Goal: Task Accomplishment & Management: Manage account settings

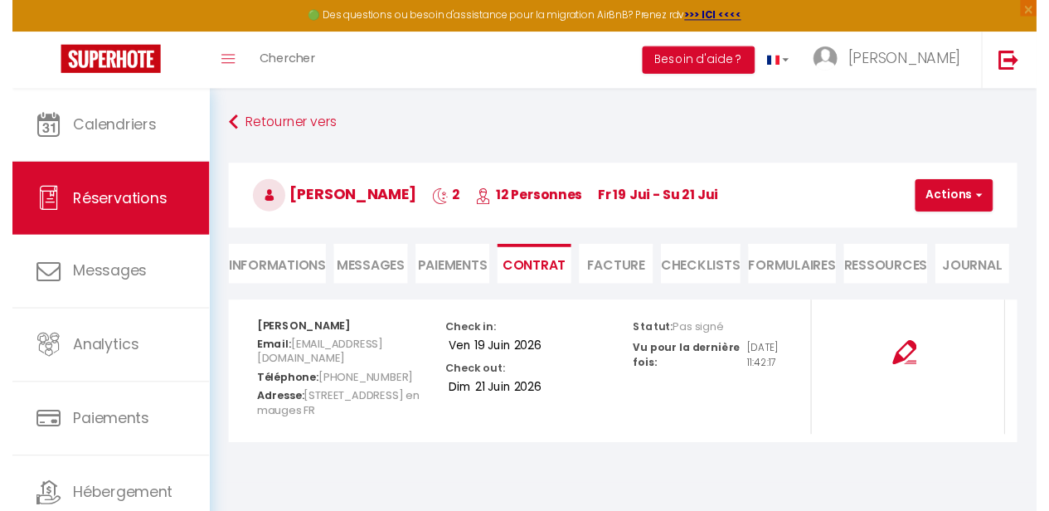
scroll to position [88, 0]
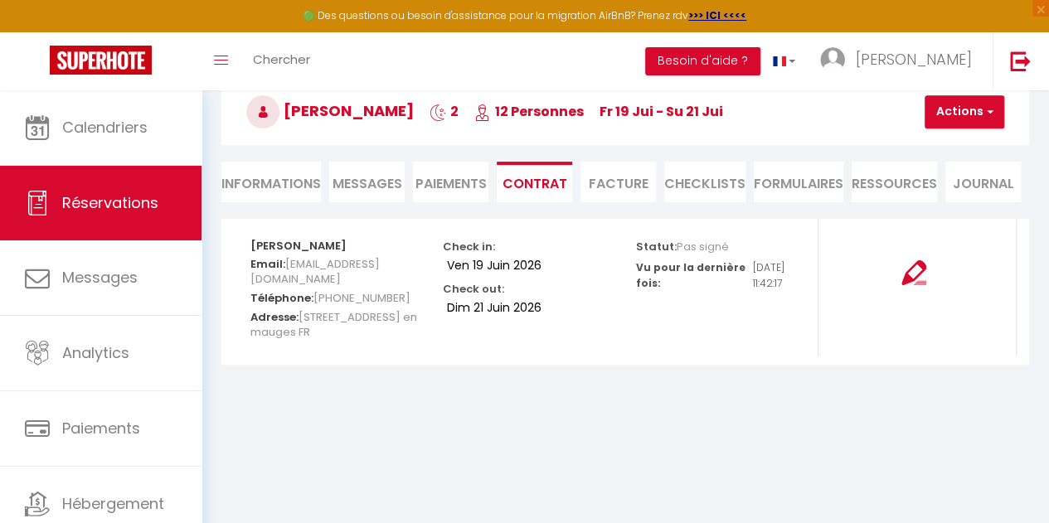
click at [433, 181] on li "Paiements" at bounding box center [450, 182] width 75 height 41
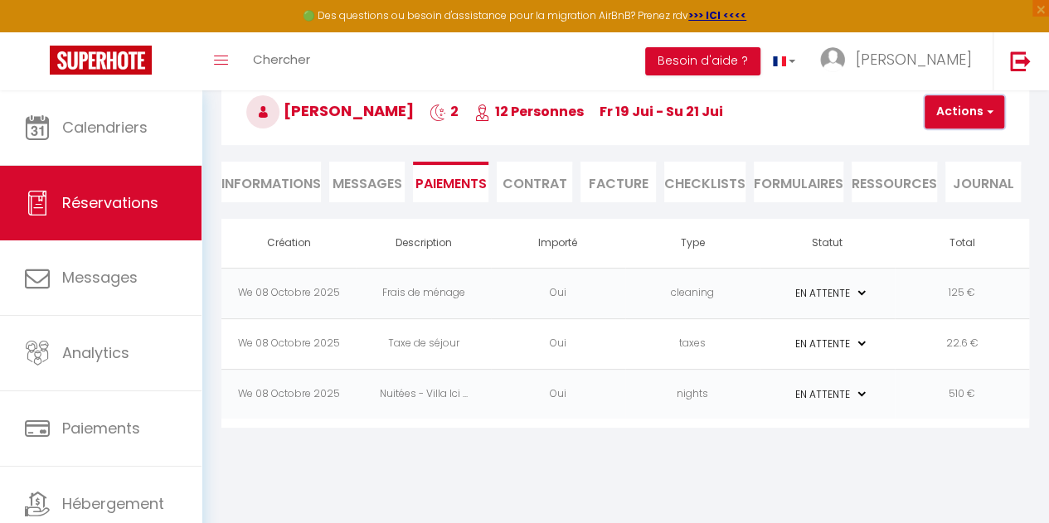
click at [949, 115] on button "Actions" at bounding box center [965, 111] width 80 height 33
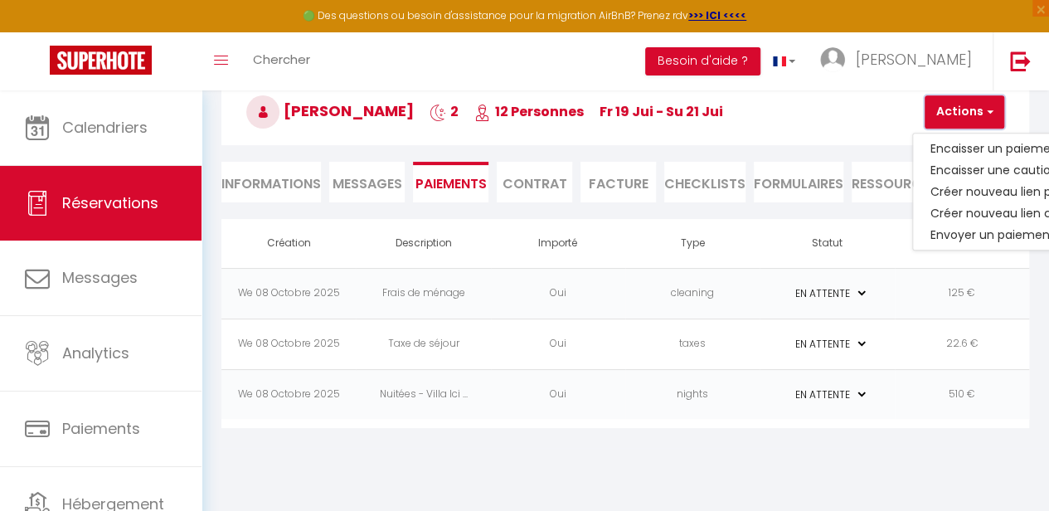
scroll to position [88, 68]
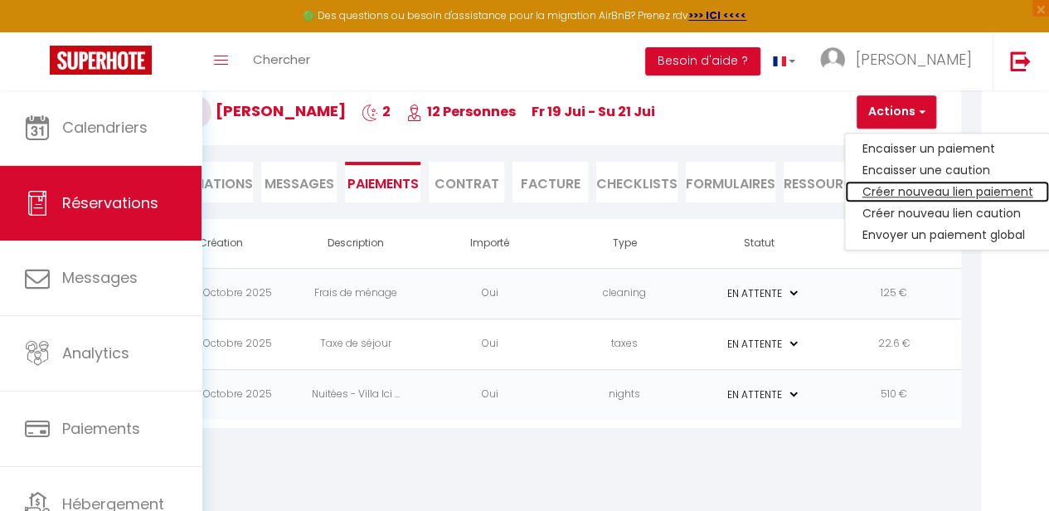
click at [922, 192] on link "Créer nouveau lien paiement" at bounding box center [947, 192] width 204 height 22
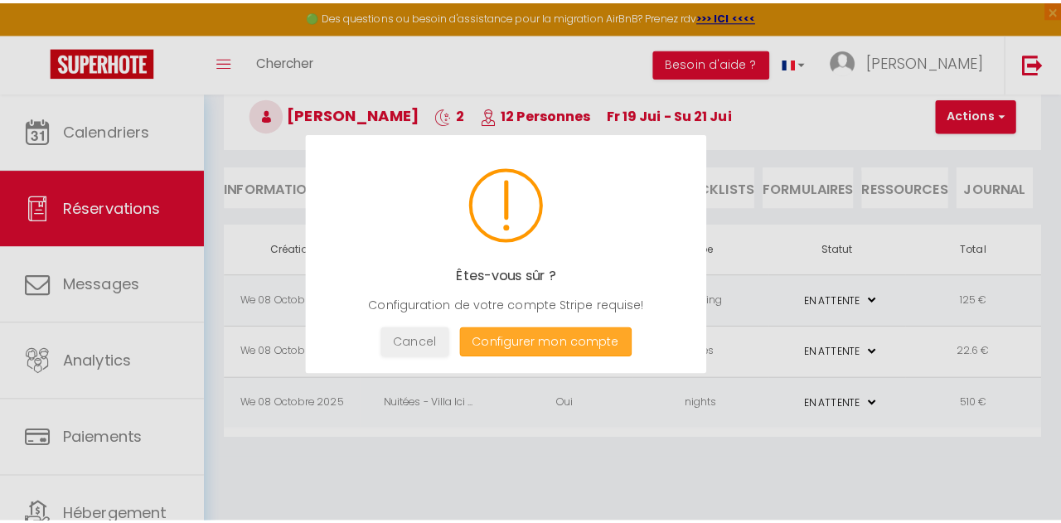
scroll to position [88, 0]
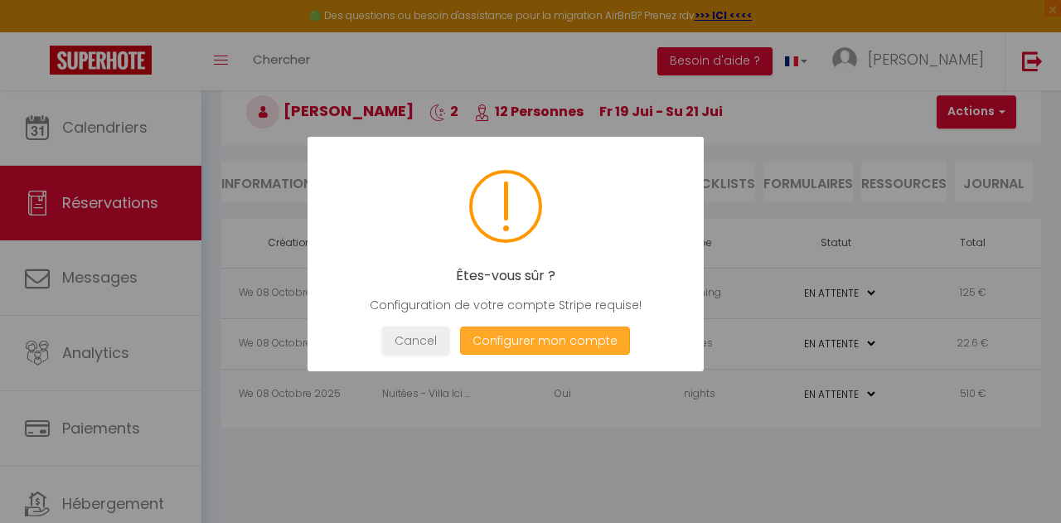
click at [532, 342] on button "Configurer mon compte" at bounding box center [545, 341] width 170 height 29
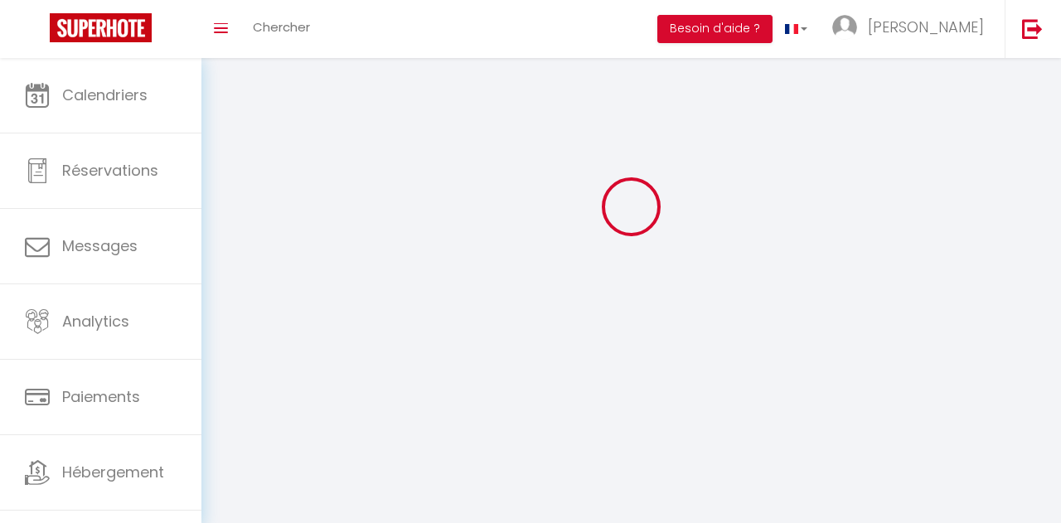
type input "[PERSON_NAME]"
type input "Gauthier"
type input "[PHONE_NUMBER]"
type input "[STREET_ADDRESS]"
type input "85360"
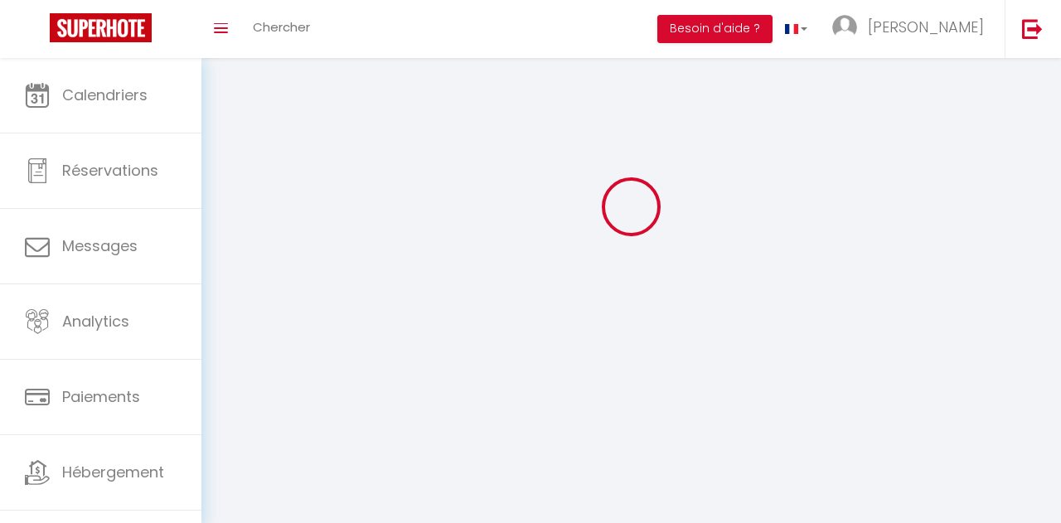
type input "La Tranche sur Mer"
type input "erjGBDRwc6yhxWlzr8kYvijj4"
type input "px7e4PAm8XIZgGpJszdOWSbWz"
type input "[URL][DOMAIN_NAME]"
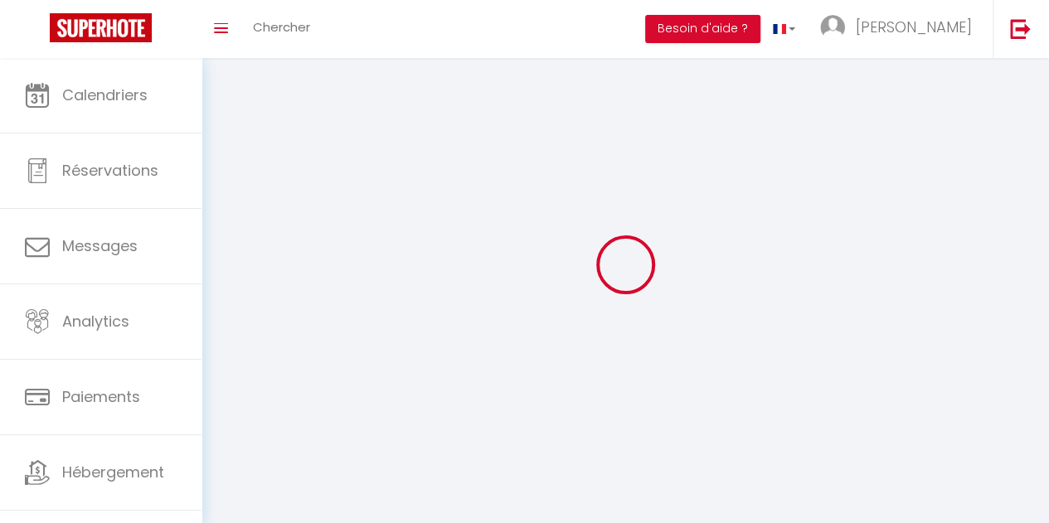
select select "1"
select select "28"
select select "fr"
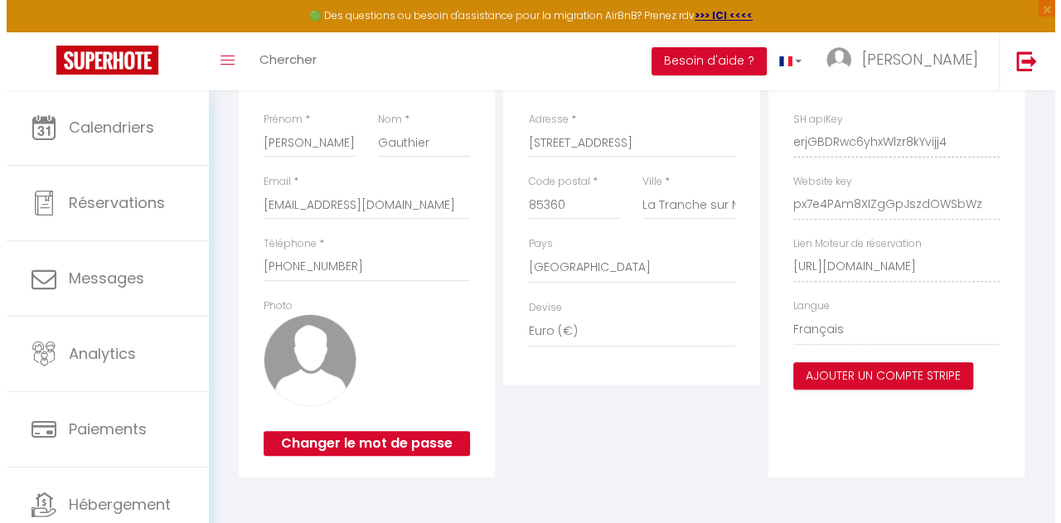
scroll to position [245, 0]
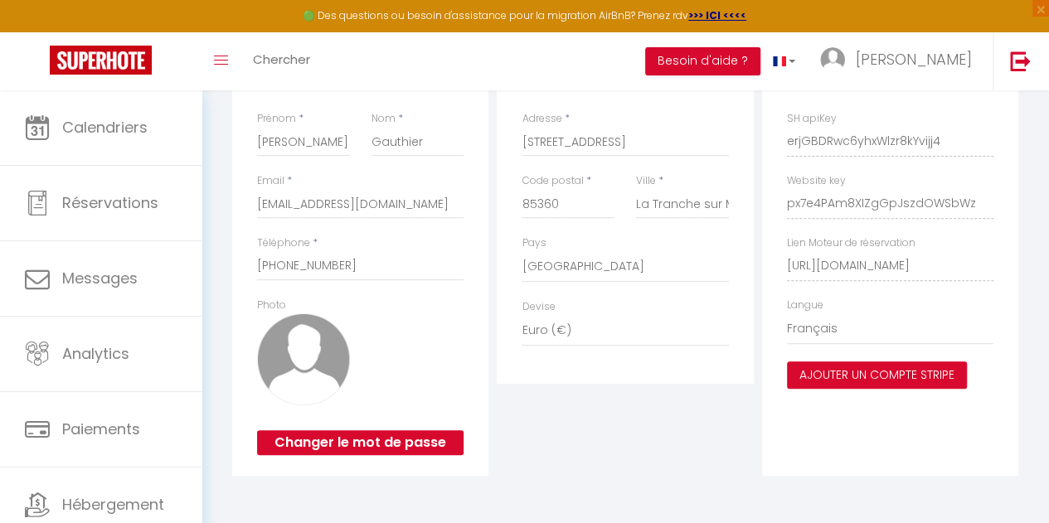
click at [867, 376] on button "Ajouter un compte Stripe" at bounding box center [877, 376] width 180 height 28
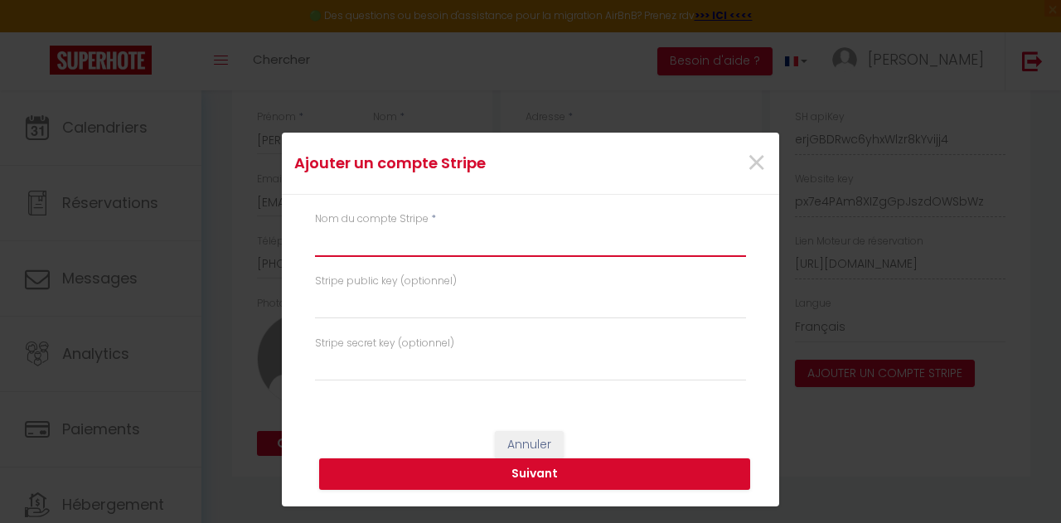
click at [420, 242] on input "text" at bounding box center [530, 242] width 431 height 30
type input "Villa Ici et Ailleurs"
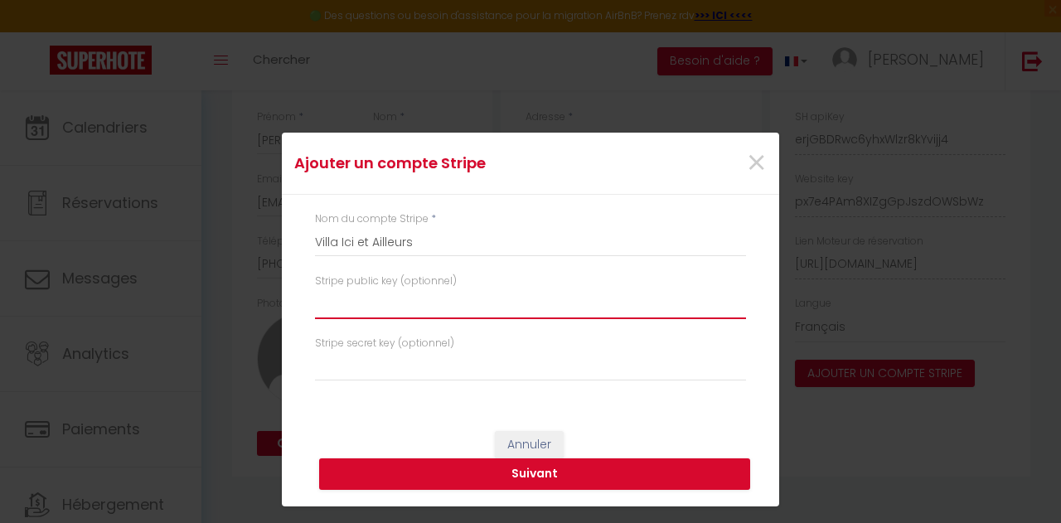
click at [536, 304] on input "text" at bounding box center [530, 304] width 431 height 30
paste input "pk_test_51SH0LTR06Bxo5IWHQwBMvBrIczzWHGxLdIG25fNqTWsUwCq4uc7LXdwtaG9aKeNqWQvaaw…"
type input "pk_test_51SH0LTR06Bxo5IWHQwBMvBrIczzWHGxLdIG25fNqTWsUwCq4uc7LXdwtaG9aKeNqWQvaaw…"
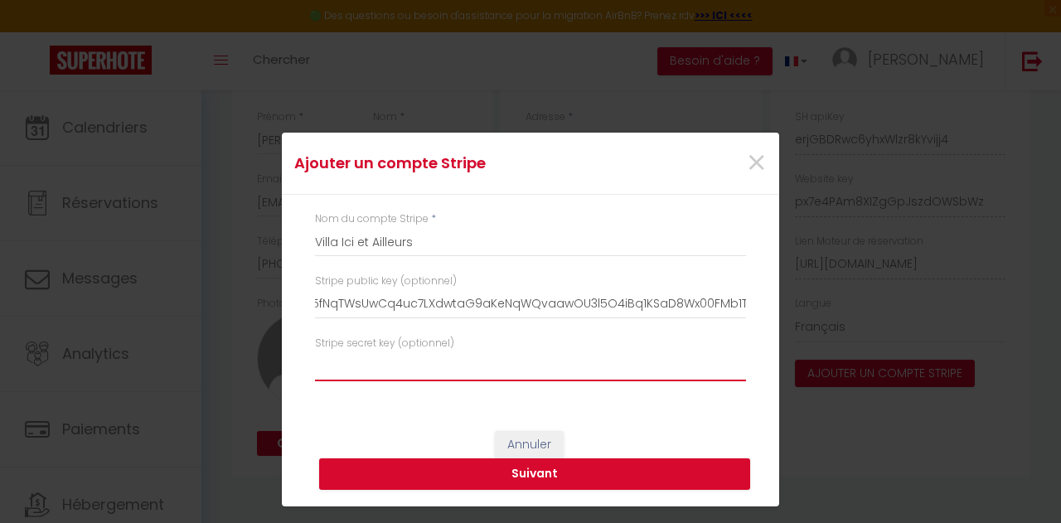
click at [441, 364] on input "text" at bounding box center [530, 367] width 431 height 30
paste input "sk_test_51SH0LTR06Bxo5IWHGkq996H57un2zrtGlU3I9jGNoyThZePPG8YiQqWj82BPDePdwv39Le…"
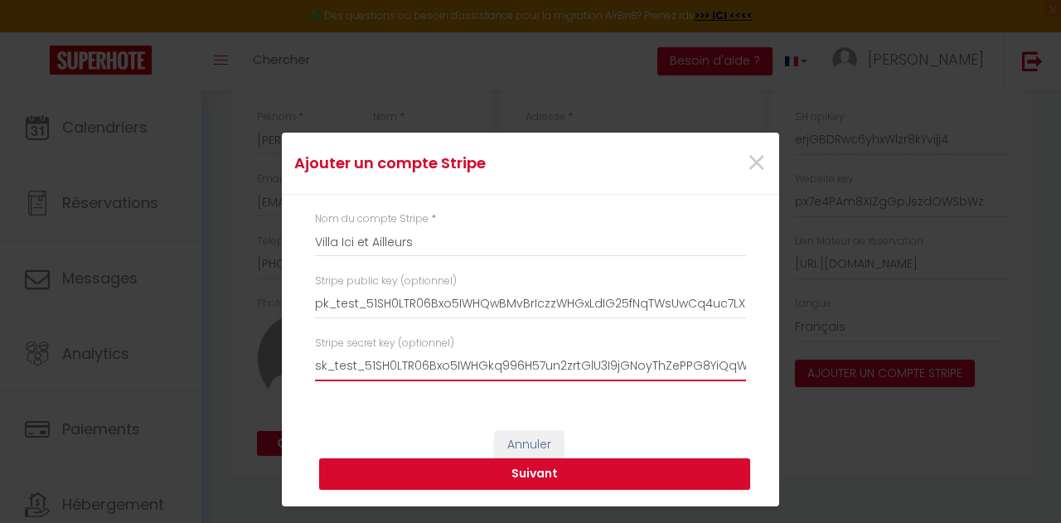
scroll to position [0, 277]
type input "sk_test_51SH0LTR06Bxo5IWHGkq996H57un2zrtGlU3I9jGNoyThZePPG8YiQqWj82BPDePdwv39Le…"
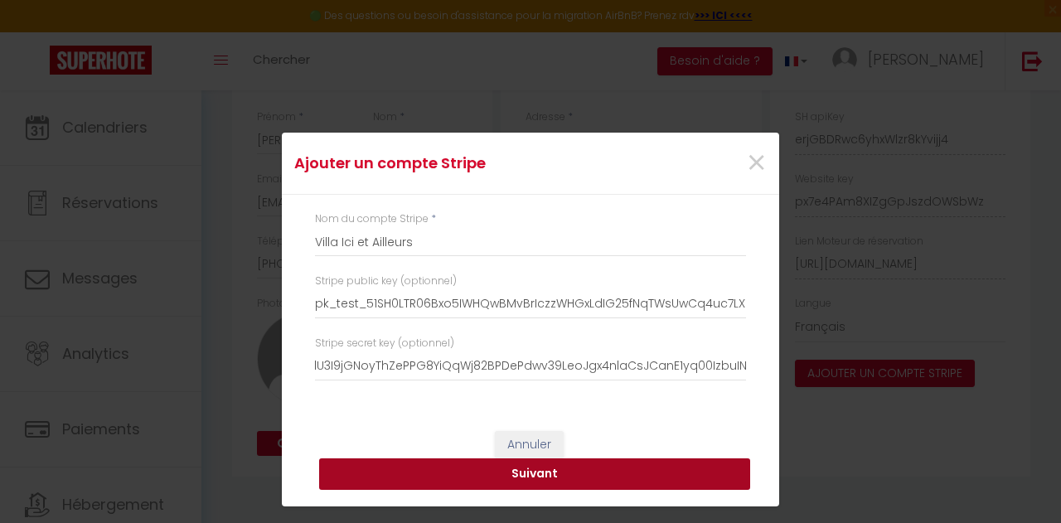
click at [494, 483] on button "Suivant" at bounding box center [534, 475] width 431 height 32
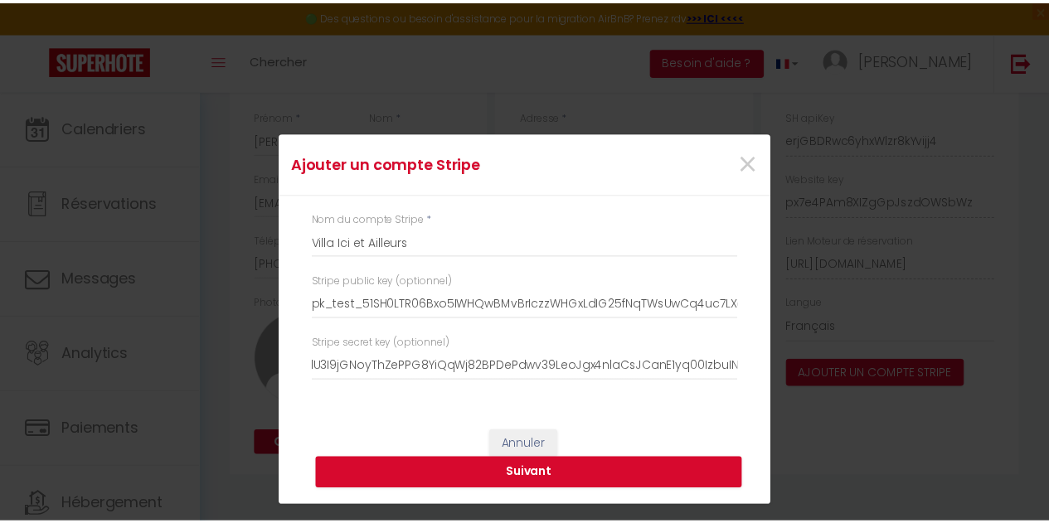
scroll to position [0, 0]
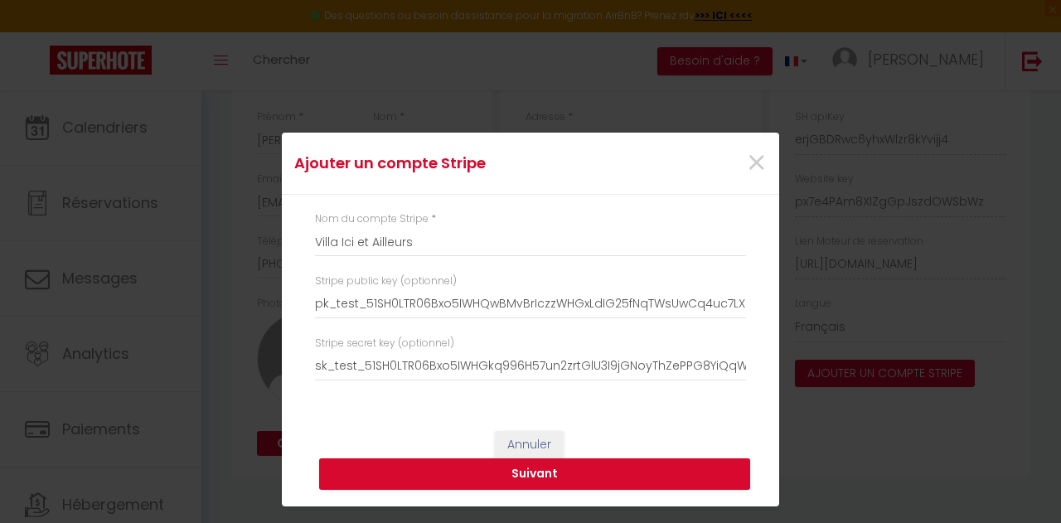
type input "Villa Ici et Ailleurs"
type input "pk_test_51SH0LTR06Bxo5IWHQwBMvBrIczzWHGxLdIG25fNqTWsUwCq4uc7LXdwtaG9aKeNqWQvaaw…"
type input "sk_test_51SH0LTR06Bxo5IWHGkq996H57un2zrtGlU3I9jGNoyThZePPG8YiQqWj82BPDePdwv39Le…"
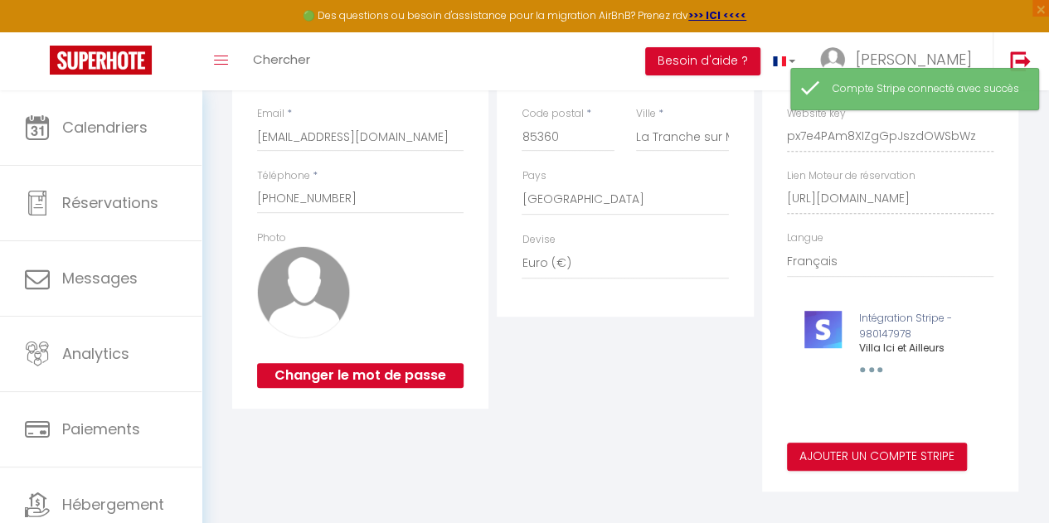
scroll to position [327, 0]
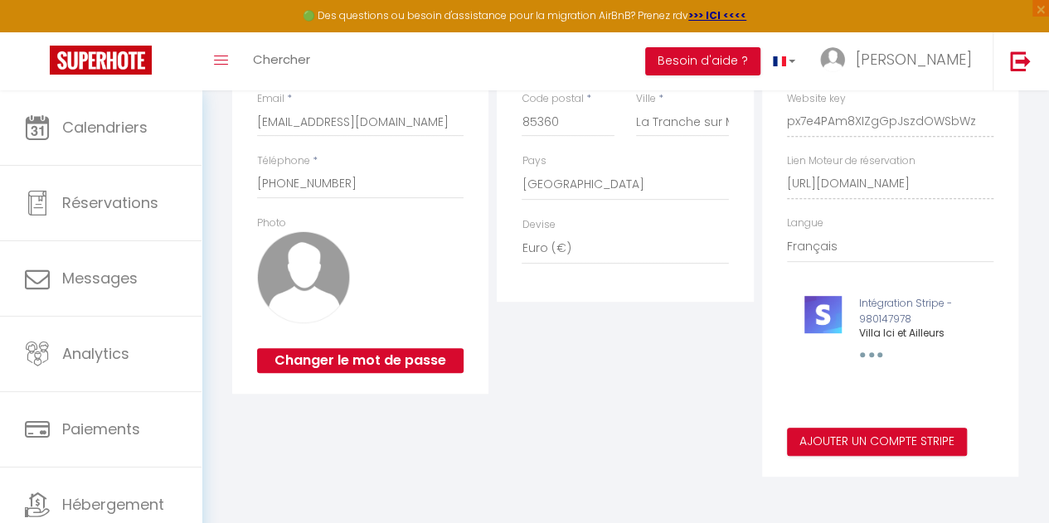
click at [864, 354] on div "Ajouter un compte Stripe × Nom du compte Stripe * Villa Ici et Ailleurs Stripe …" at bounding box center [524, 261] width 1049 height 523
click at [889, 316] on p "Intégration Stripe - 980147978" at bounding box center [890, 312] width 197 height 32
click at [864, 355] on button "button" at bounding box center [868, 355] width 51 height 32
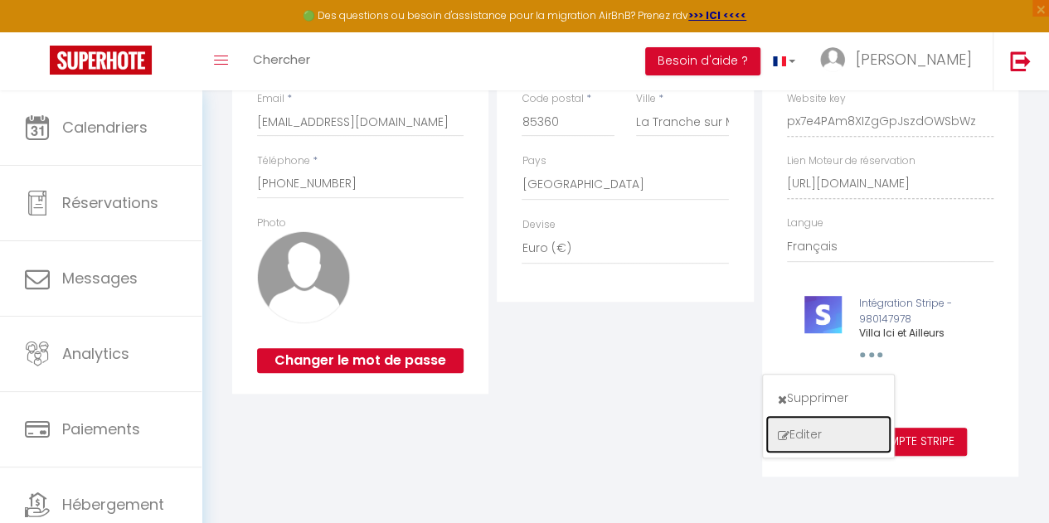
click at [812, 430] on button "Editer" at bounding box center [828, 434] width 123 height 35
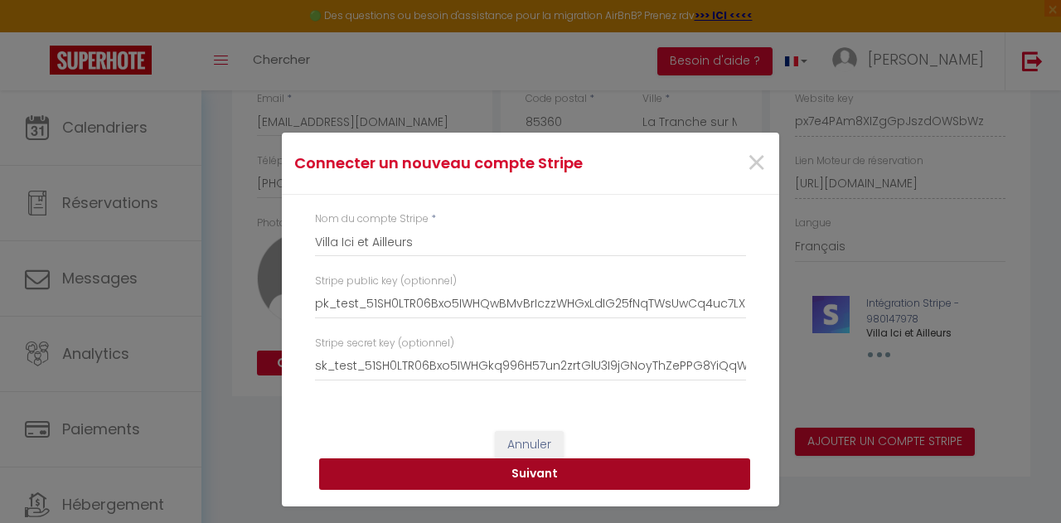
click at [549, 473] on button "Suivant" at bounding box center [534, 475] width 431 height 32
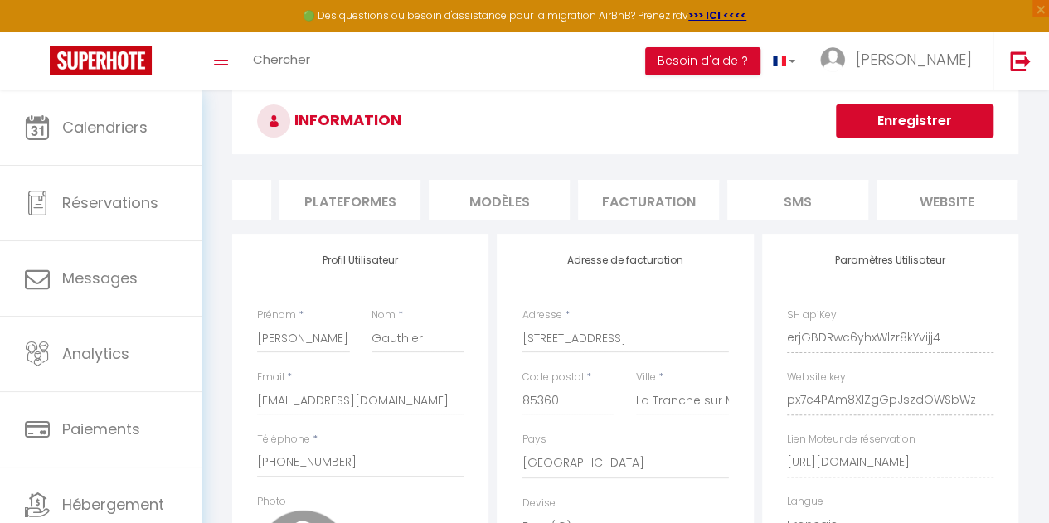
scroll to position [0, 0]
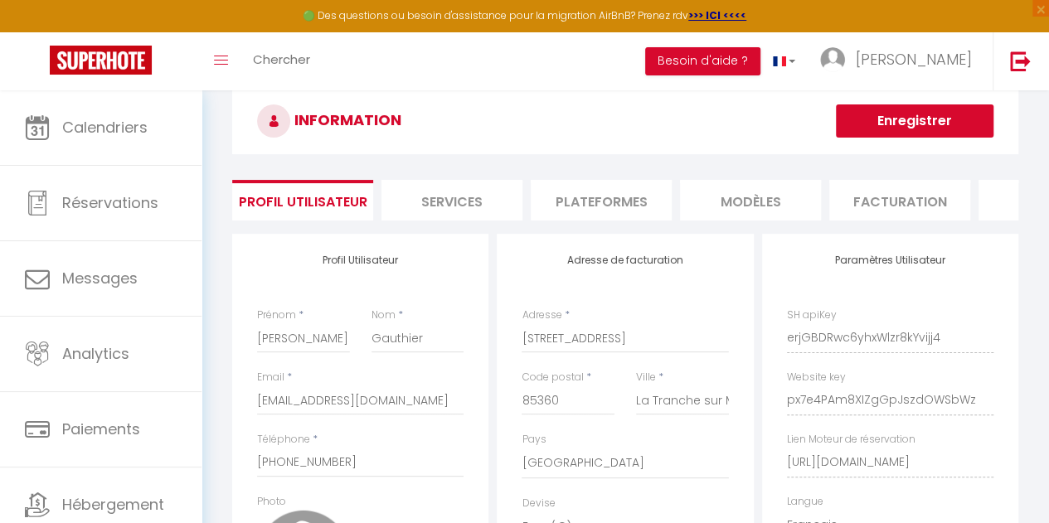
click at [455, 203] on li "Services" at bounding box center [451, 200] width 141 height 41
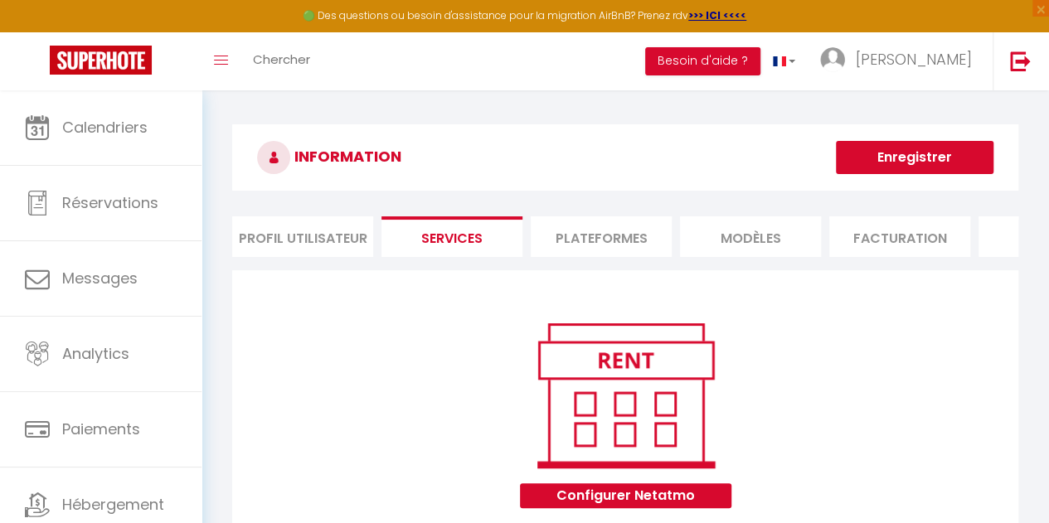
click at [625, 236] on li "Plateformes" at bounding box center [601, 236] width 141 height 41
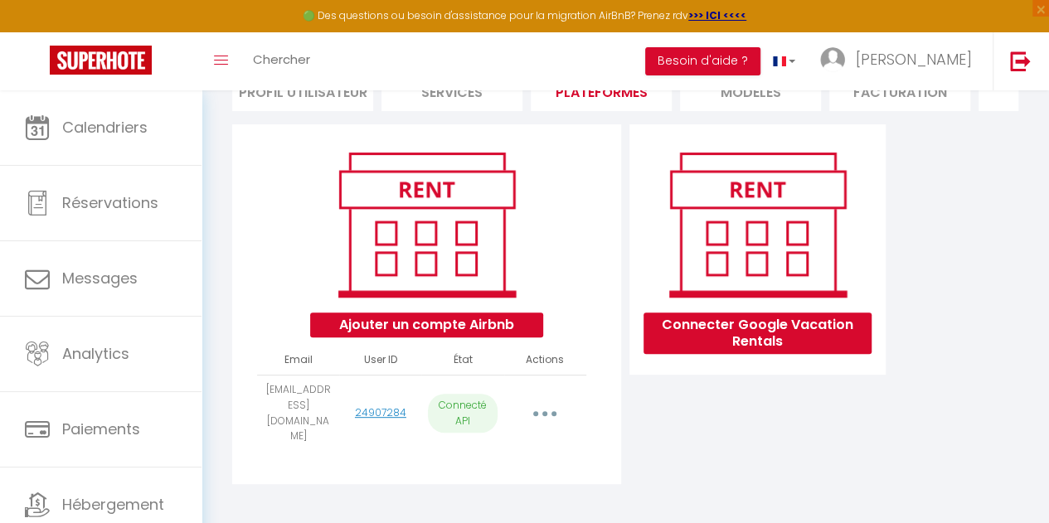
scroll to position [159, 0]
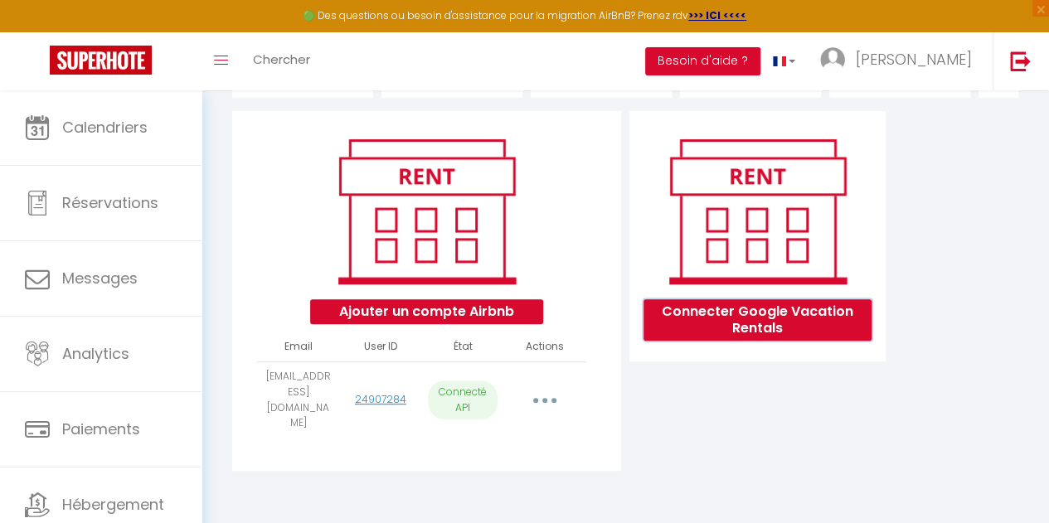
click at [780, 341] on button "Connecter Google Vacation Rentals" at bounding box center [758, 319] width 228 height 41
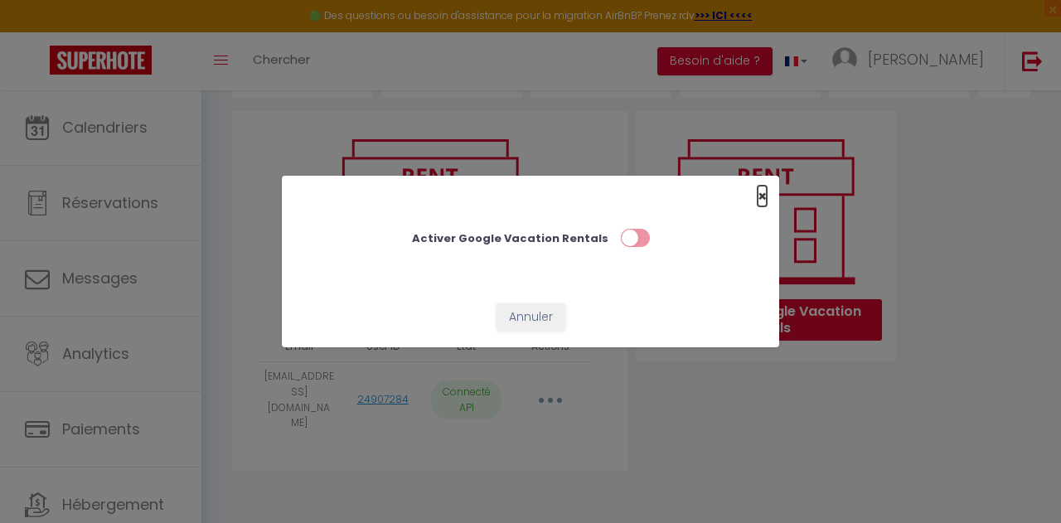
click at [764, 198] on span "×" at bounding box center [762, 196] width 9 height 21
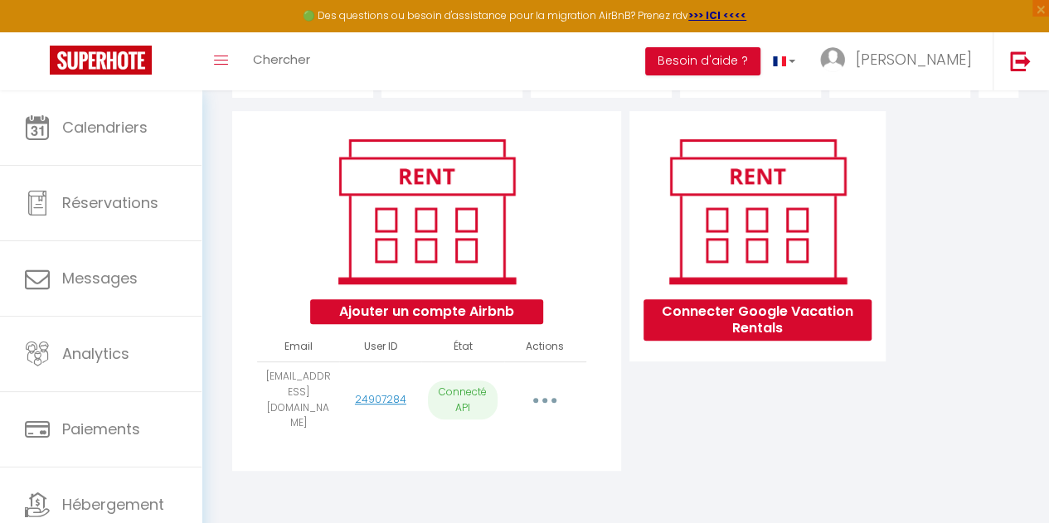
drag, startPoint x: 1047, startPoint y: 222, endPoint x: 1061, endPoint y: 160, distance: 63.8
click at [1048, 160] on html "🟢 Des questions ou besoin d'assistance pour la migration AirBnB? Prenez rdv >>>…" at bounding box center [524, 102] width 1049 height 523
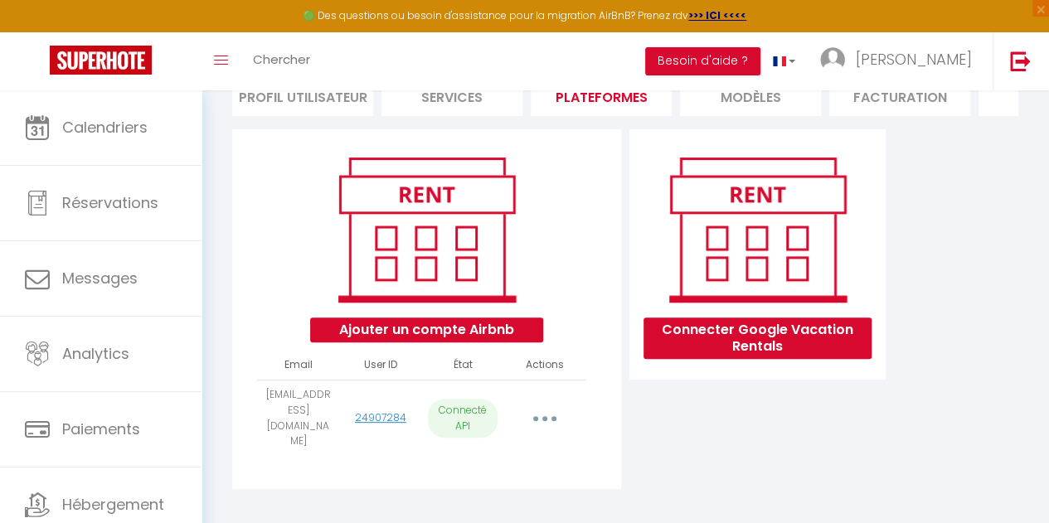
scroll to position [143, 0]
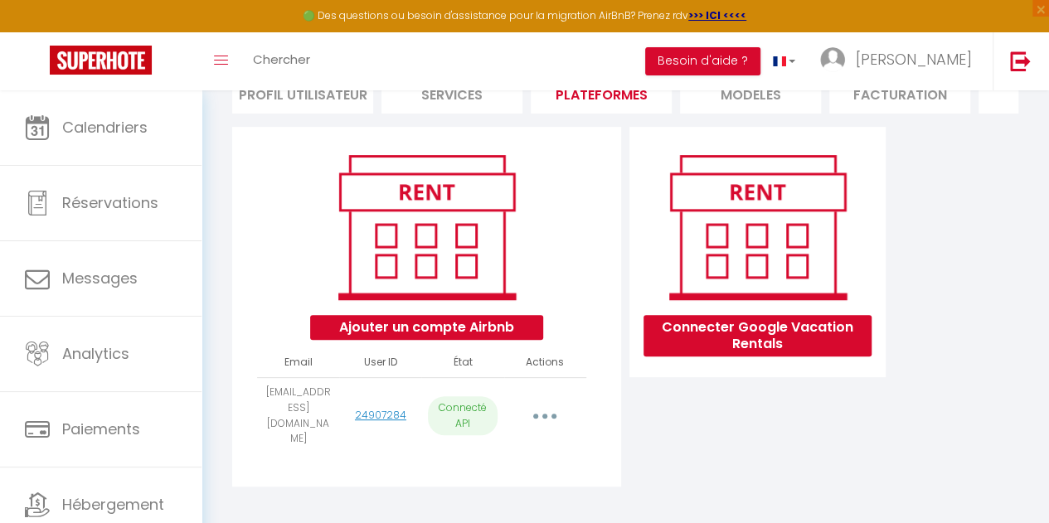
click at [548, 419] on button "button" at bounding box center [545, 417] width 44 height 32
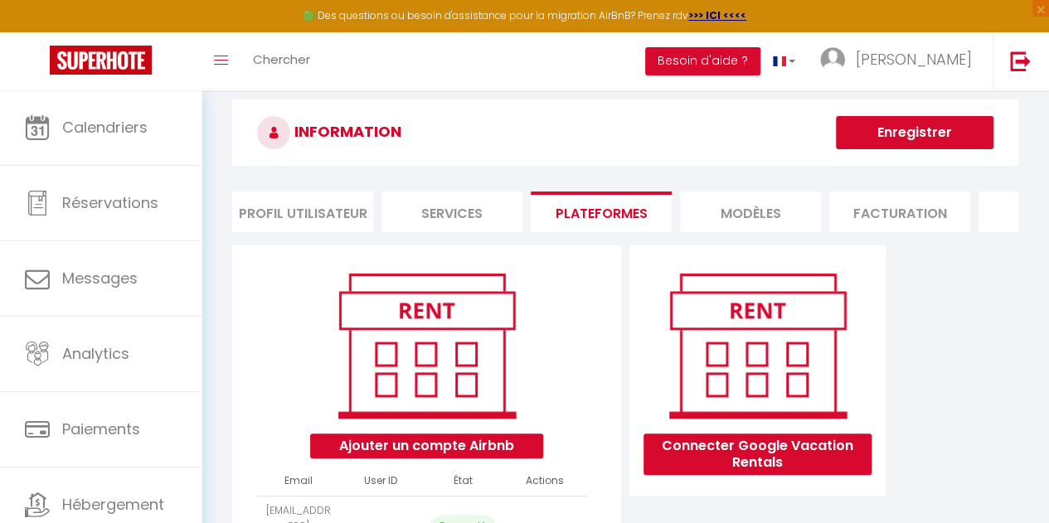
scroll to position [20, 0]
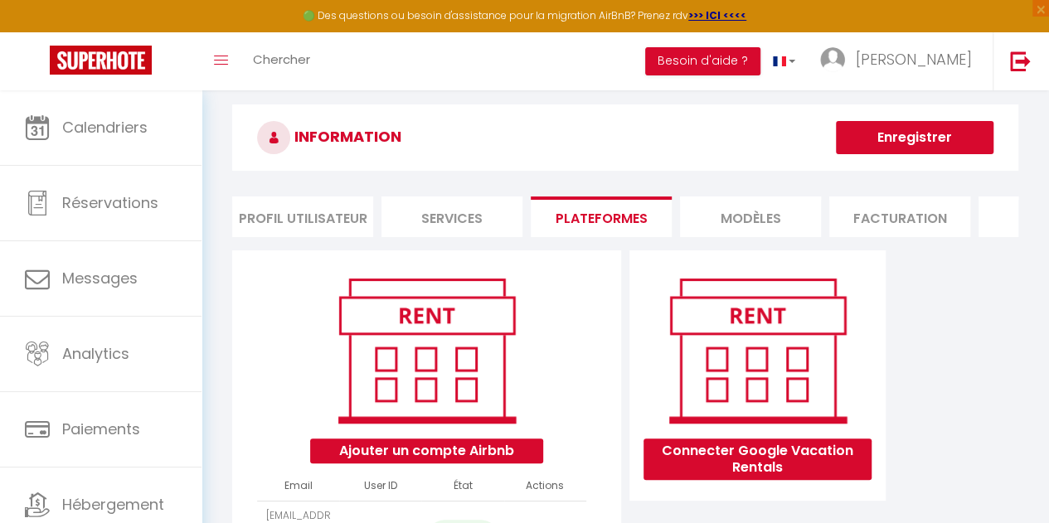
click at [735, 223] on li "MODÈLES" at bounding box center [750, 217] width 141 height 41
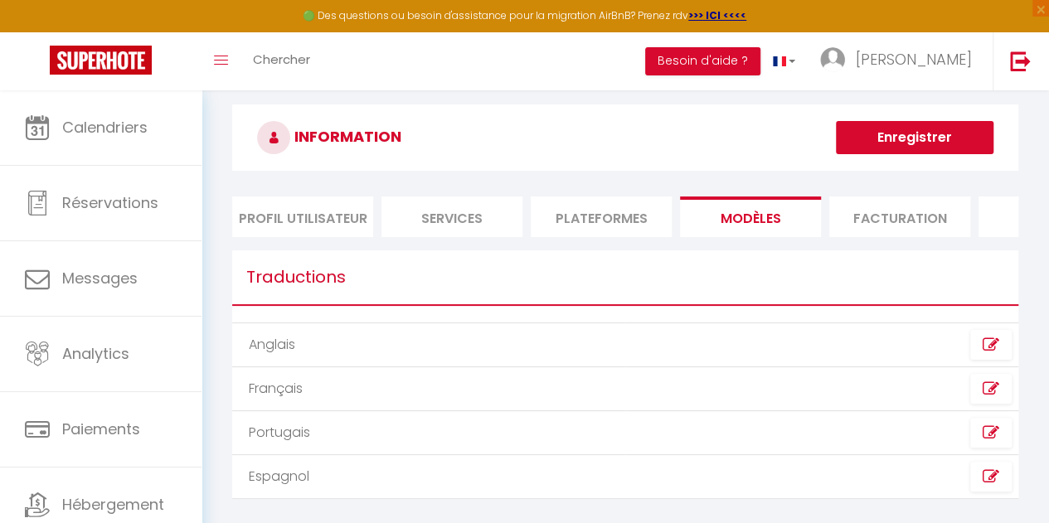
scroll to position [90, 0]
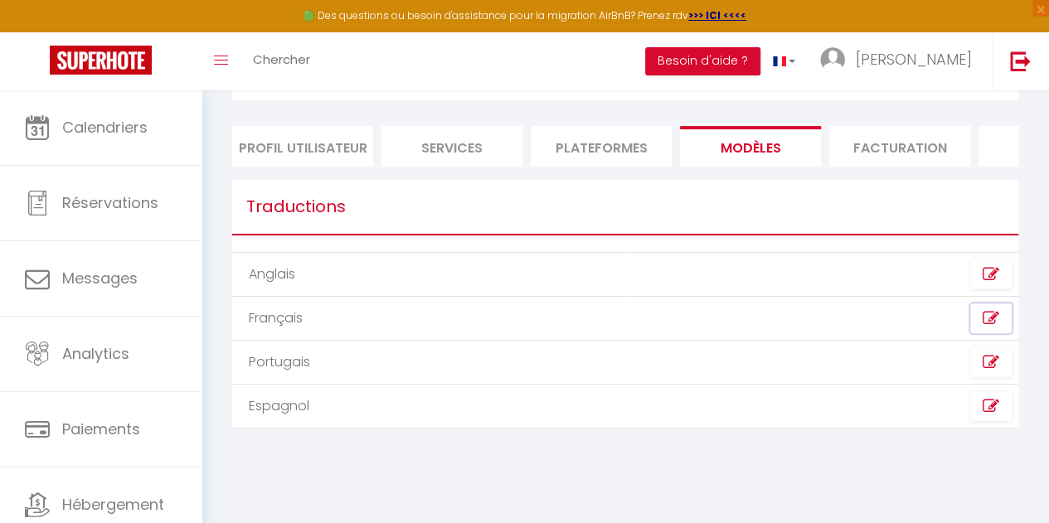
click at [996, 327] on icon at bounding box center [991, 318] width 17 height 17
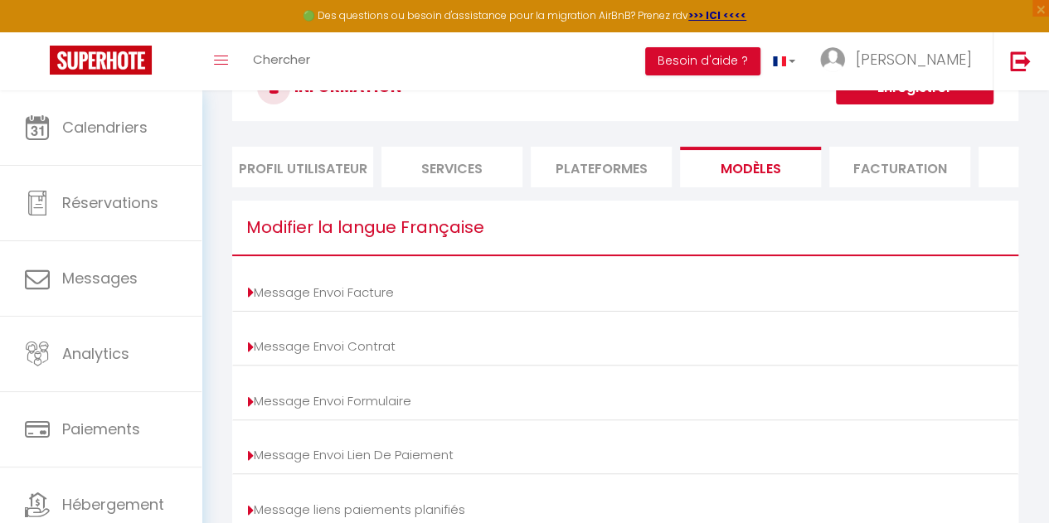
scroll to position [48, 0]
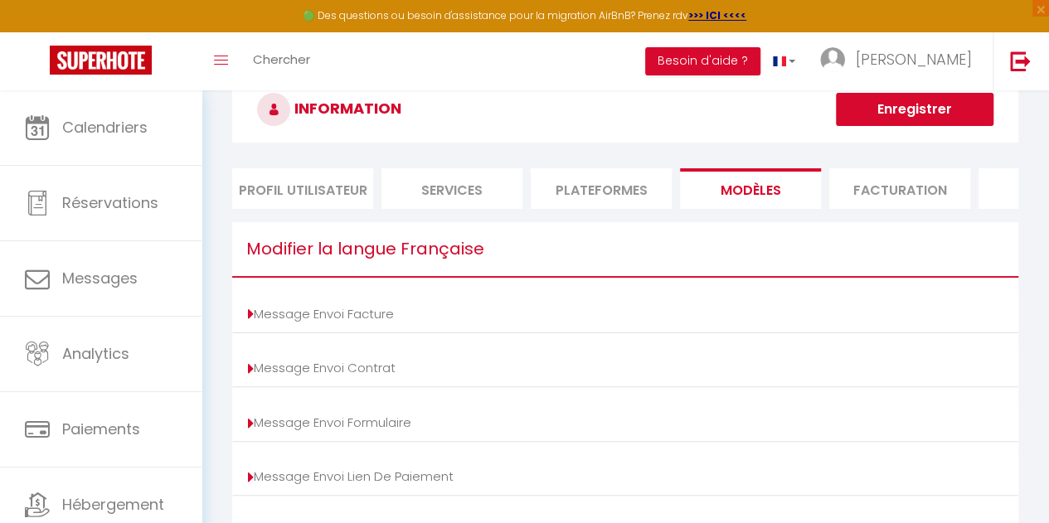
click at [882, 192] on li "Facturation" at bounding box center [899, 188] width 141 height 41
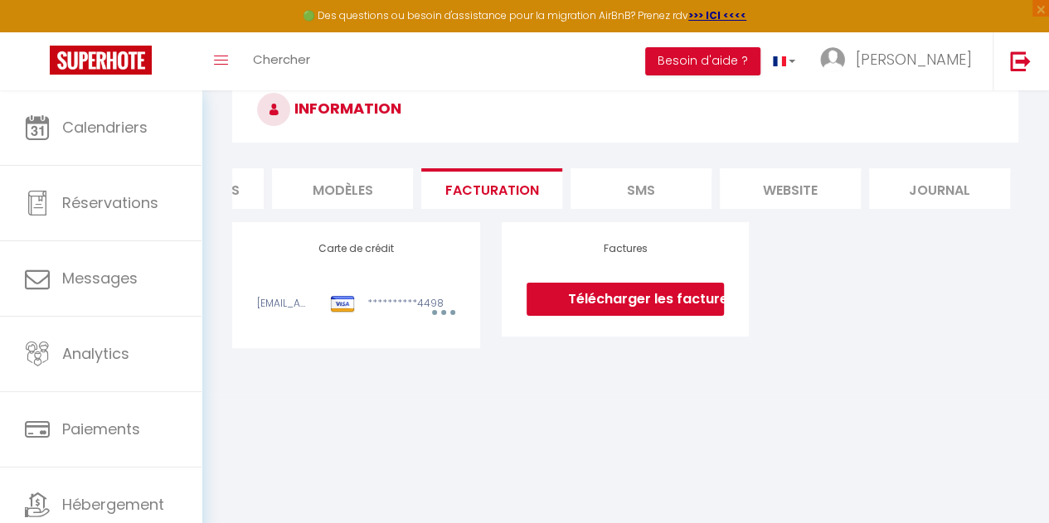
scroll to position [0, 404]
click at [656, 187] on li "SMS" at bounding box center [645, 188] width 141 height 41
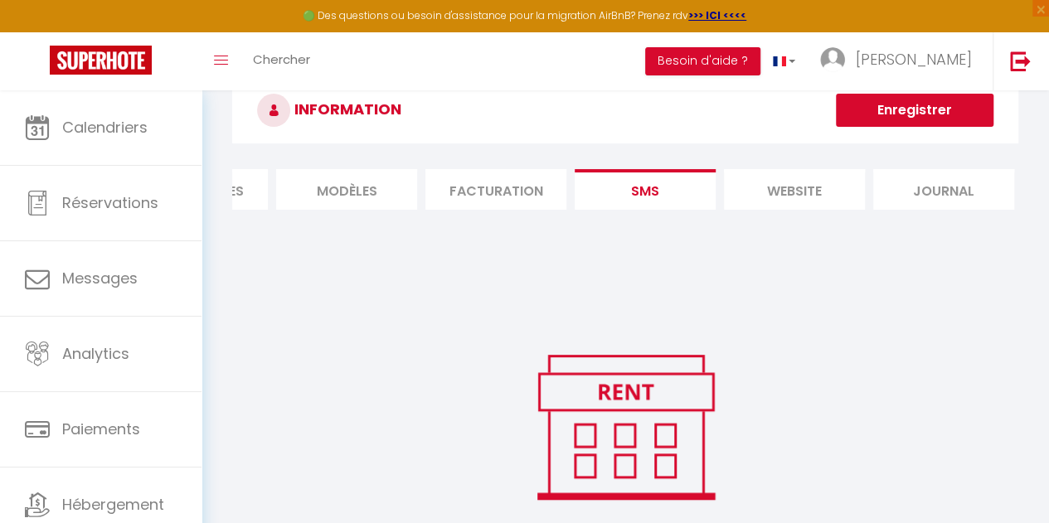
scroll to position [5, 0]
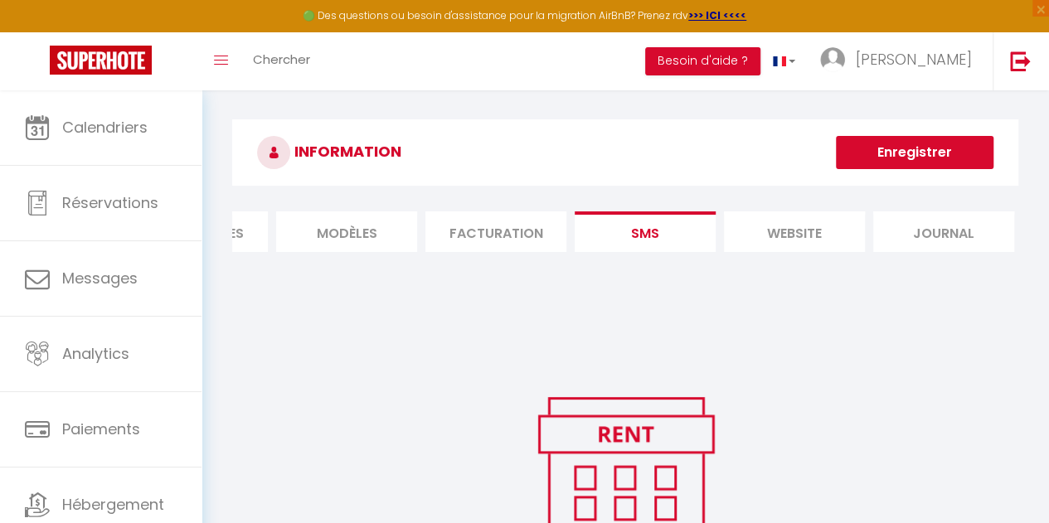
click at [788, 235] on li "website" at bounding box center [794, 231] width 141 height 41
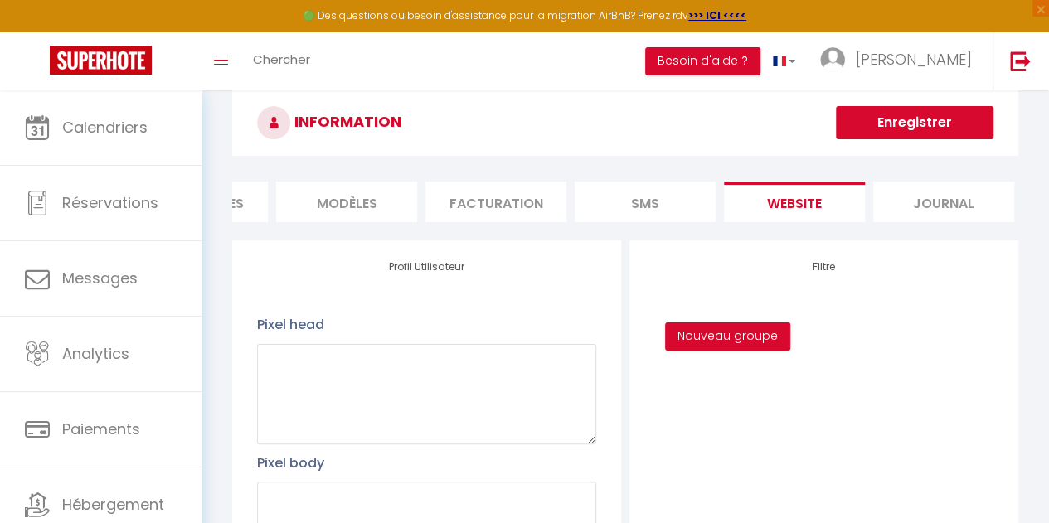
scroll to position [28, 0]
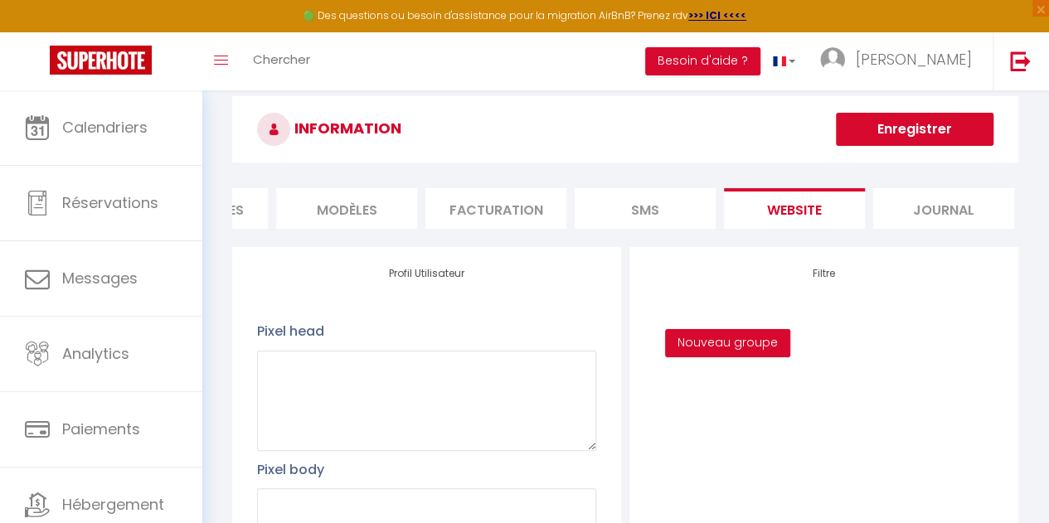
click at [932, 213] on li "Journal" at bounding box center [943, 208] width 141 height 41
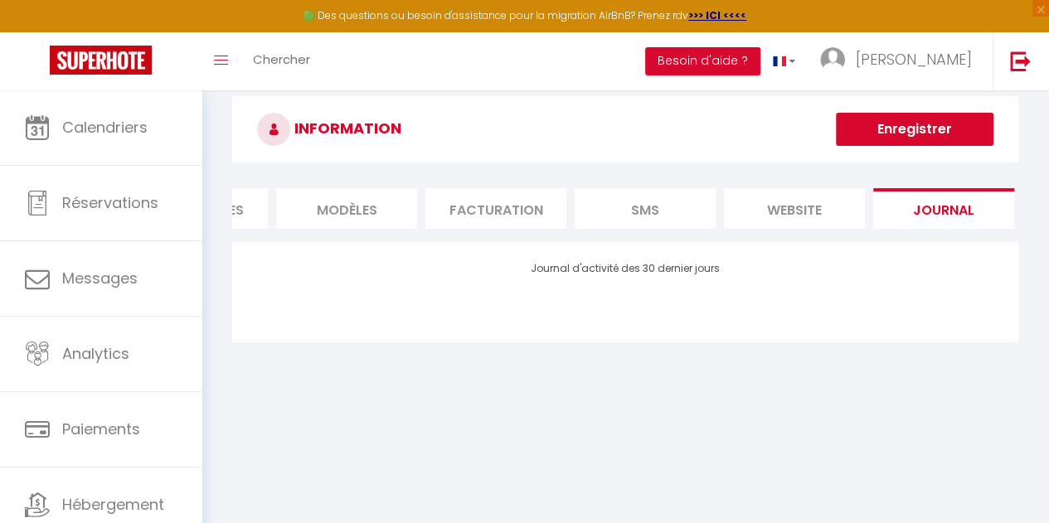
scroll to position [0, 0]
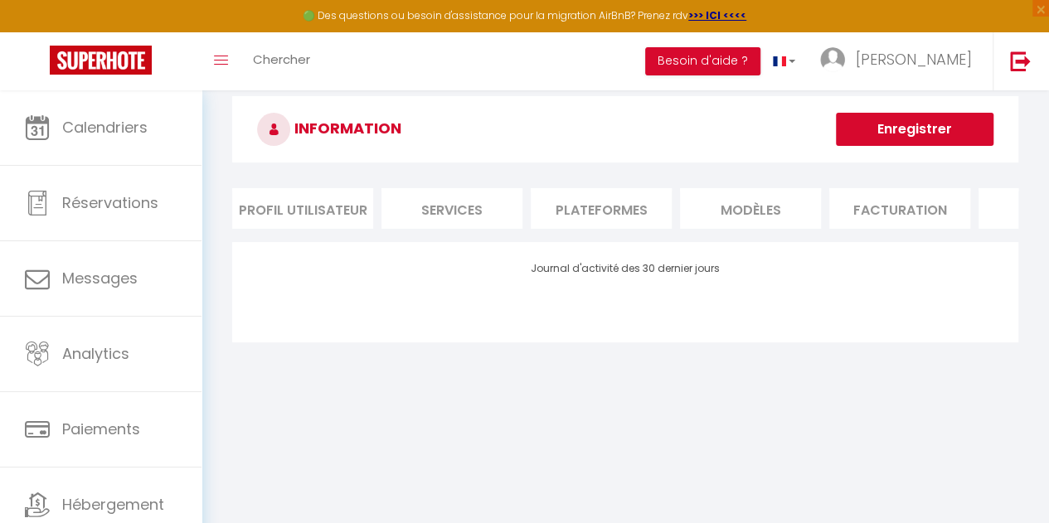
click at [461, 216] on li "Services" at bounding box center [451, 208] width 141 height 41
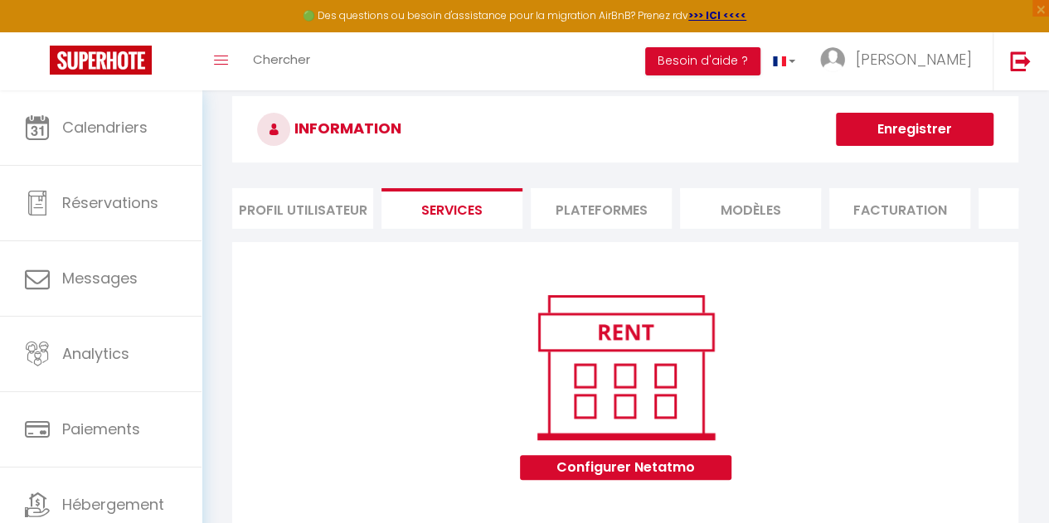
click at [325, 209] on li "Profil Utilisateur" at bounding box center [302, 208] width 141 height 41
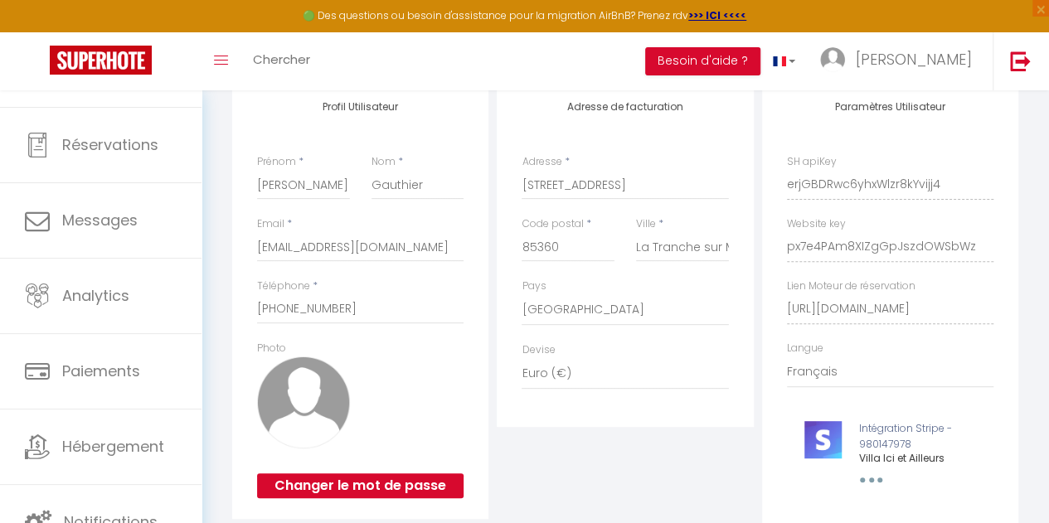
scroll to position [327, 0]
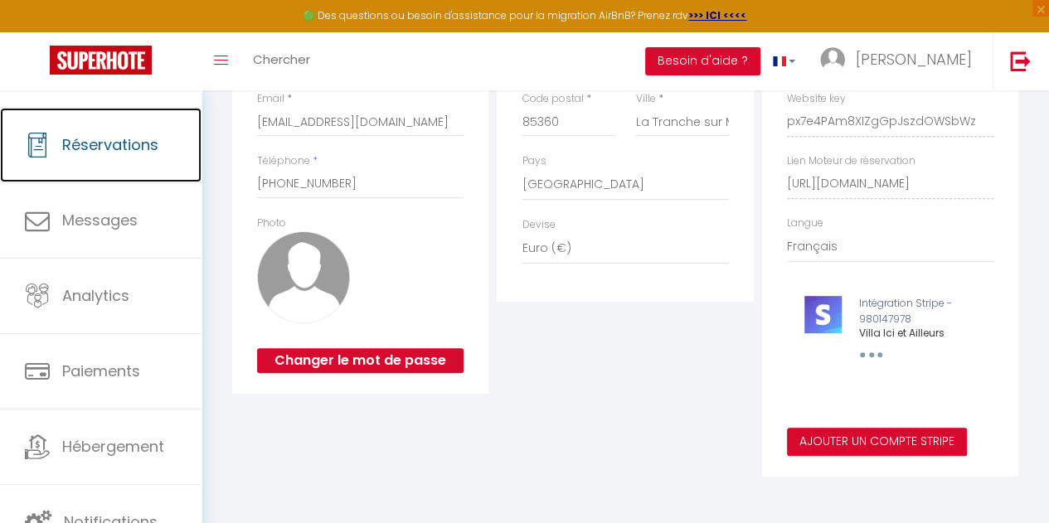
click at [131, 147] on span "Réservations" at bounding box center [110, 144] width 96 height 21
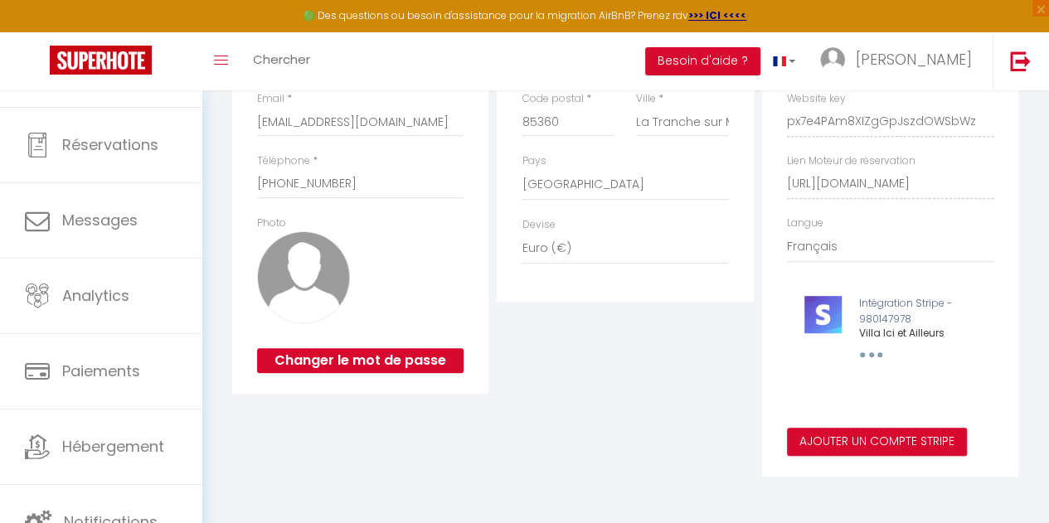
select select "not_cancelled"
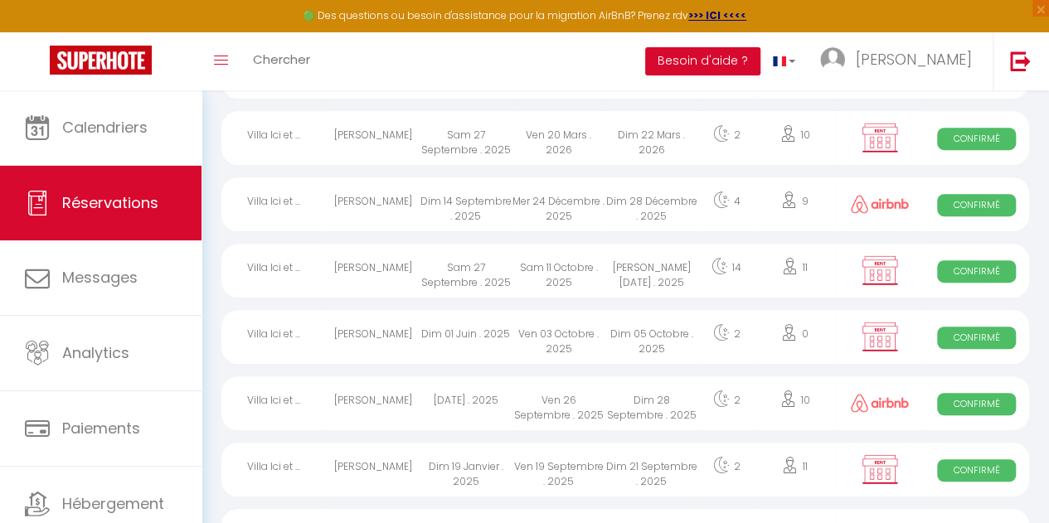
scroll to position [1204, 0]
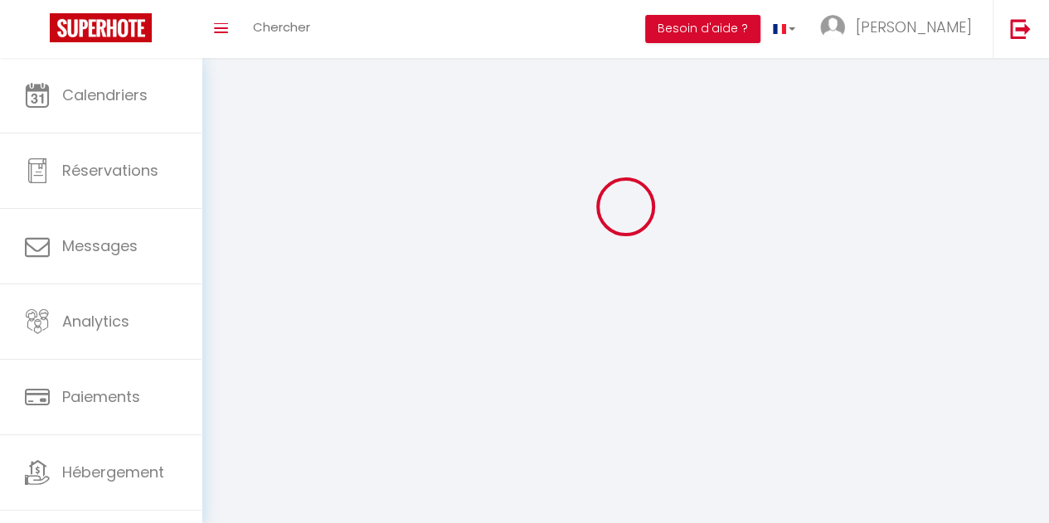
type input "[PERSON_NAME]"
type input "Gauthier"
type input "+33623402068"
type input "11 rue des Saules"
type input "85360"
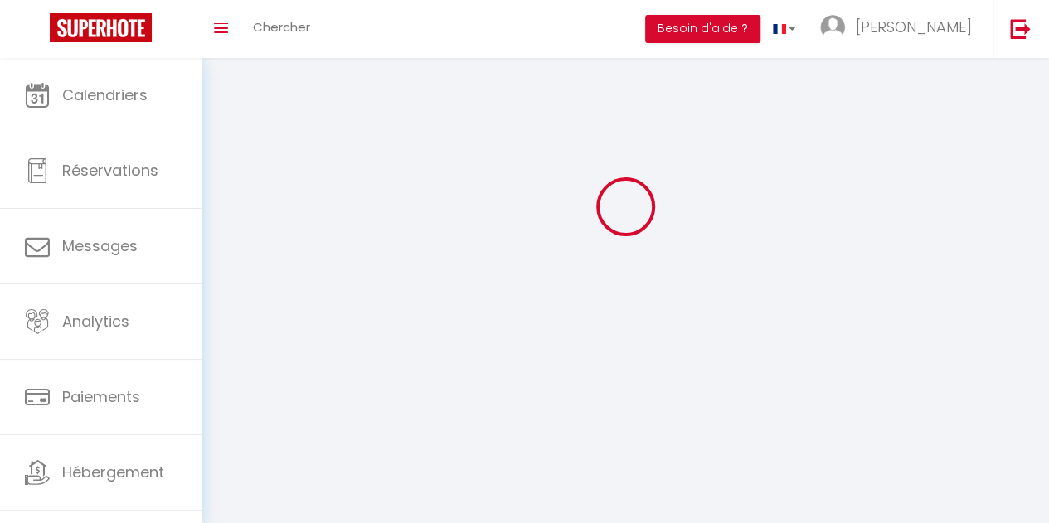
type input "La Tranche sur Mer"
type input "erjGBDRwc6yhxWlzr8kYvijj4"
type input "px7e4PAm8XIZgGpJszdOWSbWz"
type input "https://app.superhote.com/#/get-available-rentals/px7e4PAm8XIZgGpJszdOWSbWz"
select select "1"
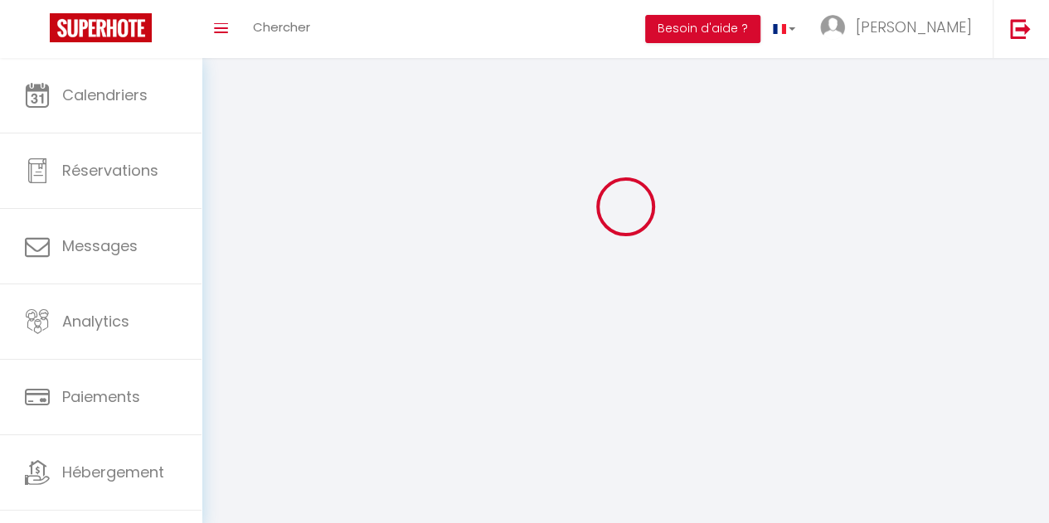
select select "28"
select select "fr"
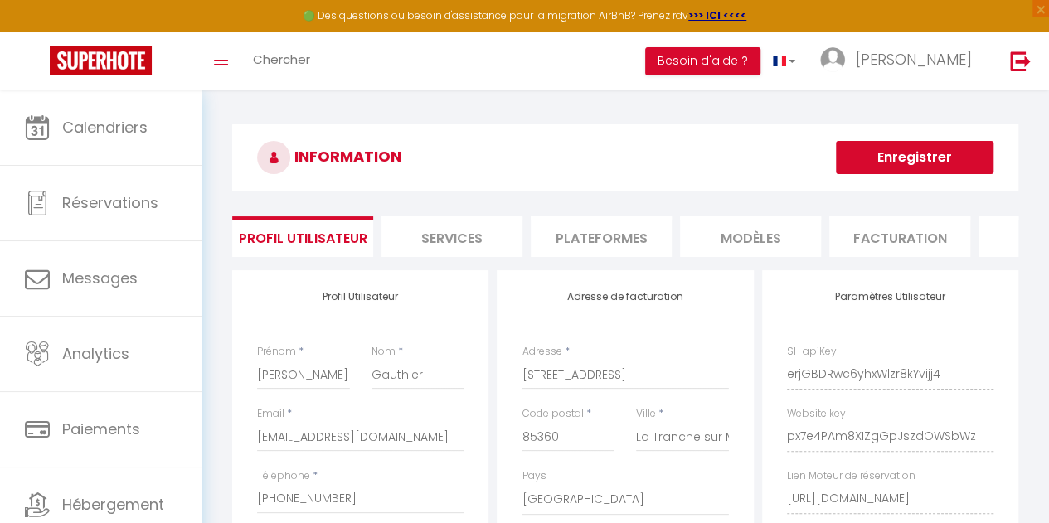
click at [444, 233] on li "Services" at bounding box center [451, 236] width 141 height 41
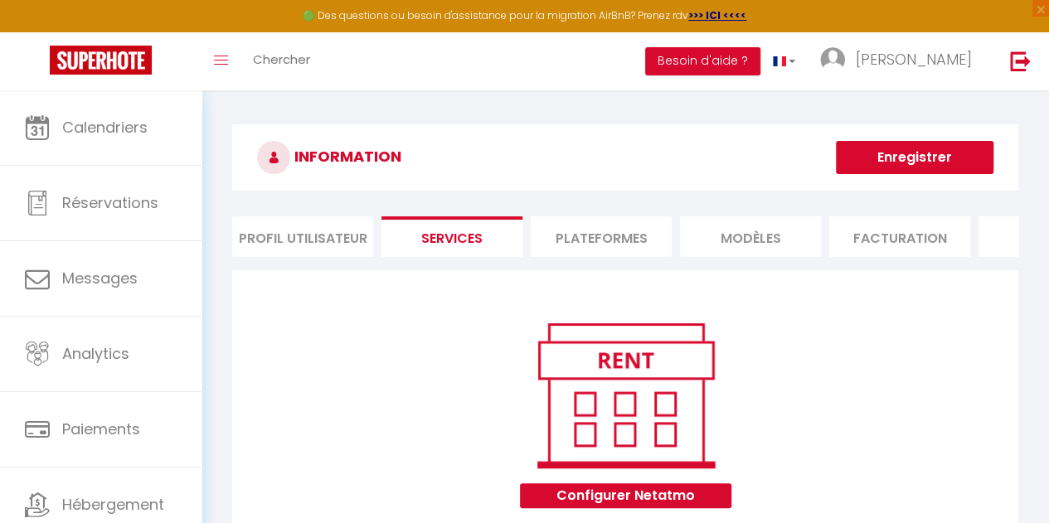
click at [604, 241] on li "Plateformes" at bounding box center [601, 236] width 141 height 41
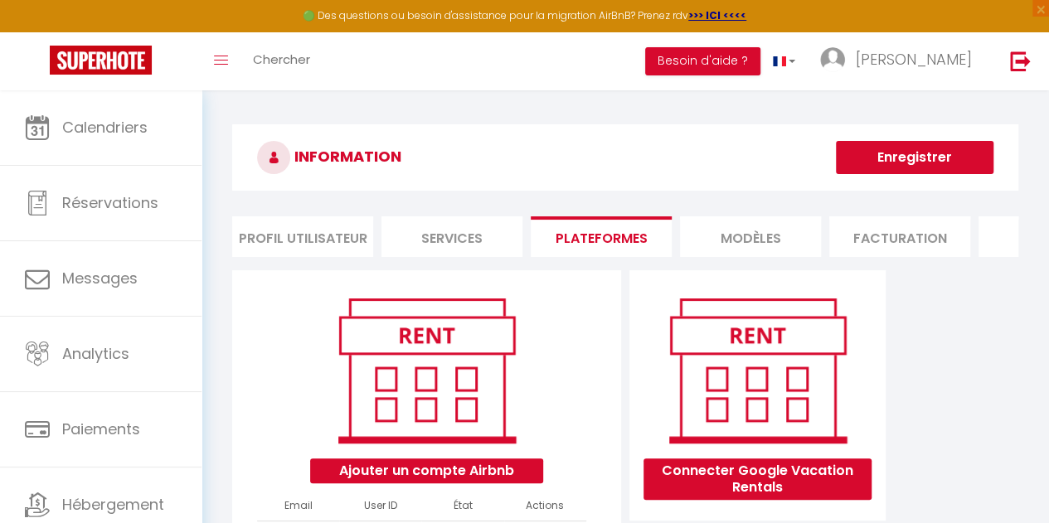
click at [751, 232] on li "MODÈLES" at bounding box center [750, 236] width 141 height 41
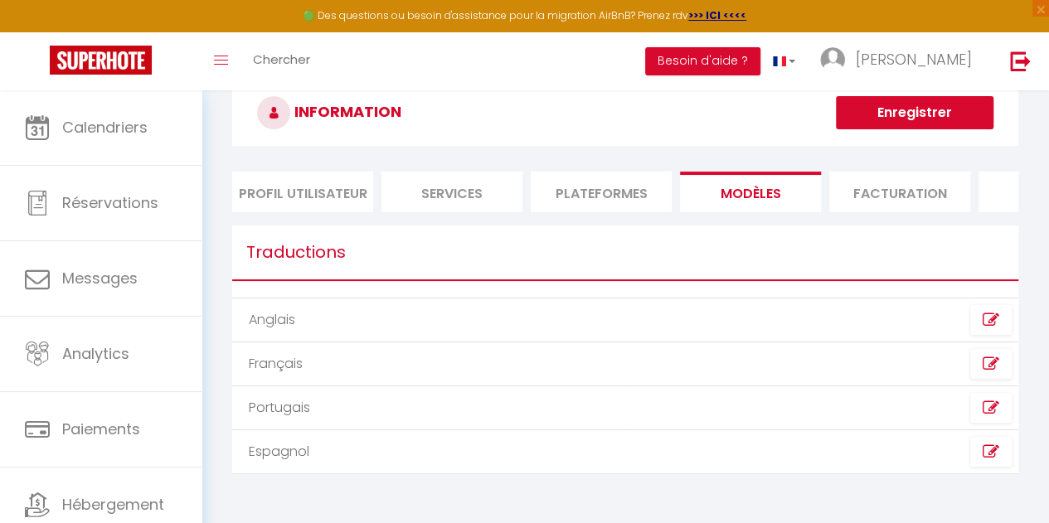
scroll to position [90, 0]
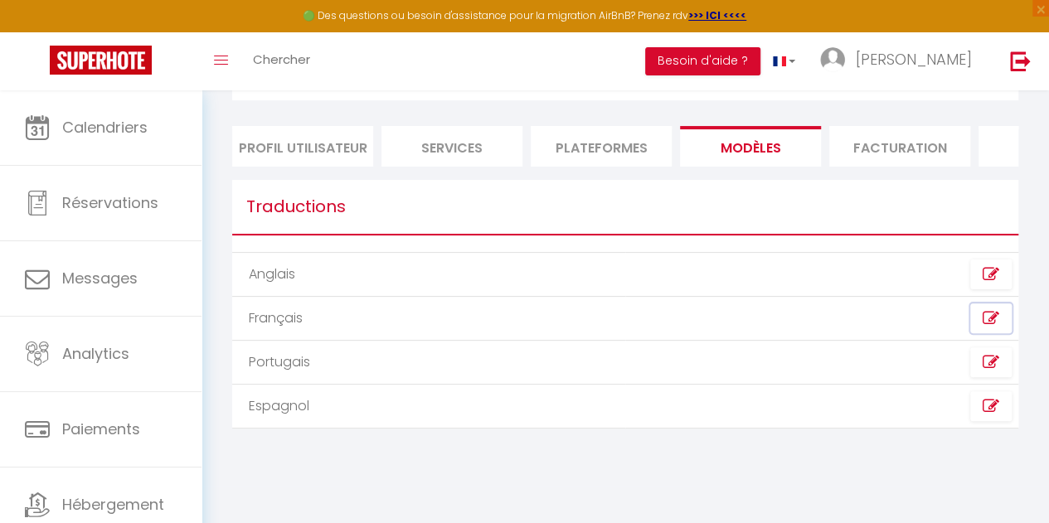
click at [988, 327] on icon at bounding box center [991, 318] width 17 height 17
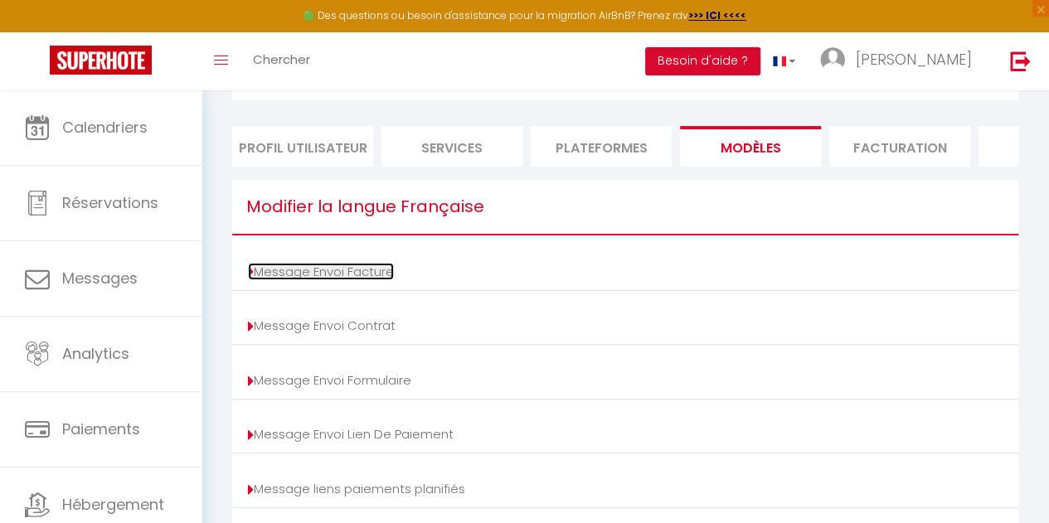
click at [323, 280] on link "Message Envoi Facture" at bounding box center [321, 271] width 146 height 17
type input "Votre facture [BOOKING:ID] - [RENTAL:NAME]"
type textarea "Bonjour, Voici le lien pour télécharger votre facture : [INVOICE:LINK] Détails …"
type input "Votre facture [BOOKING:ID] - [RENTAL:NAME]"
type textarea "Bonjour, Voici le lien pour télécharger votre facture : [INVOICE:LINK] Détails …"
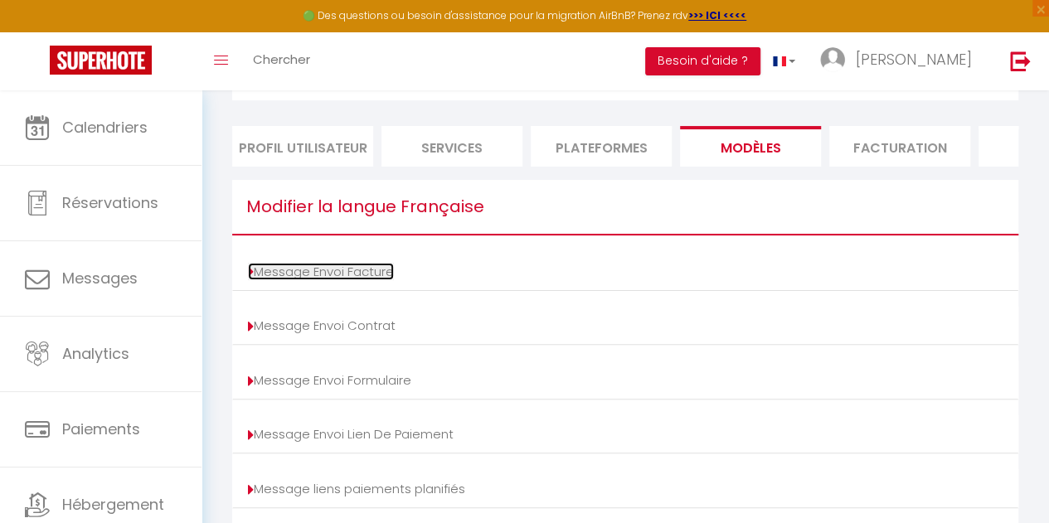
type input "Votre facture [BOOKING:ID] - [RENTAL:NAME]"
type textarea "Bonjour, Voici le lien pour télécharger votre facture : [INVOICE:LINK] Détails …"
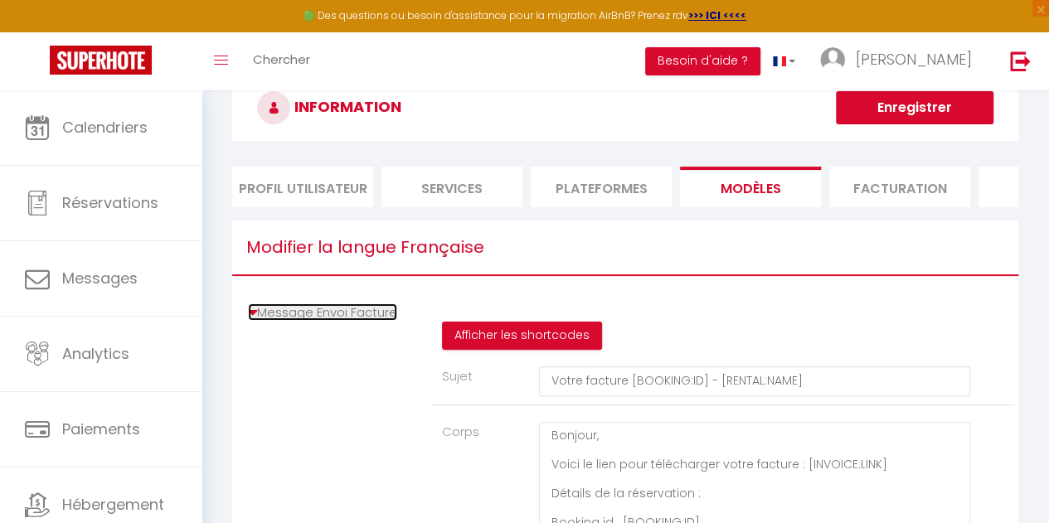
scroll to position [41, 0]
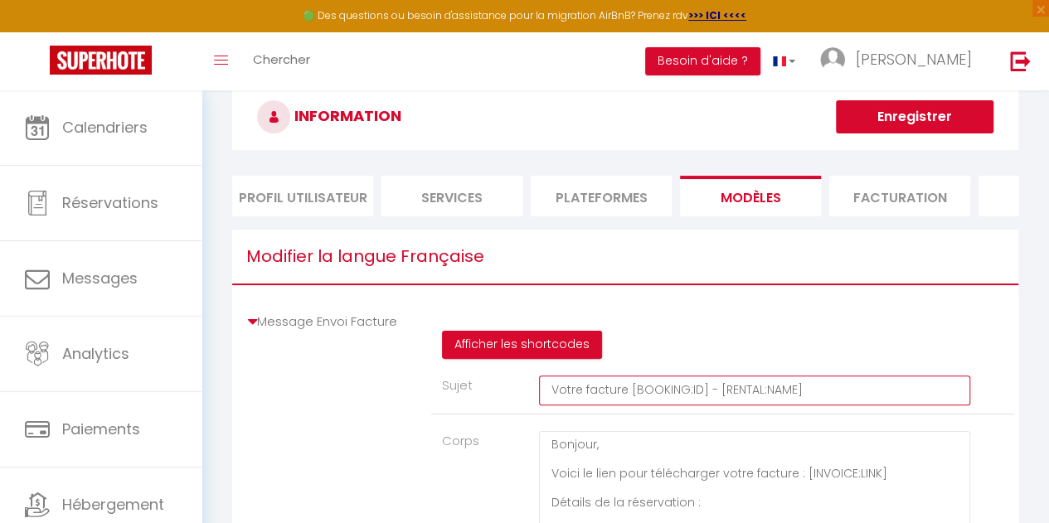
drag, startPoint x: 800, startPoint y: 401, endPoint x: 715, endPoint y: 399, distance: 85.4
click at [715, 399] on input "Votre facture [BOOKING:ID] - [RENTAL:NAME]" at bounding box center [754, 391] width 431 height 30
click at [552, 404] on input "Votre facture [BOOKING:ID] - [RENTAL:NAME]" at bounding box center [754, 391] width 431 height 30
paste input "[RENTAL:NAME]"
type input "[RENTAL:NAME]Votre facture [BOOKING:ID] - [RENTAL:NAME]"
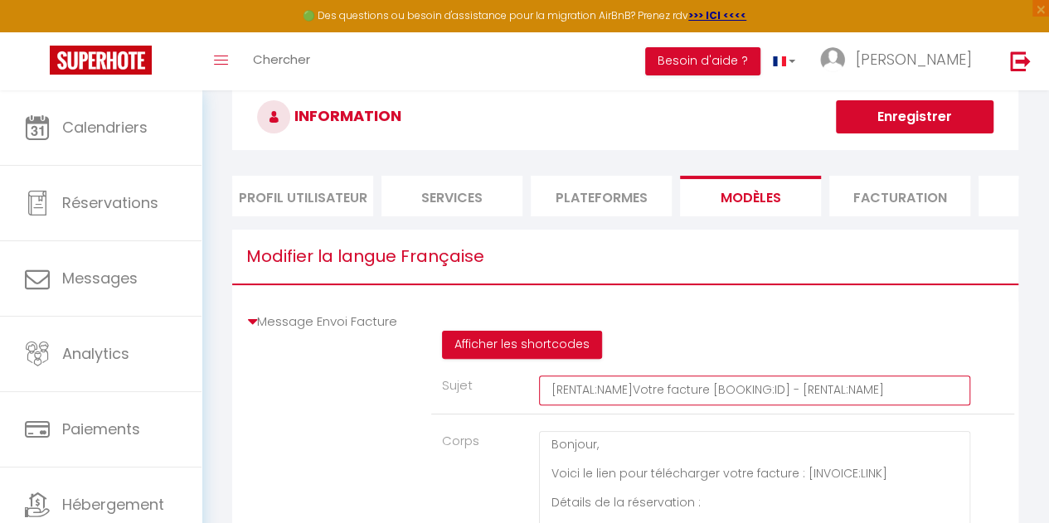
type input "[RENTAL:NAME]Votre facture [BOOKING:ID] - [RENTAL:NAME]"
type input "[RENTAL:NAME] Votre facture [BOOKING:ID] - [RENTAL:NAME]"
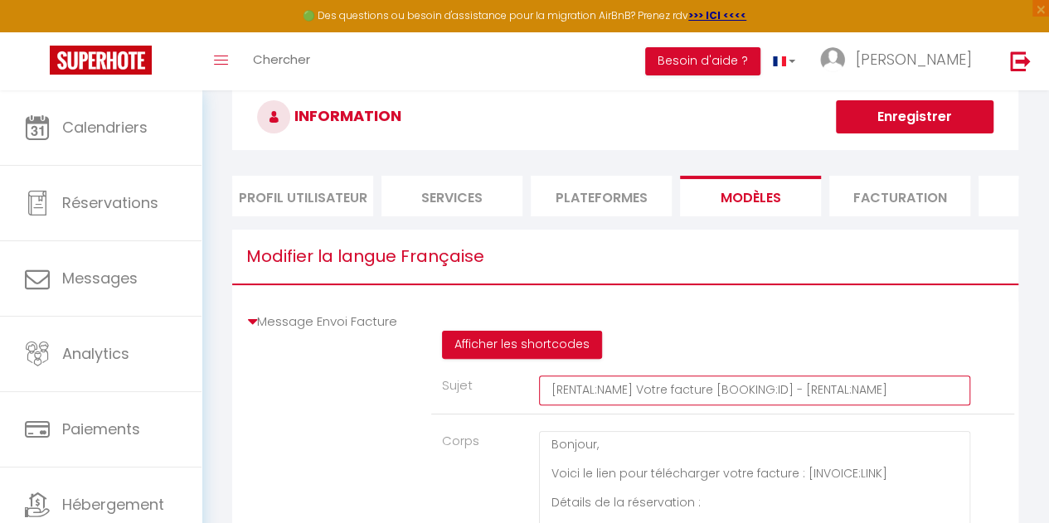
type input "[RENTAL:NAME] -Votre facture [BOOKING:ID] - [RENTAL:NAME]"
type input "[RENTAL:NAME] - Votre facture [BOOKING:ID] - [RENTAL:NAME]"
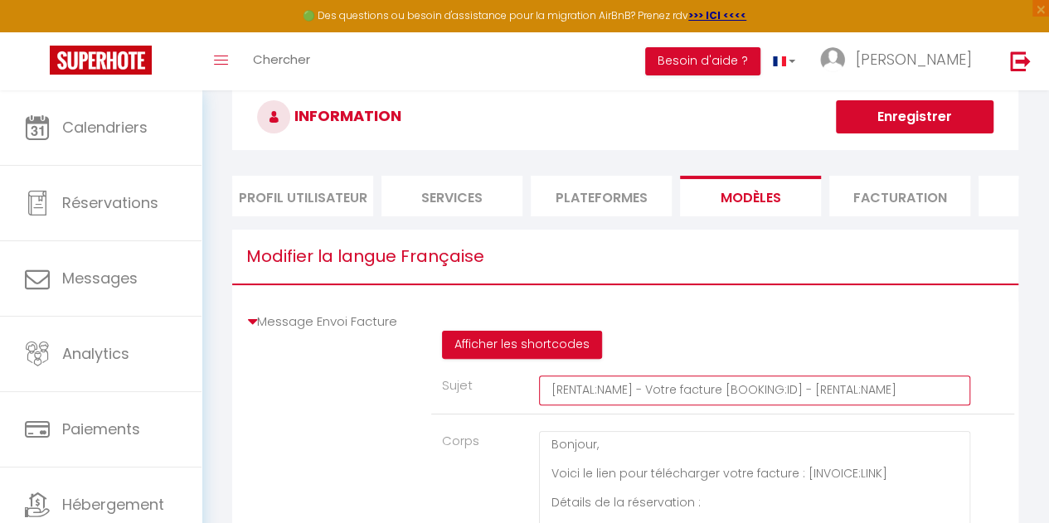
type input "[RENTAL:NAME] - Votre facture [BOOKING:ID] - [RENTAL:NAME]"
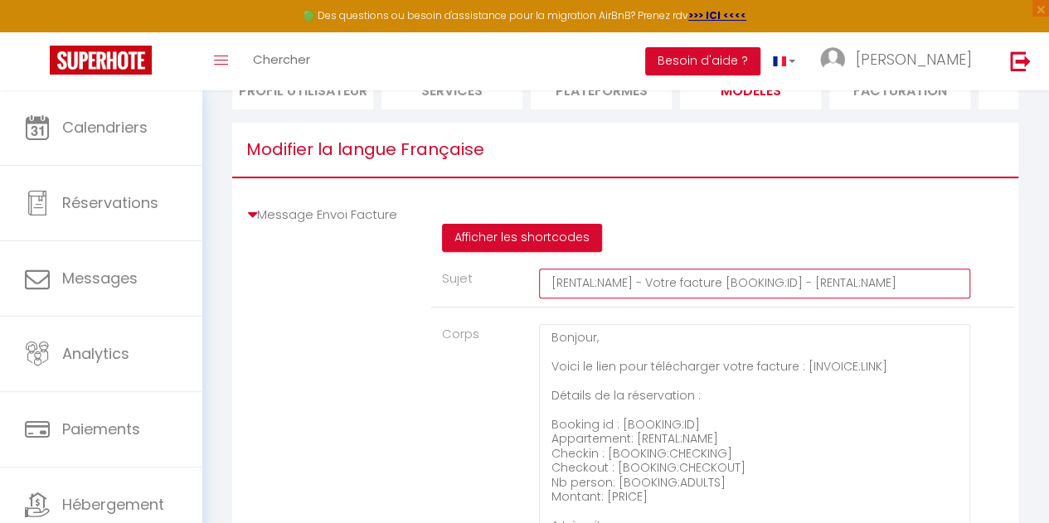
scroll to position [174, 0]
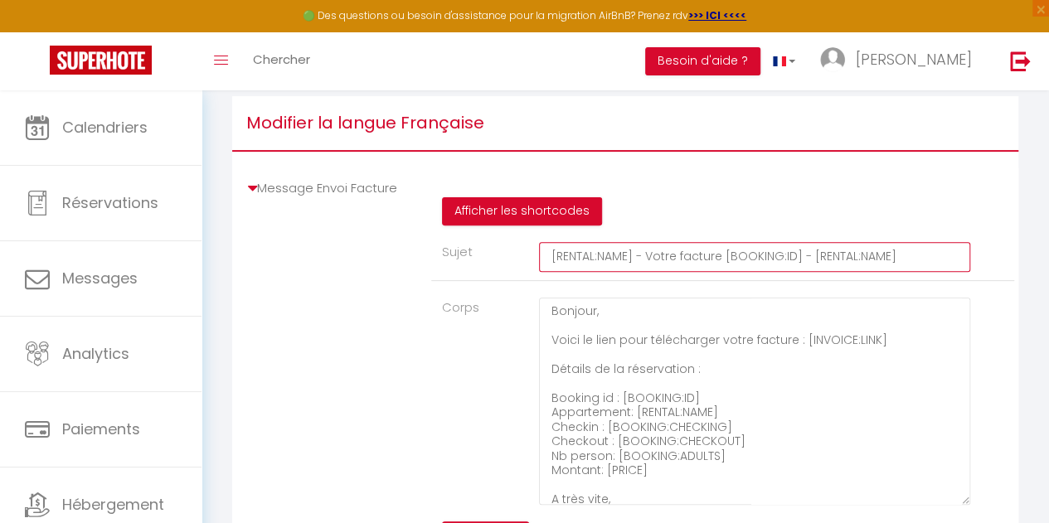
drag, startPoint x: 801, startPoint y: 265, endPoint x: 1061, endPoint y: 294, distance: 261.2
click at [1048, 294] on html "🟢 Des questions ou besoin d'assistance pour la migration AirBnB? Prenez rdv >>>…" at bounding box center [524, 87] width 1049 height 523
type input "[RENTAL:NAME] - Votre facture [BOOKING:ID]"
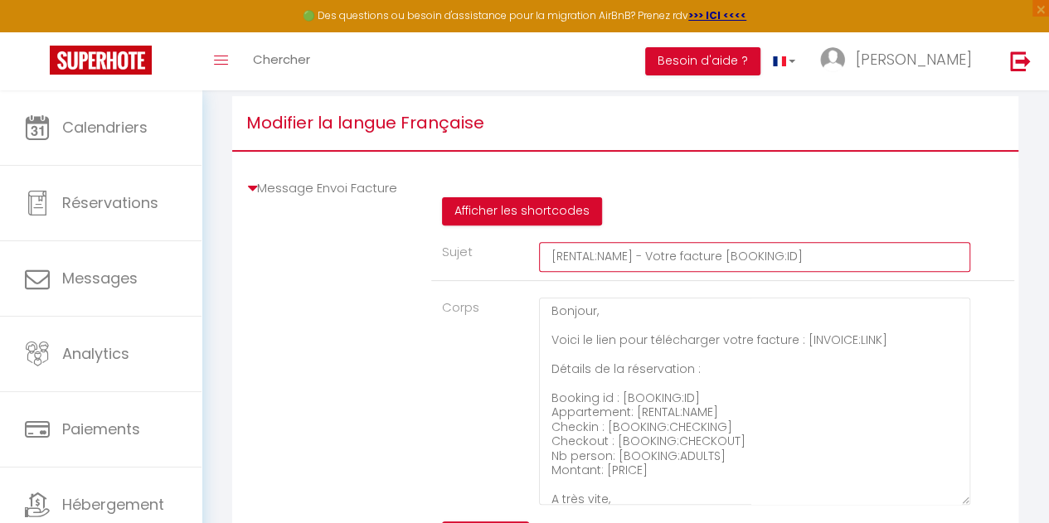
type input "[RENTAL:NAME] - Votre facture [BOOKING:ID]"
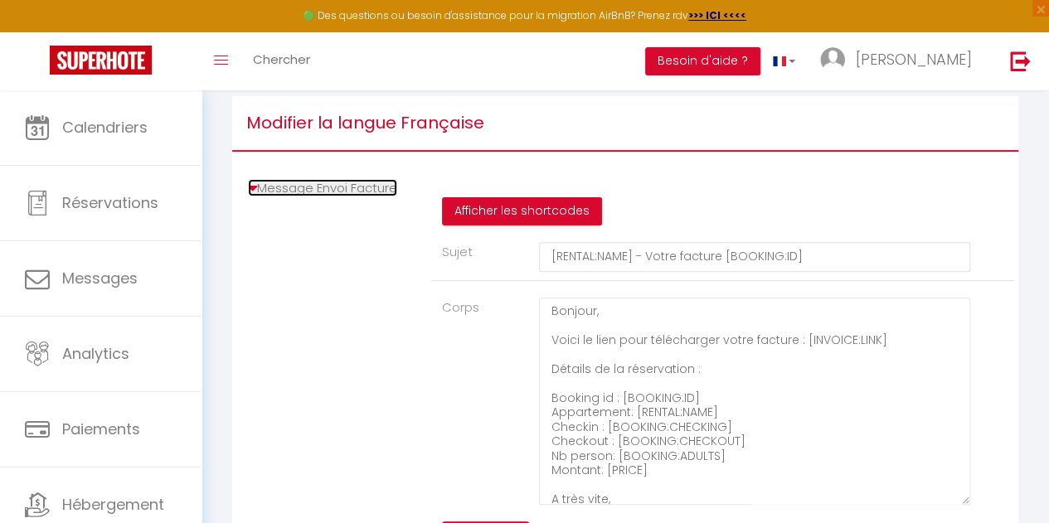
click at [255, 197] on icon at bounding box center [252, 188] width 9 height 17
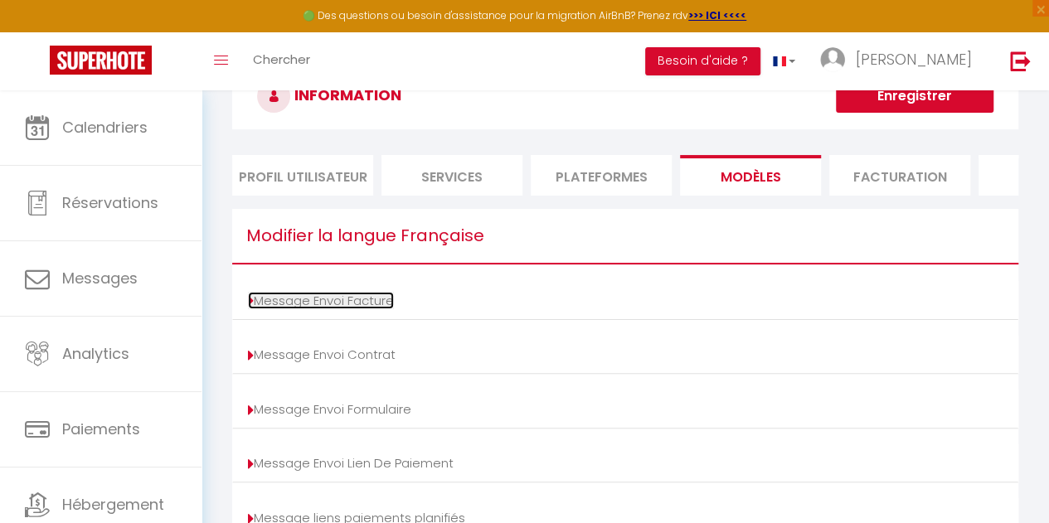
scroll to position [0, 0]
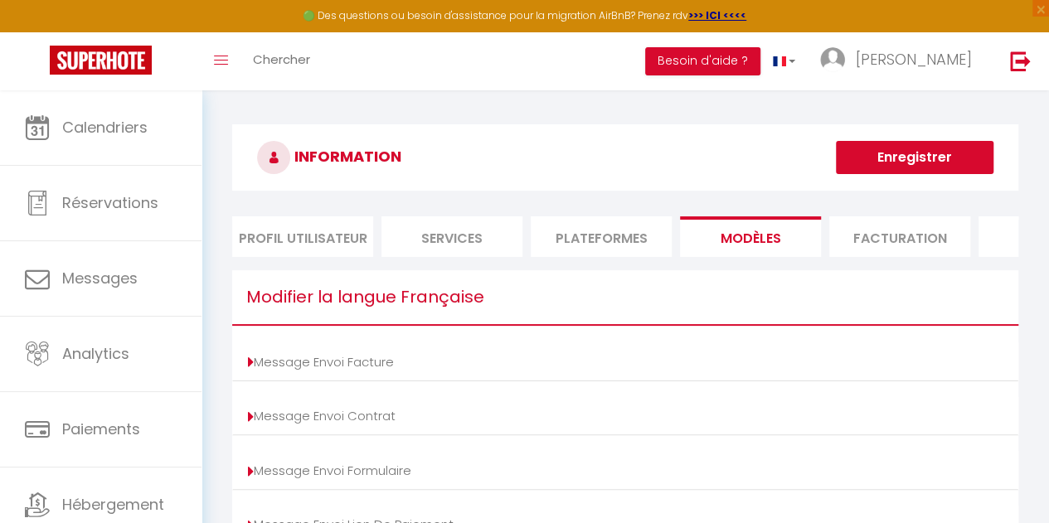
click at [920, 151] on button "Enregistrer" at bounding box center [915, 157] width 158 height 33
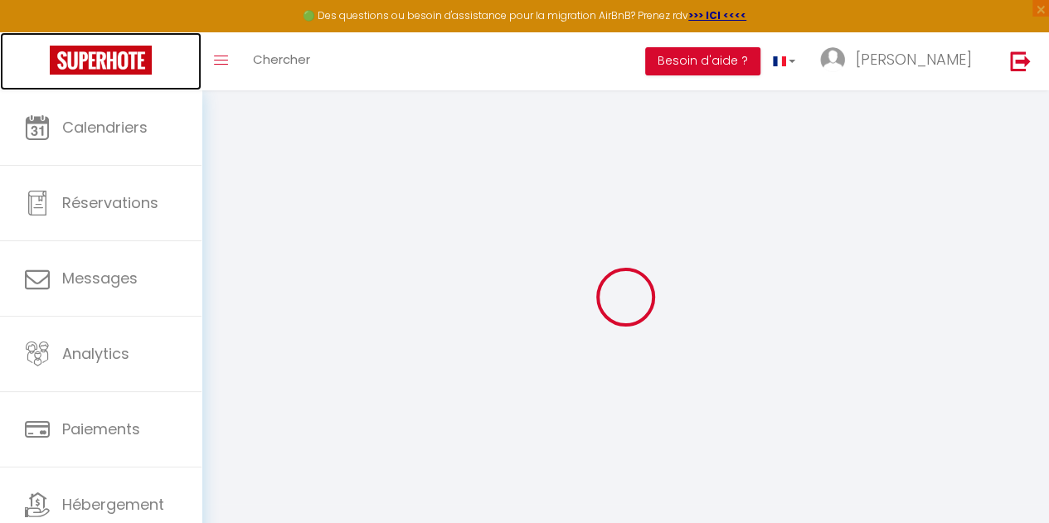
click at [95, 64] on img at bounding box center [101, 60] width 102 height 29
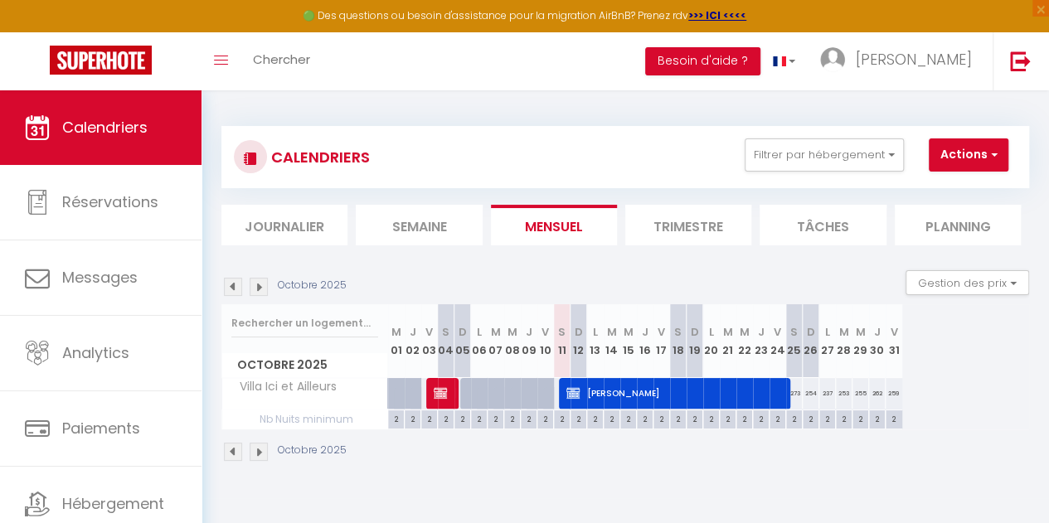
scroll to position [57, 0]
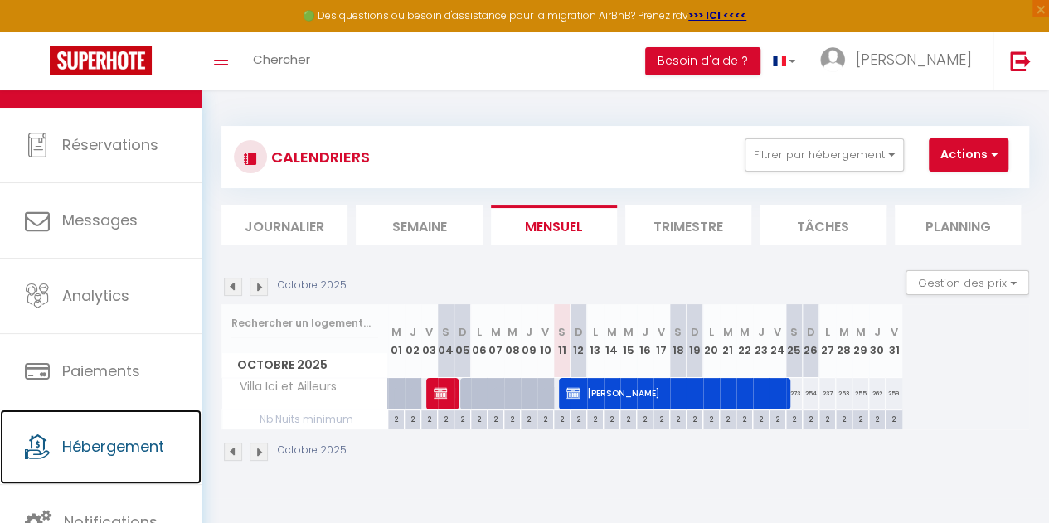
click at [116, 456] on link "Hébergement" at bounding box center [101, 447] width 202 height 75
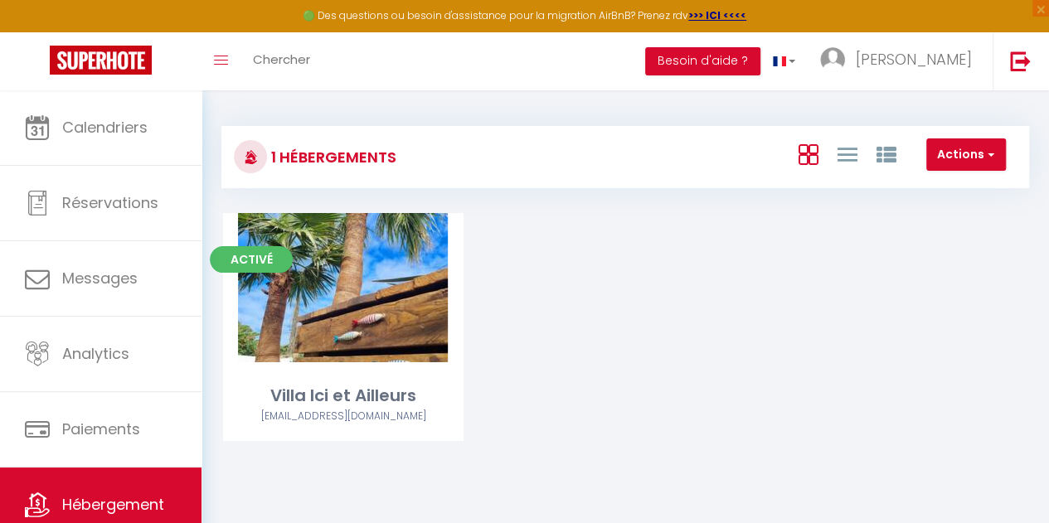
click at [352, 301] on link "Editer" at bounding box center [344, 287] width 100 height 33
select select "3"
select select "2"
select select "1"
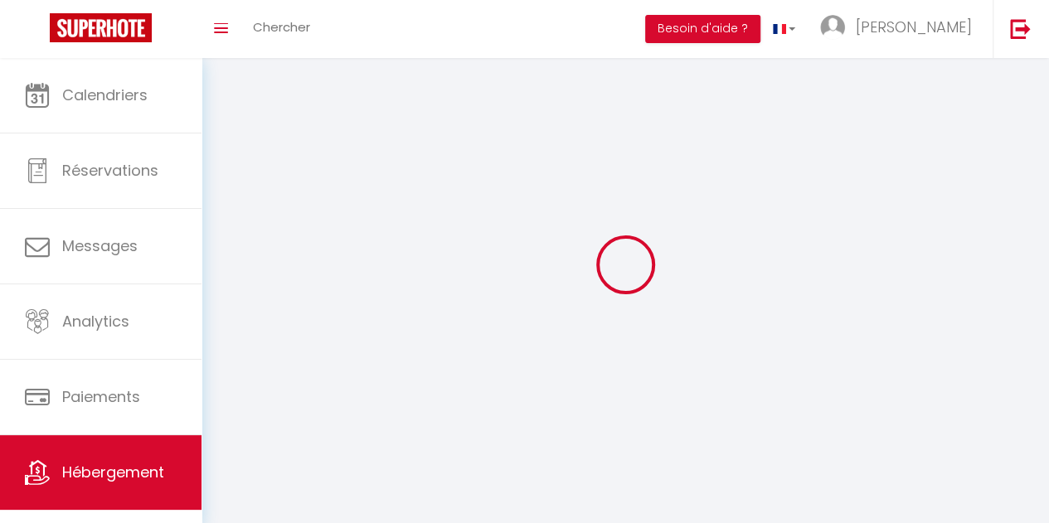
select select
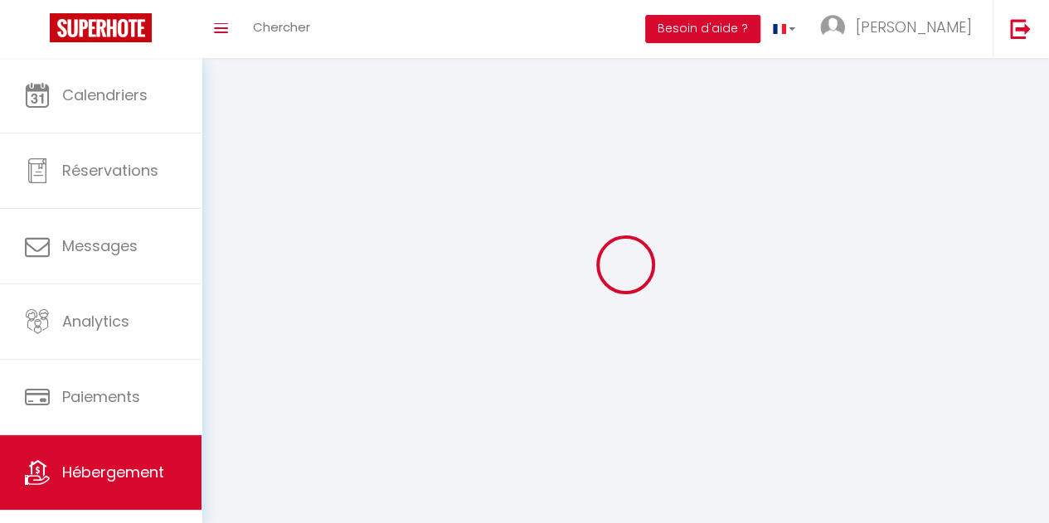
checkbox input "false"
select select
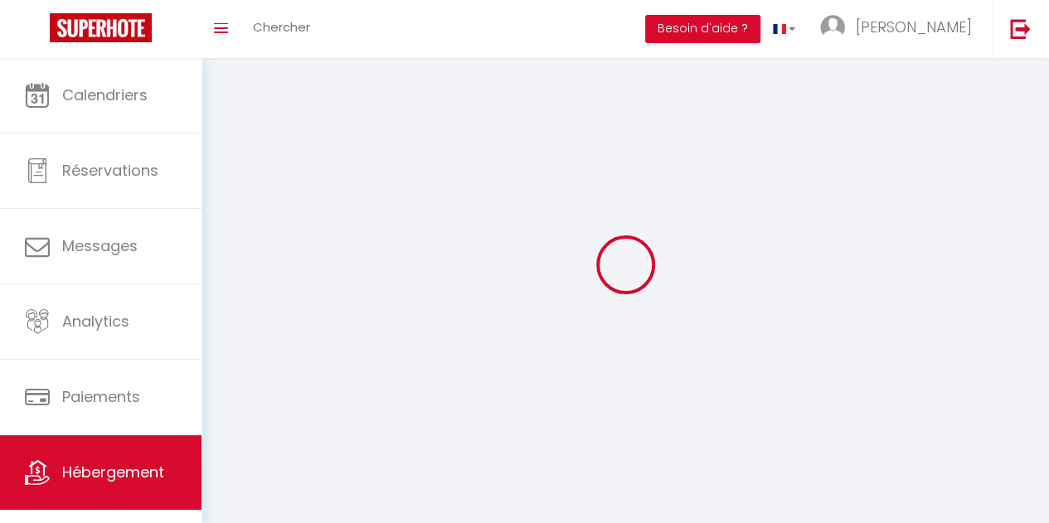
select select
select select "1"
select select
select select "28"
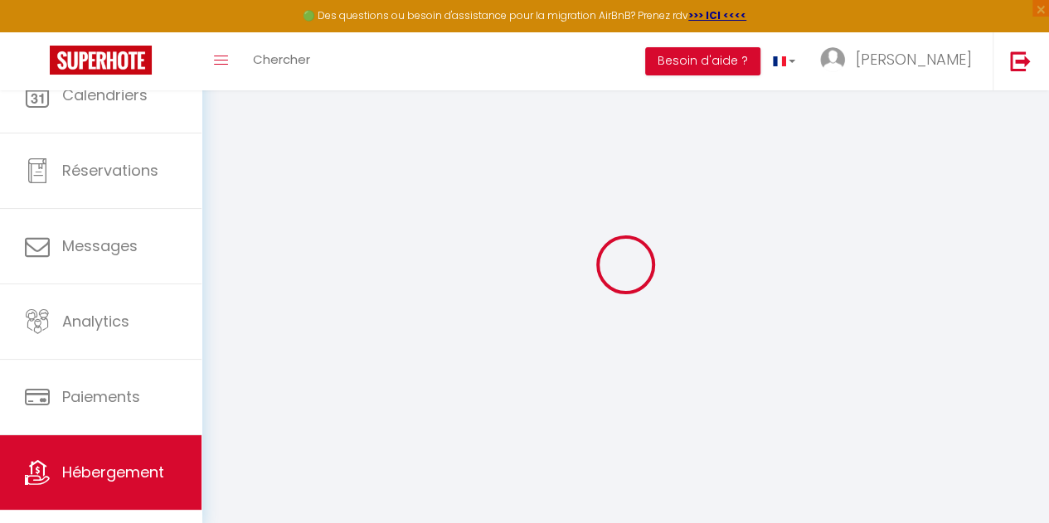
select select
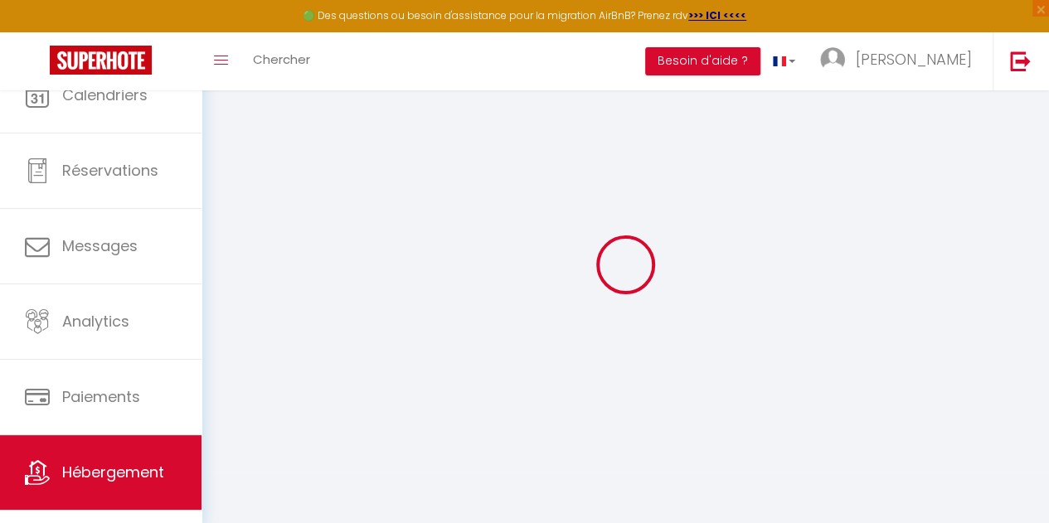
select select
checkbox input "false"
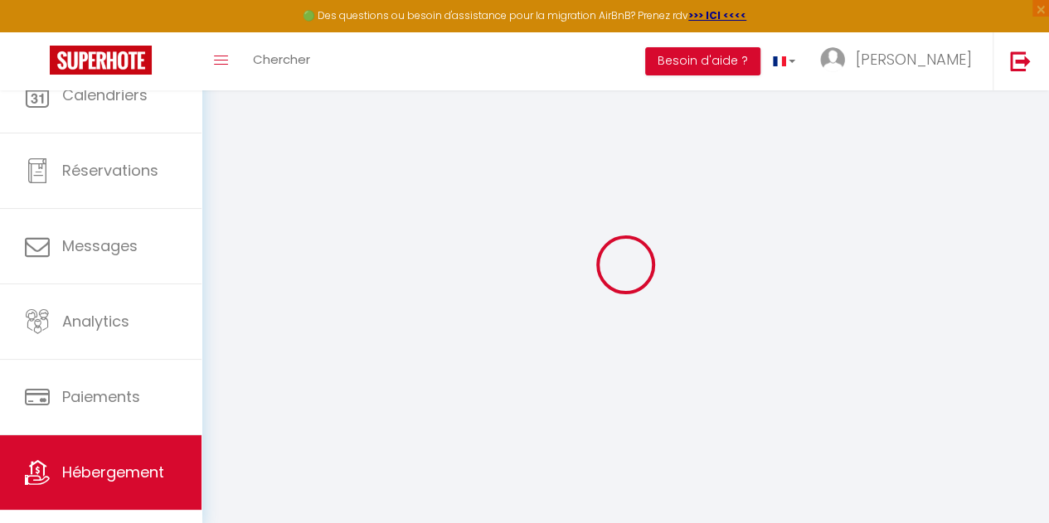
select select
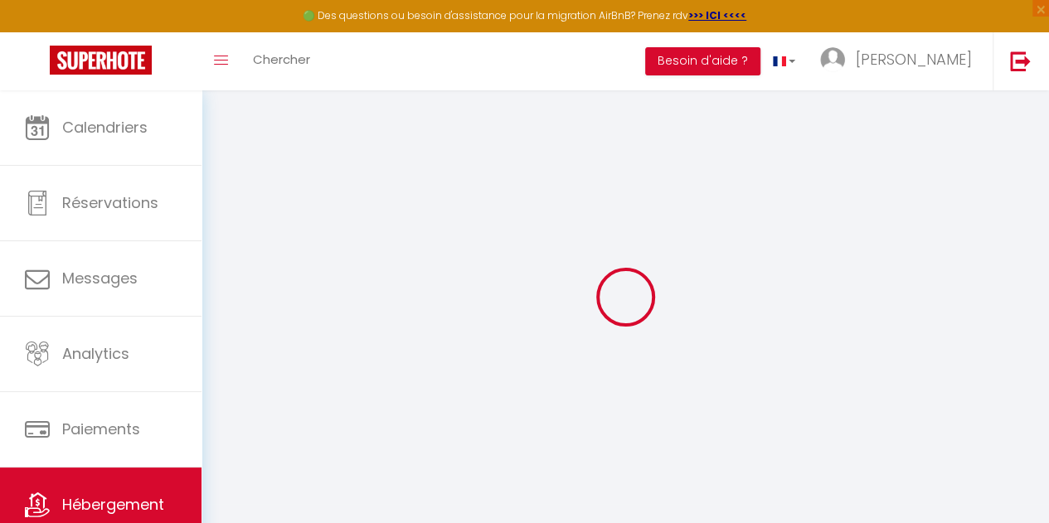
select select
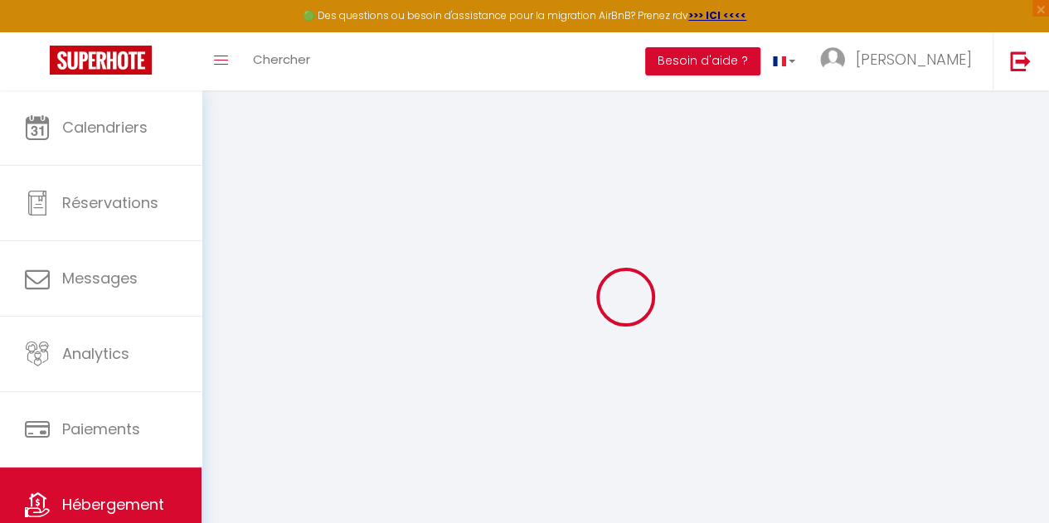
select select
checkbox input "false"
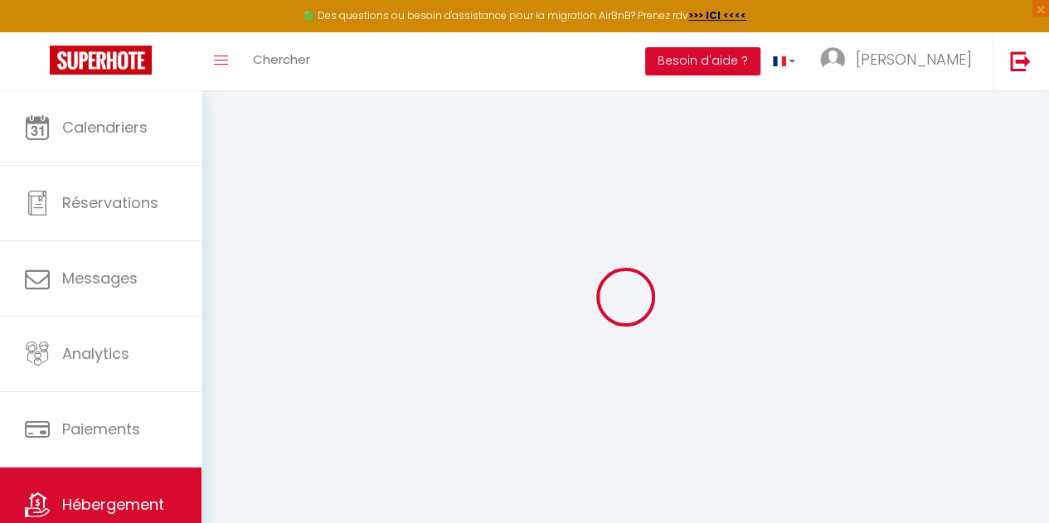
select select
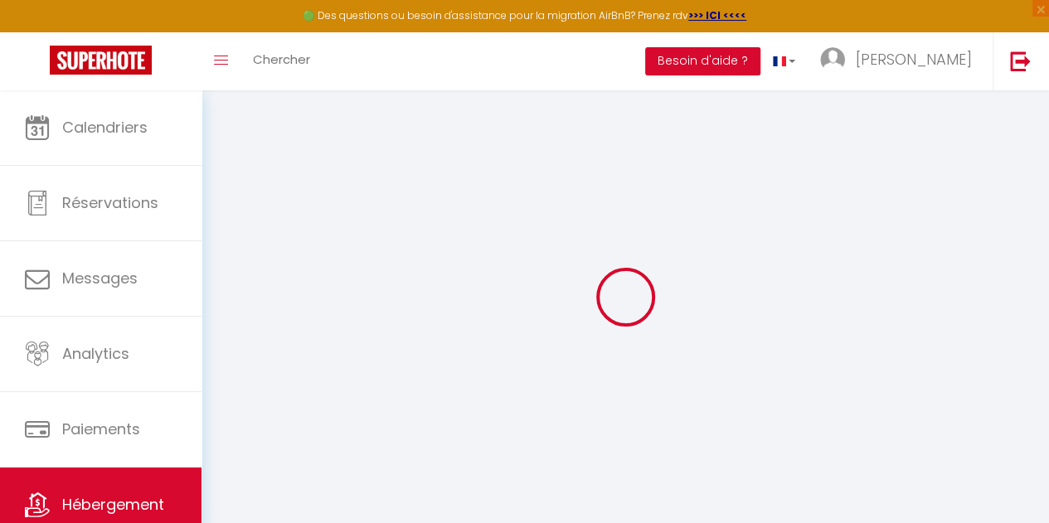
select select
checkbox input "false"
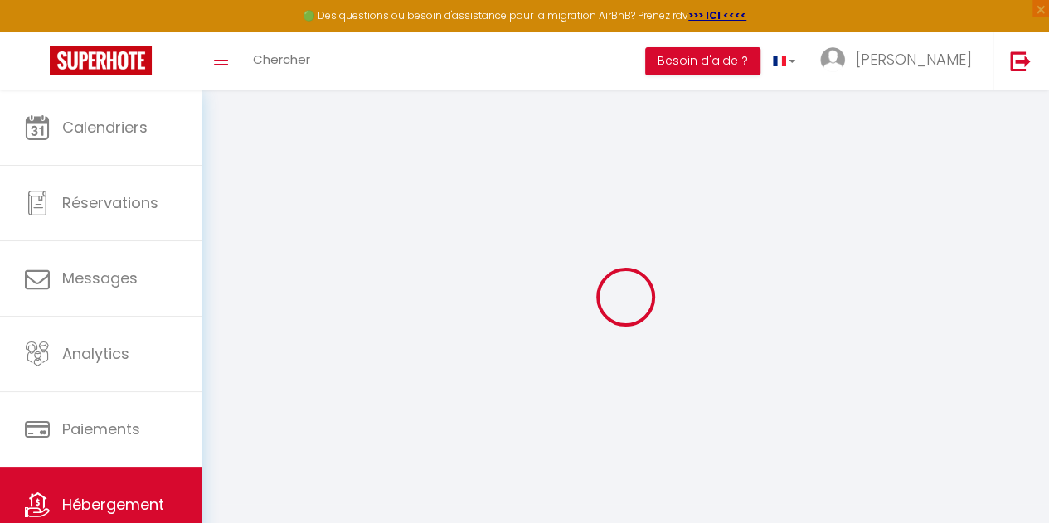
checkbox input "false"
select select
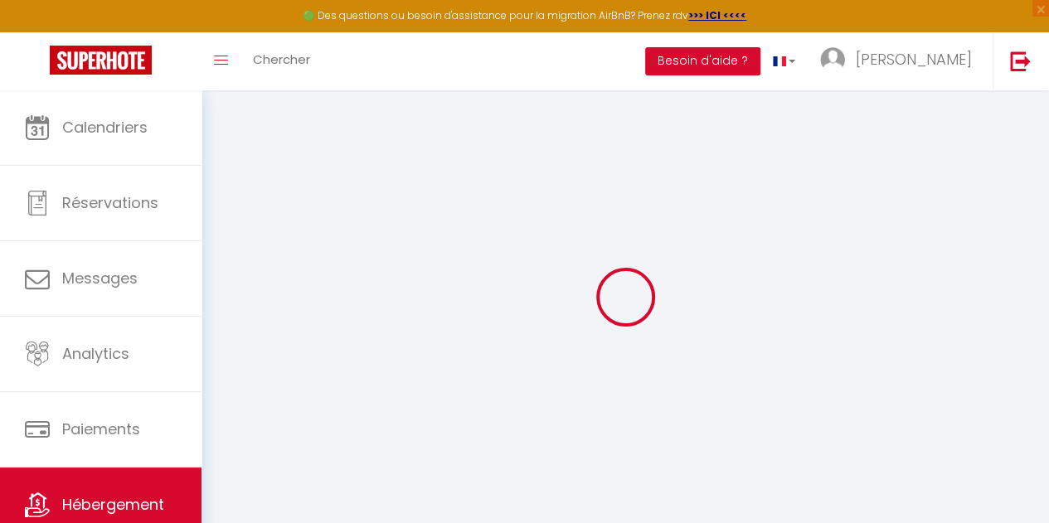
select select
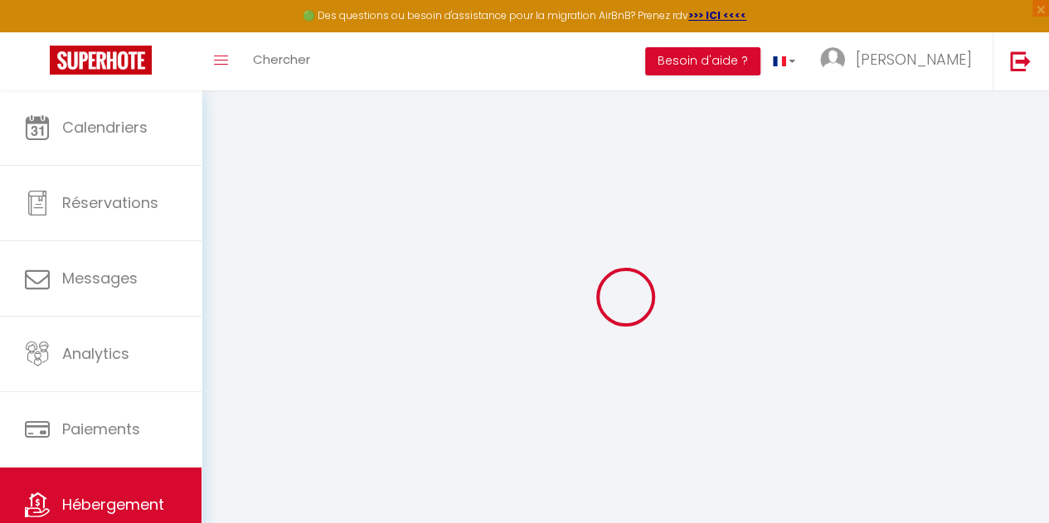
checkbox input "false"
select select
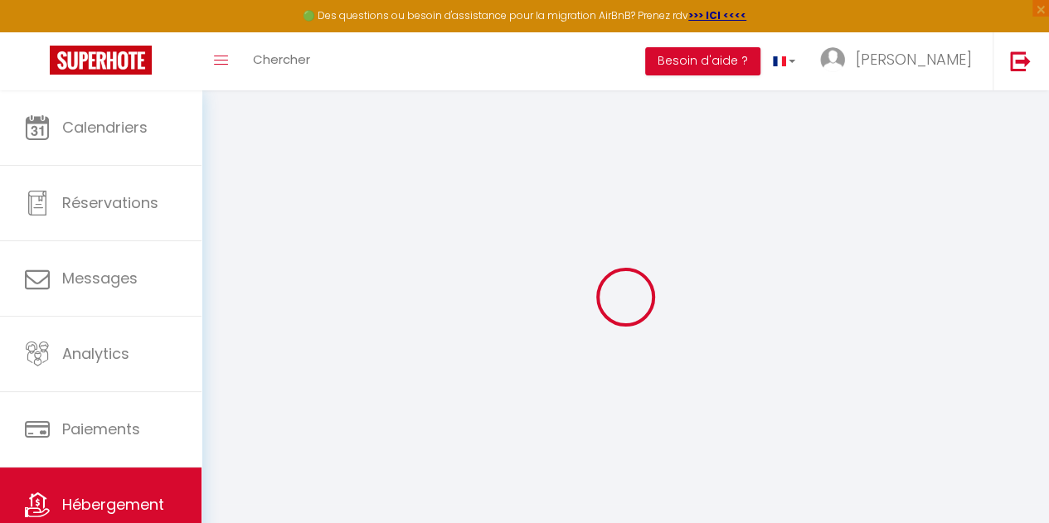
select select
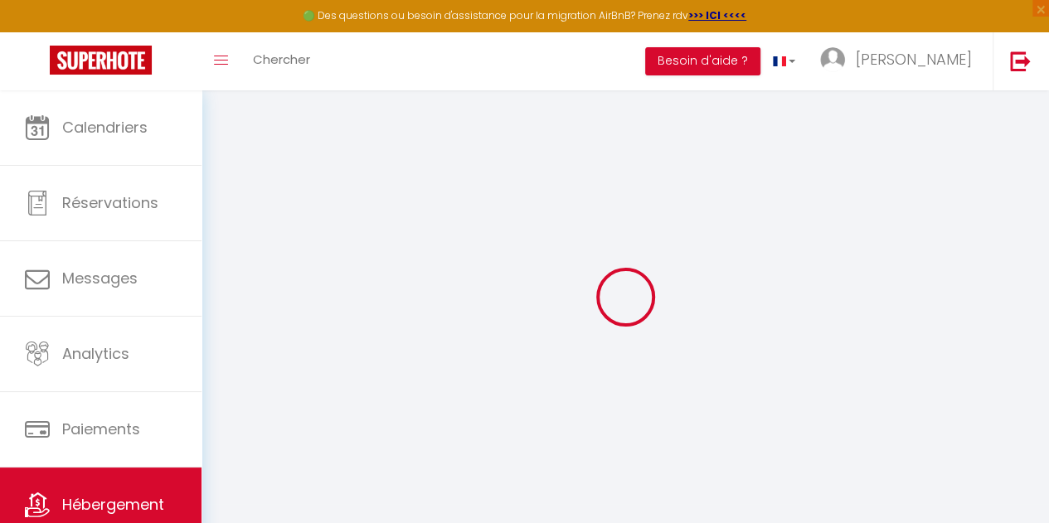
select select
checkbox input "false"
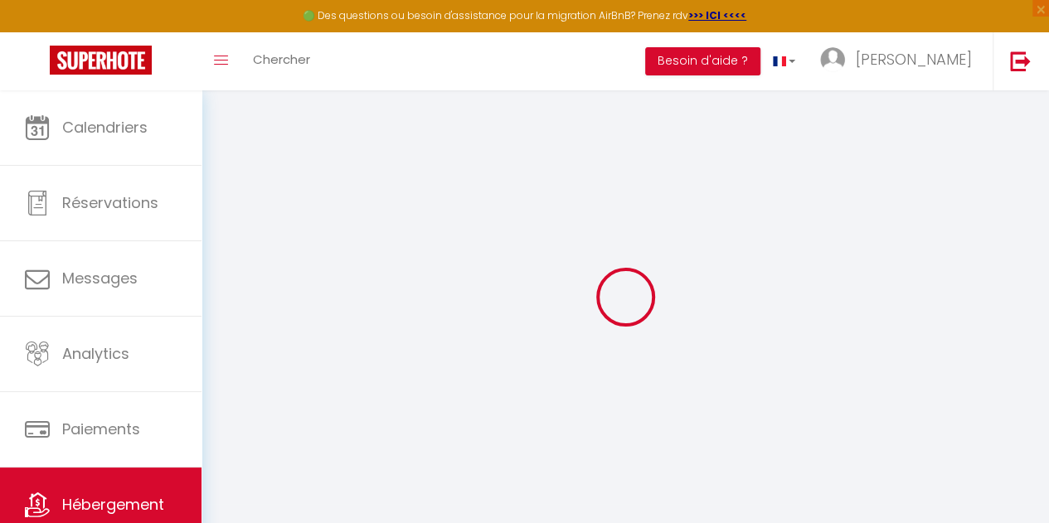
checkbox input "false"
select select
type input "Villa Ici et Ailleurs"
type input "[PERSON_NAME] & [PERSON_NAME]"
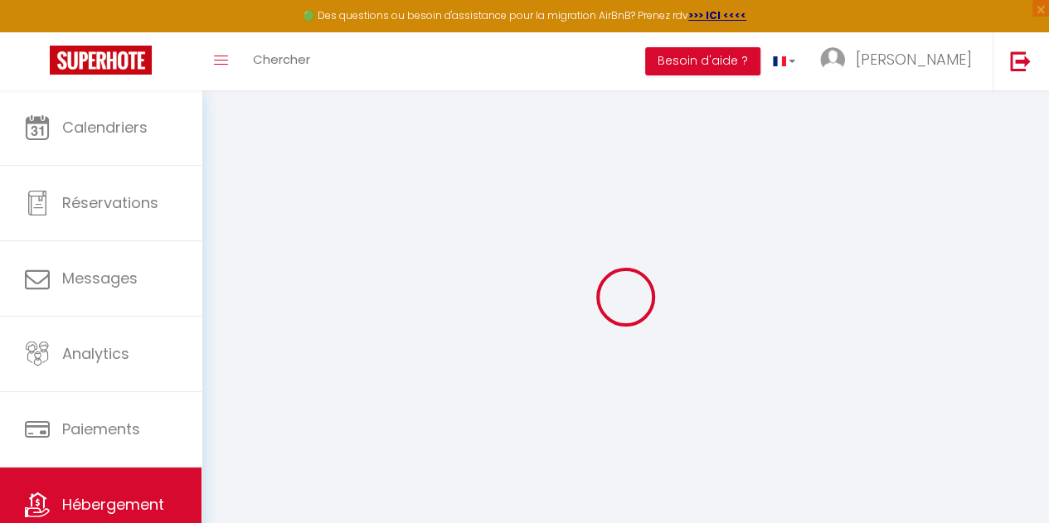
type input "Gauthier"
type input "4 la Grande Métairie"
type input "44140"
type input "Remouillé"
select select "secondary_units"
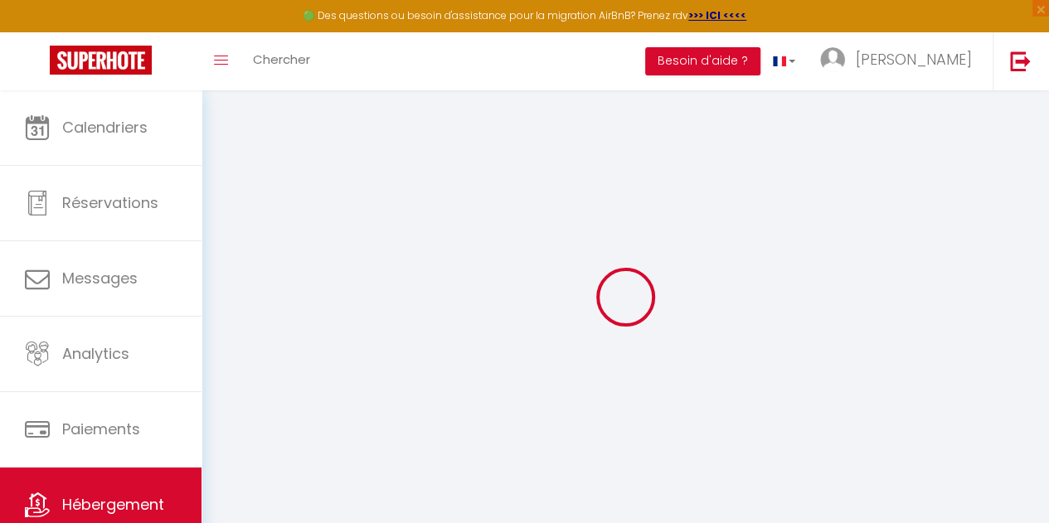
select select "12"
select select "5"
select select "4"
type input "225"
type input "150"
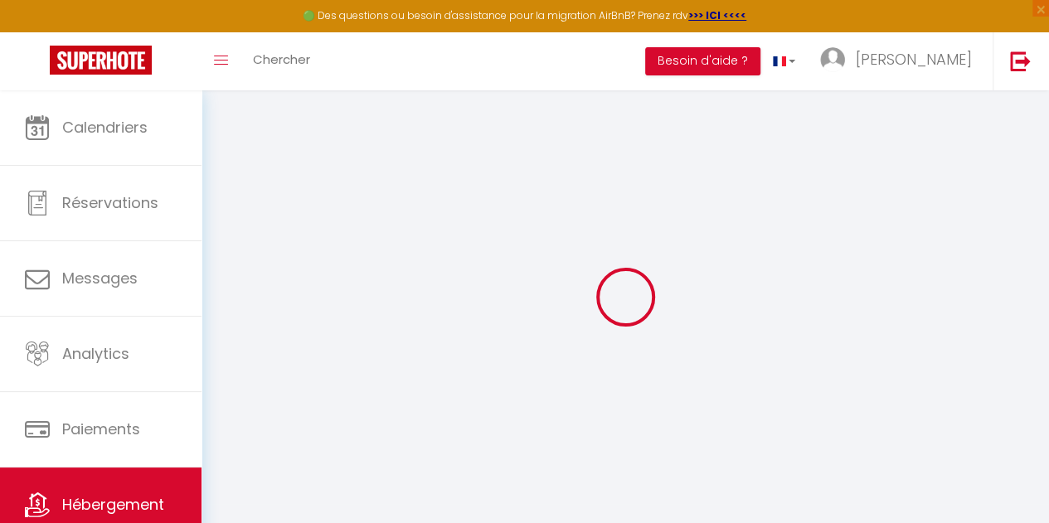
type input "1500"
select select
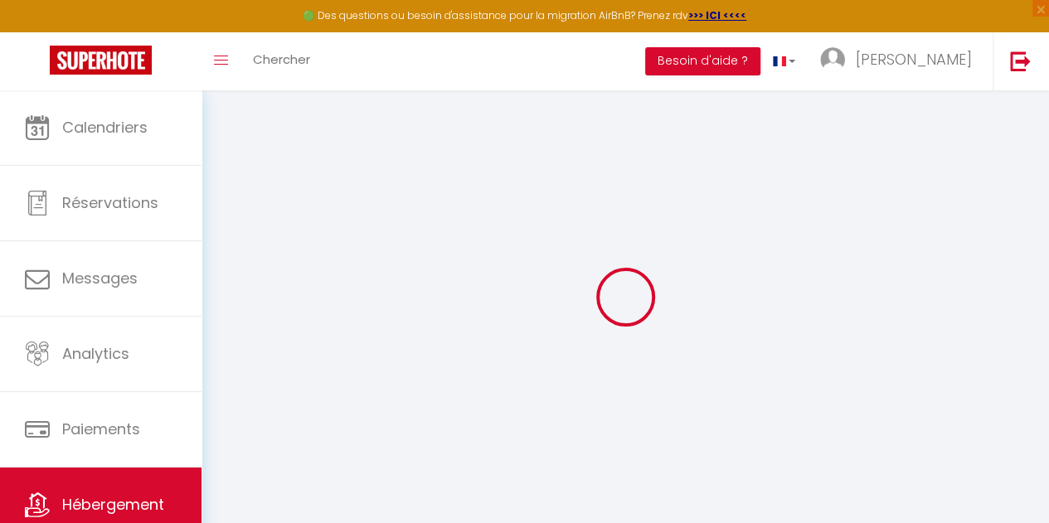
select select
type input "[STREET_ADDRESS]"
type input "85360"
type input "La Tranche-[GEOGRAPHIC_DATA]"
type input "[EMAIL_ADDRESS][DOMAIN_NAME]"
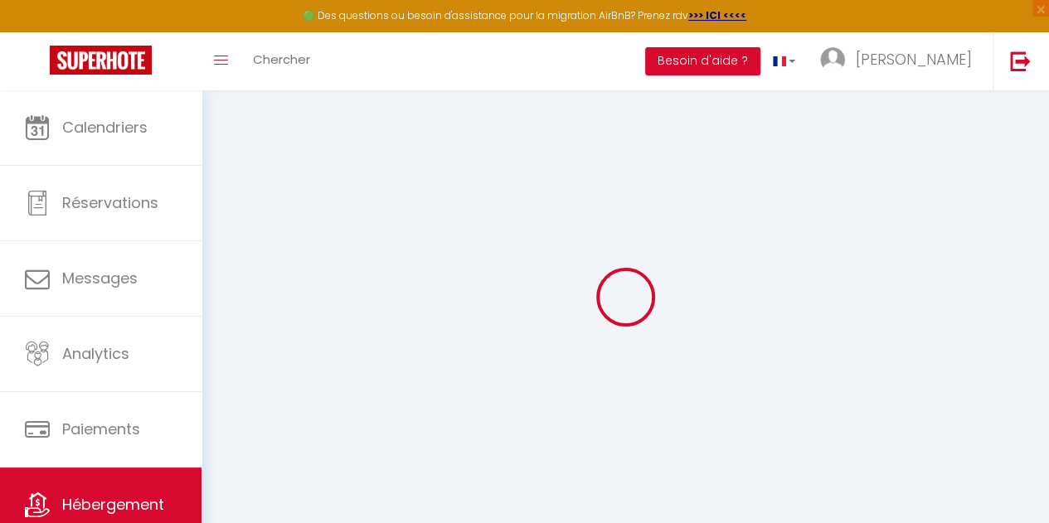
select select
checkbox input "false"
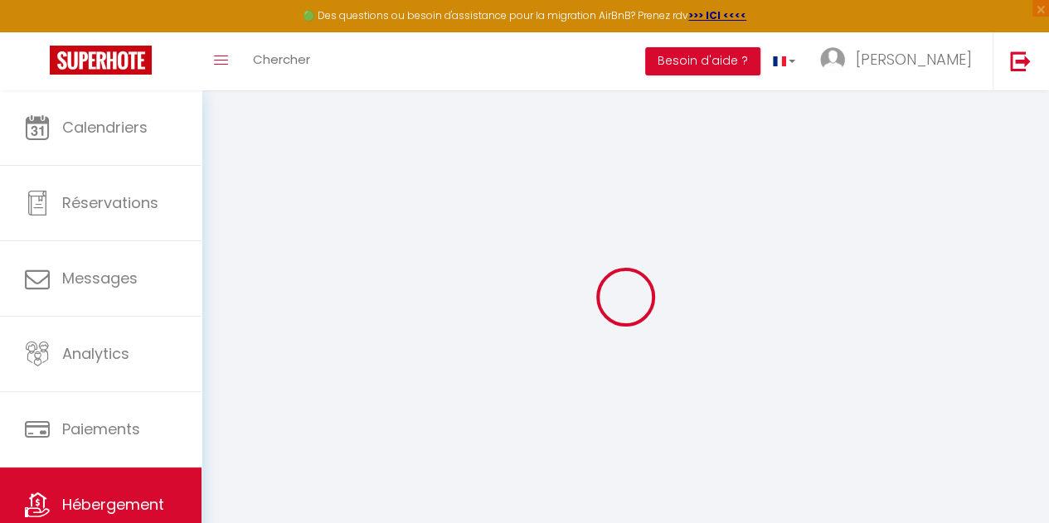
type input "0"
type input "70"
type input "0"
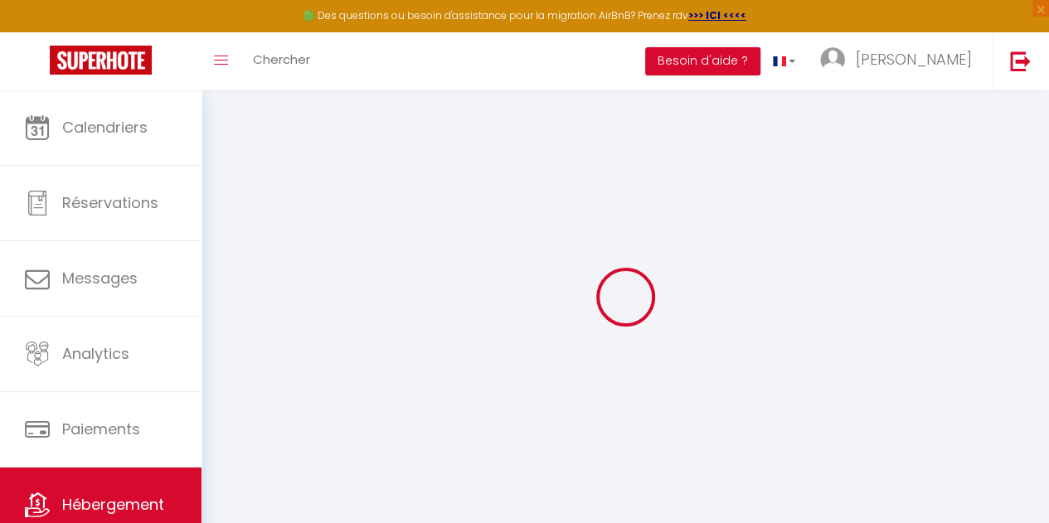
select select
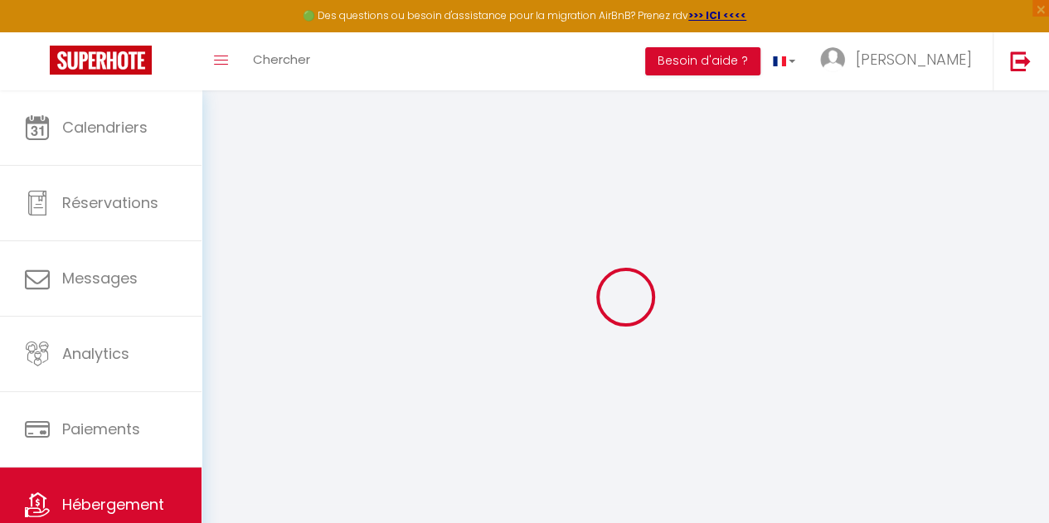
select select
checkbox input "false"
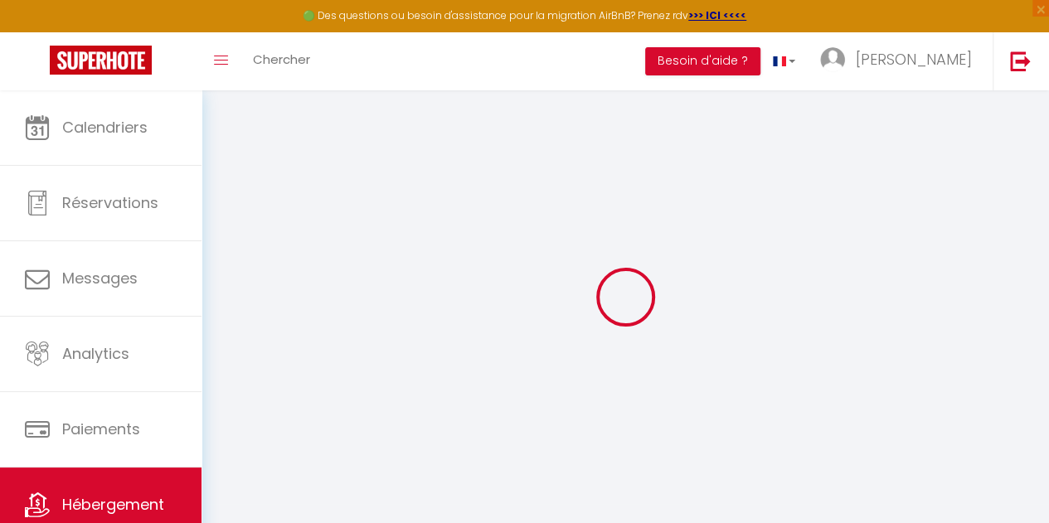
select select
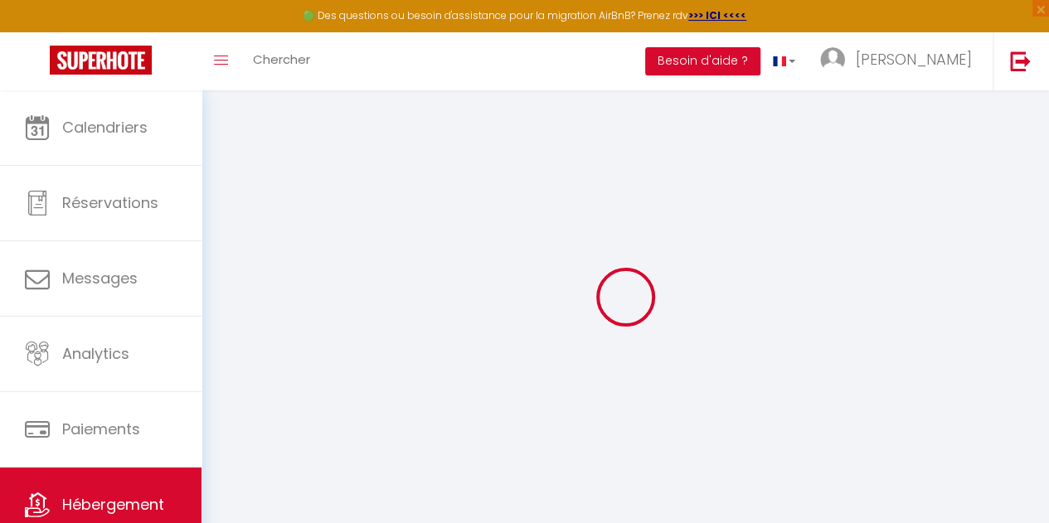
select select
checkbox input "false"
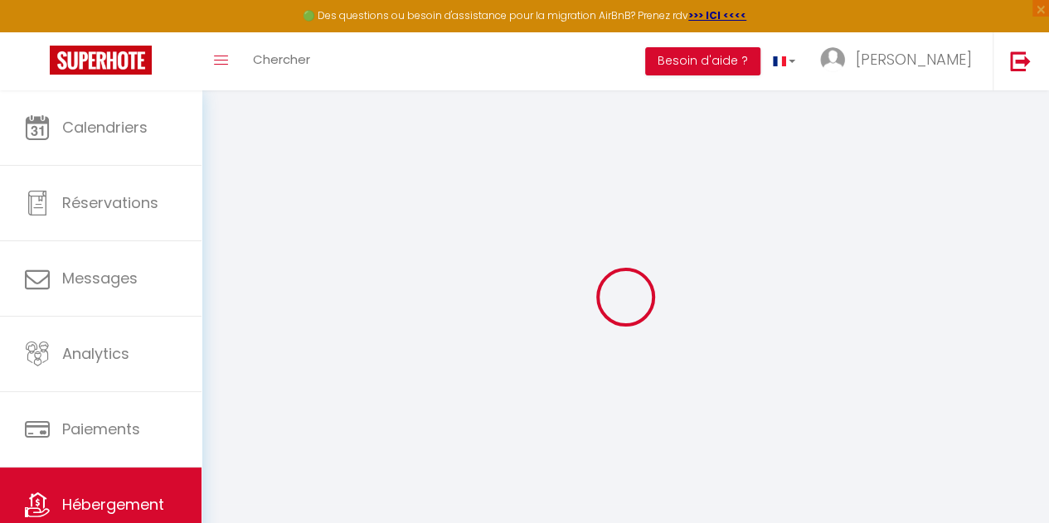
select select
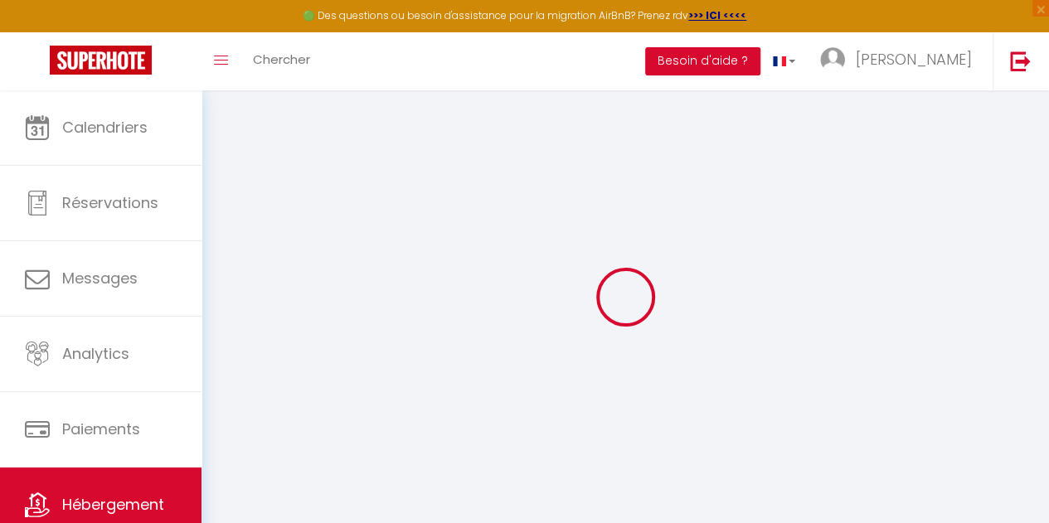
select select
checkbox input "false"
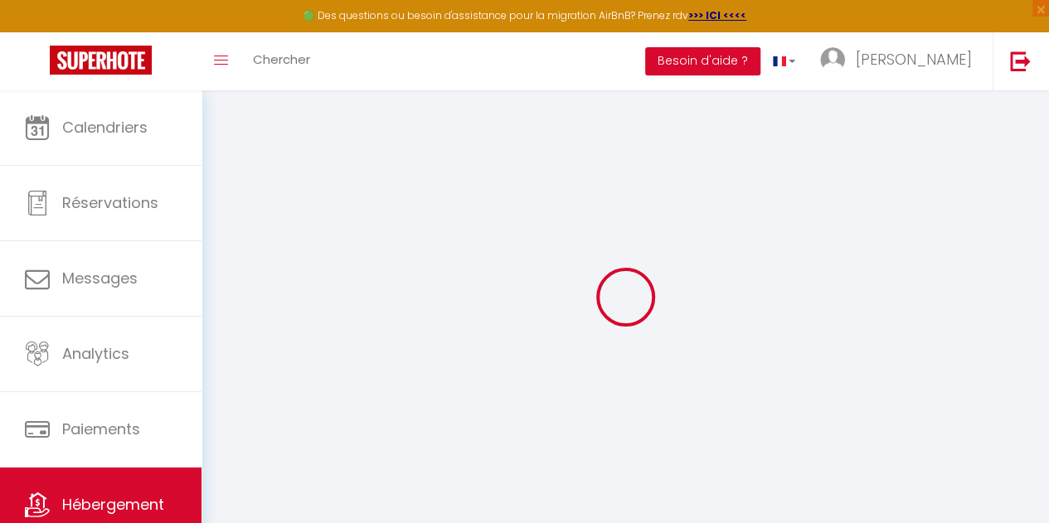
select select
checkbox input "false"
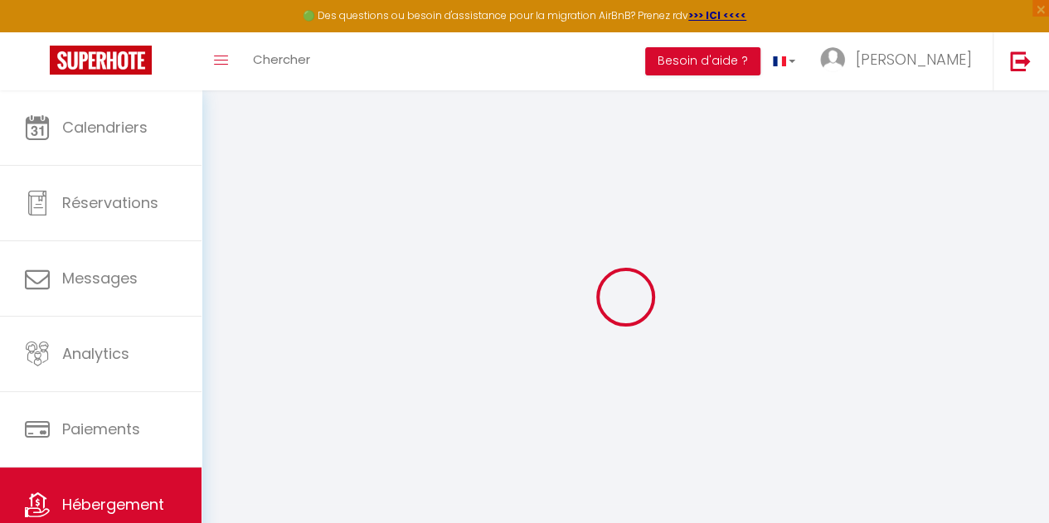
select select "16:00"
select select "22:00"
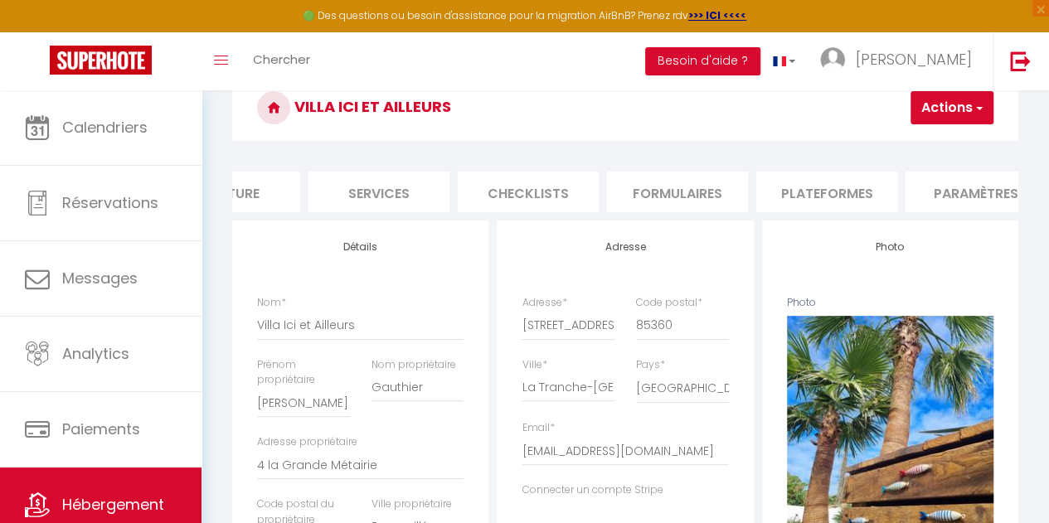
scroll to position [0, 367]
click at [691, 197] on li "Formulaires" at bounding box center [682, 192] width 141 height 41
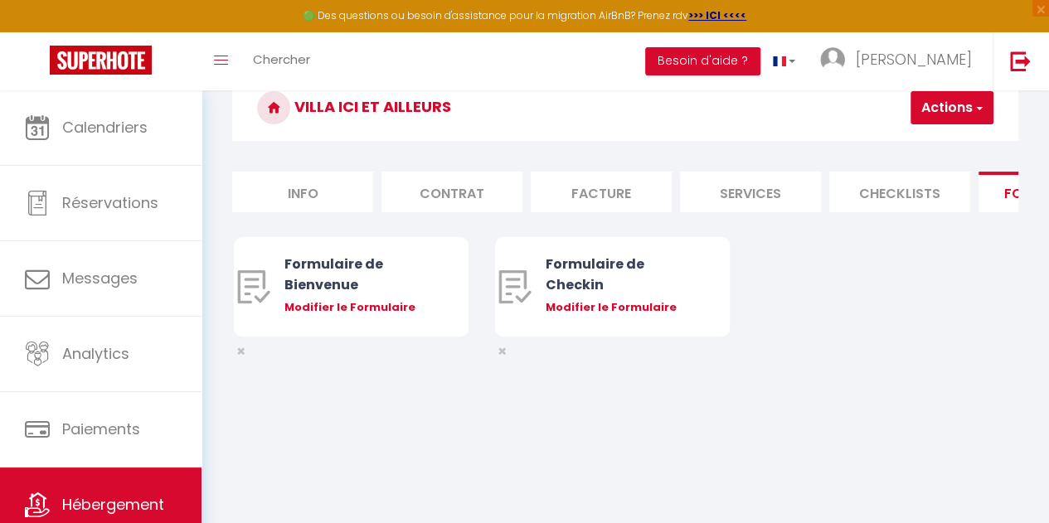
click at [313, 192] on li "Info" at bounding box center [302, 192] width 141 height 41
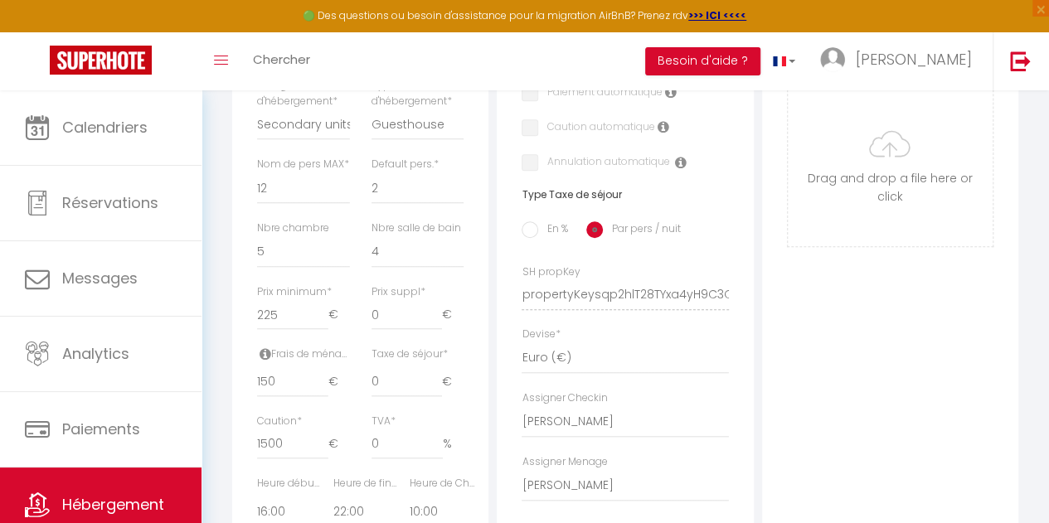
scroll to position [568, 0]
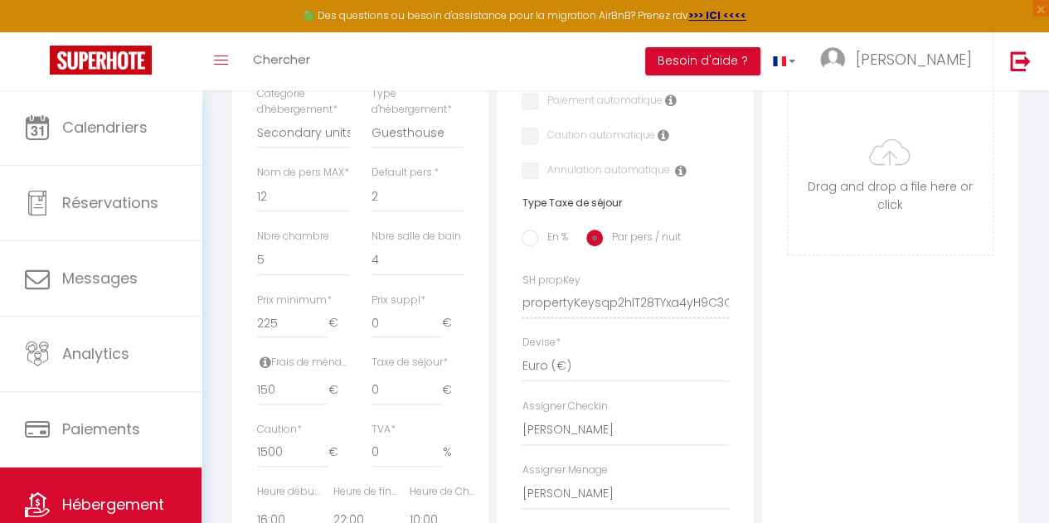
click at [896, 191] on input "Photo" at bounding box center [890, 172] width 205 height 164
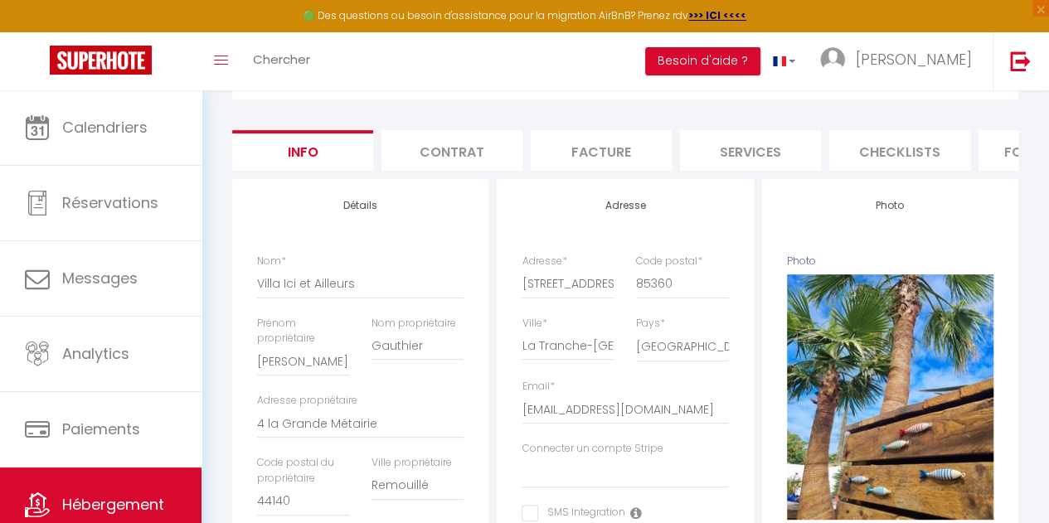
scroll to position [91, 0]
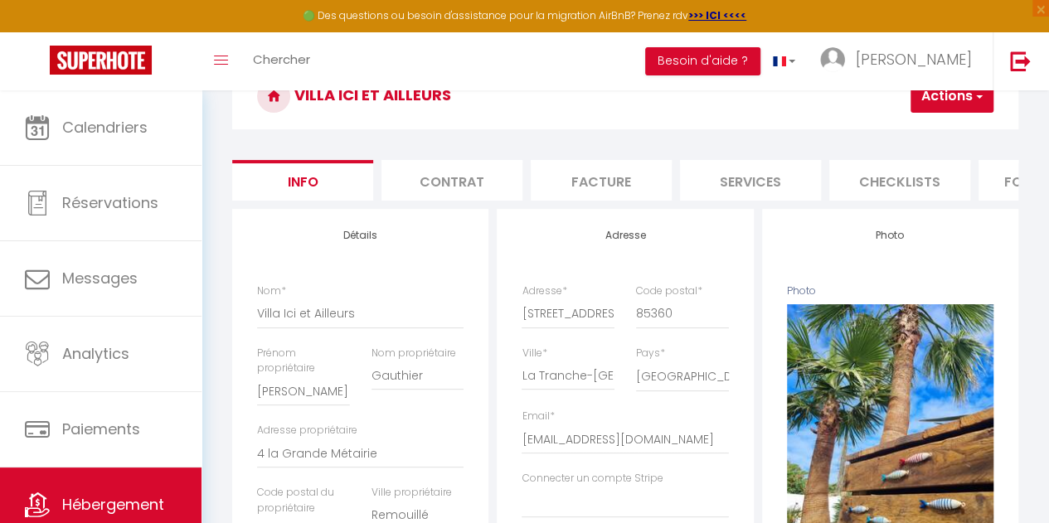
click at [742, 185] on li "Services" at bounding box center [750, 180] width 141 height 41
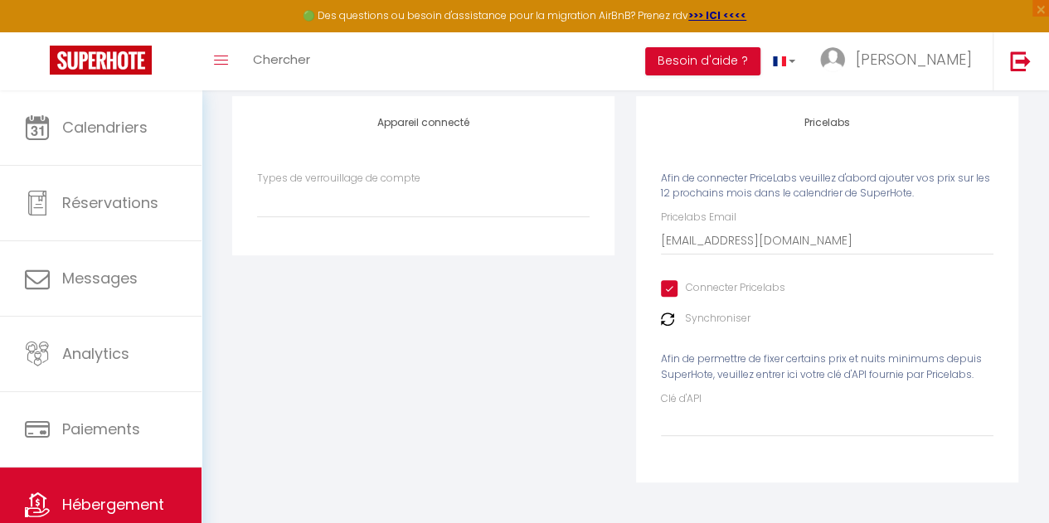
scroll to position [216, 0]
click at [444, 196] on select "Types de verrouillage de compte" at bounding box center [423, 201] width 333 height 32
click at [257, 186] on select "Types de verrouillage de compte" at bounding box center [423, 201] width 333 height 32
click at [396, 231] on div "Types de verrouillage de compte" at bounding box center [423, 202] width 354 height 64
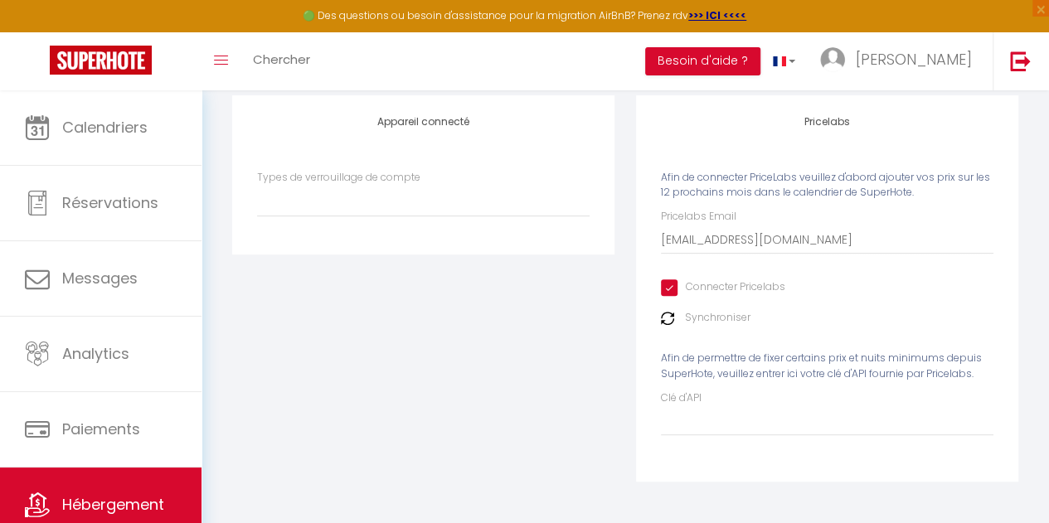
click at [396, 231] on div "Types de verrouillage de compte" at bounding box center [423, 202] width 354 height 64
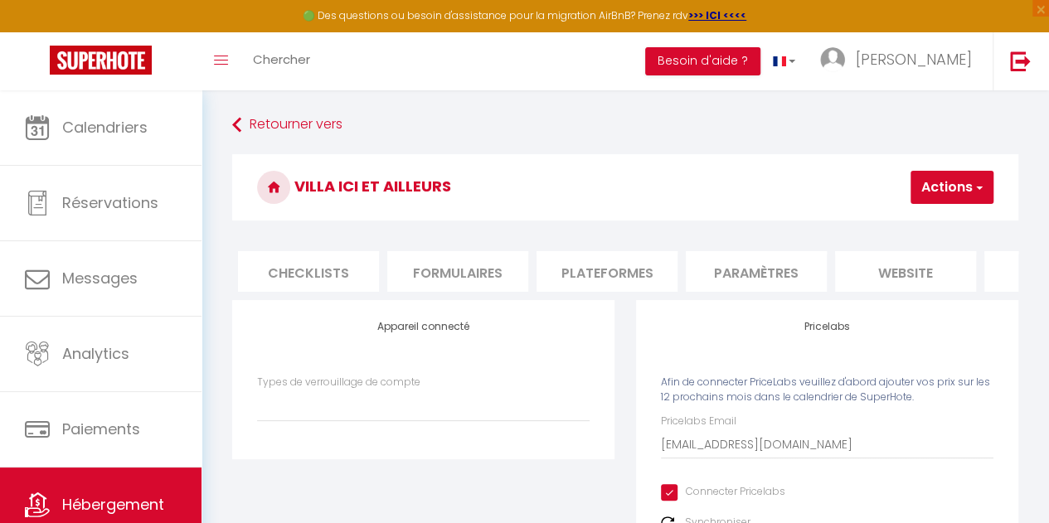
scroll to position [0, 707]
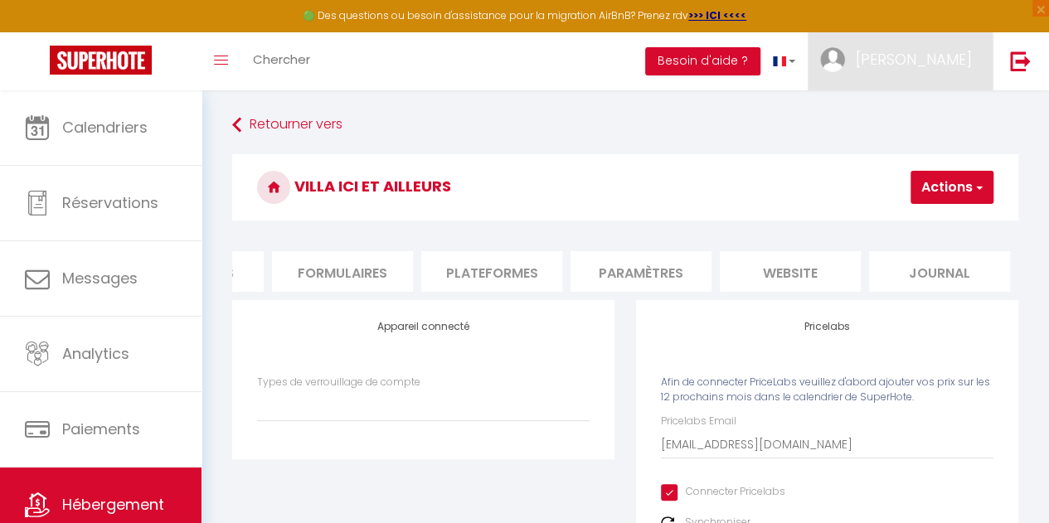
click at [950, 61] on span "[PERSON_NAME]" at bounding box center [914, 59] width 116 height 21
click at [937, 116] on link "Paramètres" at bounding box center [926, 115] width 123 height 28
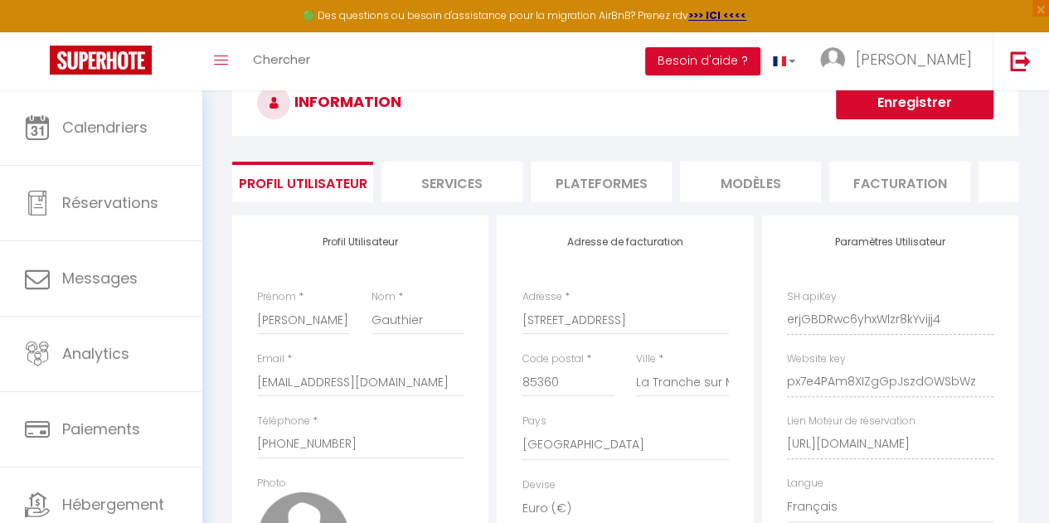
scroll to position [45, 0]
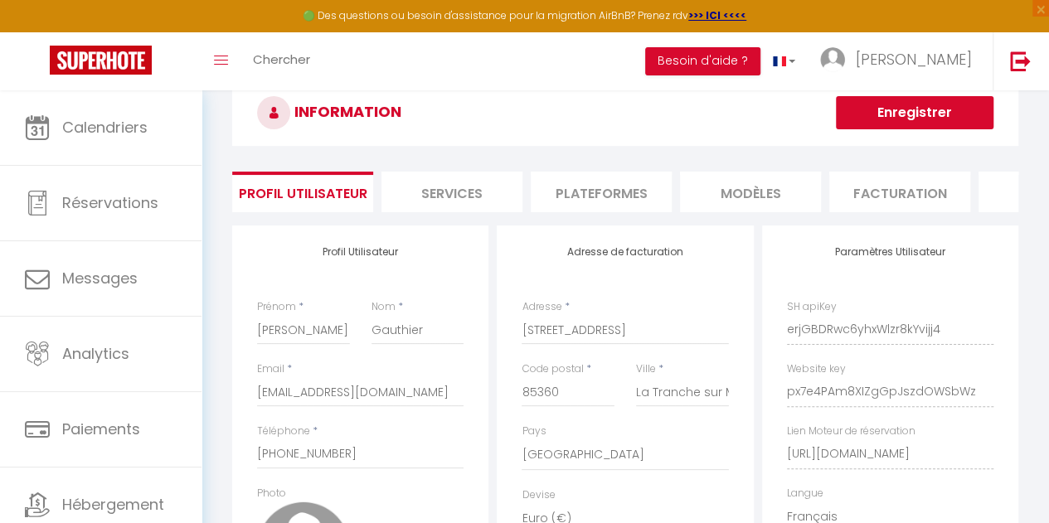
click at [438, 193] on li "Services" at bounding box center [451, 192] width 141 height 41
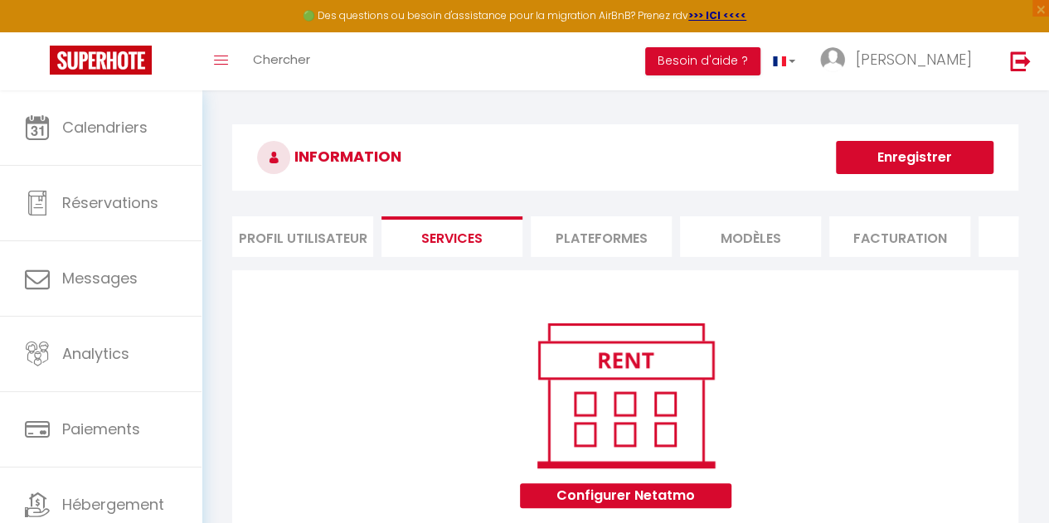
click at [581, 241] on li "Plateformes" at bounding box center [601, 236] width 141 height 41
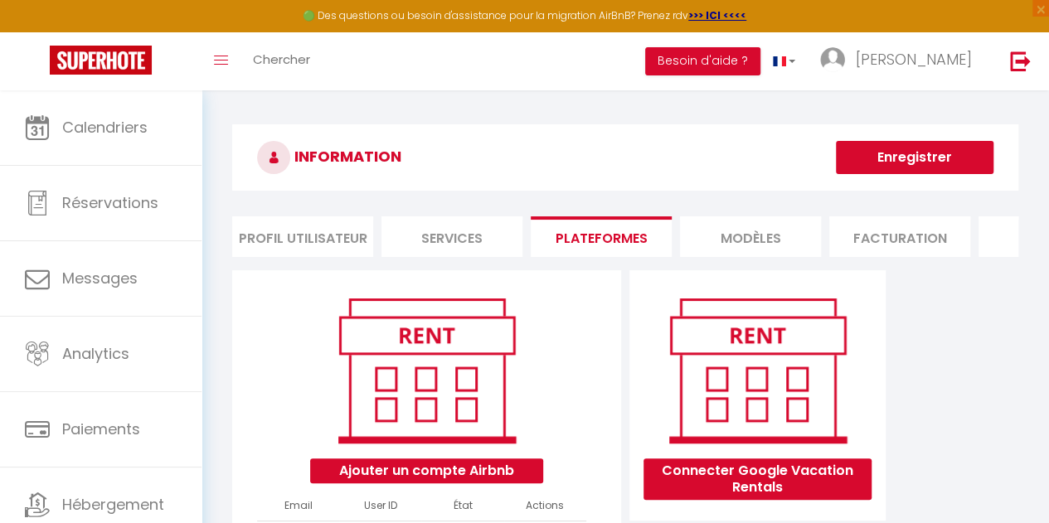
click at [719, 238] on li "MODÈLES" at bounding box center [750, 236] width 141 height 41
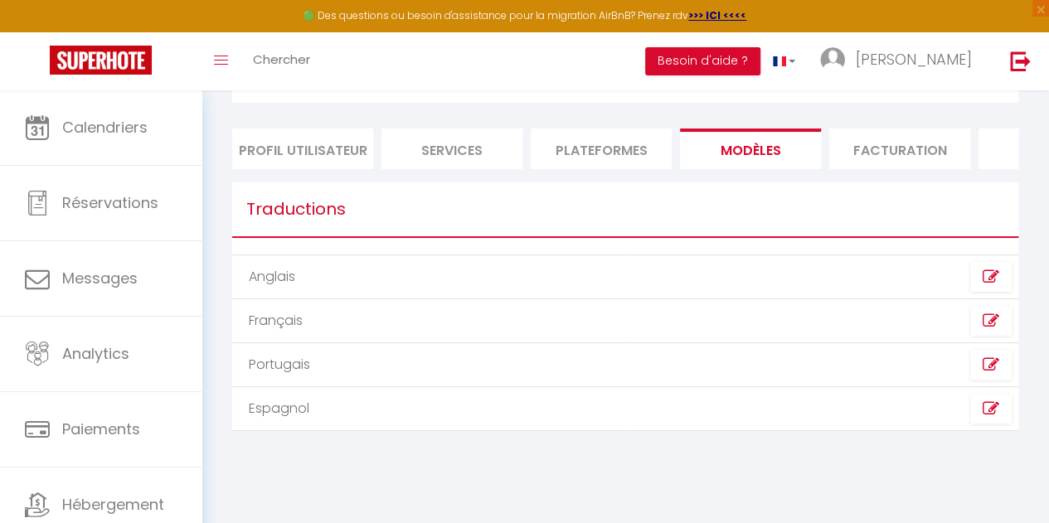
scroll to position [90, 0]
click at [987, 327] on icon at bounding box center [991, 318] width 17 height 17
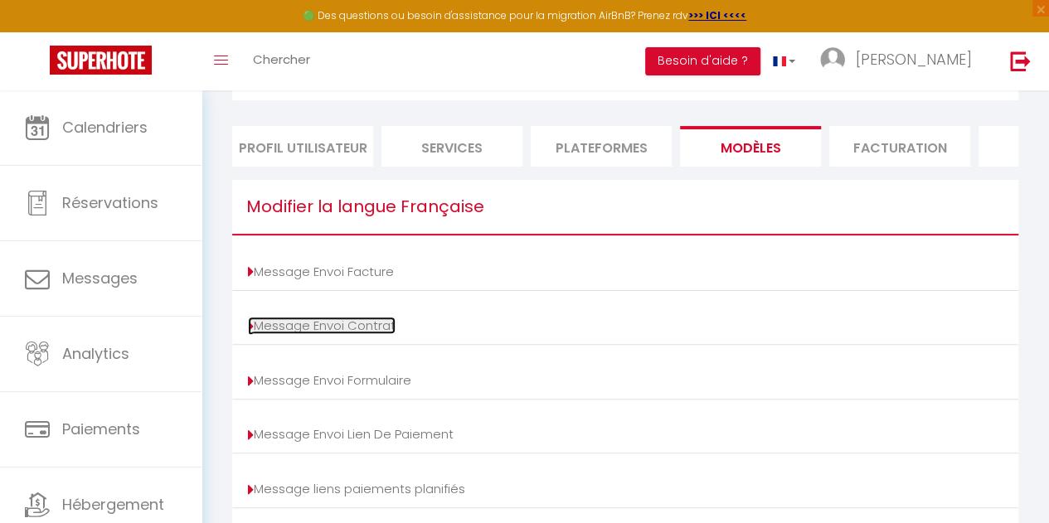
click at [327, 331] on link "Message Envoi Contrat" at bounding box center [322, 325] width 148 height 17
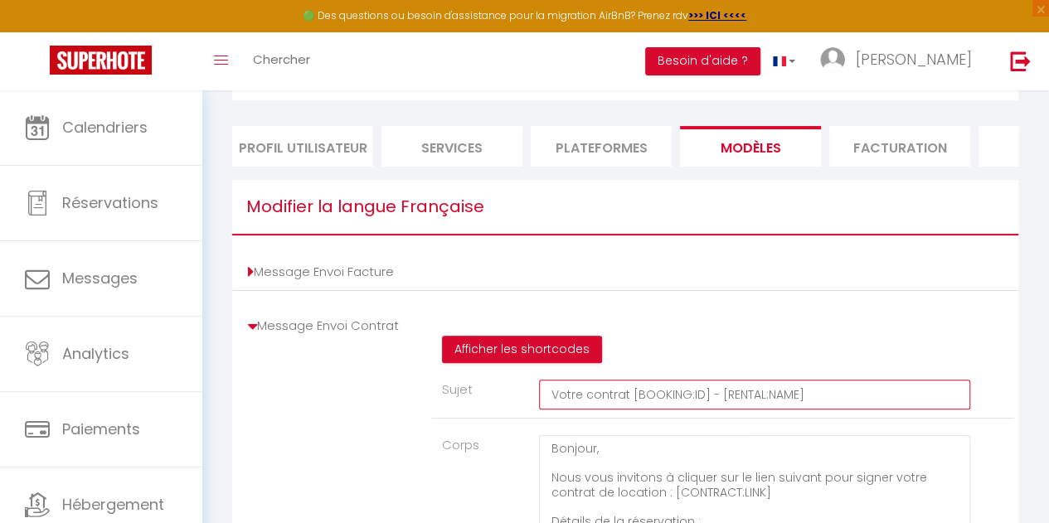
drag, startPoint x: 808, startPoint y: 402, endPoint x: 714, endPoint y: 399, distance: 93.8
click at [714, 399] on input "Votre contrat [BOOKING:ID] - [RENTAL:NAME]" at bounding box center [754, 395] width 431 height 30
click at [549, 404] on input "Votre contrat [BOOKING:ID] - [RENTAL:NAME]" at bounding box center [754, 395] width 431 height 30
paste input "[RENTAL:NAME]"
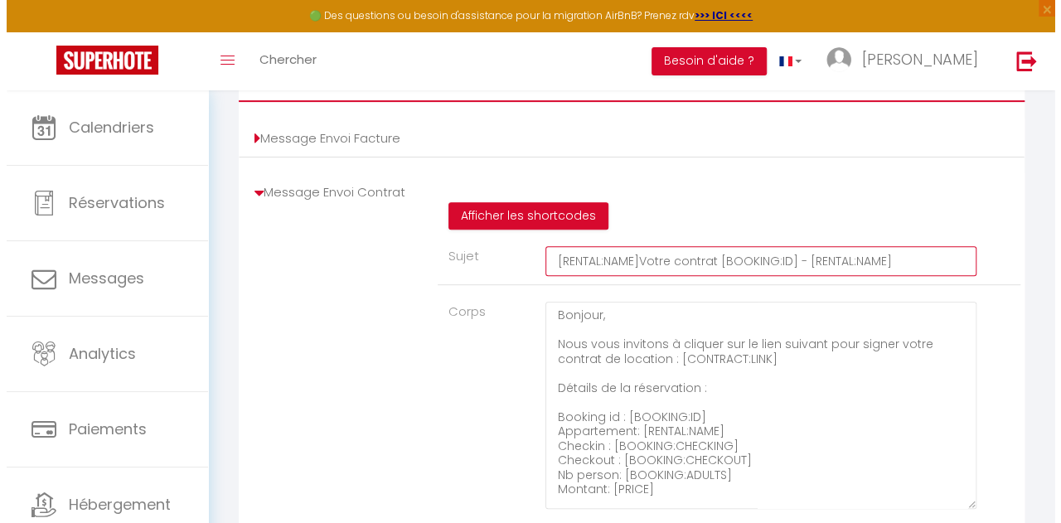
scroll to position [245, 0]
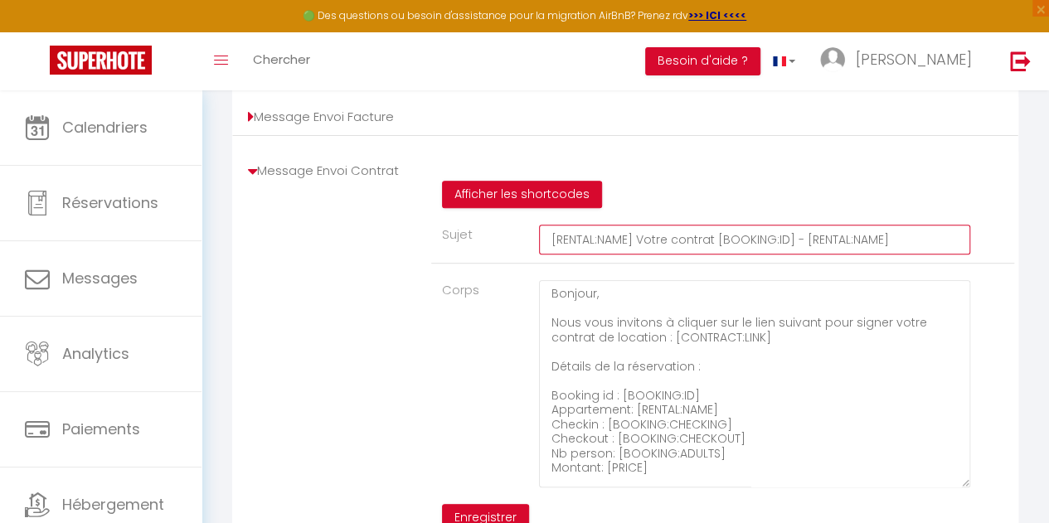
drag, startPoint x: 713, startPoint y: 252, endPoint x: 957, endPoint y: 246, distance: 243.9
click at [957, 246] on input "[RENTAL:NAME] Votre contrat [BOOKING:ID] - [RENTAL:NAME]" at bounding box center [754, 240] width 431 height 30
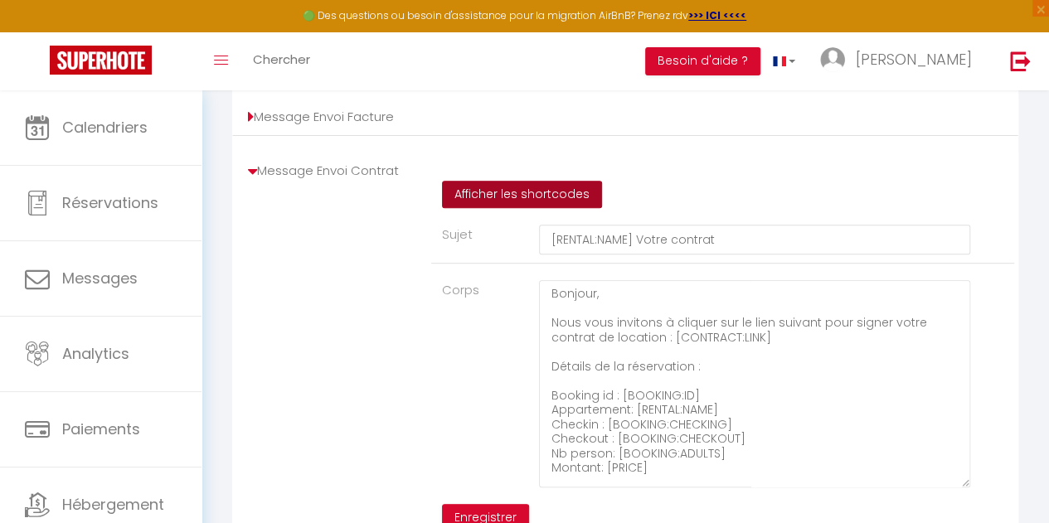
click at [545, 209] on button "Afficher les shortcodes" at bounding box center [522, 195] width 160 height 28
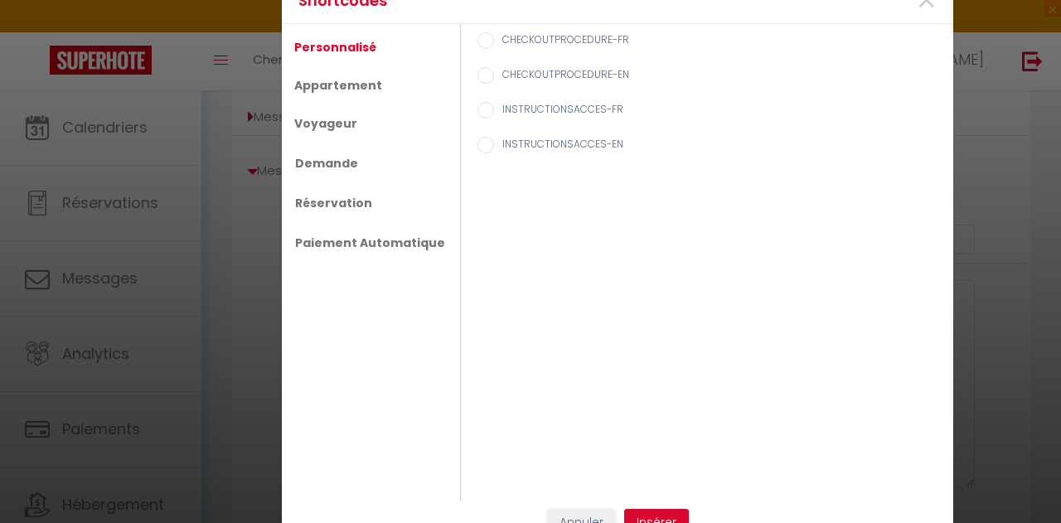
click at [340, 47] on link "Personnalisé" at bounding box center [335, 47] width 99 height 30
click at [328, 123] on link "Voyageur" at bounding box center [326, 124] width 80 height 30
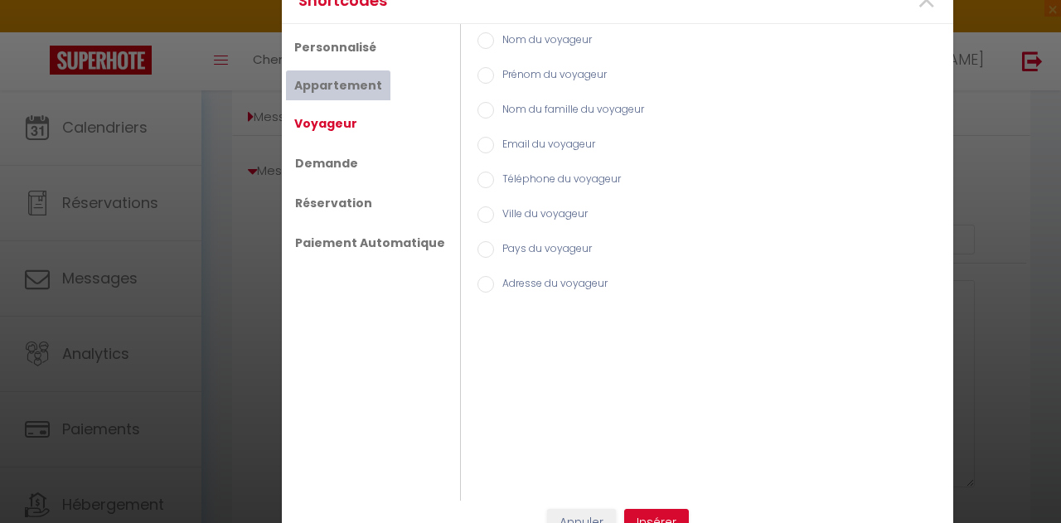
click at [346, 92] on link "Appartement" at bounding box center [338, 85] width 104 height 30
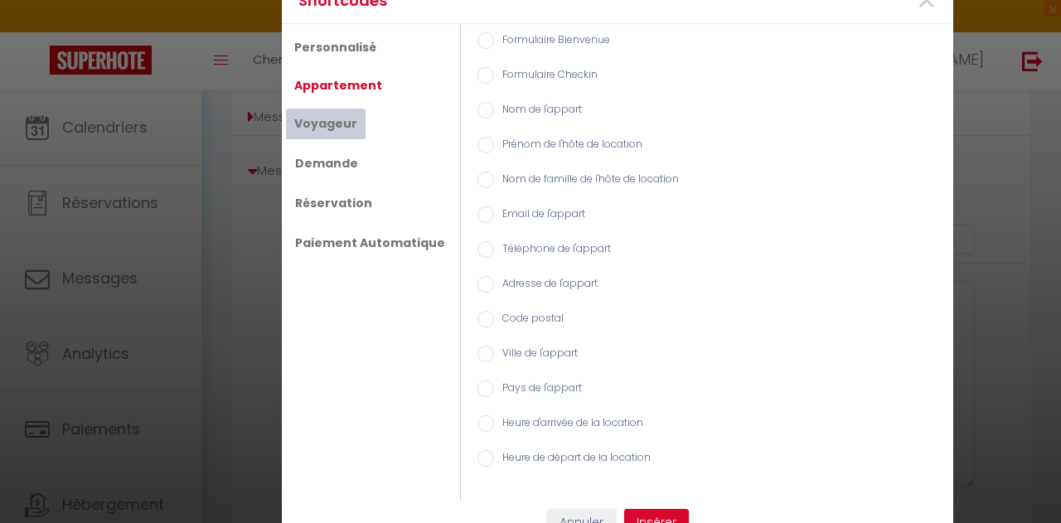
click at [331, 126] on link "Voyageur" at bounding box center [326, 124] width 80 height 30
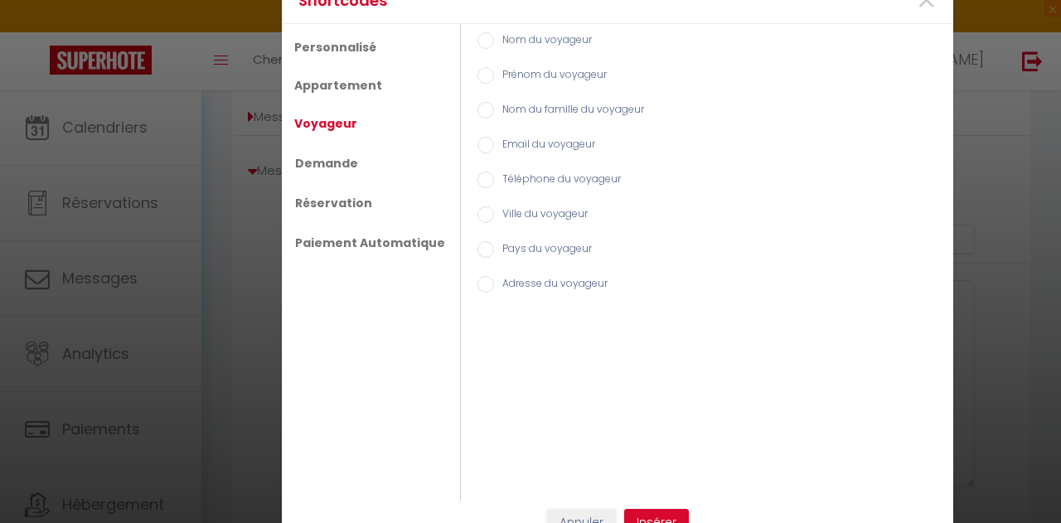
click at [478, 78] on input "Prénom du voyageur" at bounding box center [486, 75] width 17 height 17
click at [478, 79] on input "Prénom du voyageur" at bounding box center [486, 75] width 17 height 17
click at [478, 41] on input "Nom du voyageur" at bounding box center [486, 40] width 17 height 17
click at [647, 515] on button "Insérer" at bounding box center [656, 523] width 65 height 28
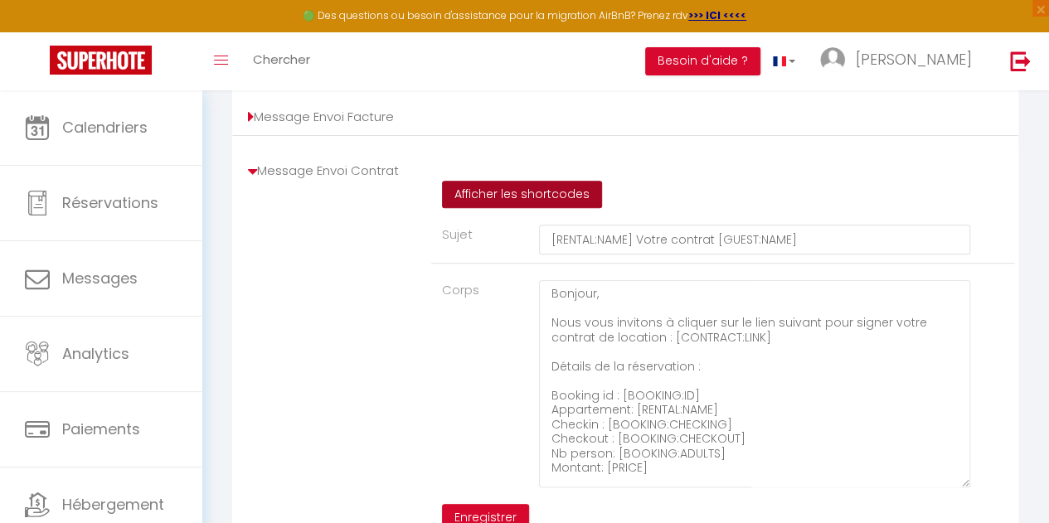
click at [552, 209] on button "Afficher les shortcodes" at bounding box center [522, 195] width 160 height 28
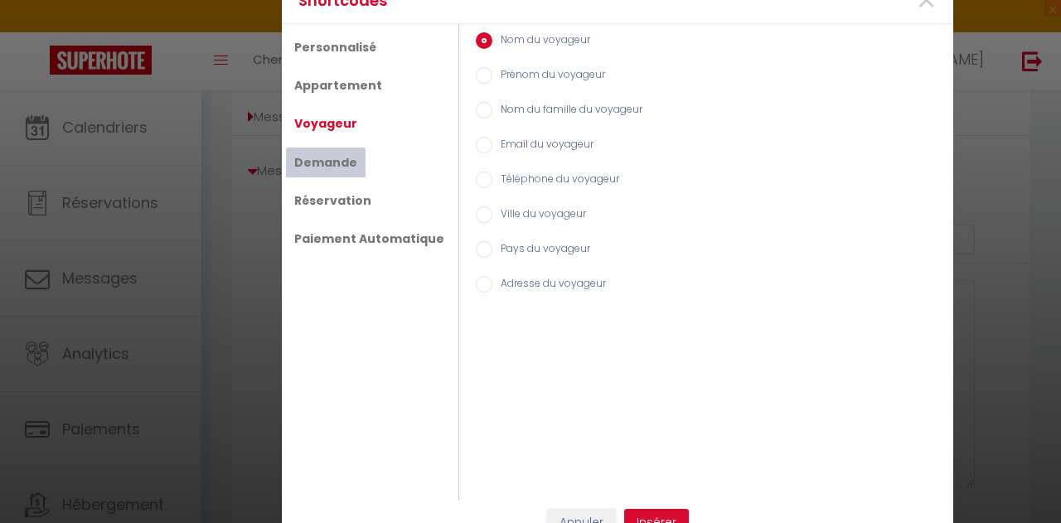
click at [327, 158] on link "Demande" at bounding box center [326, 163] width 80 height 30
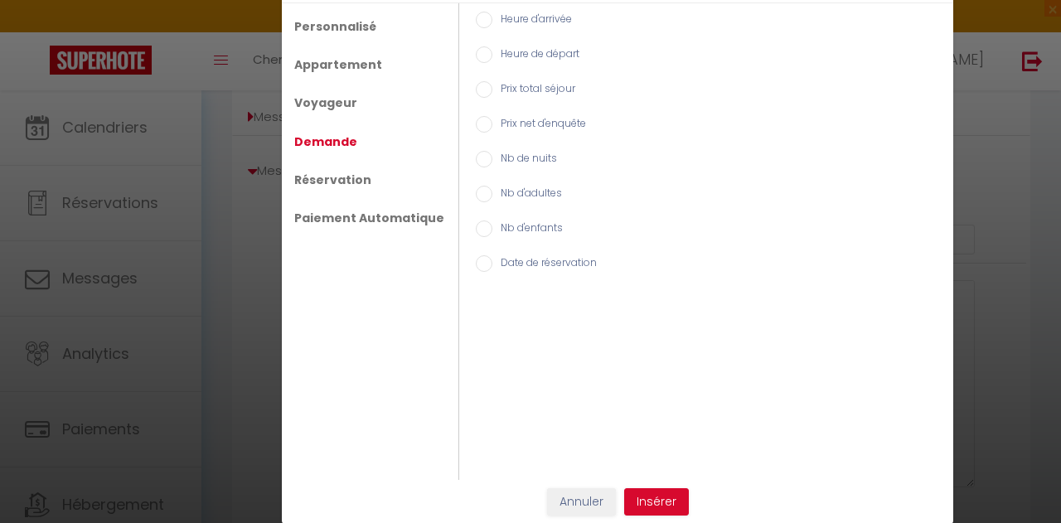
scroll to position [2, 0]
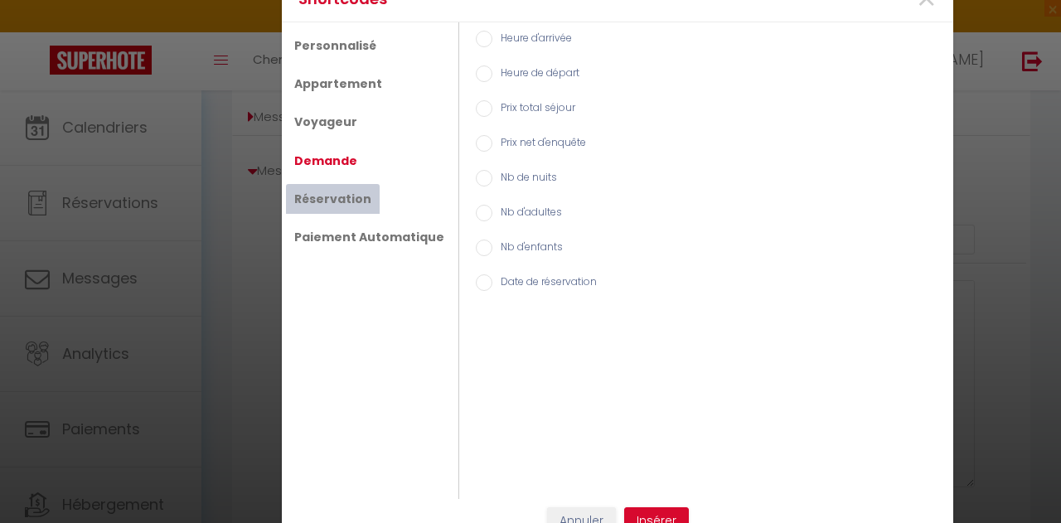
click at [358, 204] on link "Réservation" at bounding box center [333, 199] width 94 height 30
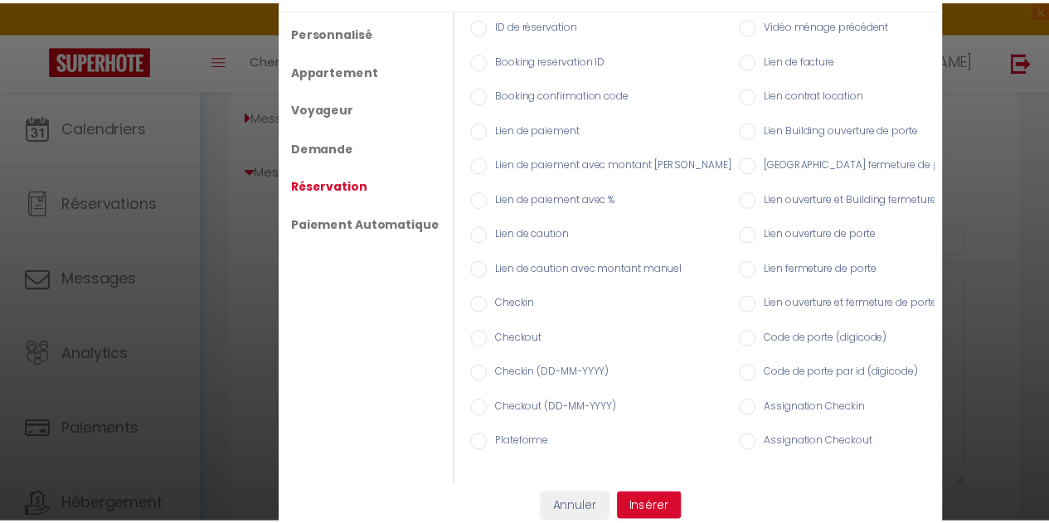
scroll to position [27, 0]
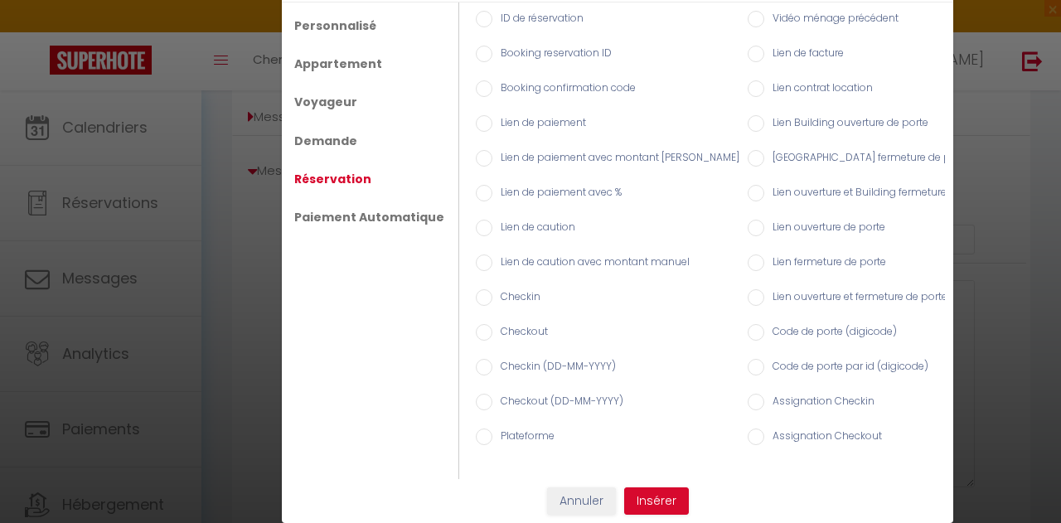
click at [476, 359] on input "Checkin (DD-MM-YYYY)" at bounding box center [484, 367] width 17 height 17
click at [645, 500] on button "Insérer" at bounding box center [656, 502] width 65 height 28
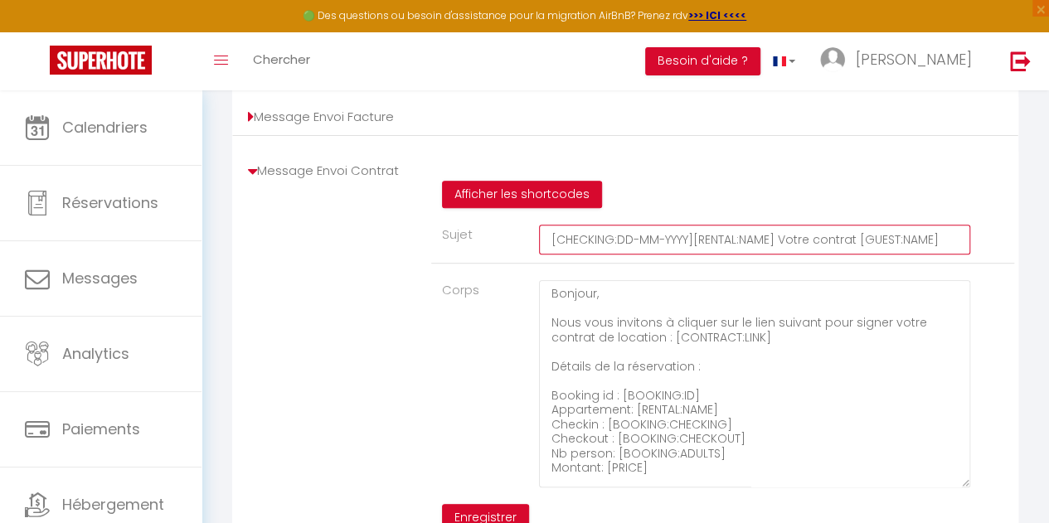
drag, startPoint x: 693, startPoint y: 248, endPoint x: 472, endPoint y: 227, distance: 222.4
click at [472, 227] on div "Afficher les shortcodes Sujet [CHECKING:DD-MM-YYYY][RENTAL:NAME] Votre contrat …" at bounding box center [722, 357] width 583 height 352
click at [834, 247] on input "[RENTAL:NAME] Votre contrat [GUEST:NAME]" at bounding box center [754, 240] width 431 height 30
paste input "[CHECKING:DD-MM-YYYY]"
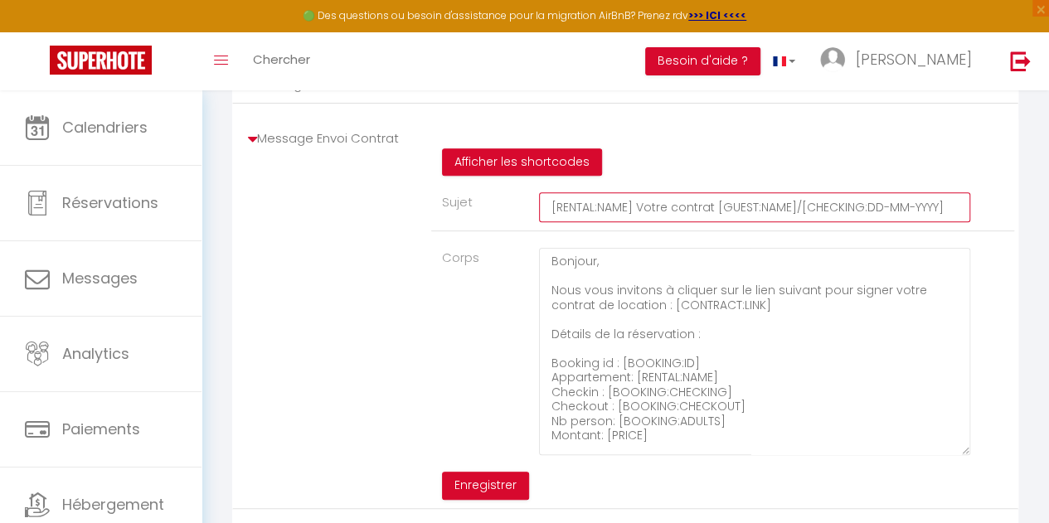
scroll to position [274, 0]
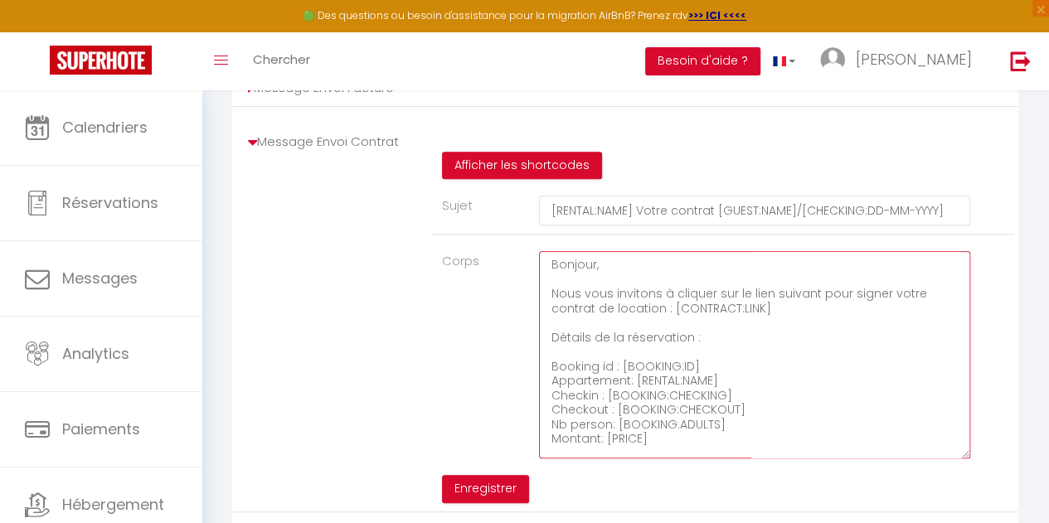
click at [778, 276] on textarea "Bonjour, Nous vous invitons à cliquer sur le lien suivant pour signer votre con…" at bounding box center [754, 354] width 431 height 207
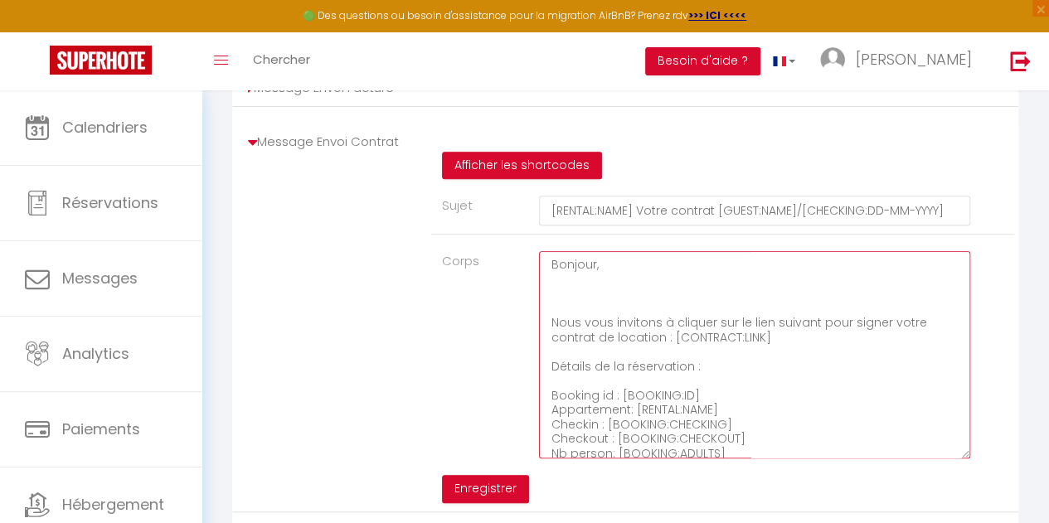
paste textarea "Monsieur XXX Nous avons le plaisir de vous adresser le contrat de location à no…"
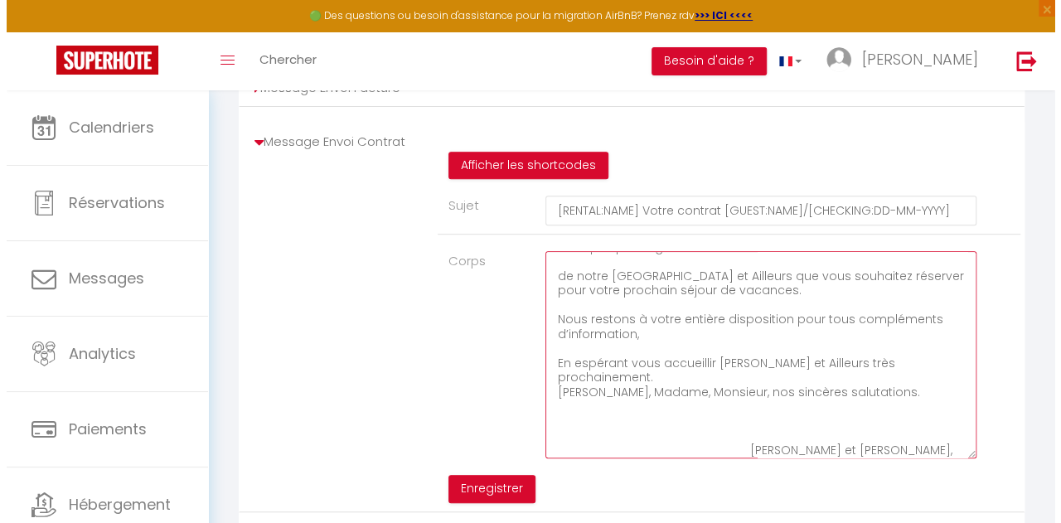
scroll to position [0, 0]
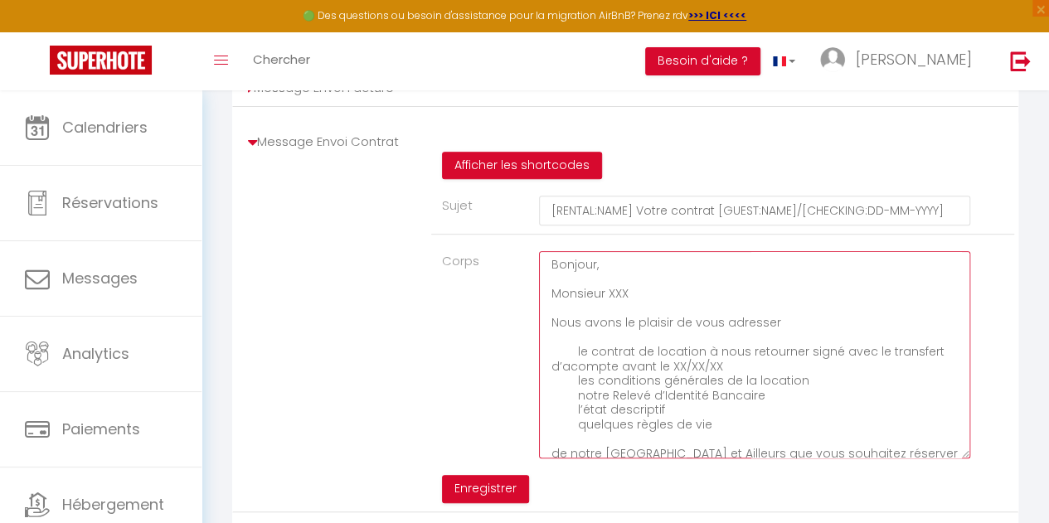
drag, startPoint x: 649, startPoint y: 304, endPoint x: 547, endPoint y: 309, distance: 102.2
click at [547, 309] on textarea "Bonjour, Monsieur XXX Nous avons le plaisir de vous adresser le contrat de loca…" at bounding box center [754, 354] width 431 height 207
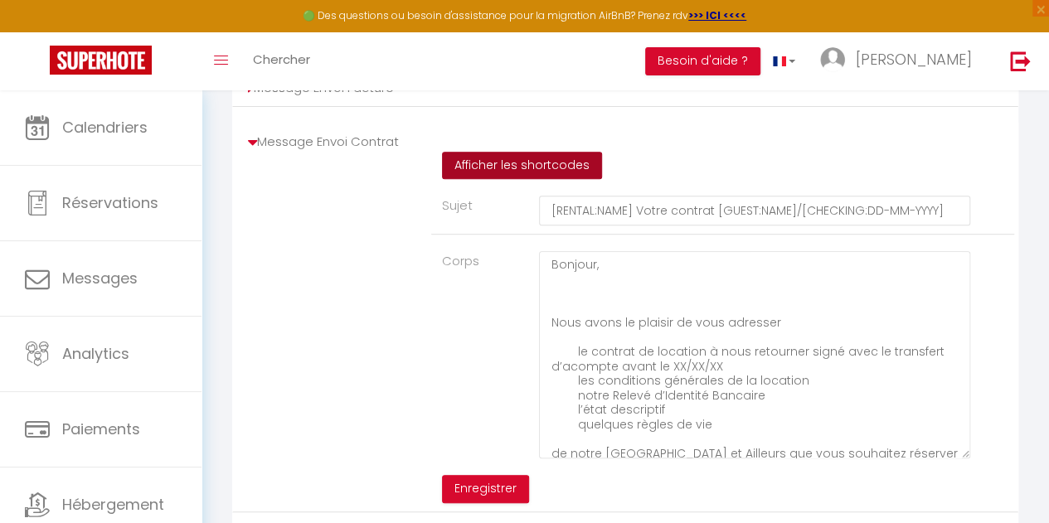
click at [548, 178] on button "Afficher les shortcodes" at bounding box center [522, 166] width 160 height 28
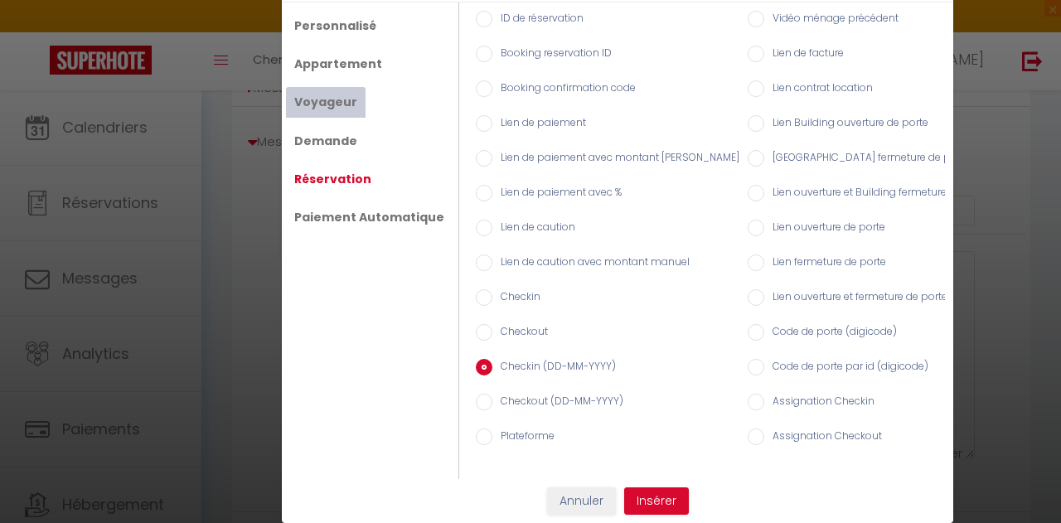
click at [336, 95] on link "Voyageur" at bounding box center [326, 102] width 80 height 30
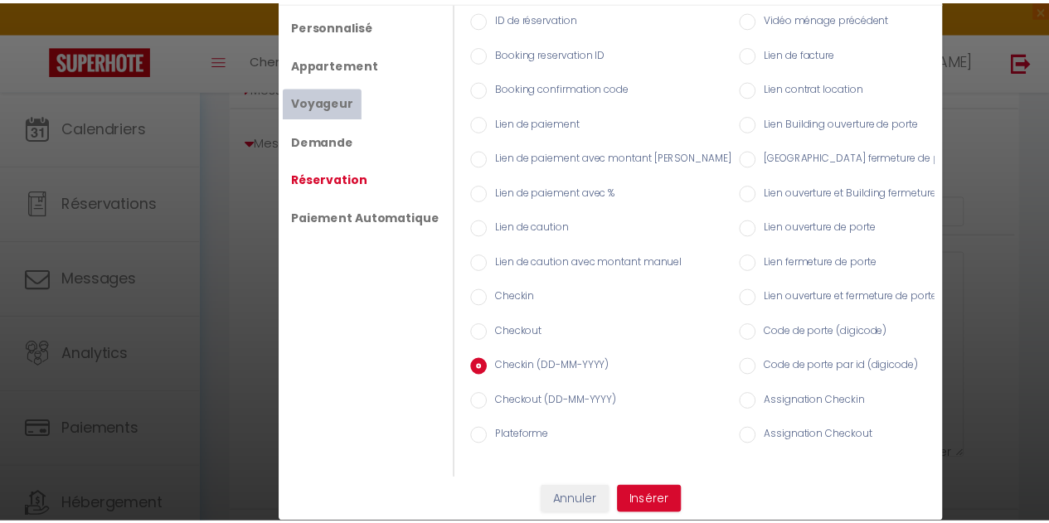
scroll to position [21, 0]
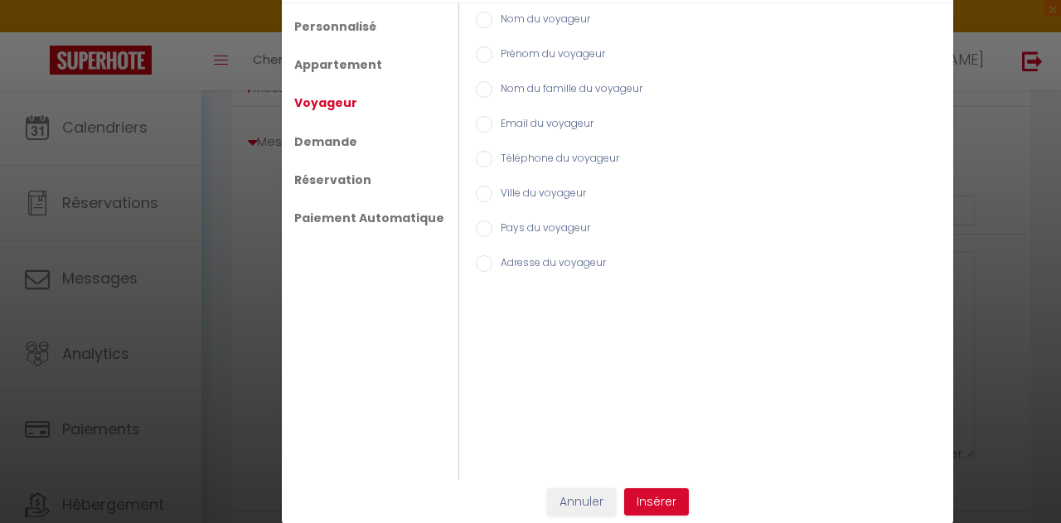
click at [476, 20] on input "Nom du voyageur" at bounding box center [484, 20] width 17 height 17
click at [653, 503] on button "Insérer" at bounding box center [656, 502] width 65 height 28
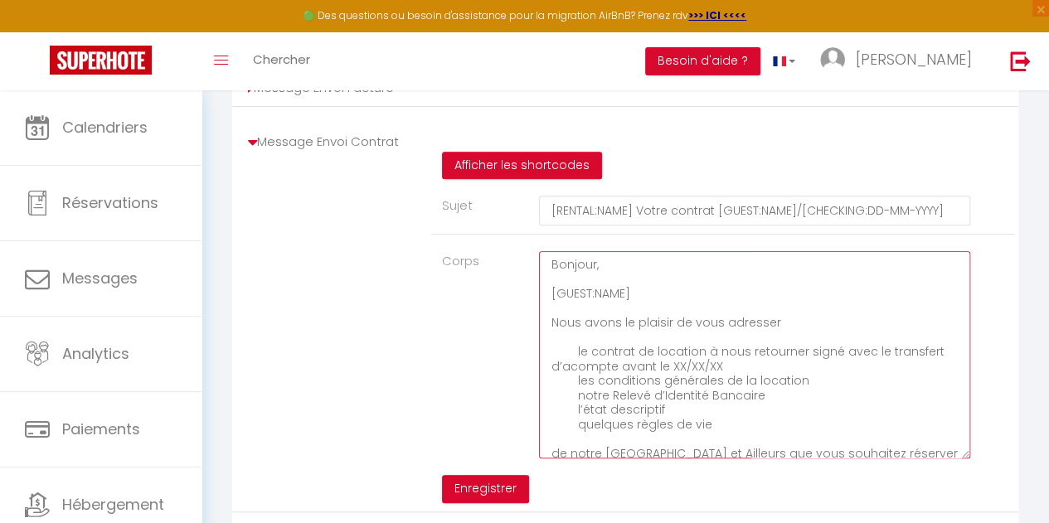
click at [634, 273] on textarea "Bonjour, [GUEST:NAME] Nous avons le plaisir de vous adresser le contrat de loca…" at bounding box center [754, 354] width 431 height 207
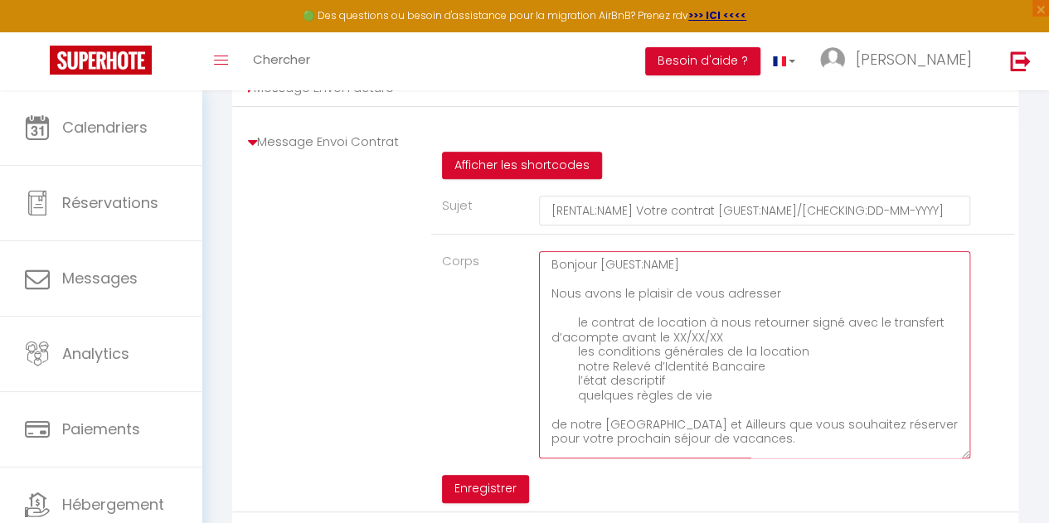
click at [799, 304] on textarea "Bonjour [GUEST:NAME] Nous avons le plaisir de vous adresser le contrat de locat…" at bounding box center [754, 354] width 431 height 207
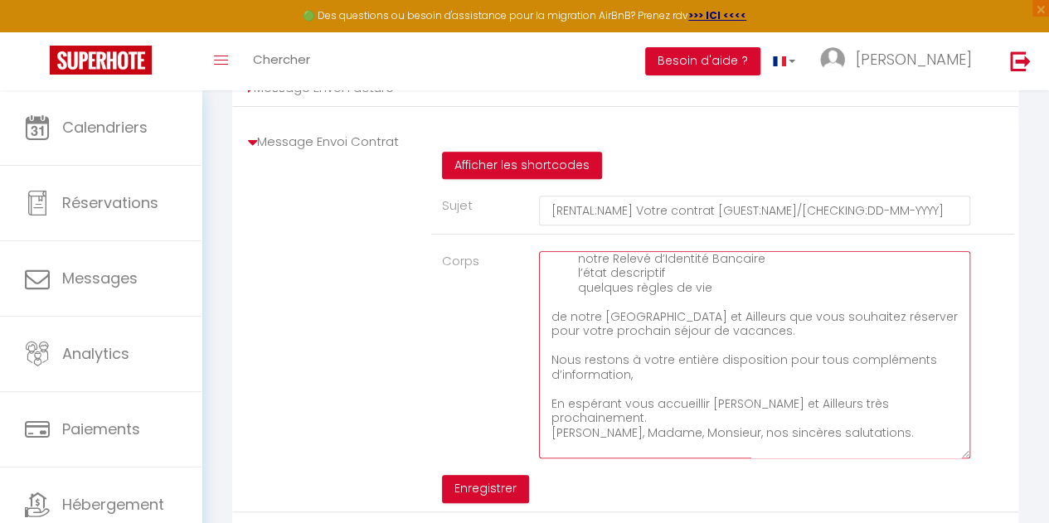
scroll to position [0, 0]
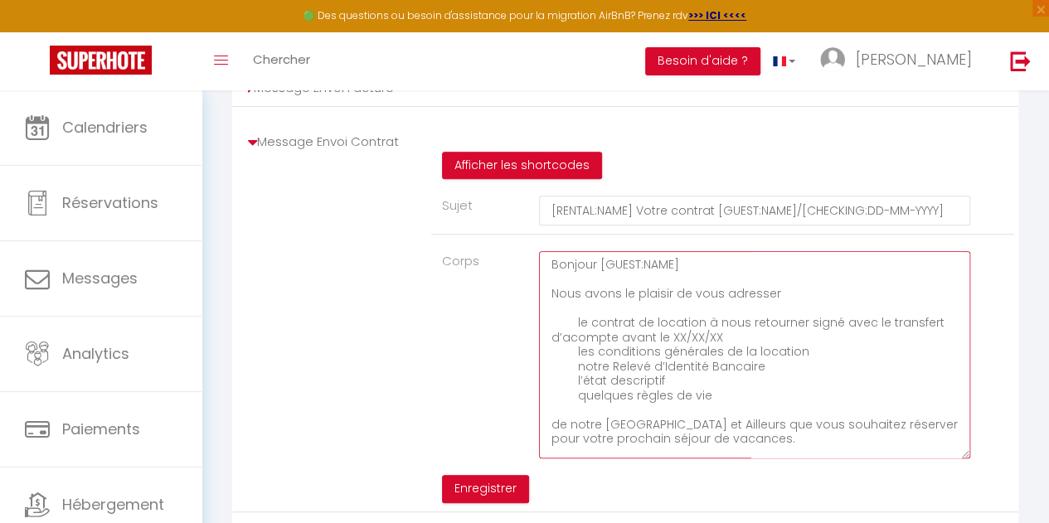
click at [584, 306] on textarea "Bonjour [GUEST:NAME] Nous avons le plaisir de vous adresser le contrat de locat…" at bounding box center [754, 354] width 431 height 207
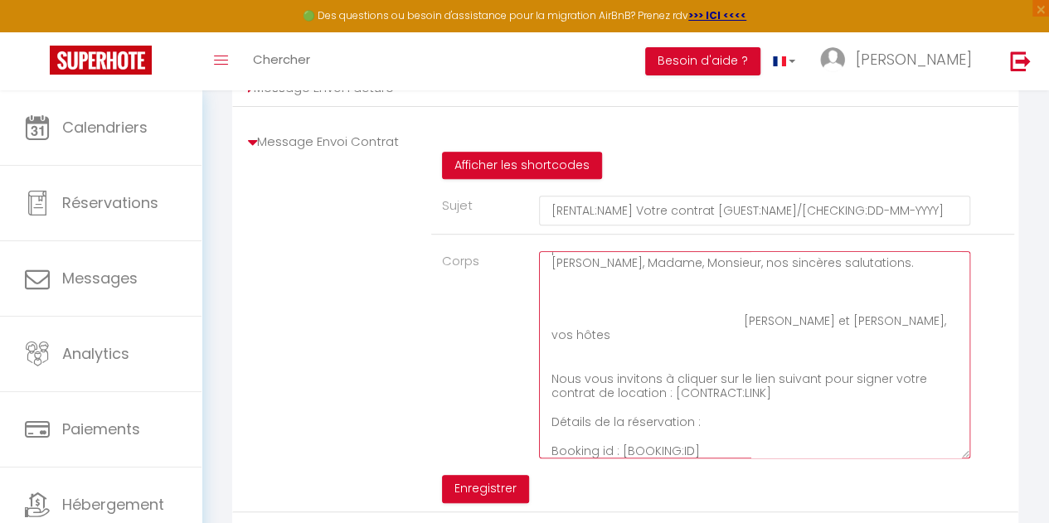
scroll to position [280, 0]
drag, startPoint x: 775, startPoint y: 372, endPoint x: 548, endPoint y: 362, distance: 227.4
click at [548, 362] on textarea "Bonjour [GUEST:NAME] Nous avons le plaisir de vous adresser le contrat de locat…" at bounding box center [754, 354] width 431 height 207
click at [798, 394] on textarea "Bonjour [GUEST:NAME] Nous avons le plaisir de vous adresser le contrat de locat…" at bounding box center [754, 354] width 431 height 207
drag, startPoint x: 780, startPoint y: 375, endPoint x: 712, endPoint y: 356, distance: 70.6
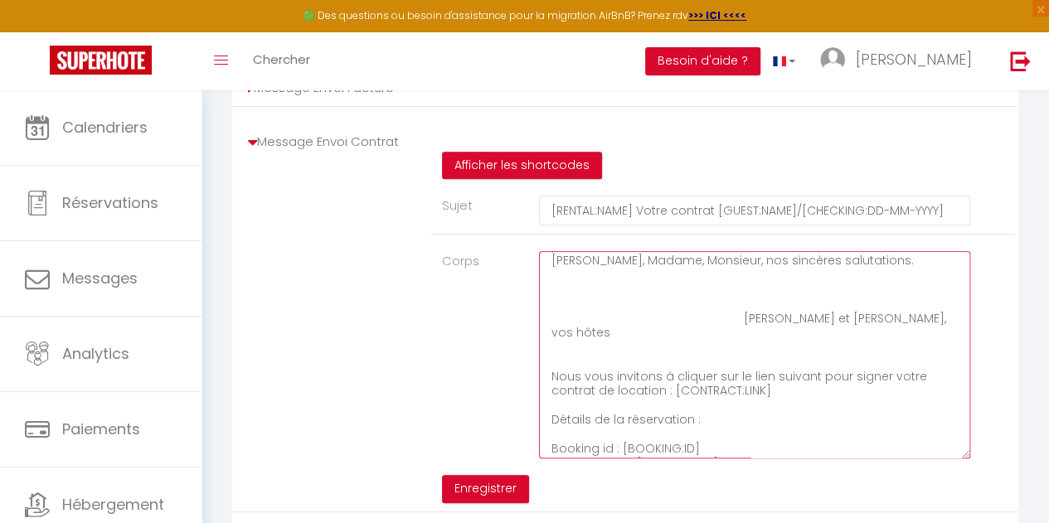
click at [712, 356] on textarea "Bonjour [GUEST:NAME] Nous avons le plaisir de vous adresser le contrat de locat…" at bounding box center [754, 354] width 431 height 207
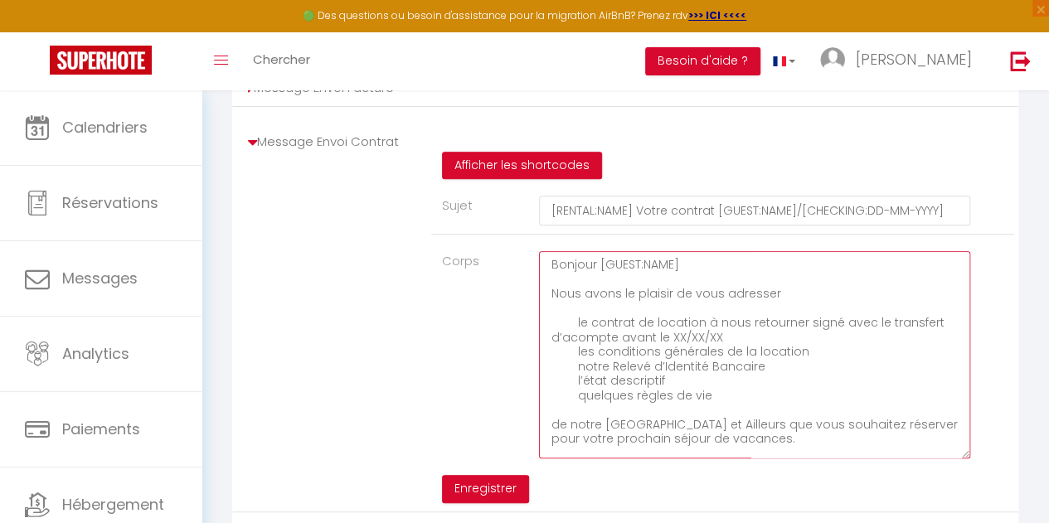
click at [794, 305] on textarea "Bonjour [GUEST:NAME] Nous avons le plaisir de vous adresser le contrat de locat…" at bounding box center [754, 354] width 431 height 207
paste textarea "sur le lien suivant pour signer votre contrat de location : [CONTRACT:LINK]"
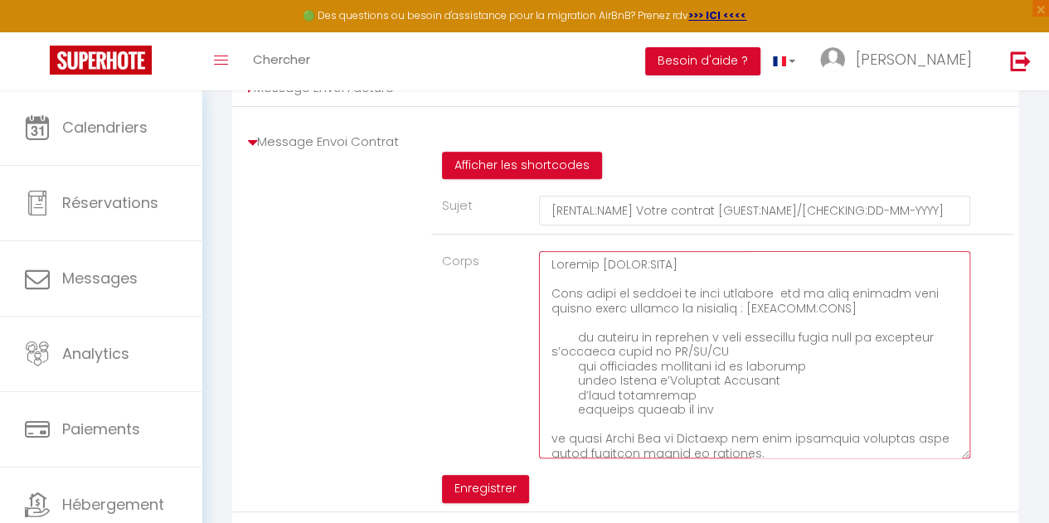
click at [794, 304] on textarea "Corps" at bounding box center [754, 354] width 431 height 207
drag, startPoint x: 574, startPoint y: 347, endPoint x: 811, endPoint y: 373, distance: 238.6
click at [811, 373] on textarea "Corps" at bounding box center [754, 354] width 431 height 207
click at [738, 364] on textarea "Corps" at bounding box center [754, 354] width 431 height 207
drag, startPoint x: 729, startPoint y: 360, endPoint x: 544, endPoint y: 347, distance: 185.3
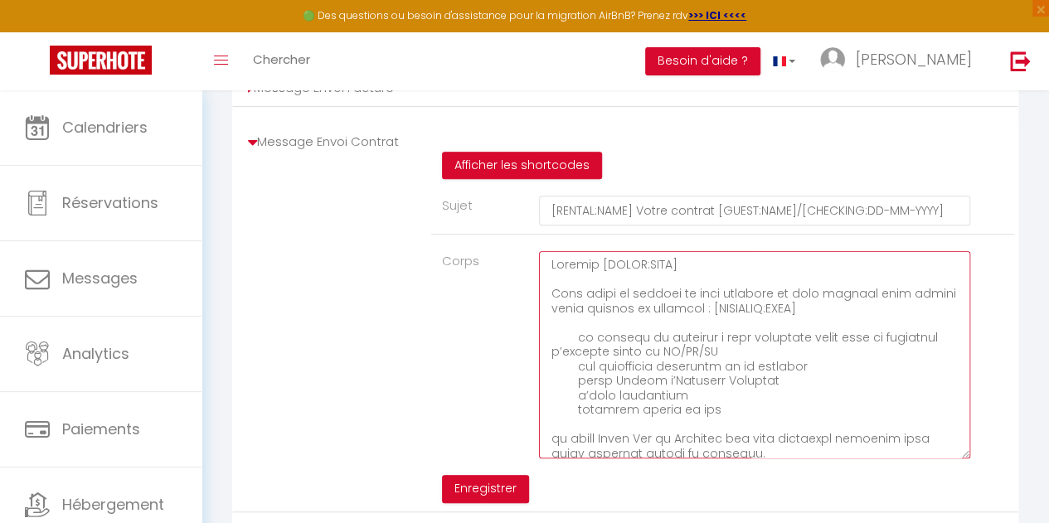
click at [544, 347] on textarea "Corps" at bounding box center [754, 354] width 431 height 207
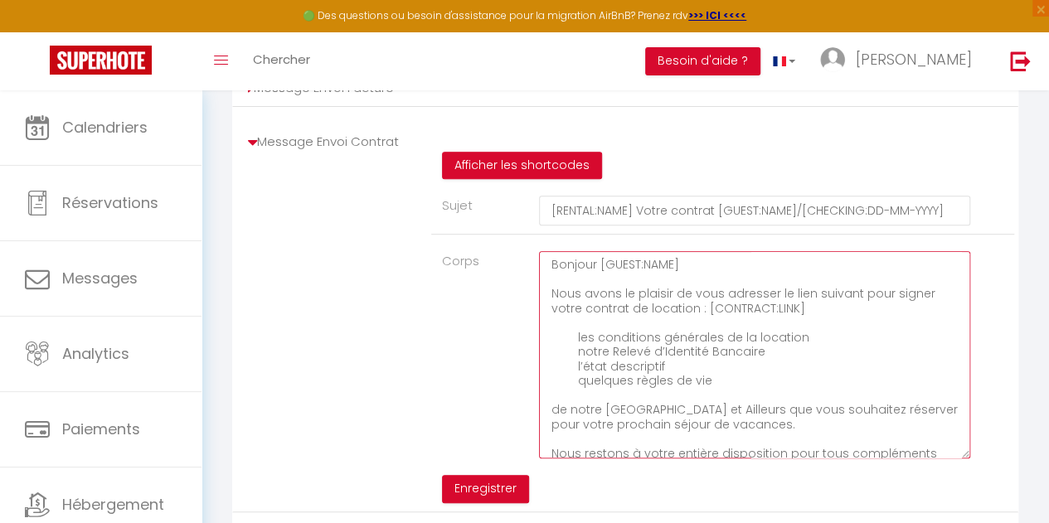
drag, startPoint x: 716, startPoint y: 399, endPoint x: 539, endPoint y: 339, distance: 187.2
click at [539, 339] on textarea "Bonjour [GUEST:NAME] Nous avons le plaisir de vous adresser le lien suivant pou…" at bounding box center [754, 354] width 431 height 207
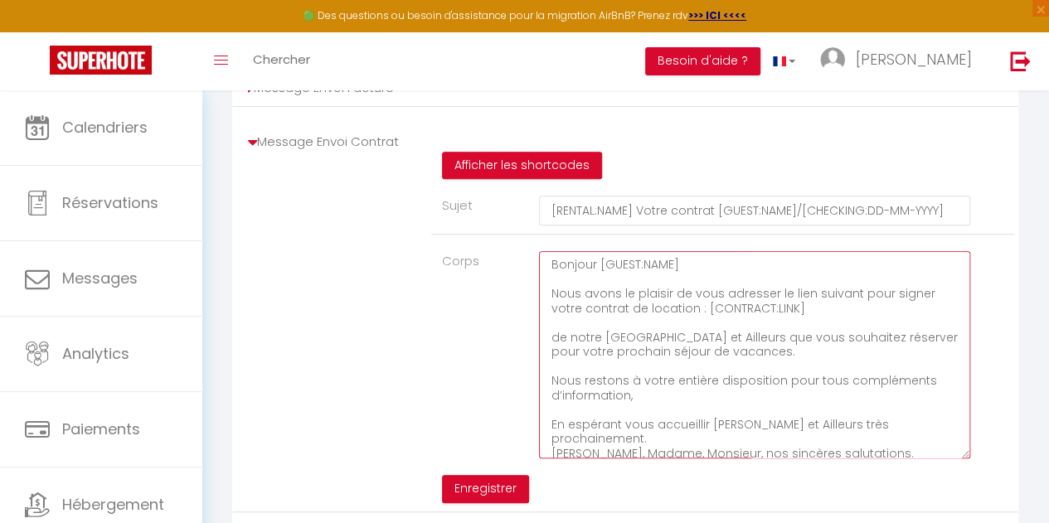
drag, startPoint x: 738, startPoint y: 362, endPoint x: 548, endPoint y: 351, distance: 190.2
click at [548, 351] on textarea "Bonjour [GUEST:NAME] Nous avons le plaisir de vous adresser le lien suivant pou…" at bounding box center [754, 354] width 431 height 207
click at [549, 307] on textarea "Bonjour [GUEST:NAME] Nous avons le plaisir de vous adresser le lien suivant pou…" at bounding box center [754, 354] width 431 height 207
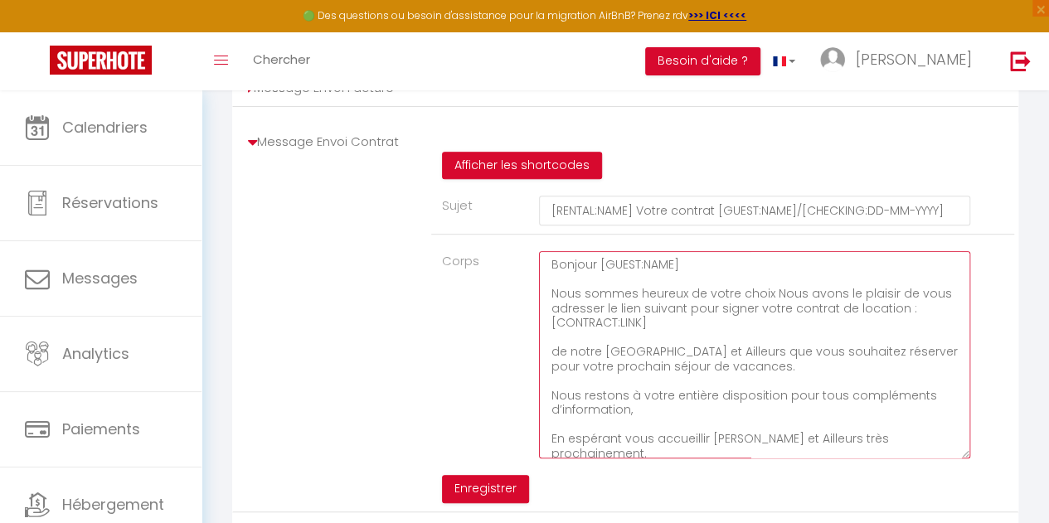
paste textarea "de notre Villa Ici et Ailleurs que vous souhaitez réserver pour votre prochain …"
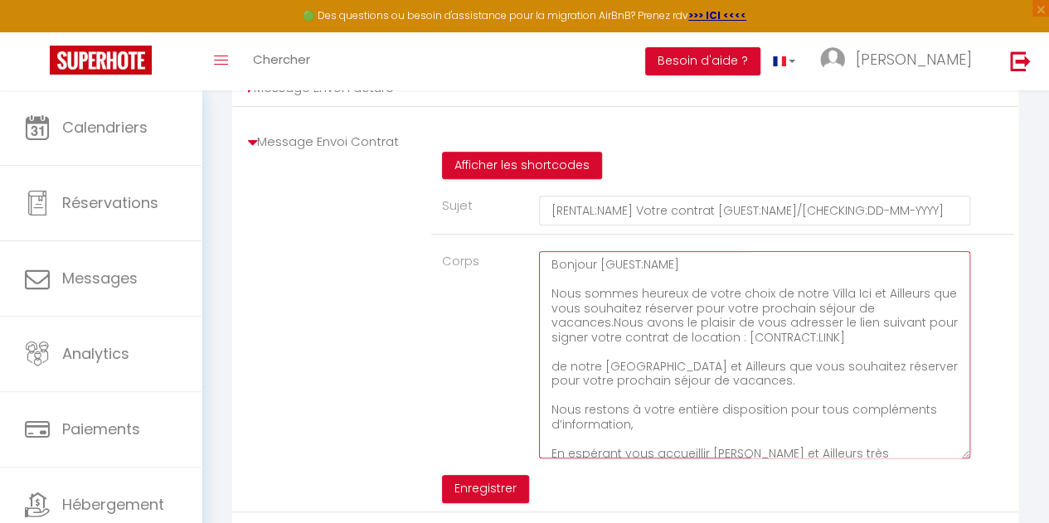
click at [771, 304] on textarea "Bonjour [GUEST:NAME] Nous sommes heureux de votre choix de notre Villa Ici et A…" at bounding box center [754, 354] width 431 height 207
click at [789, 301] on textarea "Bonjour [GUEST:NAME] Nous sommes heureux de votre choix de notre Villa Ici et A…" at bounding box center [754, 354] width 431 height 207
drag, startPoint x: 597, startPoint y: 317, endPoint x: 823, endPoint y: 319, distance: 225.6
click at [823, 319] on textarea "Bonjour [GUEST:NAME] Nous sommes heureux de votre choix de louer notre Villa Ic…" at bounding box center [754, 354] width 431 height 207
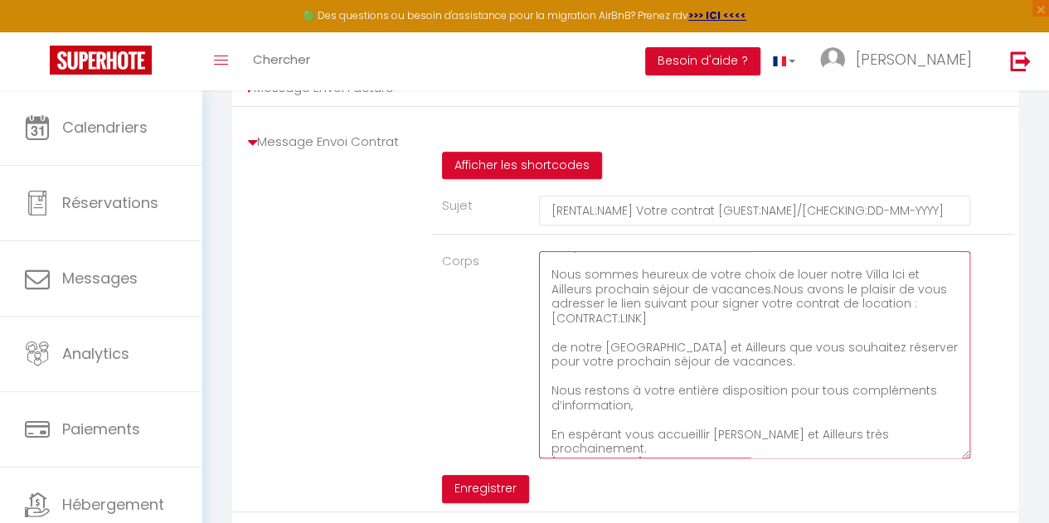
scroll to position [27, 0]
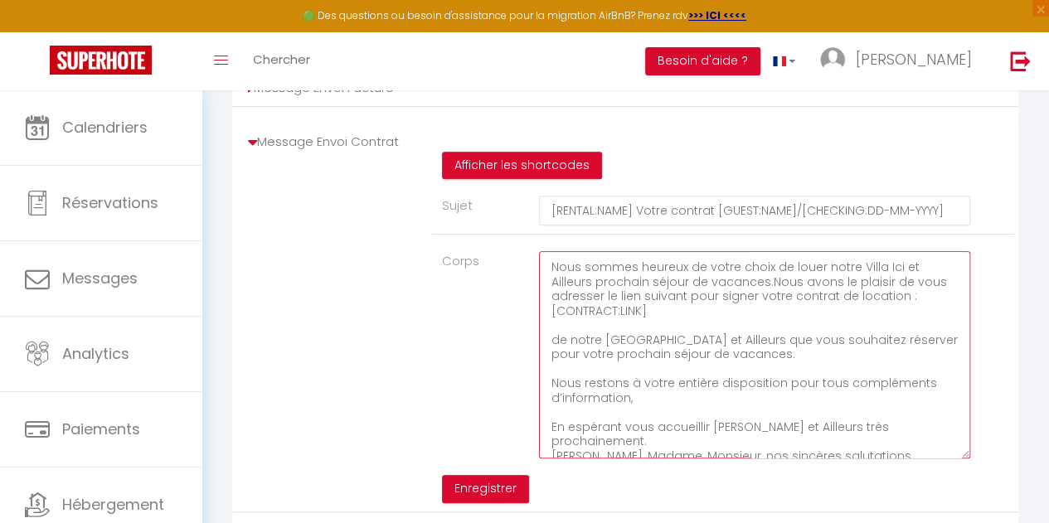
click at [765, 289] on textarea "Bonjour [GUEST:NAME] Nous sommes heureux de votre choix de louer notre Villa Ic…" at bounding box center [754, 354] width 431 height 207
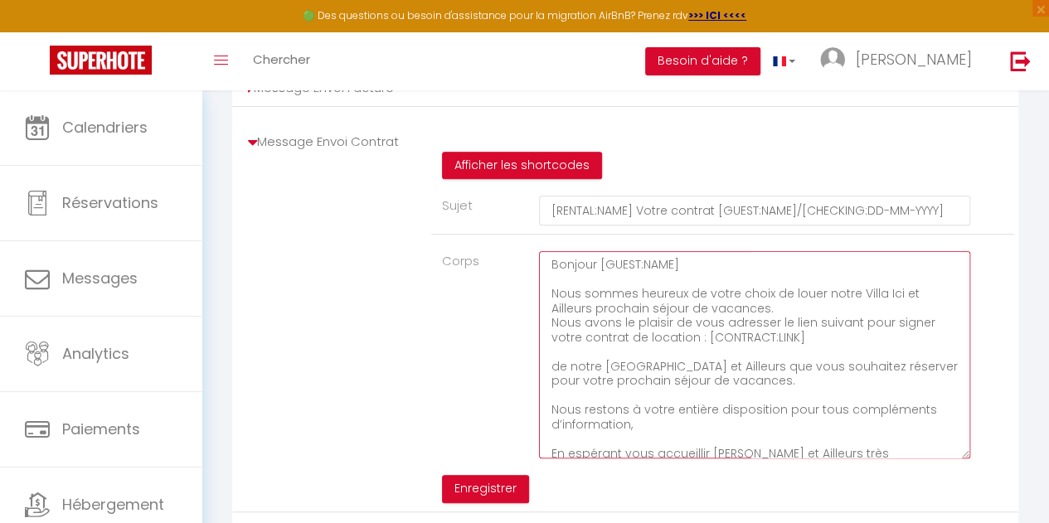
click at [594, 318] on textarea "Bonjour [GUEST:NAME] Nous sommes heureux de votre choix de louer notre Villa Ic…" at bounding box center [754, 354] width 431 height 207
click at [788, 303] on textarea "Bonjour [GUEST:NAME] Nous sommes heureux de votre choix de louer notre Villa Ic…" at bounding box center [754, 354] width 431 height 207
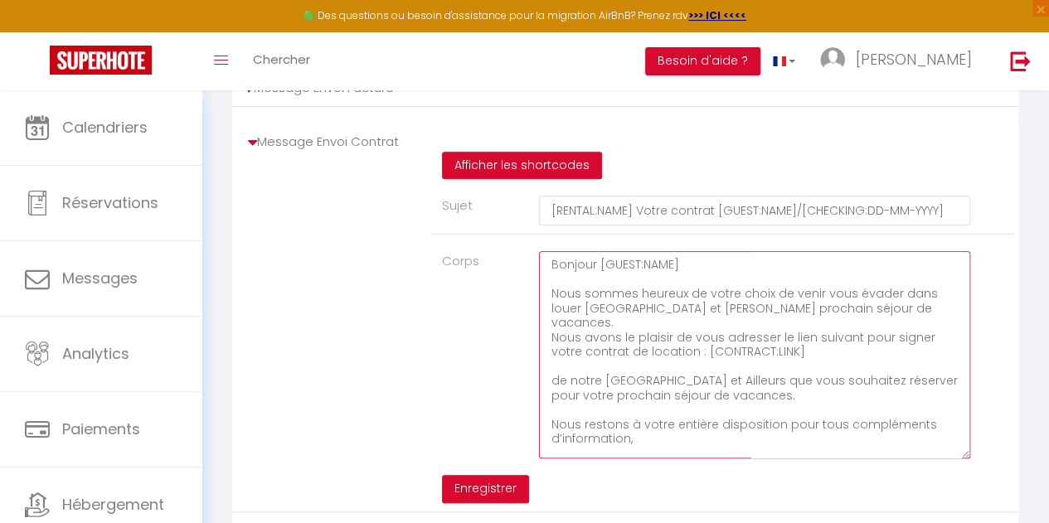
click at [895, 305] on textarea "Bonjour [GUEST:NAME] Nous sommes heureux de votre choix de venir vous évader da…" at bounding box center [754, 354] width 431 height 207
drag, startPoint x: 688, startPoint y: 316, endPoint x: 715, endPoint y: 332, distance: 30.9
click at [715, 332] on textarea "Bonjour [GUEST:NAME] Nous sommes heureux de votre choix de venir vous évader Ic…" at bounding box center [754, 354] width 431 height 207
drag, startPoint x: 551, startPoint y: 345, endPoint x: 716, endPoint y: 347, distance: 165.0
click at [716, 347] on textarea "Bonjour [GUEST:NAME] Nous sommes heureux de votre choix de venir vous évader Ic…" at bounding box center [754, 354] width 431 height 207
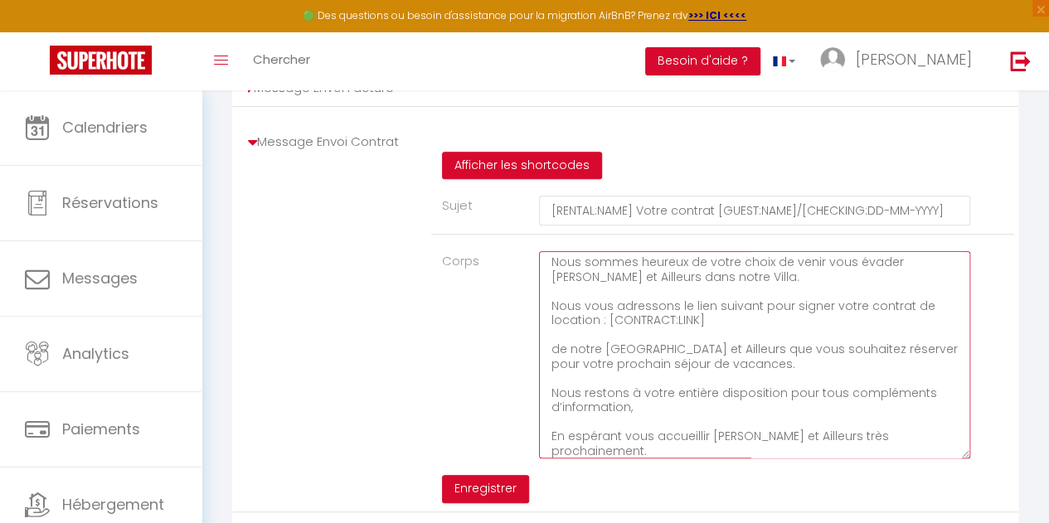
scroll to position [46, 0]
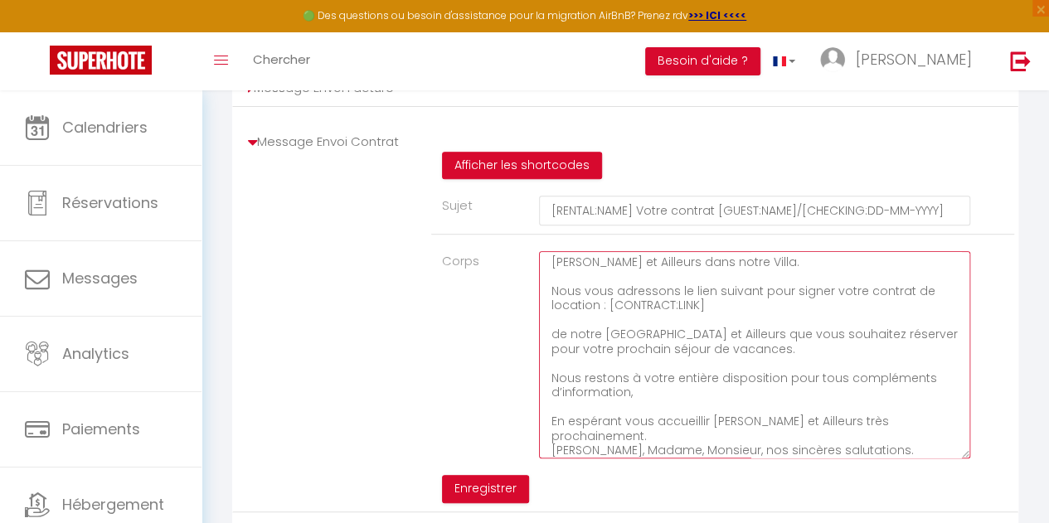
drag, startPoint x: 854, startPoint y: 300, endPoint x: 828, endPoint y: 299, distance: 26.6
click at [828, 299] on textarea "Bonjour [GUEST:NAME] Nous sommes heureux de votre choix de venir vous évader Ic…" at bounding box center [754, 354] width 431 height 207
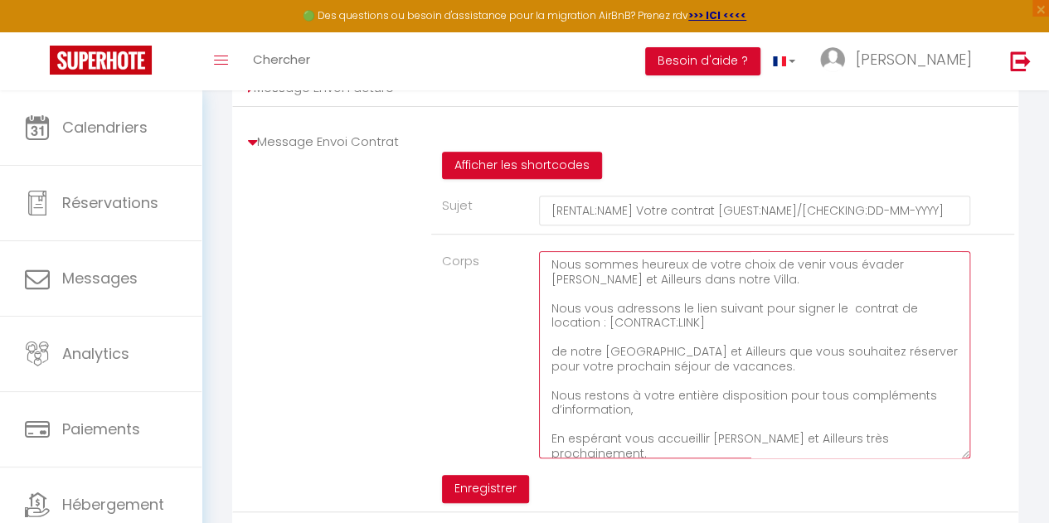
scroll to position [23, 0]
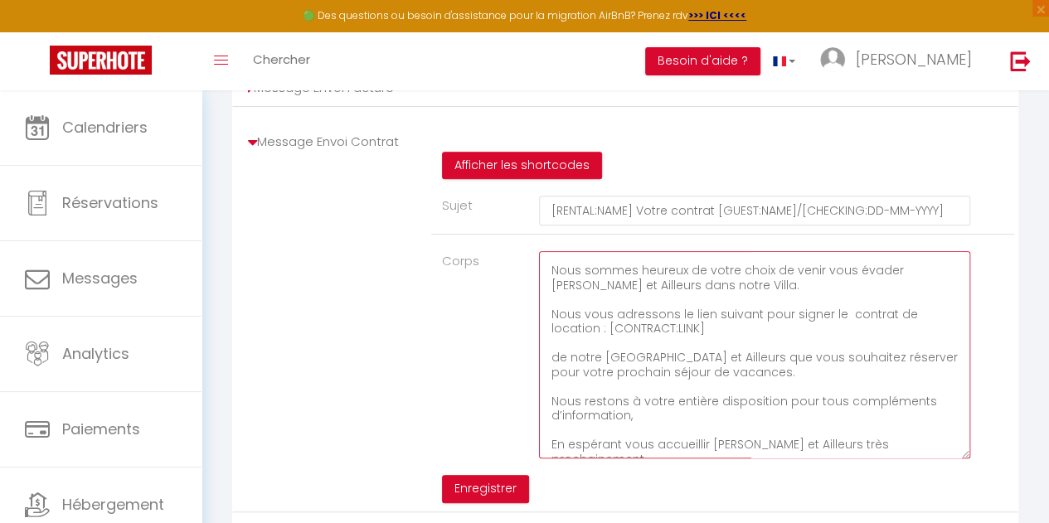
drag, startPoint x: 730, startPoint y: 381, endPoint x: 514, endPoint y: 359, distance: 216.7
click at [514, 359] on div "Corps Bonjour [GUEST:NAME] Nous sommes heureux de votre choix de venir vous éva…" at bounding box center [722, 354] width 583 height 207
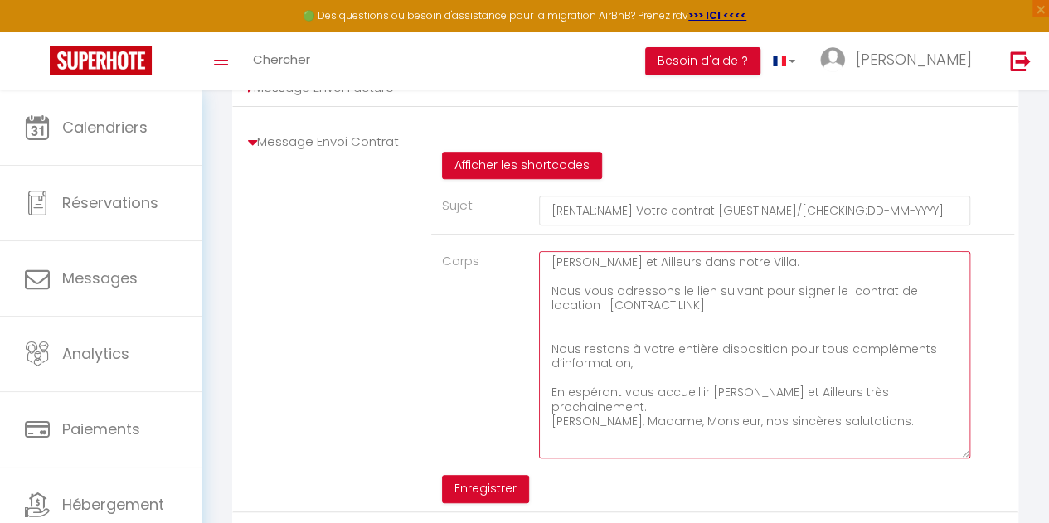
scroll to position [0, 0]
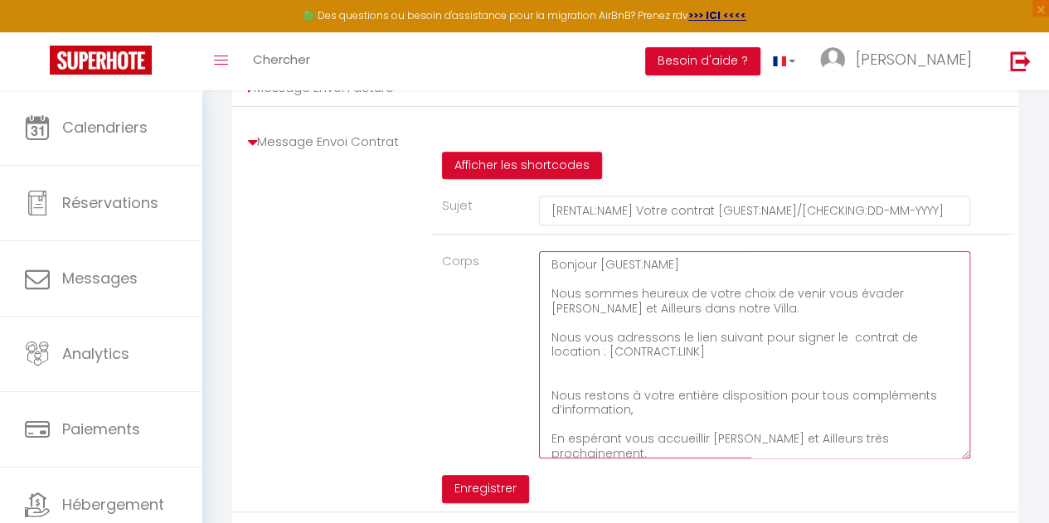
click at [896, 306] on textarea "Bonjour [GUEST:NAME] Nous sommes heureux de votre choix de venir vous évader Ic…" at bounding box center [754, 354] width 431 height 207
click at [891, 304] on textarea "Bonjour [GUEST:NAME] Nous sommes heureux de votre choix de venir vous évader Ic…" at bounding box center [754, 354] width 431 height 207
drag, startPoint x: 794, startPoint y: 317, endPoint x: 682, endPoint y: 318, distance: 112.8
click at [682, 318] on textarea "Bonjour [GUEST:NAME] Nous sommes heureux de votre choix de venir vous évader da…" at bounding box center [754, 354] width 431 height 207
click at [552, 347] on textarea "Bonjour [GUEST:NAME] Nous sommes heureux de votre choix de venir vous évader da…" at bounding box center [754, 354] width 431 height 207
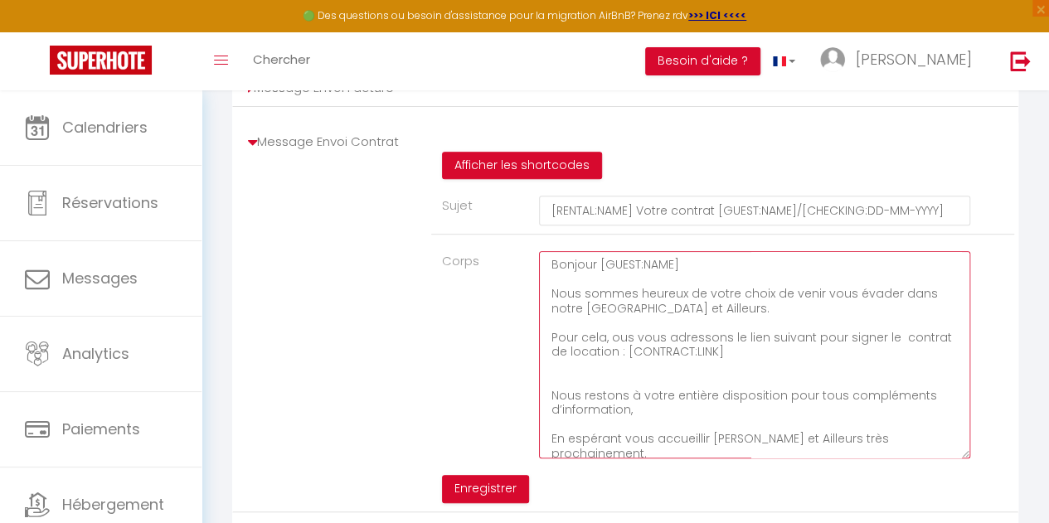
drag, startPoint x: 607, startPoint y: 349, endPoint x: 545, endPoint y: 341, distance: 62.7
click at [545, 341] on textarea "Bonjour [GUEST:NAME] Nous sommes heureux de votre choix de venir vous évader da…" at bounding box center [754, 354] width 431 height 207
drag, startPoint x: 784, startPoint y: 347, endPoint x: 886, endPoint y: 374, distance: 105.4
click at [886, 374] on textarea "Bonjour [GUEST:NAME] Nous sommes heureux de votre choix de venir vous évader da…" at bounding box center [754, 354] width 431 height 207
click at [912, 366] on textarea "Bonjour [GUEST:NAME] Nous sommes heureux de votre choix de venir vous évader da…" at bounding box center [754, 354] width 431 height 207
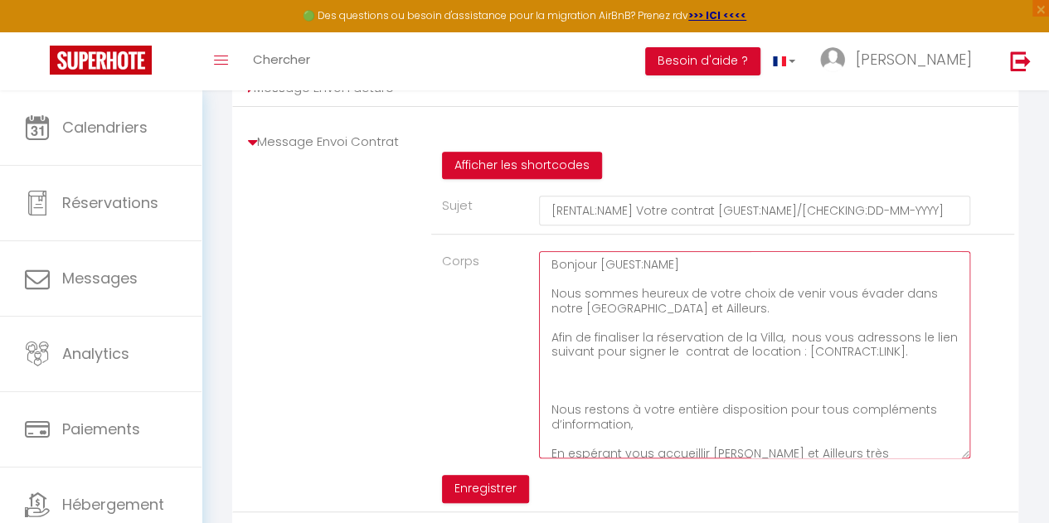
click at [789, 313] on textarea "Bonjour [GUEST:NAME] Nous sommes heureux de votre choix de venir vous évader da…" at bounding box center [754, 354] width 431 height 207
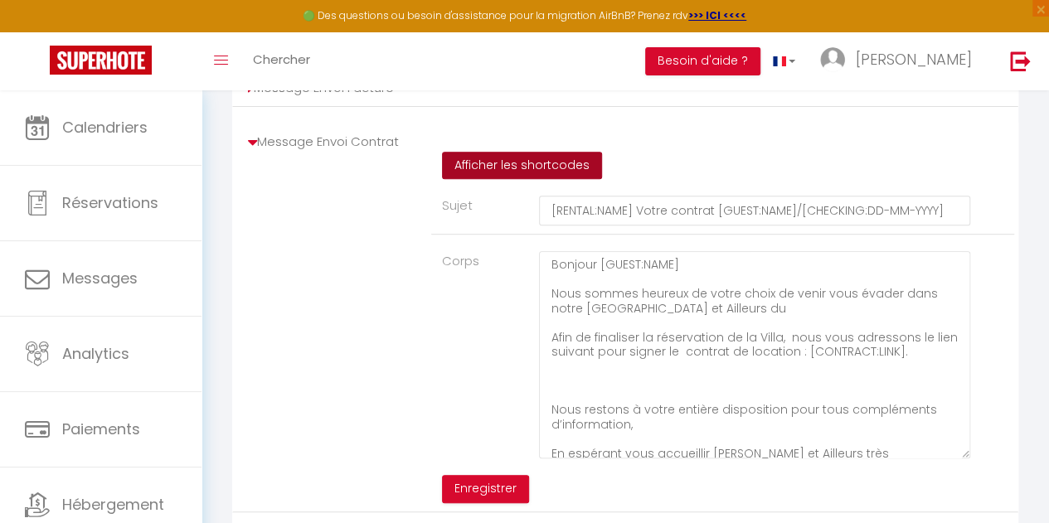
click at [526, 176] on button "Afficher les shortcodes" at bounding box center [522, 166] width 160 height 28
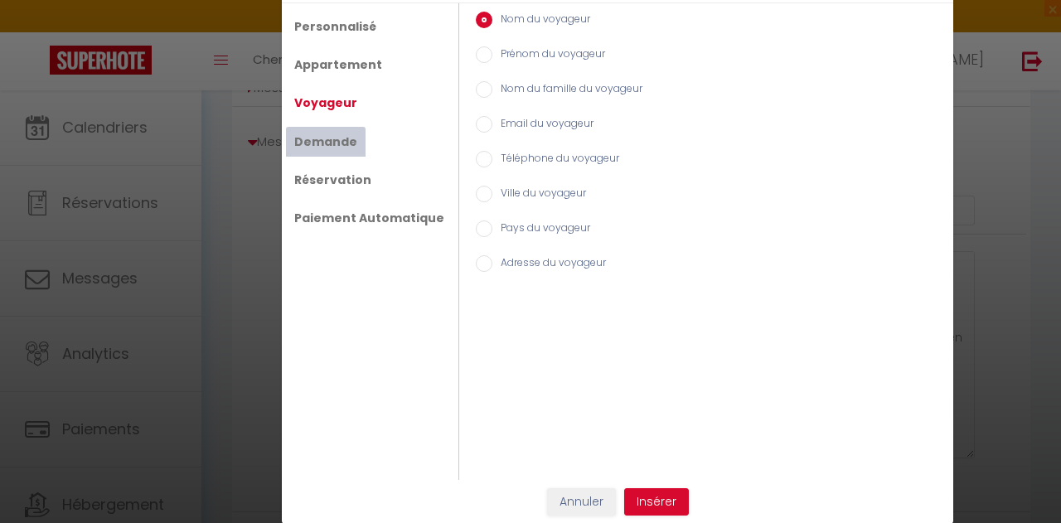
click at [331, 142] on link "Demande" at bounding box center [326, 142] width 80 height 30
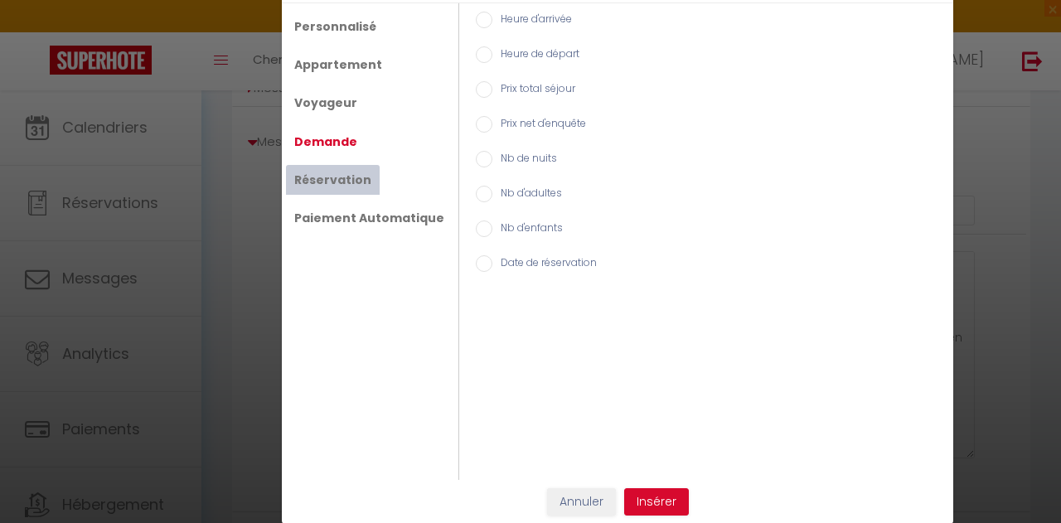
click at [341, 177] on link "Réservation" at bounding box center [333, 180] width 94 height 30
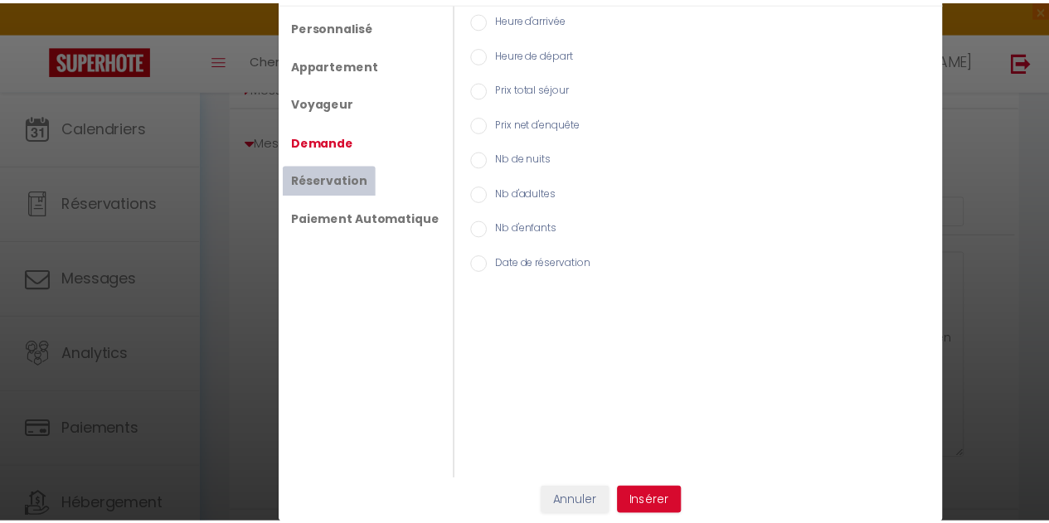
scroll to position [14, 0]
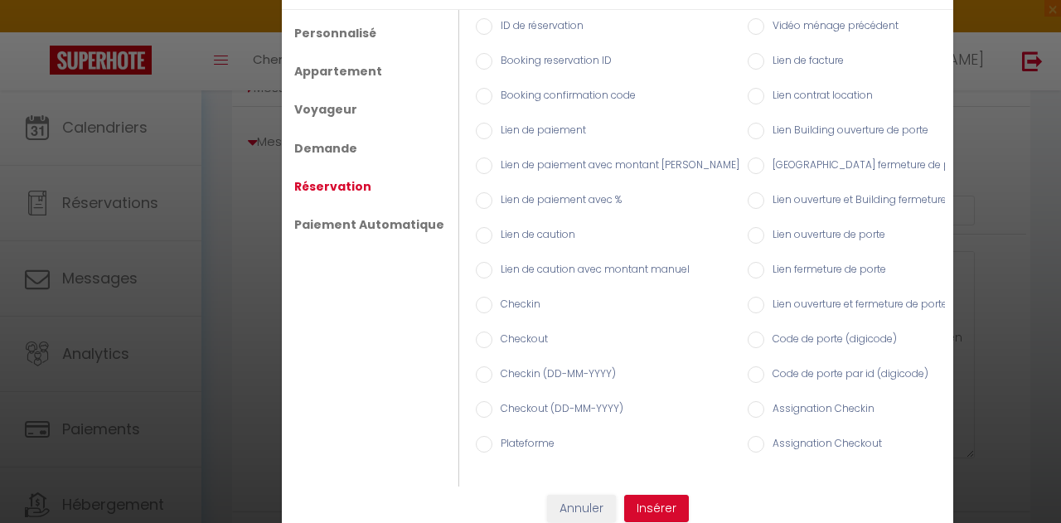
click at [476, 367] on input "Checkin (DD-MM-YYYY)" at bounding box center [484, 375] width 17 height 17
click at [651, 512] on button "Insérer" at bounding box center [656, 509] width 65 height 28
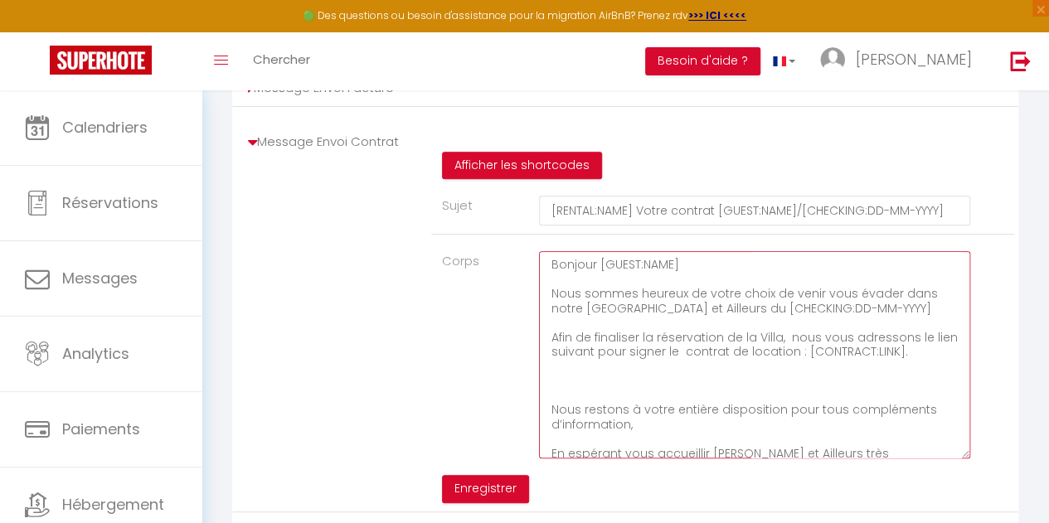
click at [894, 314] on textarea "Bonjour [GUEST:NAME] Nous sommes heureux de votre choix de venir vous évader da…" at bounding box center [754, 354] width 431 height 207
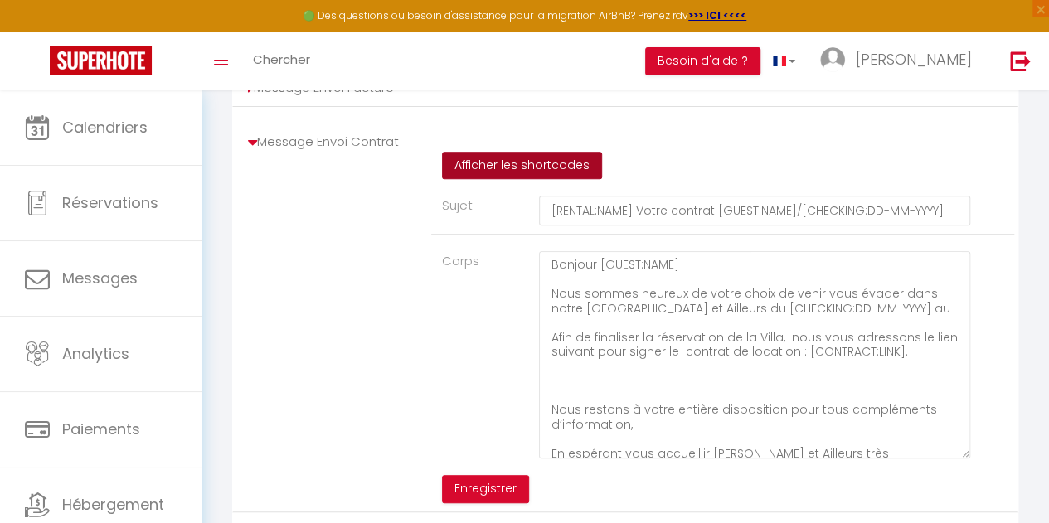
click at [558, 177] on button "Afficher les shortcodes" at bounding box center [522, 166] width 160 height 28
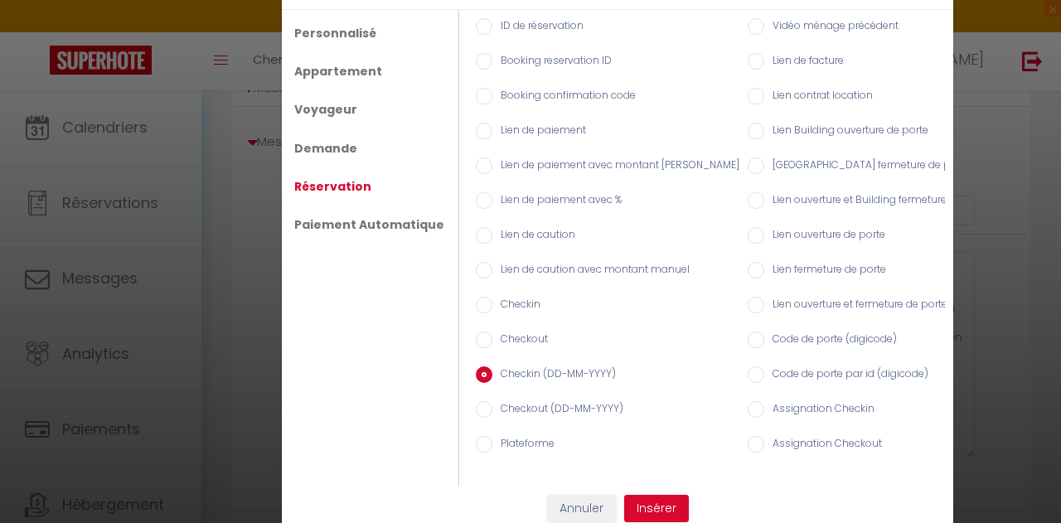
click at [504, 401] on label "Checkout (DD-MM-YYYY)" at bounding box center [558, 410] width 131 height 18
click at [493, 401] on input "Checkout (DD-MM-YYYY)" at bounding box center [484, 409] width 17 height 17
click at [652, 512] on button "Insérer" at bounding box center [656, 509] width 65 height 28
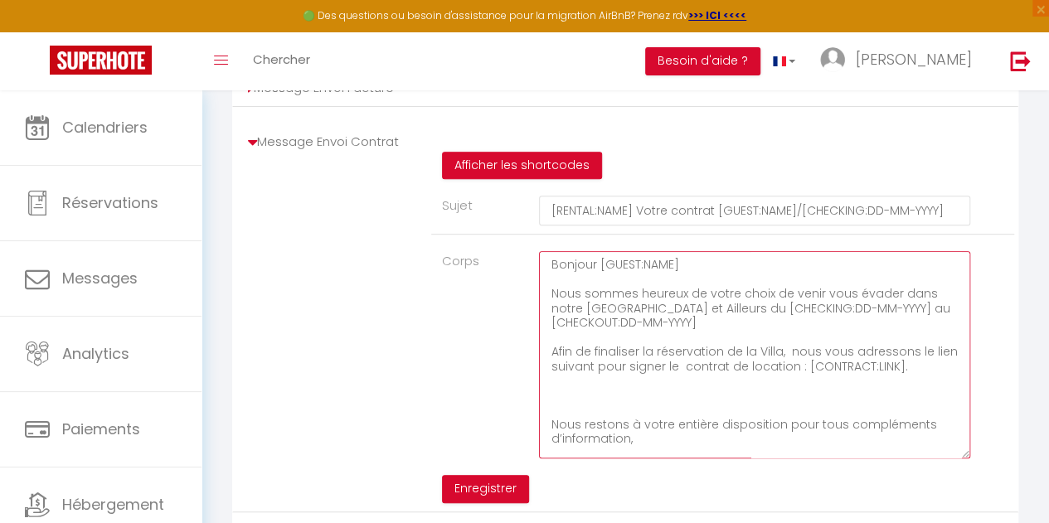
click at [716, 333] on textarea "Bonjour [GUEST:NAME] Nous sommes heureux de votre choix de venir vous évader da…" at bounding box center [754, 354] width 431 height 207
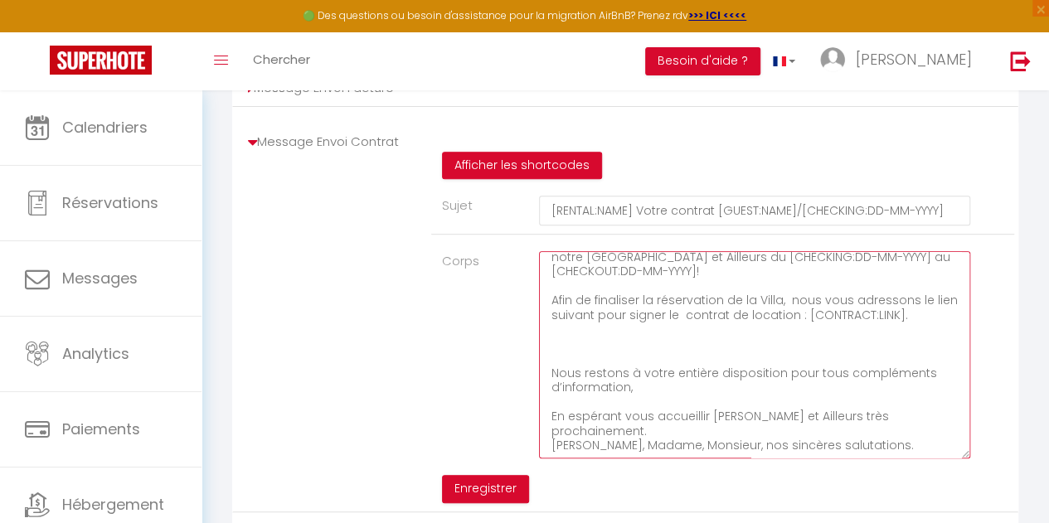
scroll to position [54, 0]
click at [612, 342] on textarea "Bonjour [GUEST:NAME] Nous sommes heureux de votre choix de venir vous évader da…" at bounding box center [754, 354] width 431 height 207
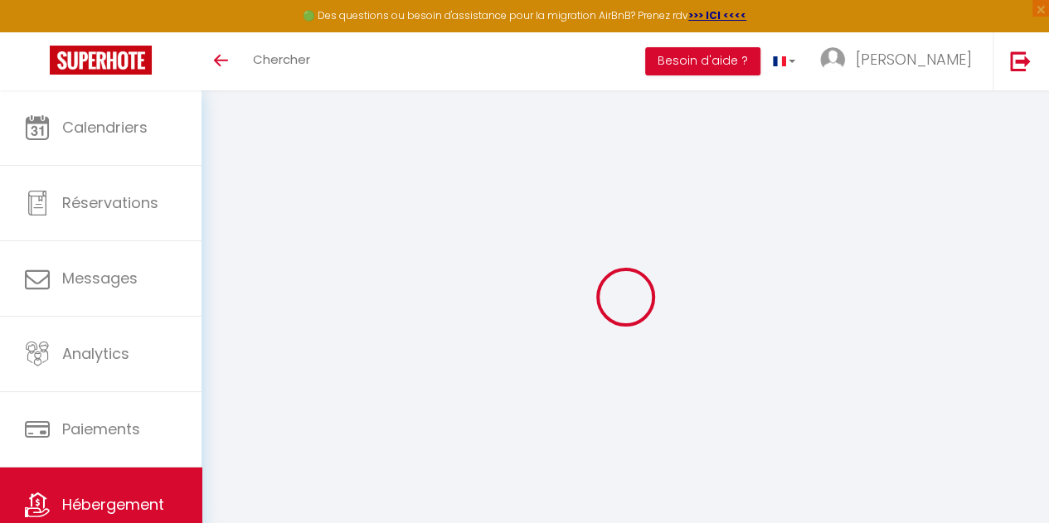
select select
type input "Villa Ici et Ailleurs"
type input "11 rues des Saules"
type input "85360"
type input "La Tranche sur Mer"
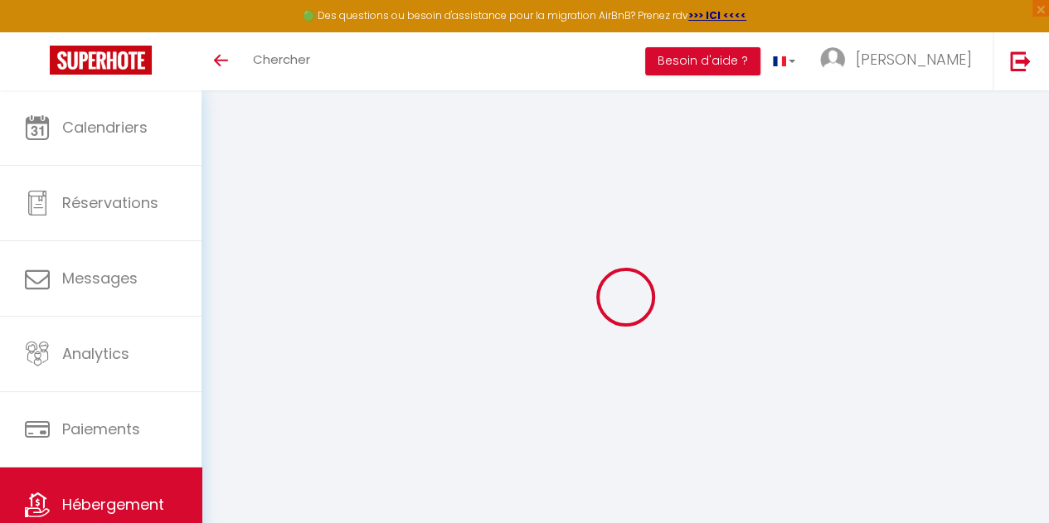
select select "75"
type input "98407041700014"
type input ""Ici, c'est autre chose que loin, c'est Ailleurs". Jean Giono"
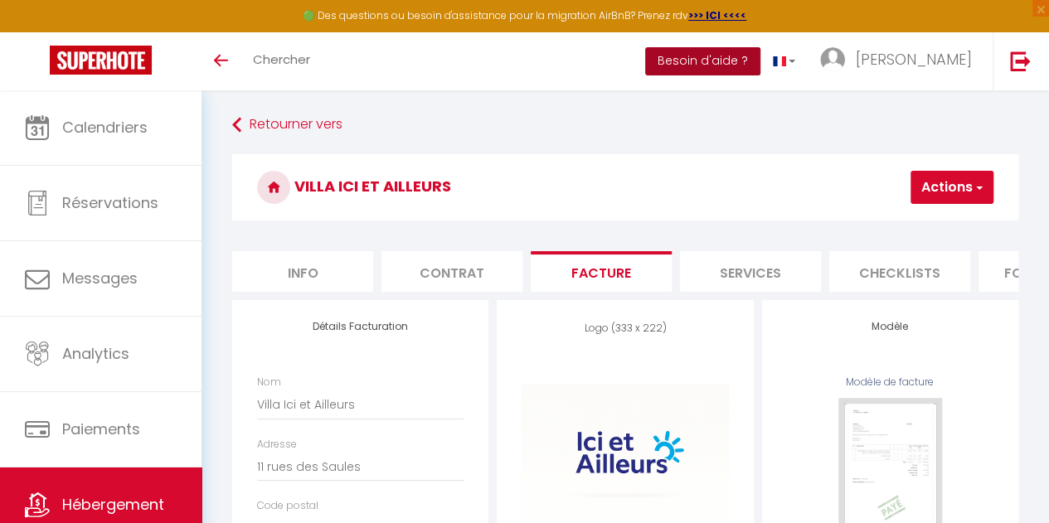
click at [760, 61] on button "Besoin d'aide ?" at bounding box center [702, 61] width 115 height 28
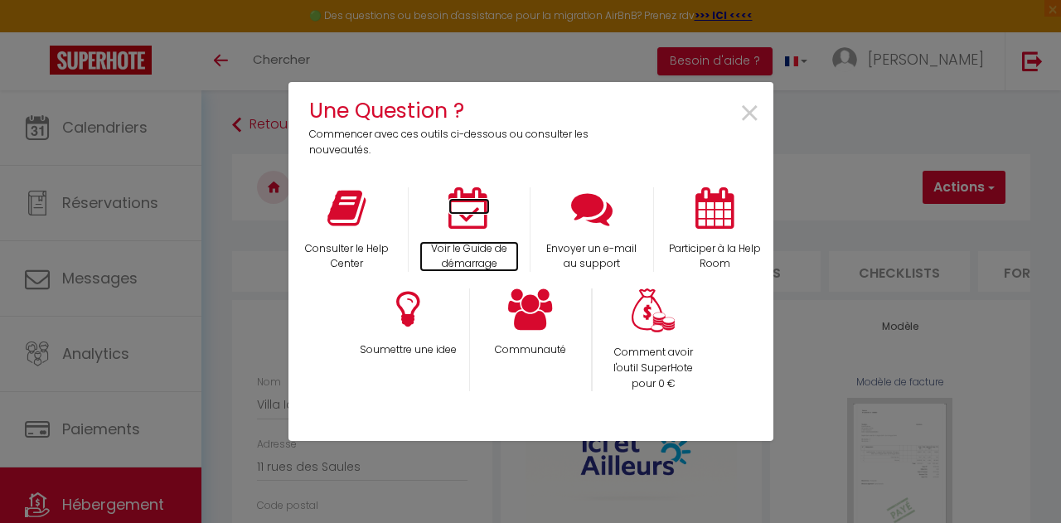
click at [463, 241] on p "Voir le Guide de démarrage" at bounding box center [470, 257] width 100 height 32
click at [757, 119] on span "×" at bounding box center [750, 114] width 22 height 52
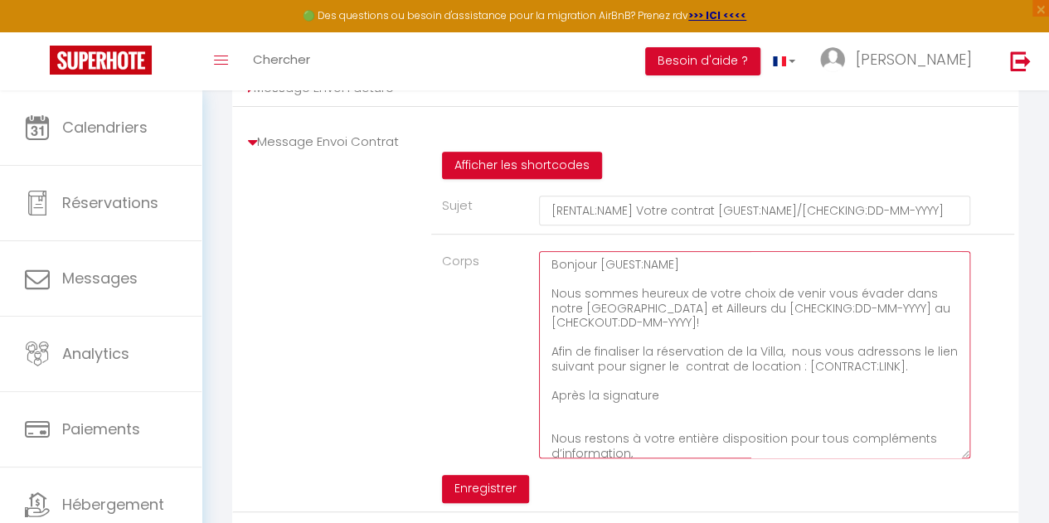
scroll to position [54, 0]
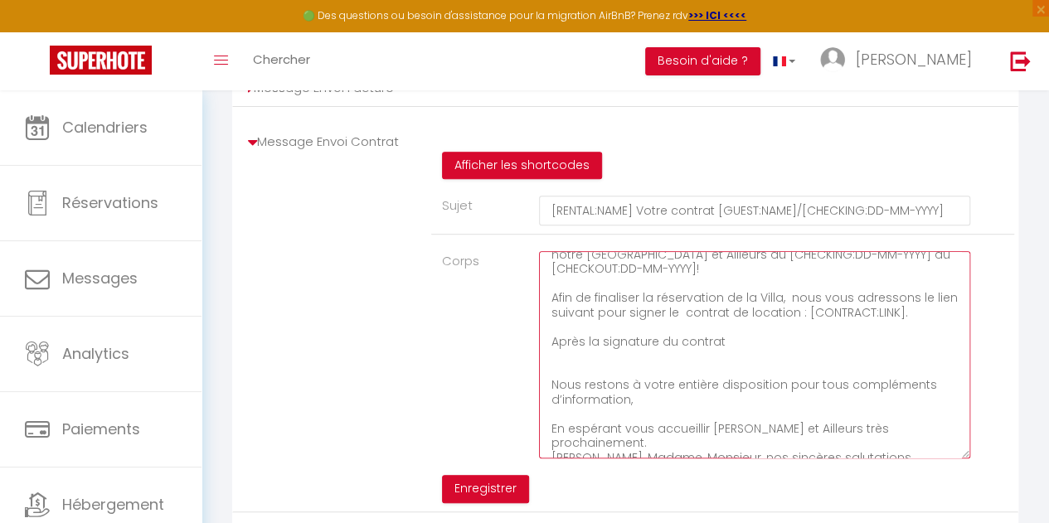
drag, startPoint x: 728, startPoint y: 354, endPoint x: 530, endPoint y: 352, distance: 198.2
click at [530, 352] on div "Bonjour [GUEST:NAME] Nous sommes heureux de votre choix de venir vous évader da…" at bounding box center [722, 354] width 389 height 207
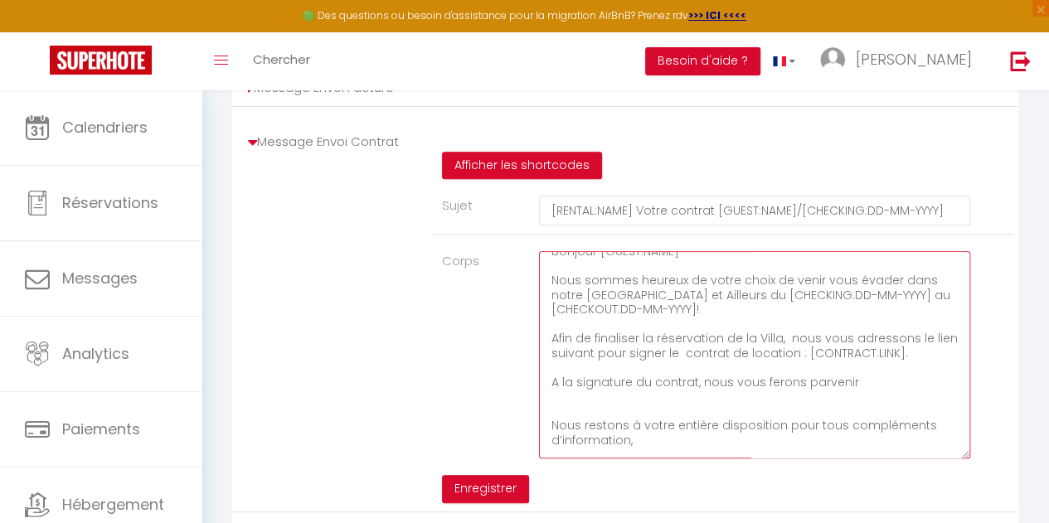
scroll to position [0, 0]
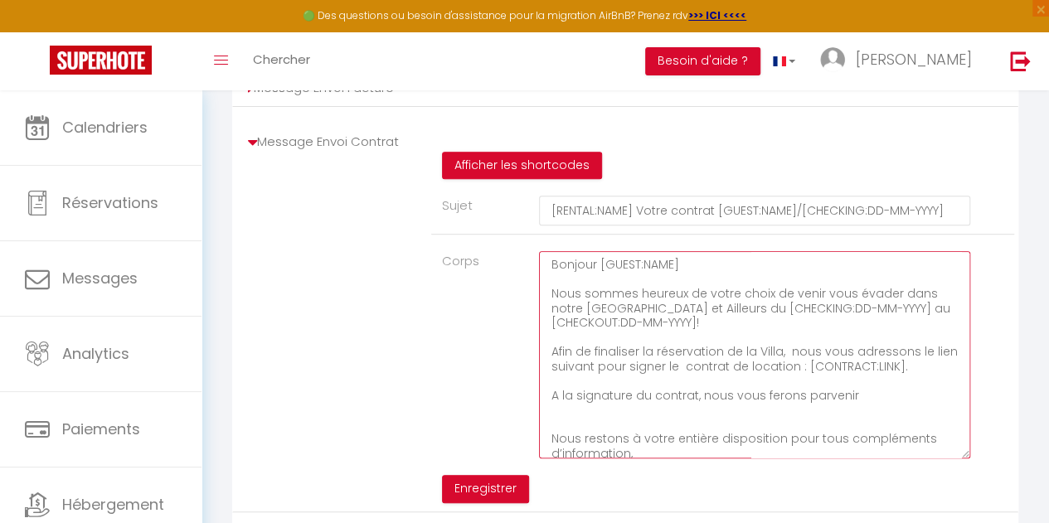
click at [891, 301] on textarea "Bonjour [GUEST:NAME] Nous sommes heureux de votre choix de venir vous évader da…" at bounding box center [754, 354] width 431 height 207
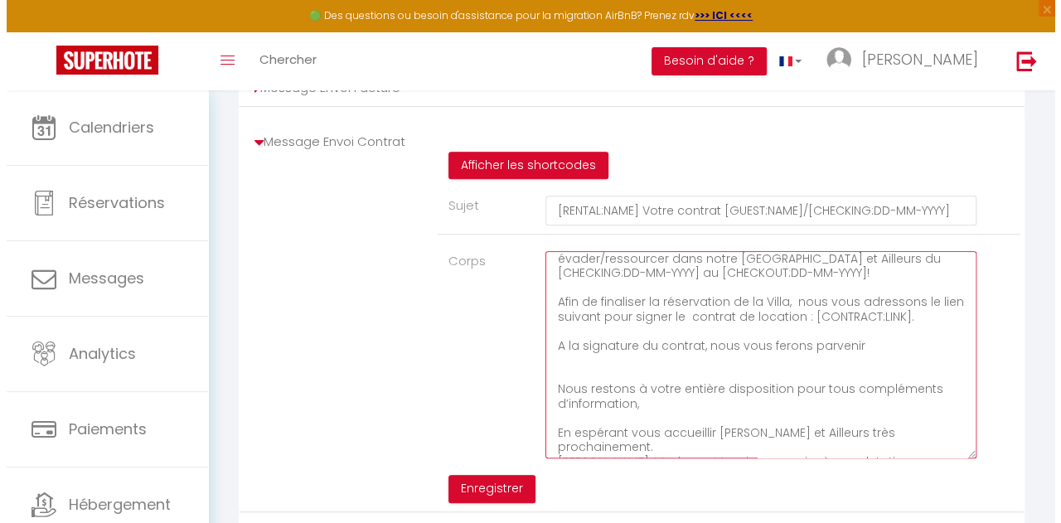
scroll to position [51, 0]
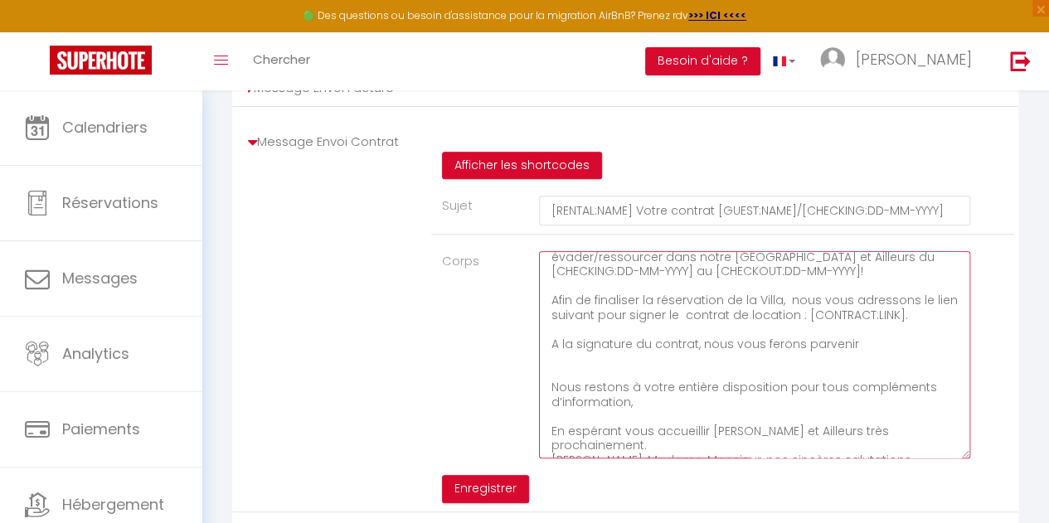
drag, startPoint x: 693, startPoint y: 354, endPoint x: 634, endPoint y: 353, distance: 59.7
click at [634, 353] on textarea "Bonjour [GUEST:NAME] Nous sommes heureux de votre choix de venir vous évader/re…" at bounding box center [754, 354] width 431 height 207
click at [877, 355] on textarea "Bonjour [GUEST:NAME] Nous sommes heureux de votre choix de venir vous évader/re…" at bounding box center [754, 354] width 431 height 207
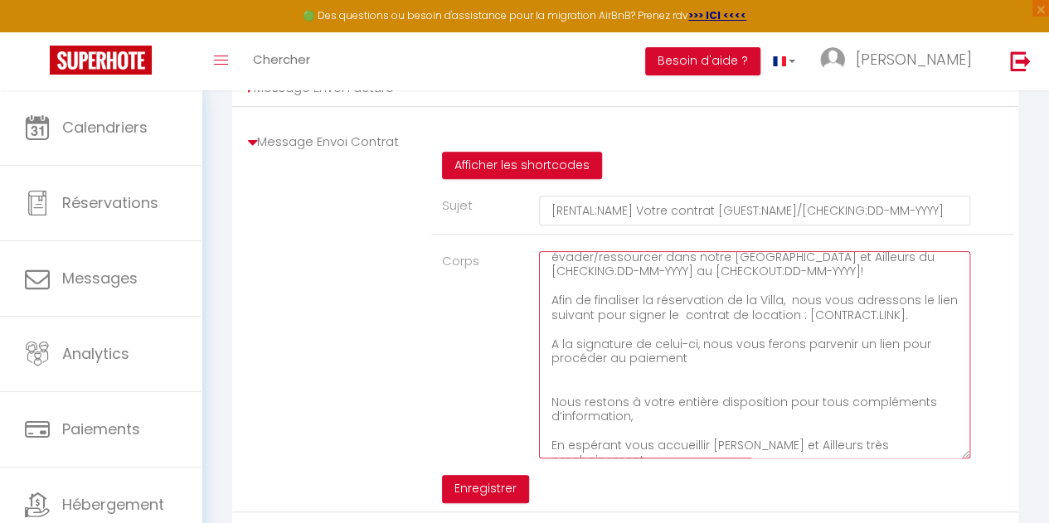
click at [722, 363] on textarea "Bonjour [GUEST:NAME] Nous sommes heureux de votre choix de venir vous évader/re…" at bounding box center [754, 354] width 431 height 207
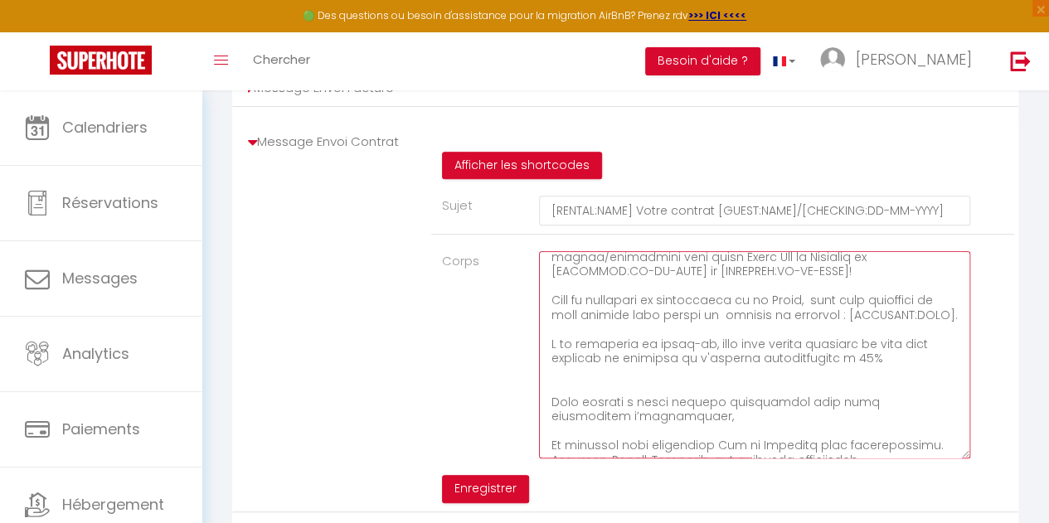
paste textarea "prix total de la location : nuitées + services + taxes de séjour"
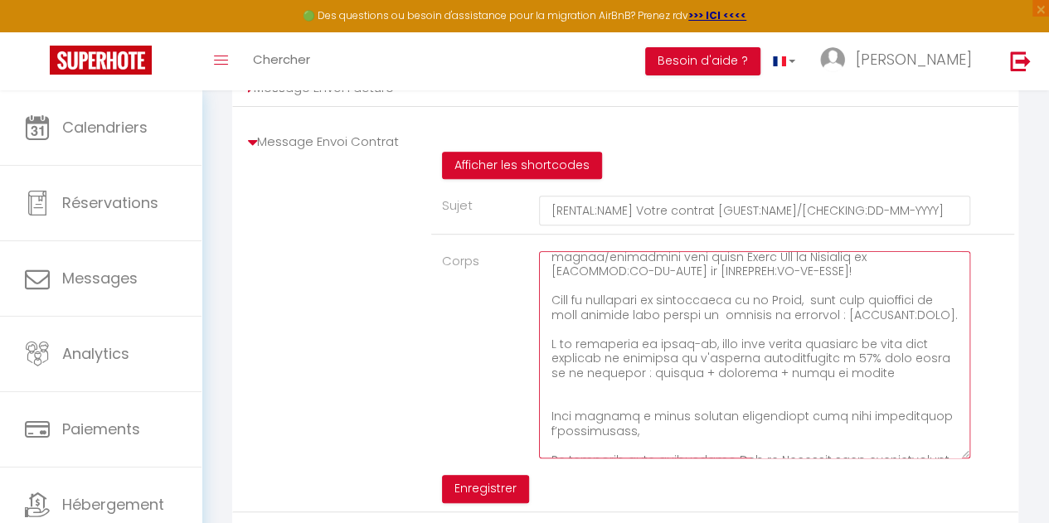
click at [889, 367] on textarea "Corps" at bounding box center [754, 354] width 431 height 207
drag, startPoint x: 664, startPoint y: 386, endPoint x: 881, endPoint y: 396, distance: 216.7
click at [881, 396] on textarea "Corps" at bounding box center [754, 354] width 431 height 207
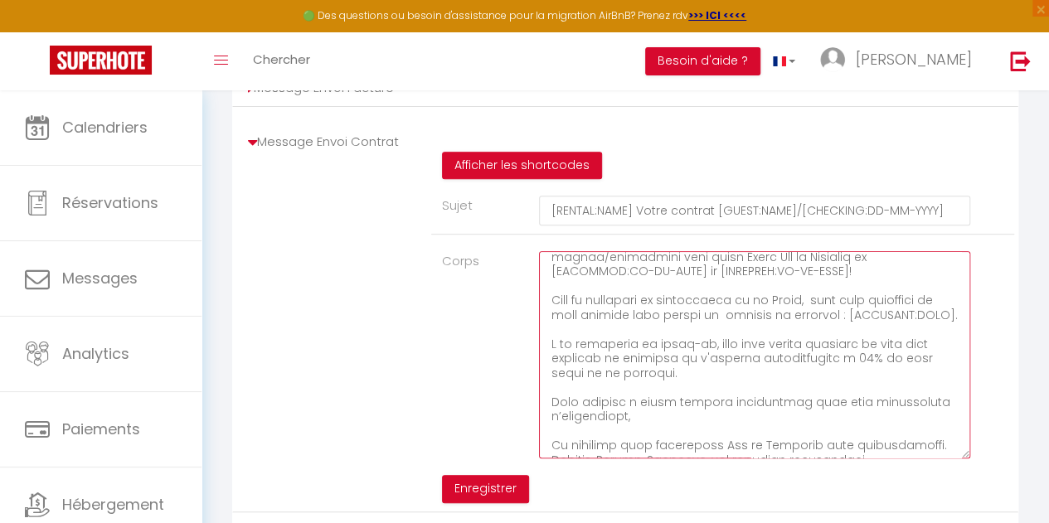
type textarea "Bonjour [GUEST:NAME] Nous sommes heureux de votre choix de venir vous évader/re…"
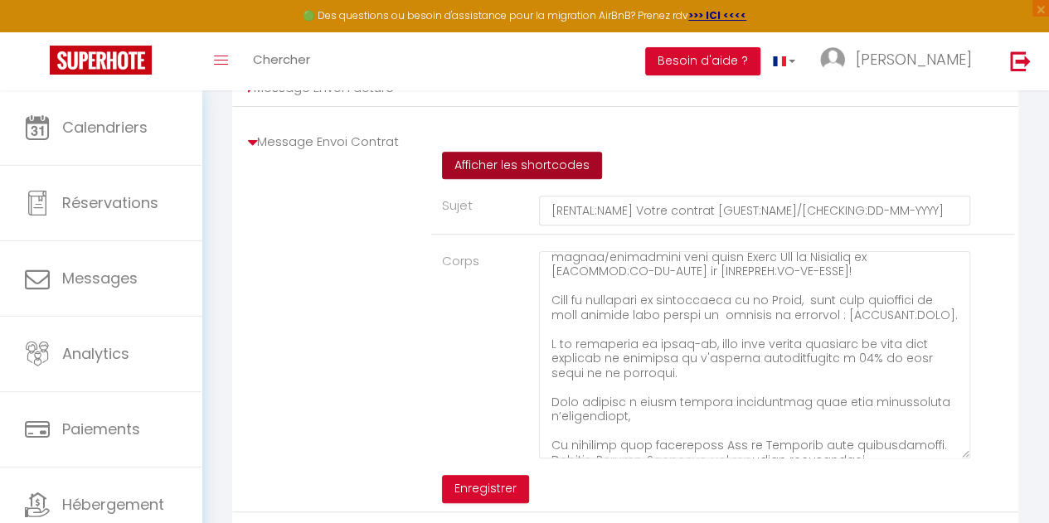
click at [516, 179] on button "Afficher les shortcodes" at bounding box center [522, 166] width 160 height 28
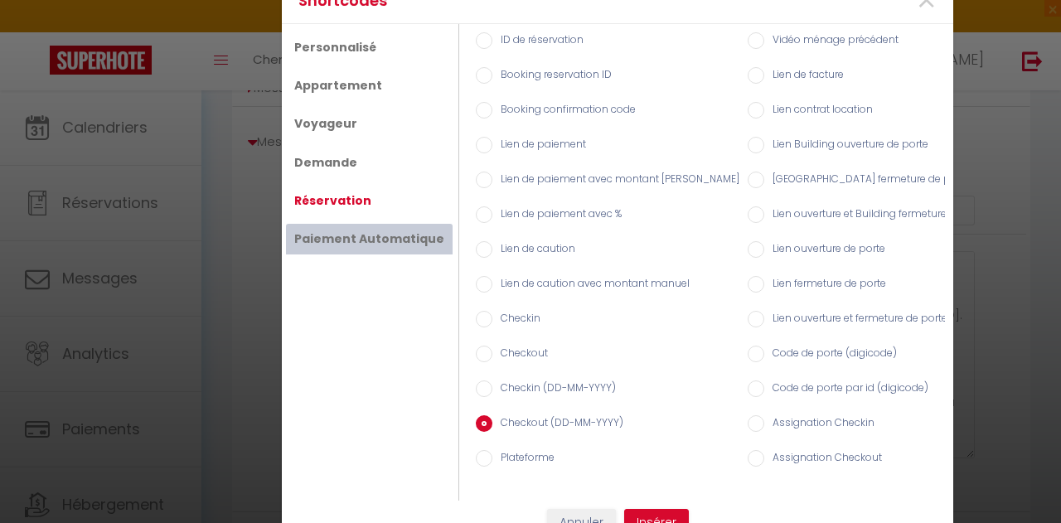
click at [357, 224] on link "Paiement Automatique" at bounding box center [369, 239] width 167 height 30
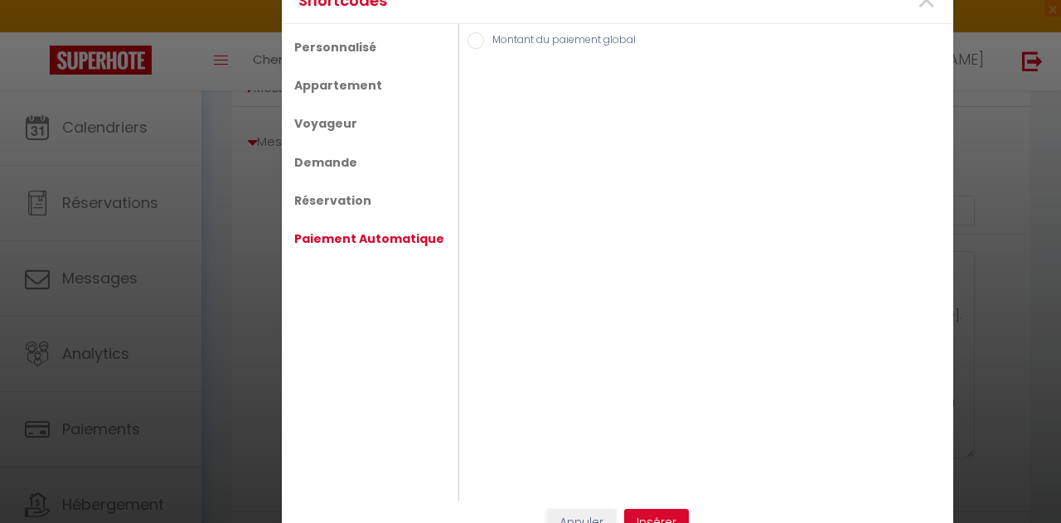
scroll to position [21, 0]
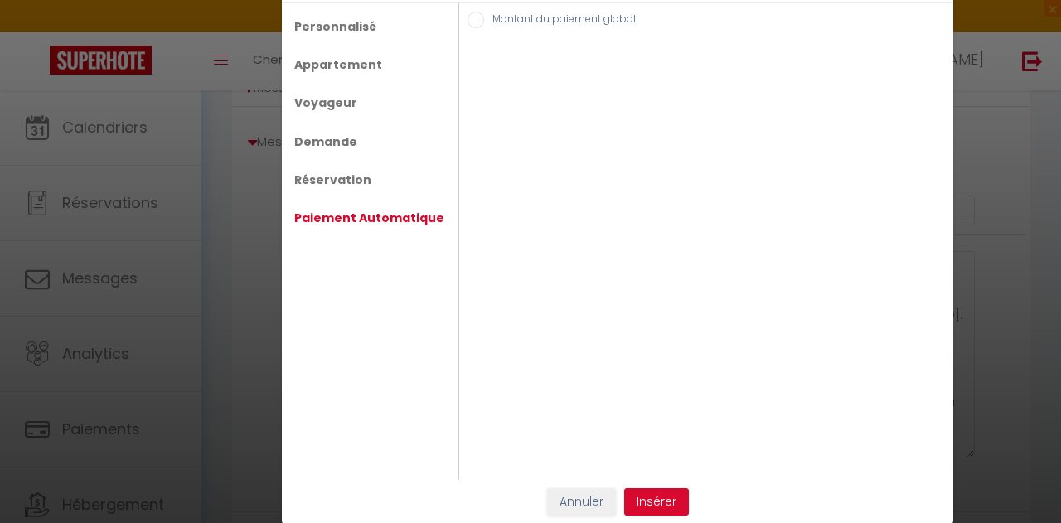
click at [468, 27] on input "Montant du paiement global" at bounding box center [476, 20] width 17 height 17
radio input "true"
click at [468, 24] on input "Montant du paiement global" at bounding box center [476, 20] width 17 height 17
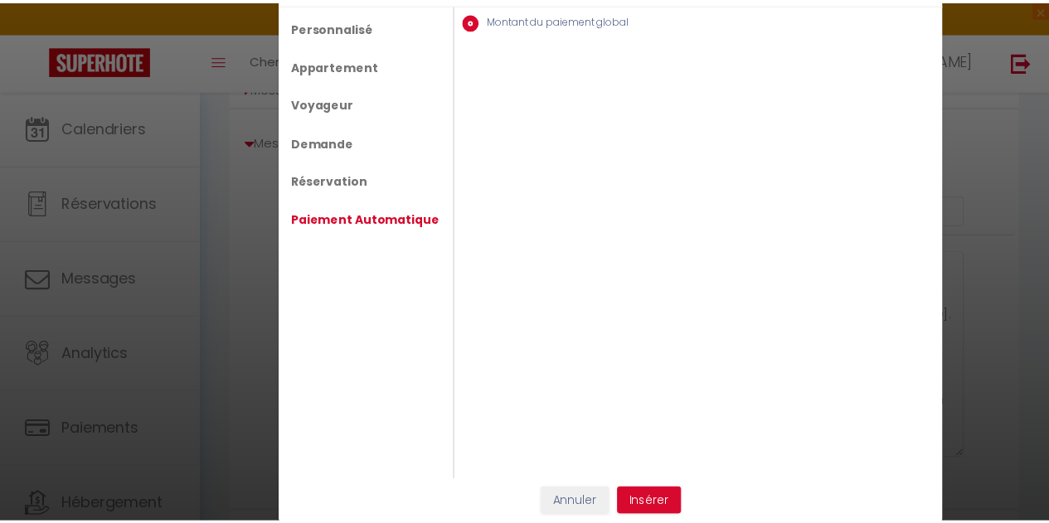
scroll to position [0, 0]
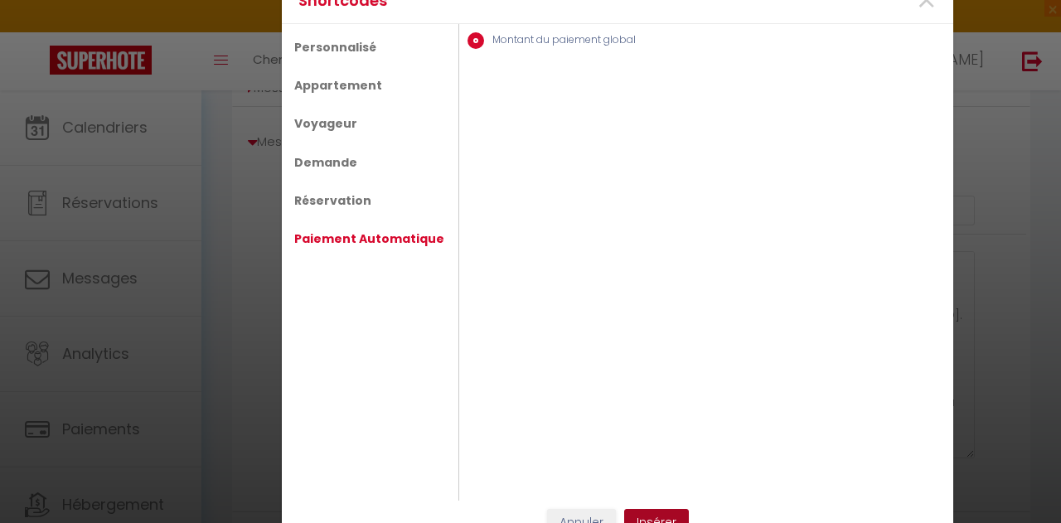
click at [658, 511] on button "Insérer" at bounding box center [656, 523] width 65 height 28
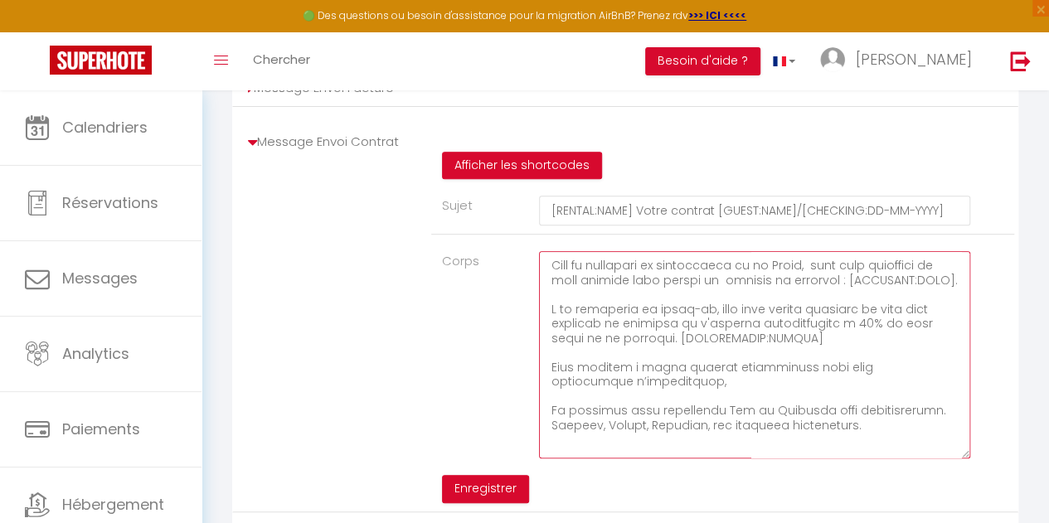
scroll to position [95, 0]
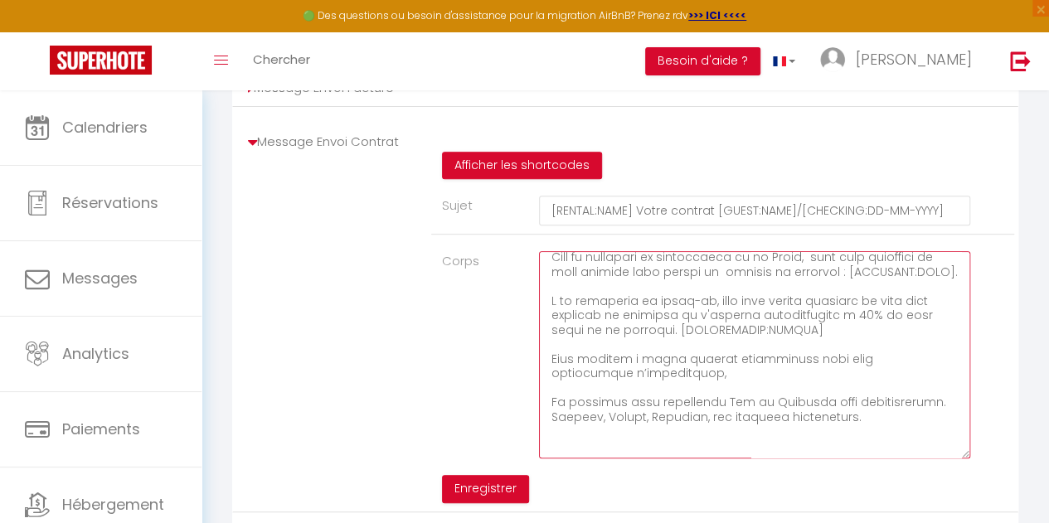
click at [852, 342] on textarea "Corps" at bounding box center [754, 354] width 431 height 207
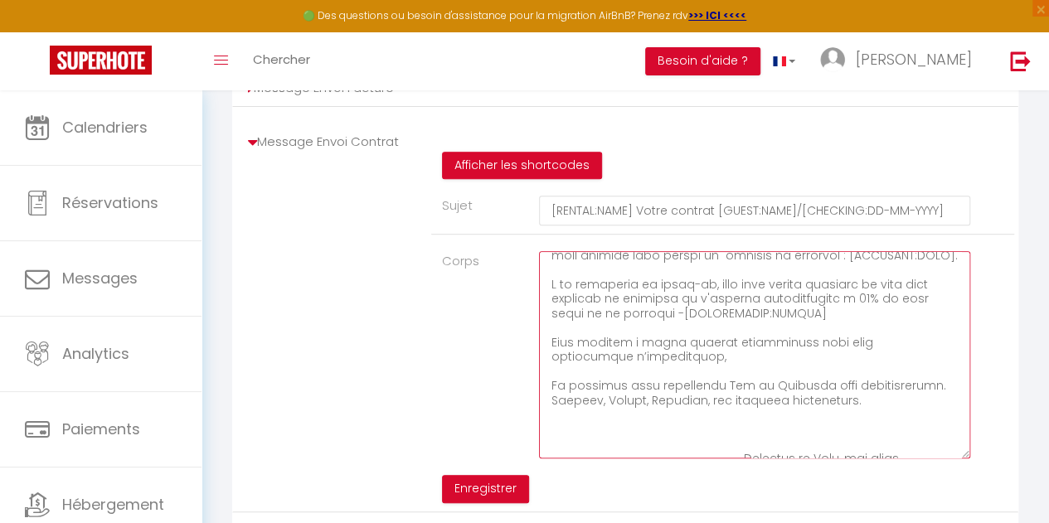
click at [843, 326] on textarea "Corps" at bounding box center [754, 354] width 431 height 207
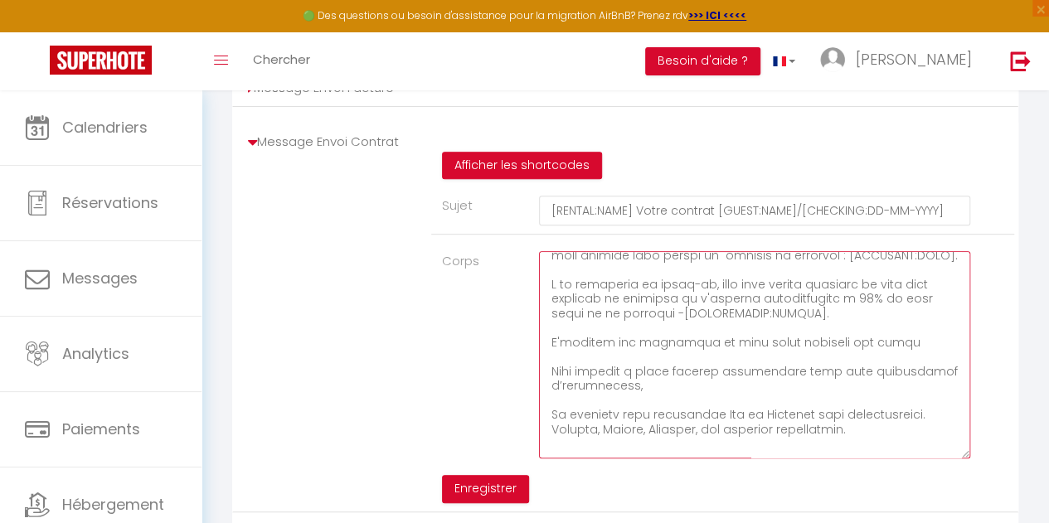
type textarea ".Bonjour [GUEST:NAME] Nous sommes heureux de votre choix de venir vous évader/r…"
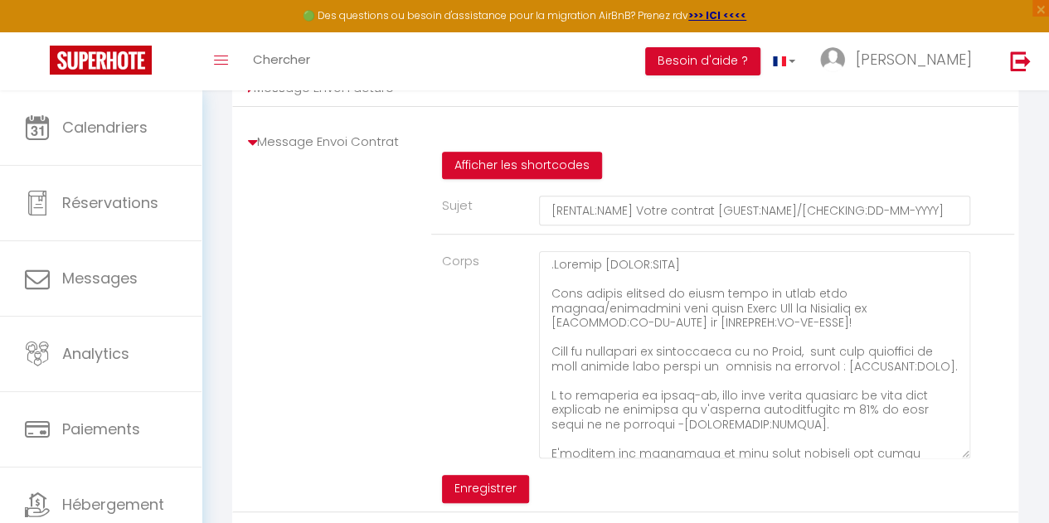
scroll to position [111, 0]
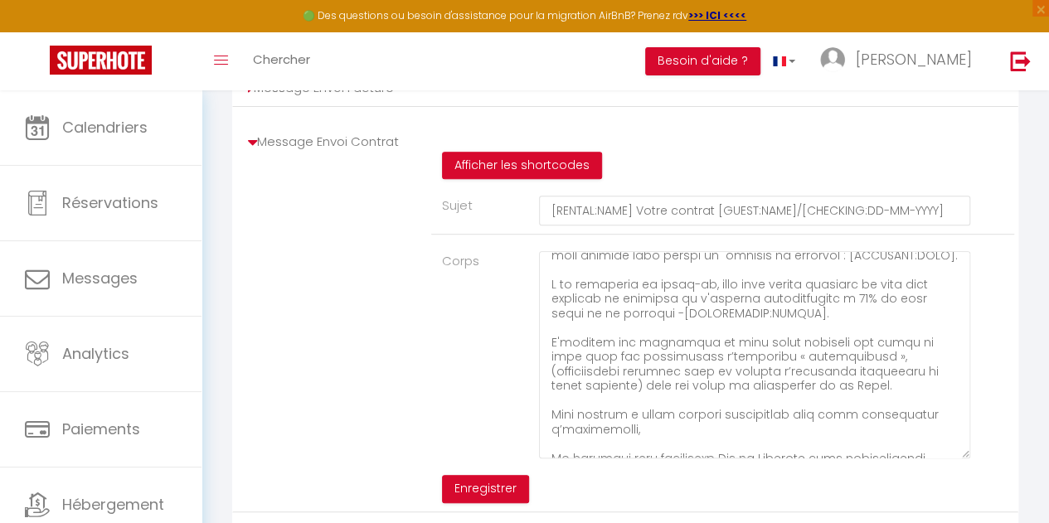
drag, startPoint x: 823, startPoint y: 365, endPoint x: 945, endPoint y: 381, distance: 123.7
click at [945, 381] on textarea "Corps" at bounding box center [754, 354] width 431 height 207
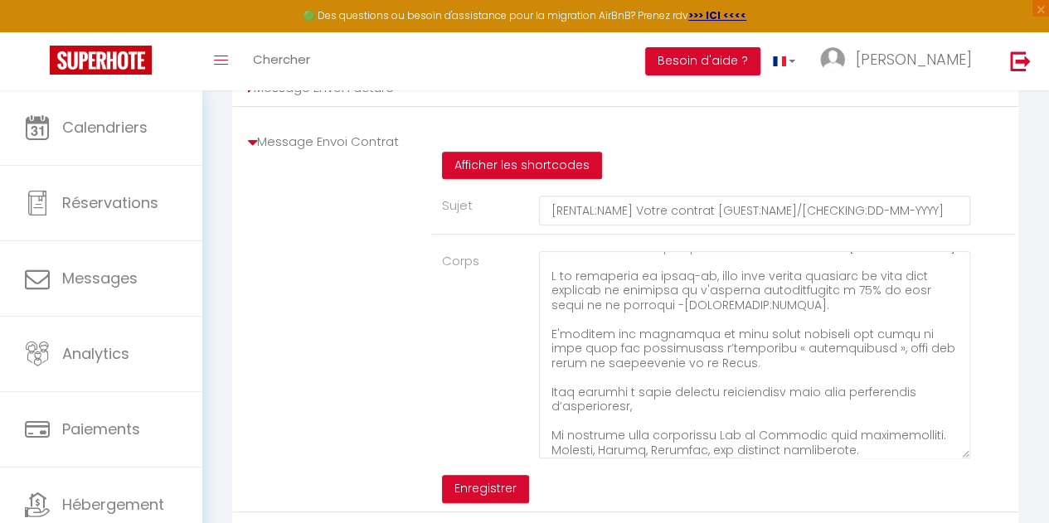
scroll to position [118, 0]
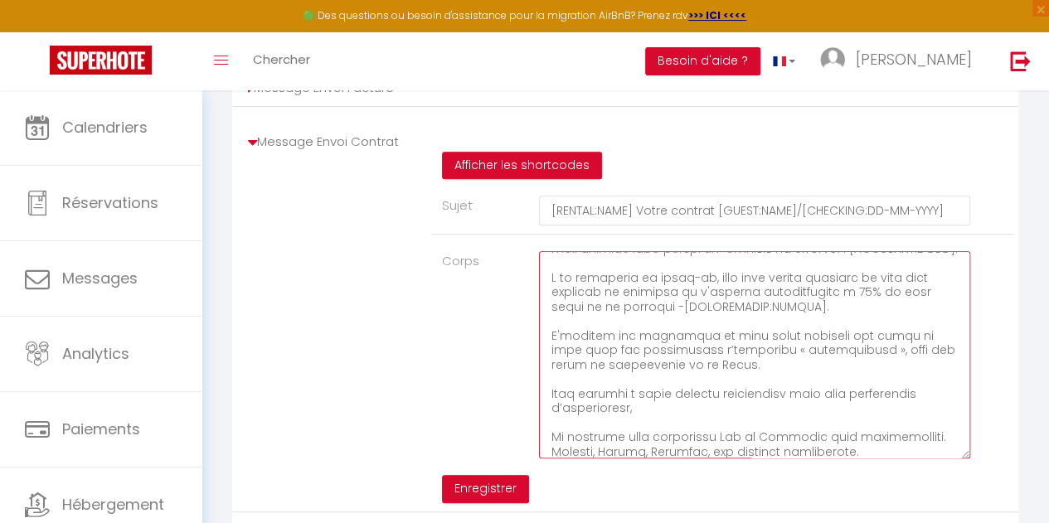
drag, startPoint x: 620, startPoint y: 447, endPoint x: 499, endPoint y: 441, distance: 121.2
click at [499, 441] on div "Corps" at bounding box center [722, 354] width 583 height 207
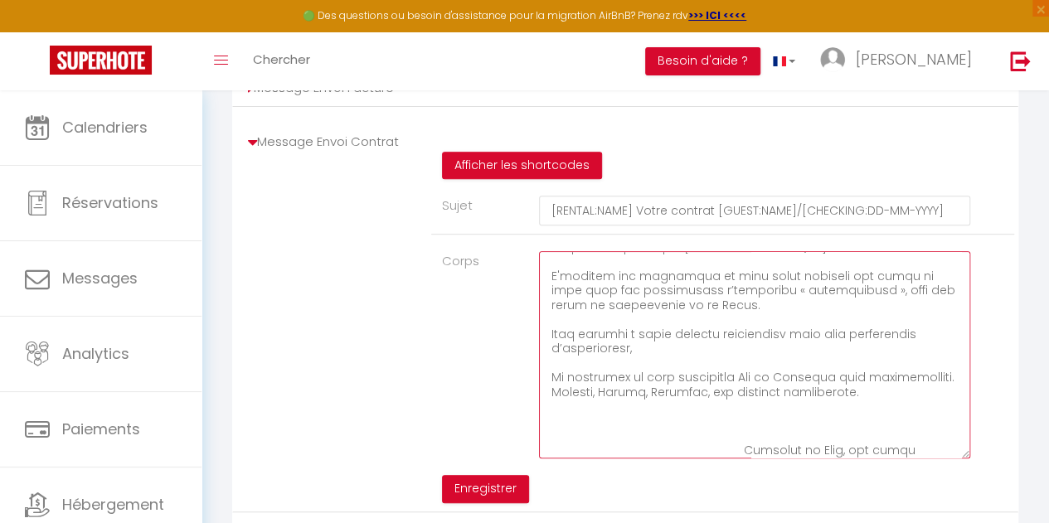
scroll to position [184, 0]
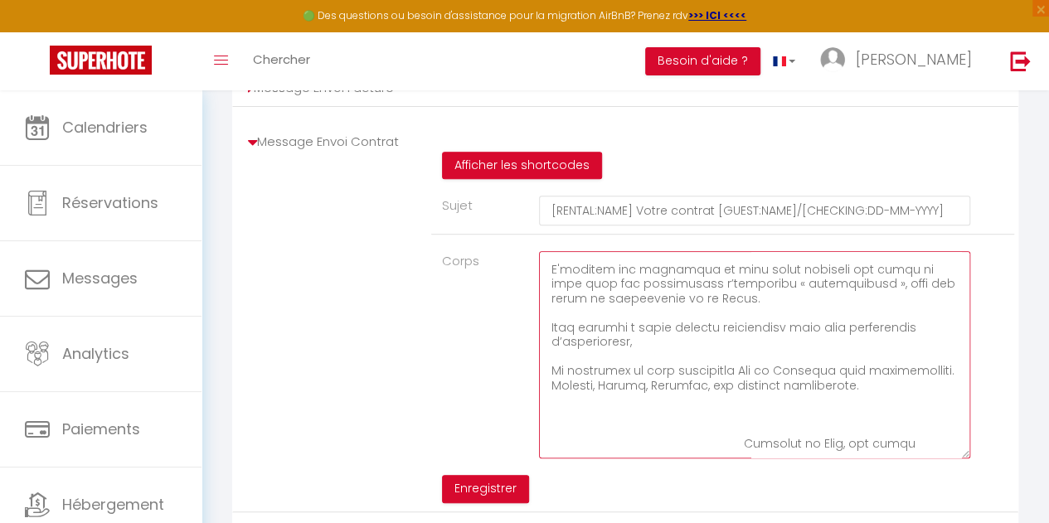
click at [930, 383] on textarea "Corps" at bounding box center [754, 354] width 431 height 207
drag, startPoint x: 715, startPoint y: 396, endPoint x: 601, endPoint y: 401, distance: 113.7
click at [601, 401] on textarea "Corps" at bounding box center [754, 354] width 431 height 207
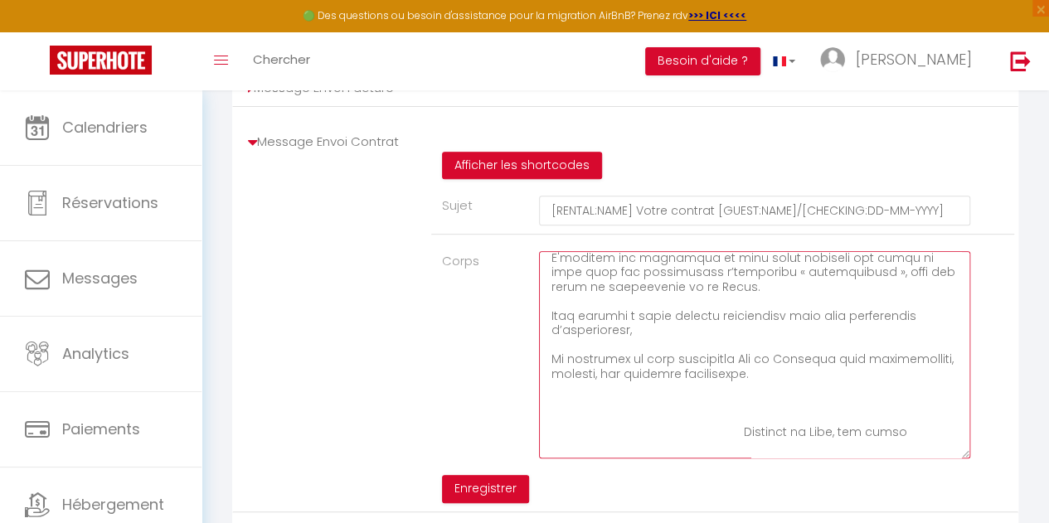
scroll to position [202, 0]
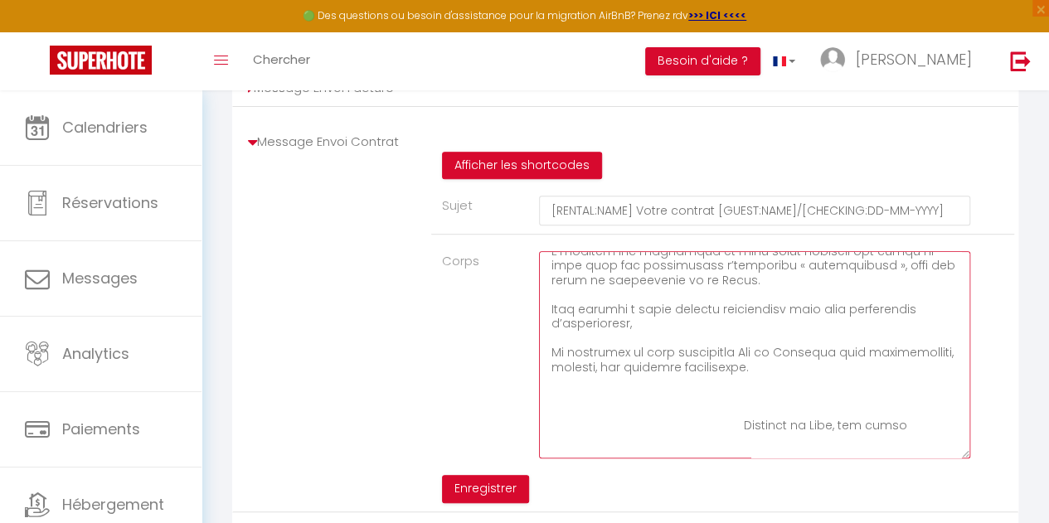
drag, startPoint x: 758, startPoint y: 381, endPoint x: 530, endPoint y: 361, distance: 229.0
click at [530, 361] on div at bounding box center [722, 354] width 389 height 207
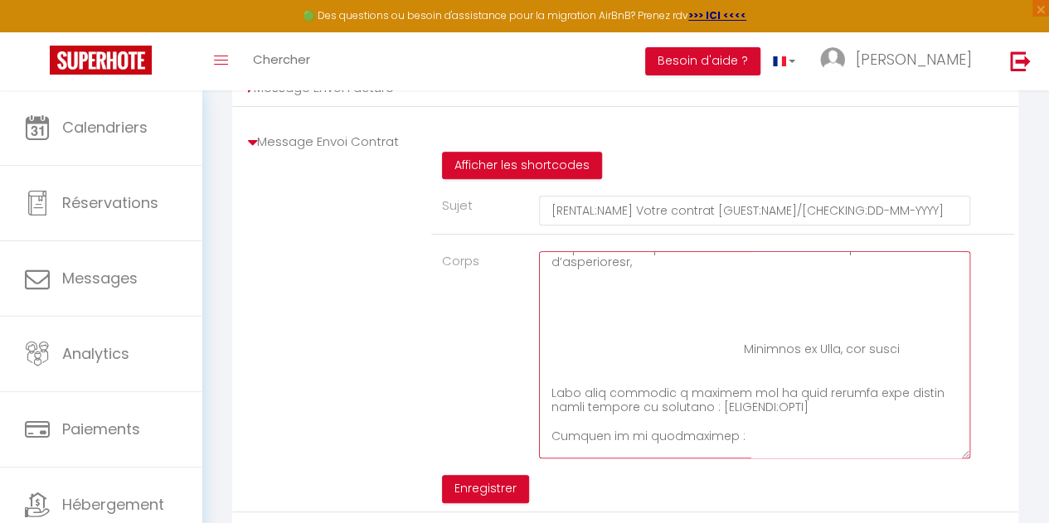
scroll to position [268, 0]
drag, startPoint x: 575, startPoint y: 292, endPoint x: 589, endPoint y: 342, distance: 52.5
click at [589, 342] on textarea "Corps" at bounding box center [754, 354] width 431 height 207
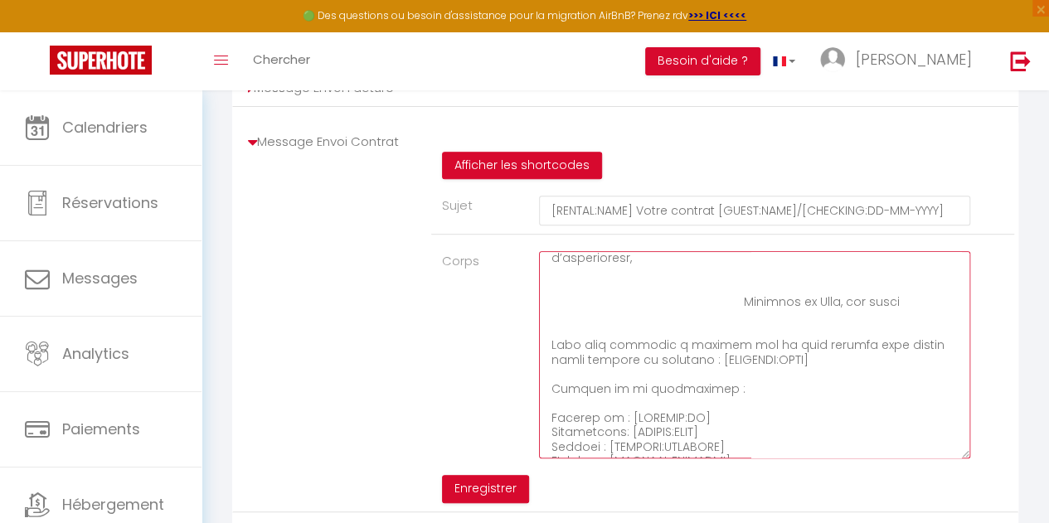
drag, startPoint x: 736, startPoint y: 308, endPoint x: 522, endPoint y: 289, distance: 215.6
click at [522, 289] on div "Corps" at bounding box center [722, 354] width 583 height 207
type textarea ".Bonjour [GUEST:NAME] Nous sommes heureux de votre choix de venir vous évader/r…"
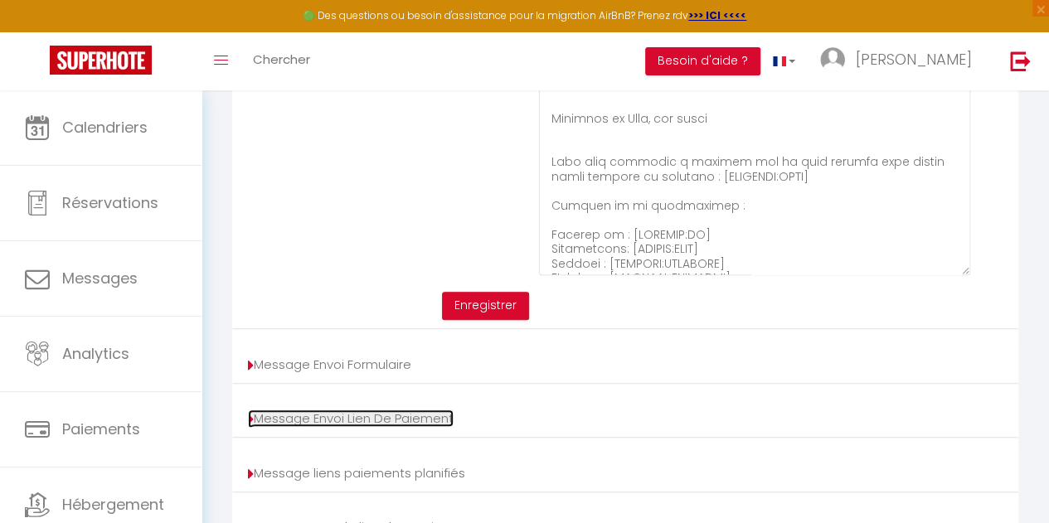
scroll to position [440, 0]
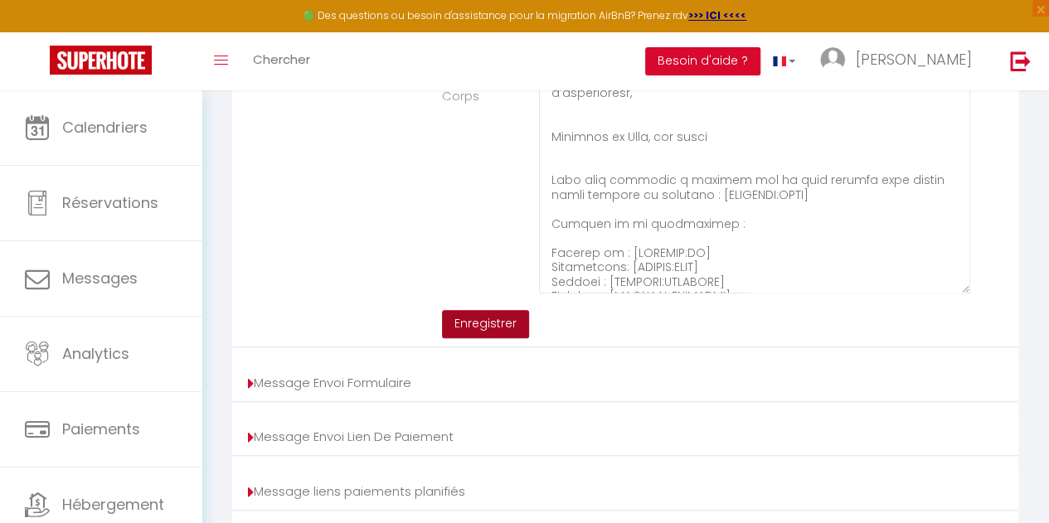
click at [480, 338] on button "Enregistrer" at bounding box center [485, 324] width 87 height 28
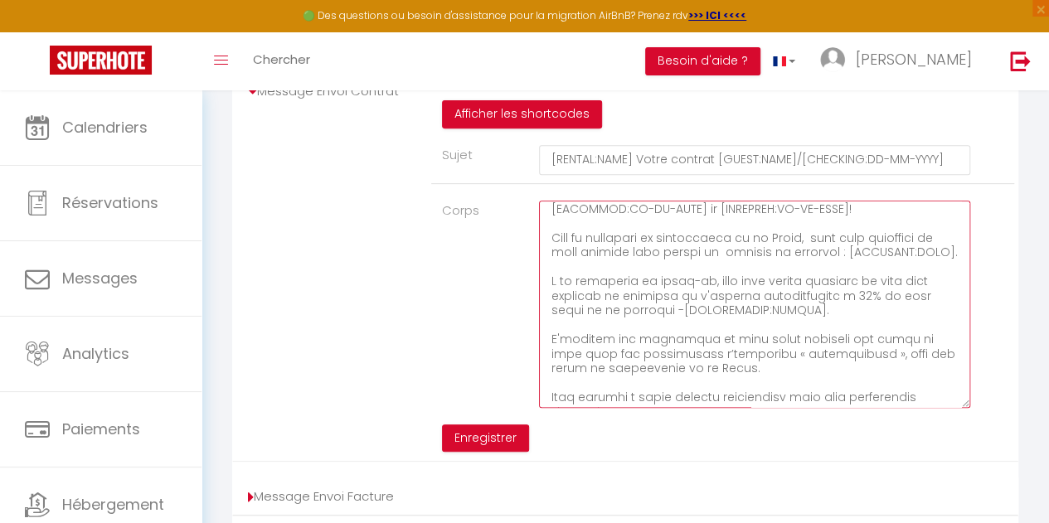
scroll to position [386, 0]
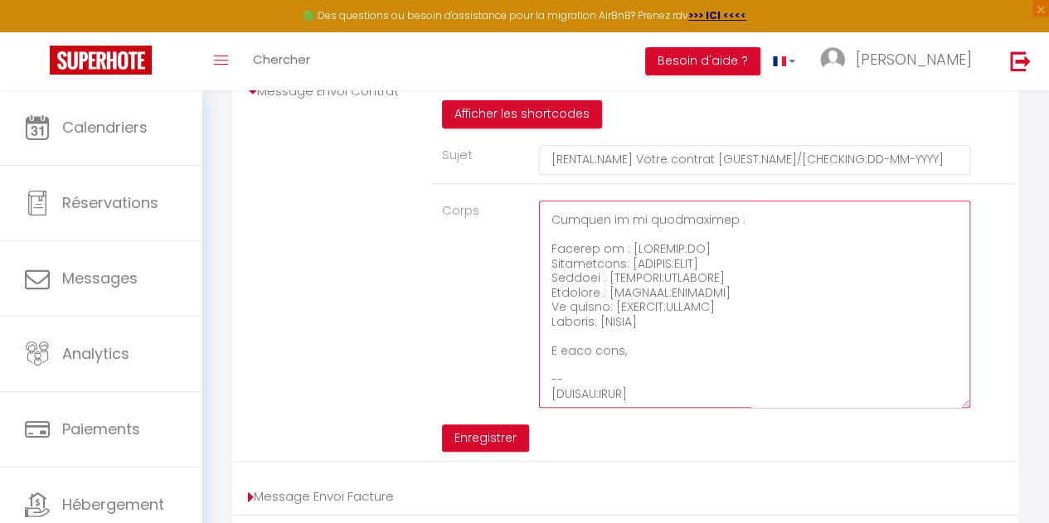
click at [761, 345] on textarea "Corps" at bounding box center [754, 304] width 431 height 207
drag, startPoint x: 628, startPoint y: 274, endPoint x: 537, endPoint y: 274, distance: 91.2
click at [537, 274] on div at bounding box center [722, 304] width 389 height 207
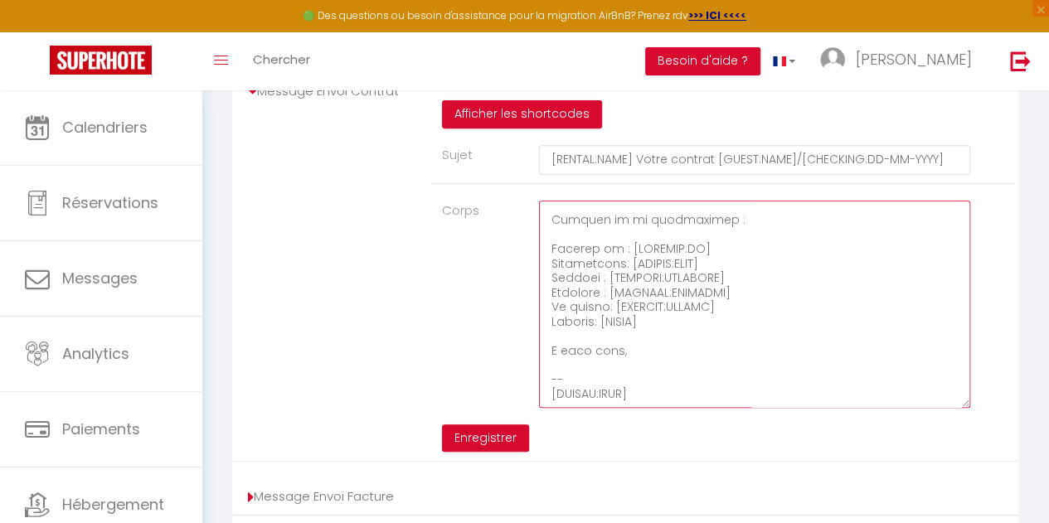
drag, startPoint x: 749, startPoint y: 272, endPoint x: 542, endPoint y: 279, distance: 206.6
click at [542, 279] on textarea "Corps" at bounding box center [754, 304] width 431 height 207
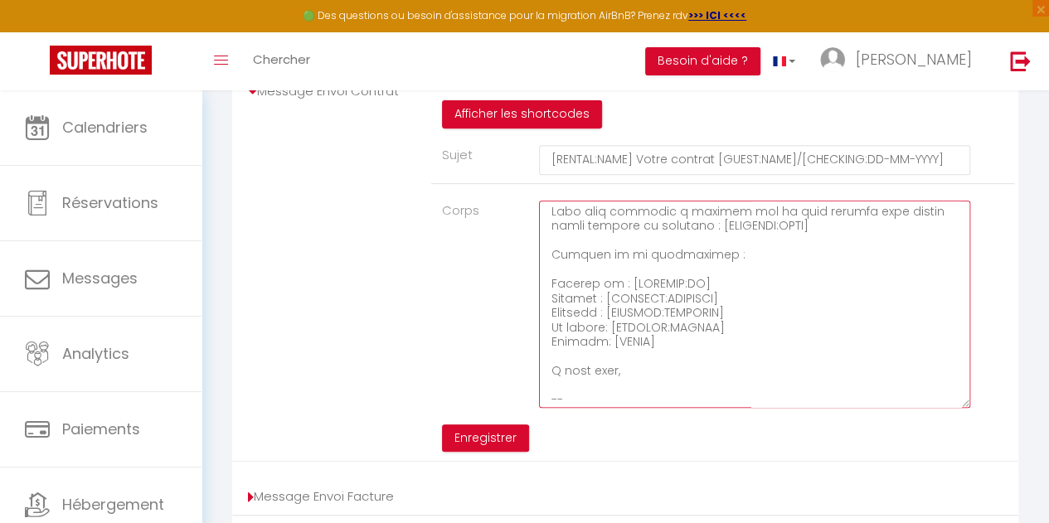
scroll to position [372, 0]
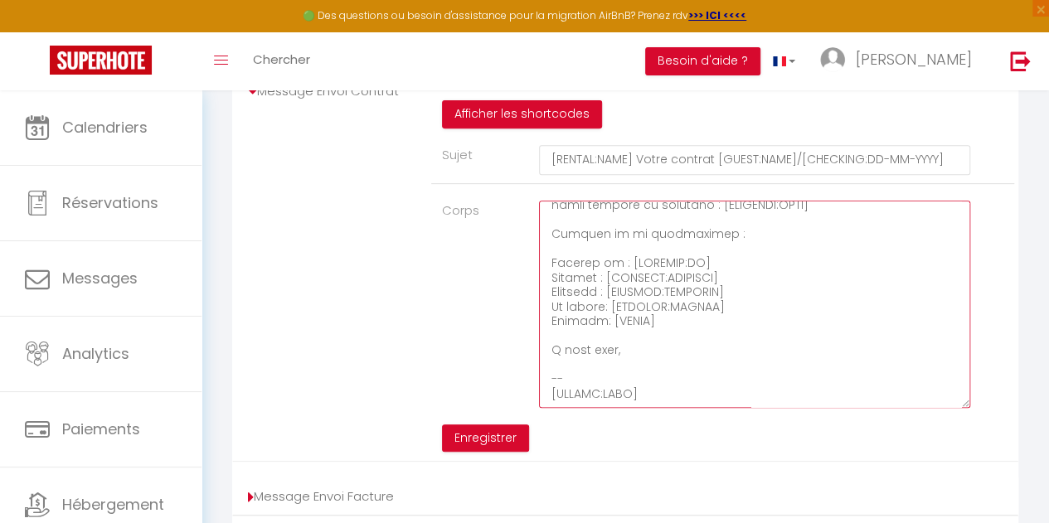
drag, startPoint x: 667, startPoint y: 336, endPoint x: 524, endPoint y: 271, distance: 156.6
click at [524, 271] on div "Corps" at bounding box center [722, 304] width 583 height 207
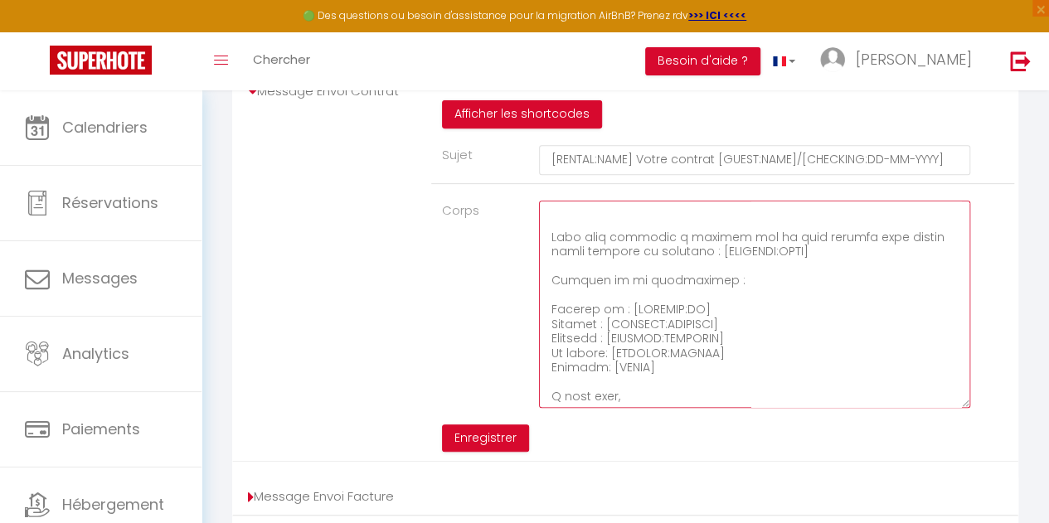
scroll to position [322, 0]
drag, startPoint x: 553, startPoint y: 253, endPoint x: 831, endPoint y: 273, distance: 278.5
click at [831, 273] on textarea "Corps" at bounding box center [754, 304] width 431 height 207
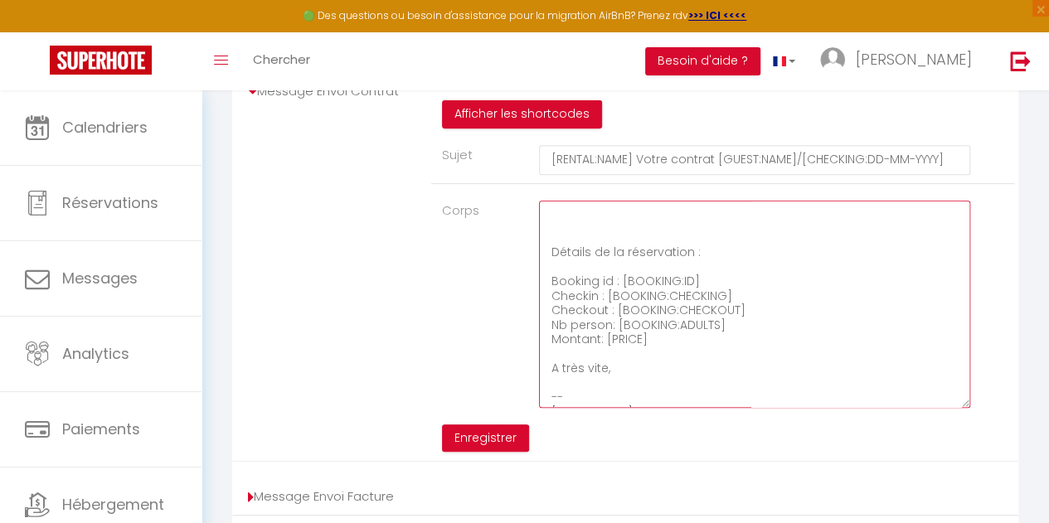
scroll to position [326, 0]
drag, startPoint x: 741, startPoint y: 319, endPoint x: 544, endPoint y: 291, distance: 199.4
click at [544, 291] on textarea ".Bonjour [GUEST:NAME] Nous sommes heureux de votre choix de venir vous évader/r…" at bounding box center [754, 304] width 431 height 207
click at [571, 279] on textarea ".Bonjour [GUEST:NAME] Nous sommes heureux de votre choix de venir vous évader/r…" at bounding box center [754, 304] width 431 height 207
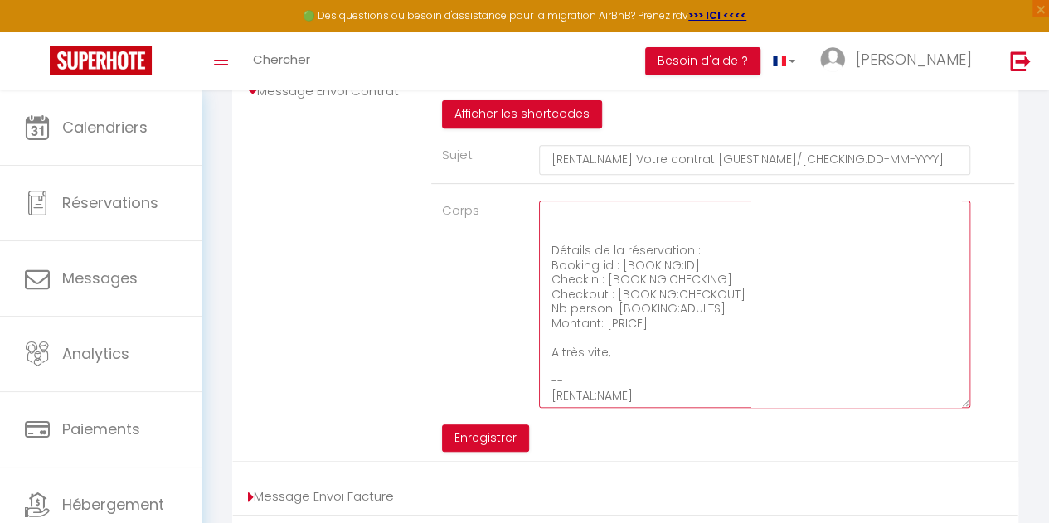
scroll to position [328, 0]
drag, startPoint x: 551, startPoint y: 363, endPoint x: 684, endPoint y: 417, distance: 144.0
click at [684, 408] on textarea ".Bonjour [GUEST:NAME] Nous sommes heureux de votre choix de venir vous évader/r…" at bounding box center [754, 304] width 431 height 207
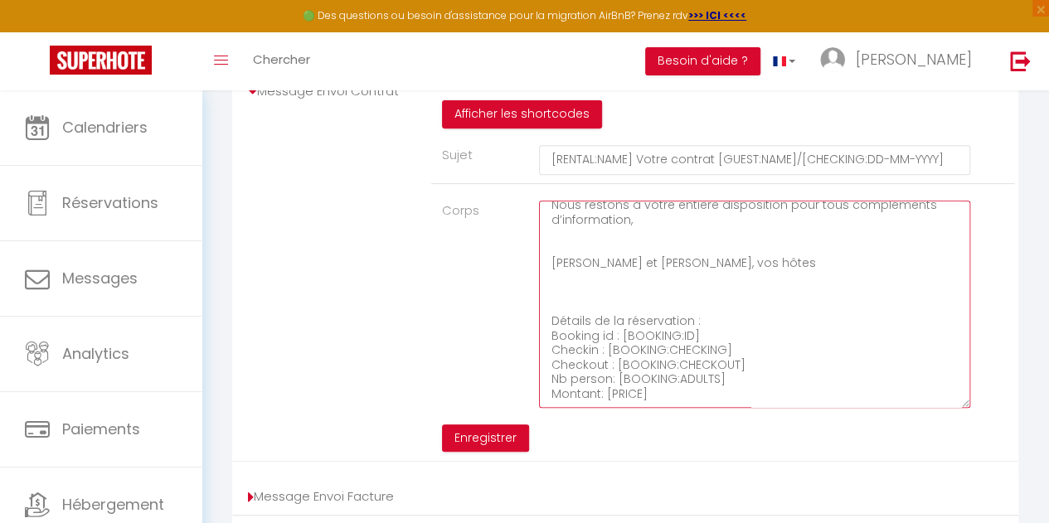
scroll to position [0, 0]
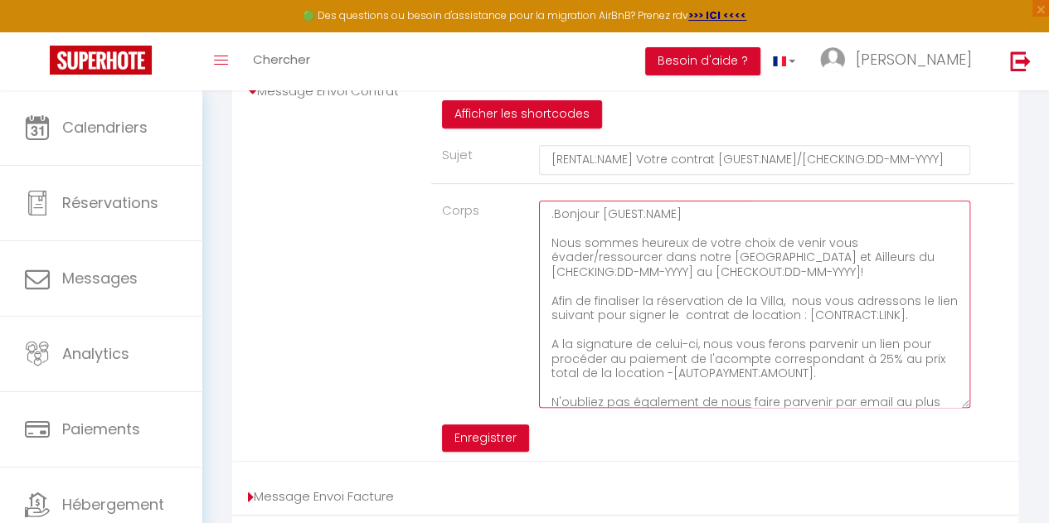
drag, startPoint x: 663, startPoint y: 406, endPoint x: 531, endPoint y: 205, distance: 240.1
click at [531, 205] on div "Afficher les shortcodes Sujet [RENTAL:NAME] Votre contrat [GUEST:NAME]/[CHECKIN…" at bounding box center [722, 276] width 583 height 352
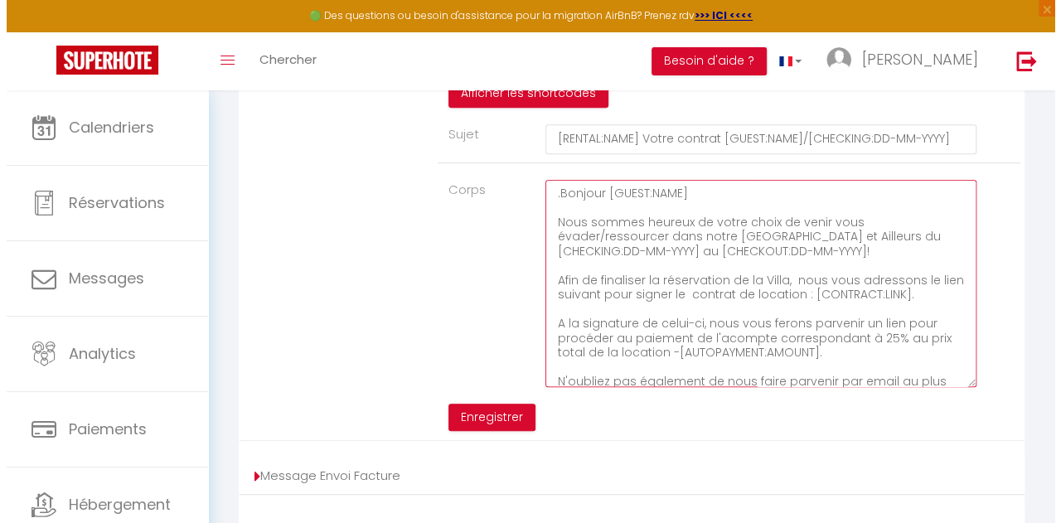
scroll to position [239, 0]
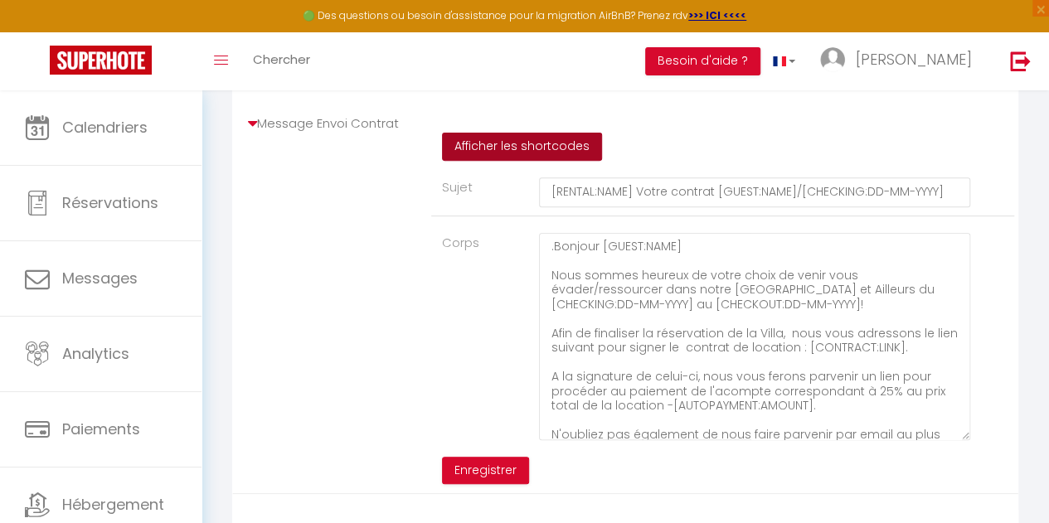
click at [527, 161] on button "Afficher les shortcodes" at bounding box center [522, 147] width 160 height 28
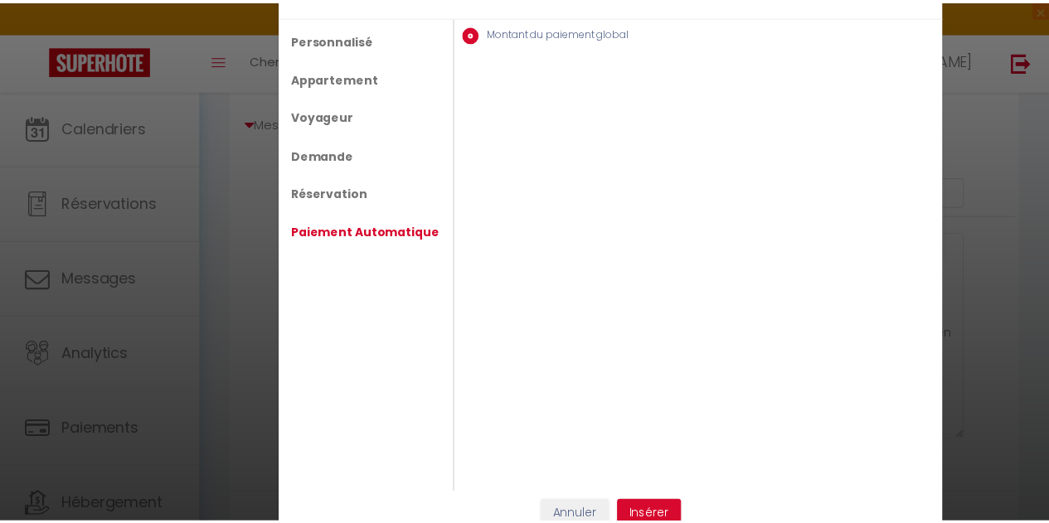
scroll to position [0, 0]
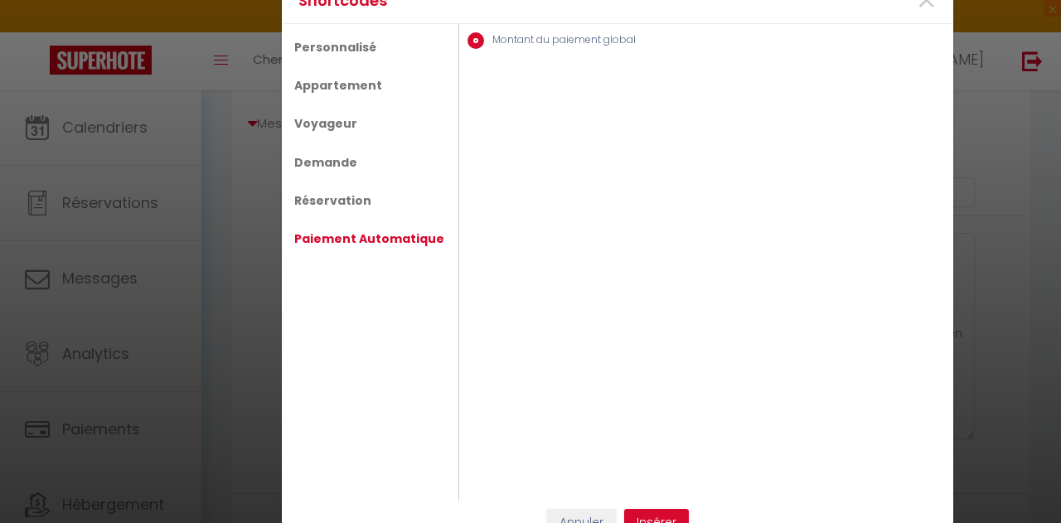
click at [647, 258] on div "Montant du paiement global" at bounding box center [707, 262] width 478 height 477
click at [567, 515] on button "Annuler" at bounding box center [581, 523] width 69 height 28
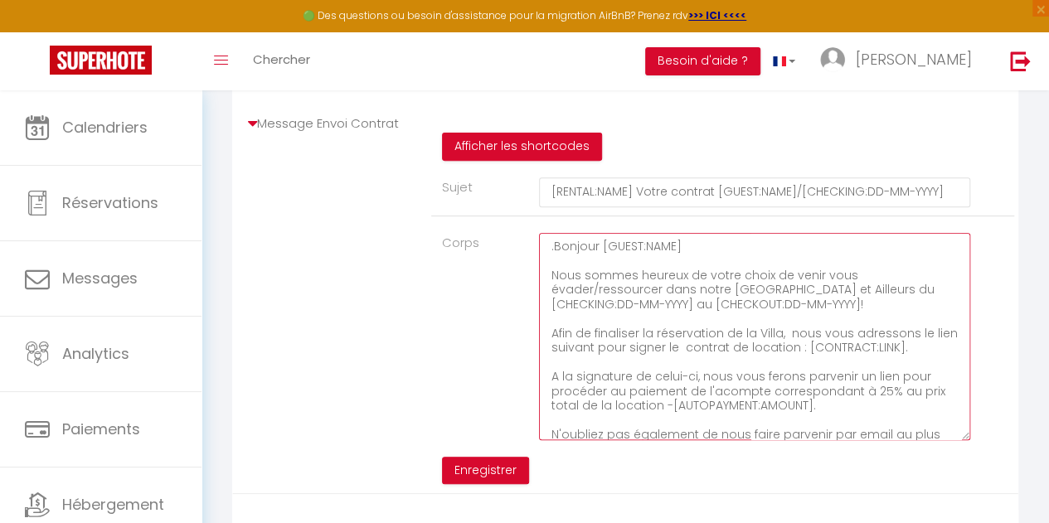
click at [644, 279] on textarea ".Bonjour [GUEST:NAME] Nous sommes heureux de votre choix de venir vous évader/r…" at bounding box center [754, 336] width 431 height 207
paste textarea "Booking id : [BOOKING:ID] Checkin : [BOOKING:CHECKING] Checkout : [BOOKING:CHEC…"
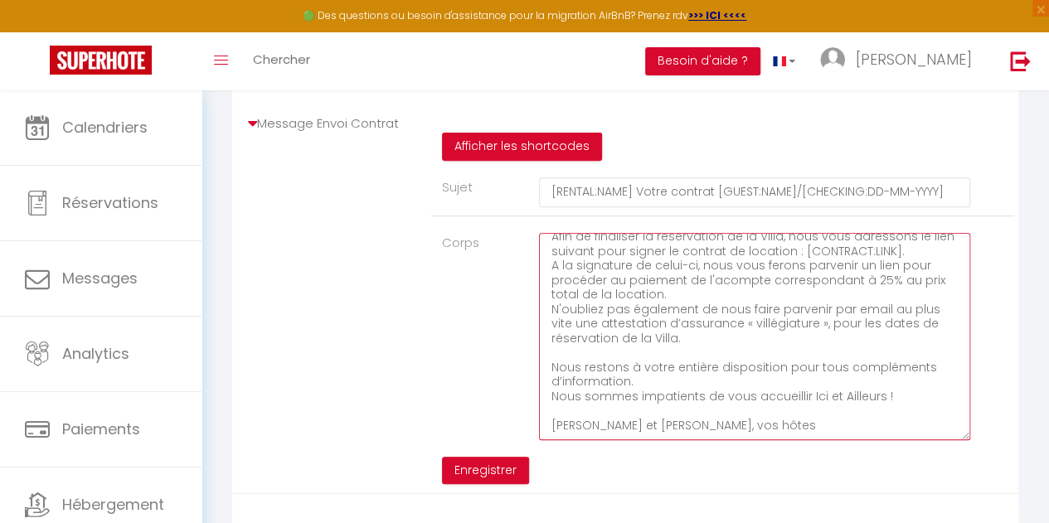
scroll to position [197, 0]
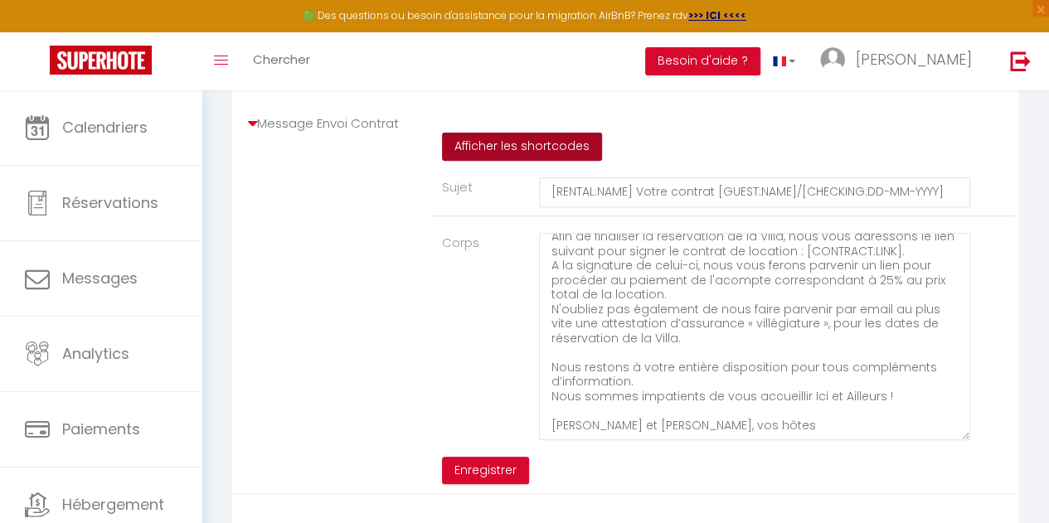
click at [555, 158] on button "Afficher les shortcodes" at bounding box center [522, 147] width 160 height 28
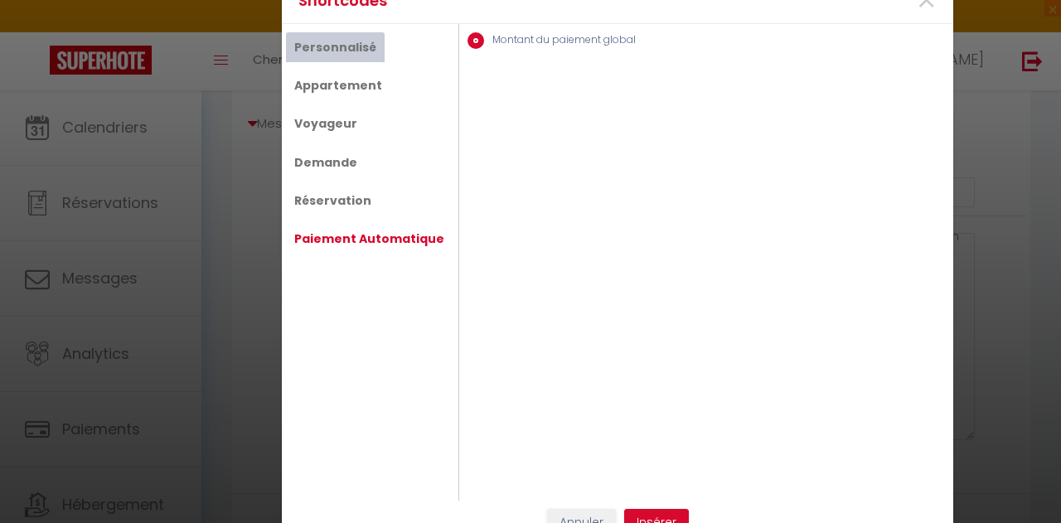
click at [330, 51] on link "Personnalisé" at bounding box center [335, 47] width 99 height 30
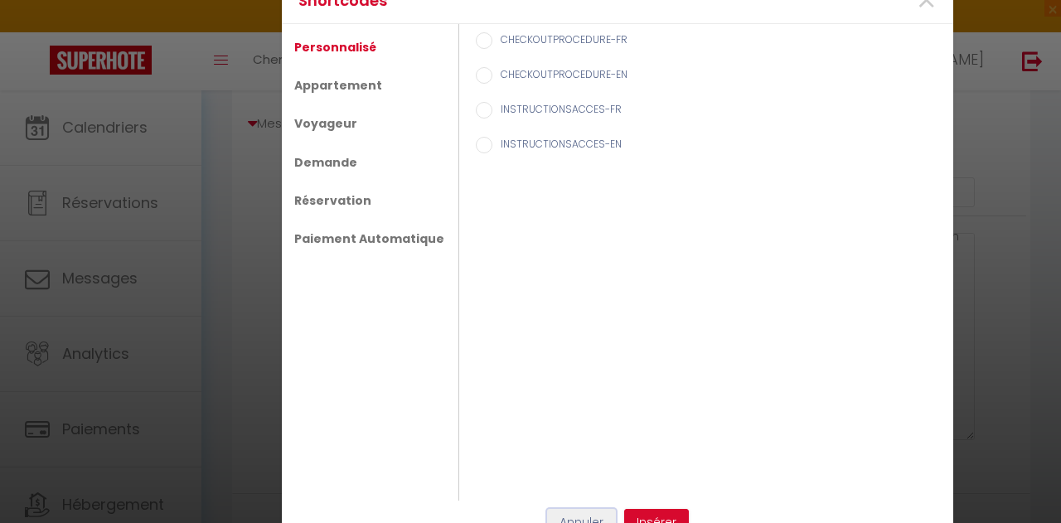
click at [572, 518] on button "Annuler" at bounding box center [581, 523] width 69 height 28
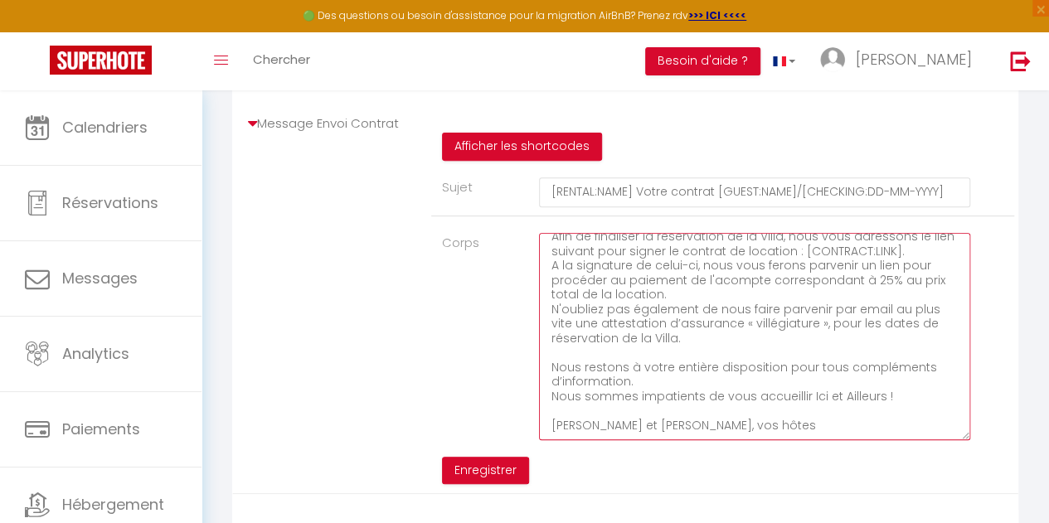
click at [690, 430] on textarea "Booking id : [BOOKING:ID] Checkin : [BOOKING:CHECKING] Checkout : [BOOKING:CHEC…" at bounding box center [754, 336] width 431 height 207
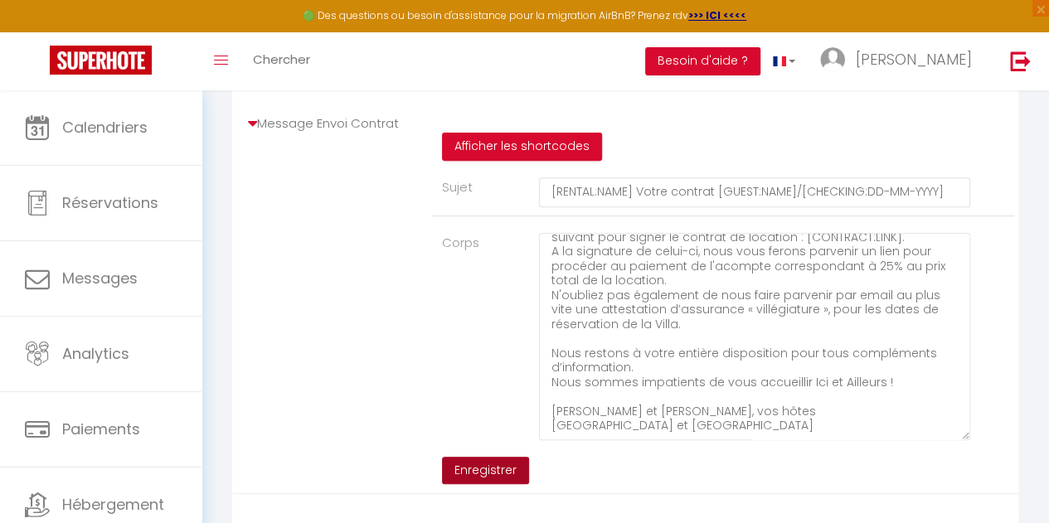
click at [493, 483] on button "Enregistrer" at bounding box center [485, 471] width 87 height 28
type textarea "Booking id : [BOOKING:ID] Checkin : [BOOKING:CHECKING] Checkout : [BOOKING:CHEC…"
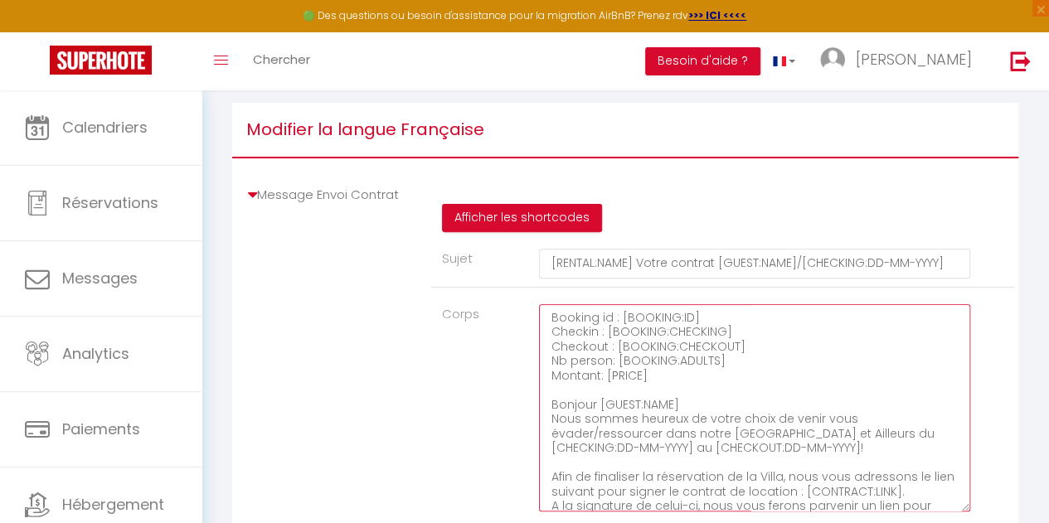
scroll to position [161, 0]
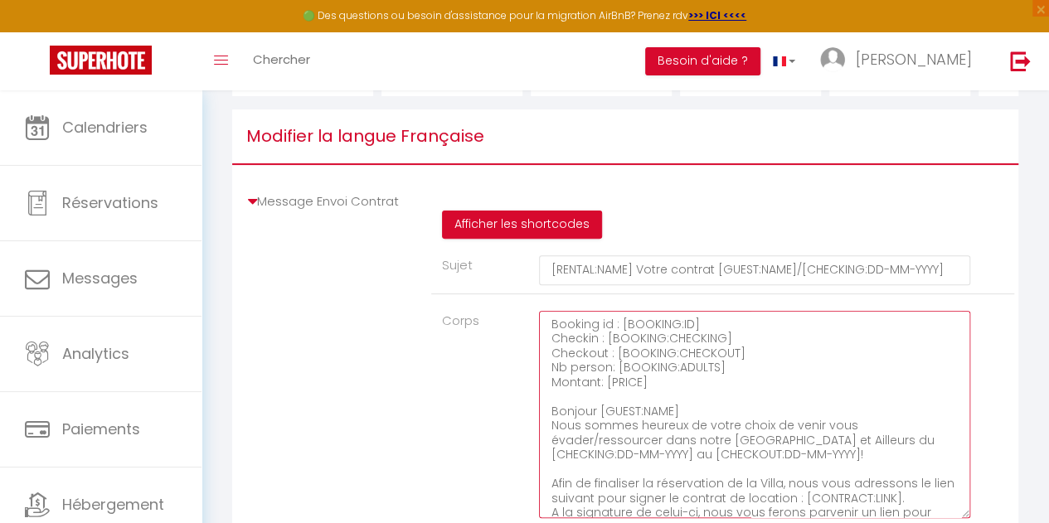
click at [811, 346] on textarea "Booking id : [BOOKING:ID] Checkin : [BOOKING:CHECKING] Checkout : [BOOKING:CHEC…" at bounding box center [754, 414] width 431 height 207
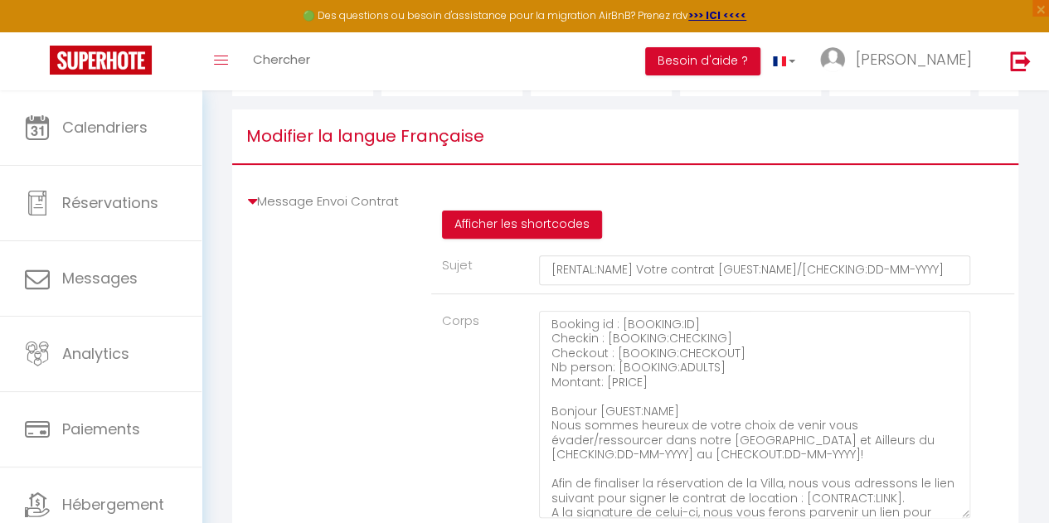
drag, startPoint x: 413, startPoint y: 204, endPoint x: 261, endPoint y: 211, distance: 151.9
click at [261, 211] on li "Message Envoi Contrat Afficher les shortcodes Sujet [RENTAL:NAME] Votre contrat…" at bounding box center [625, 377] width 786 height 391
copy link "Message Envoi Contrat"
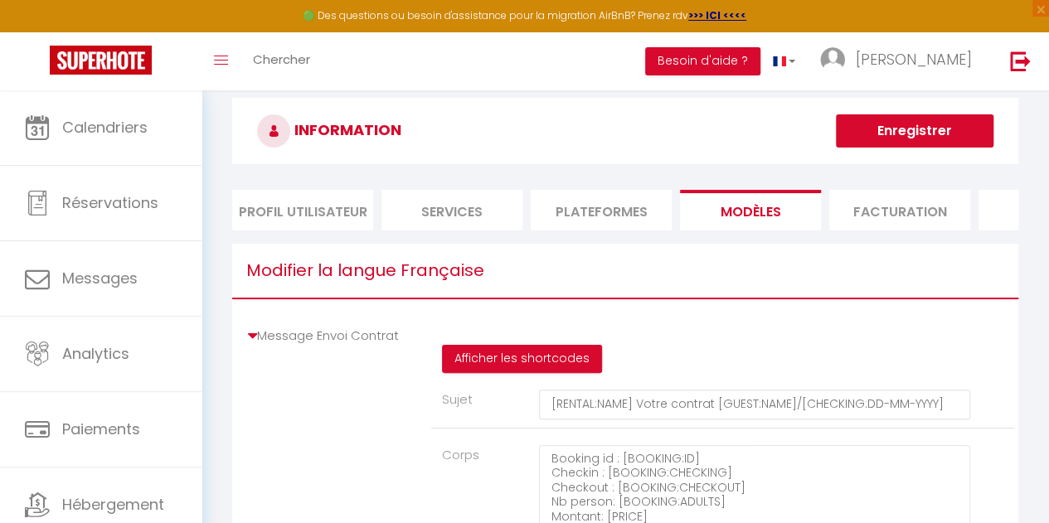
scroll to position [0, 0]
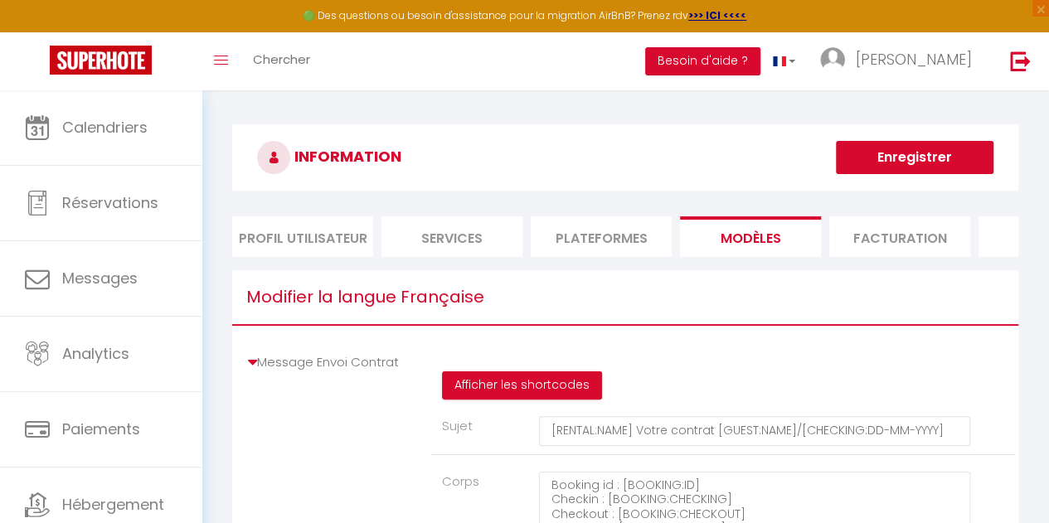
click at [930, 153] on button "Enregistrer" at bounding box center [915, 157] width 158 height 33
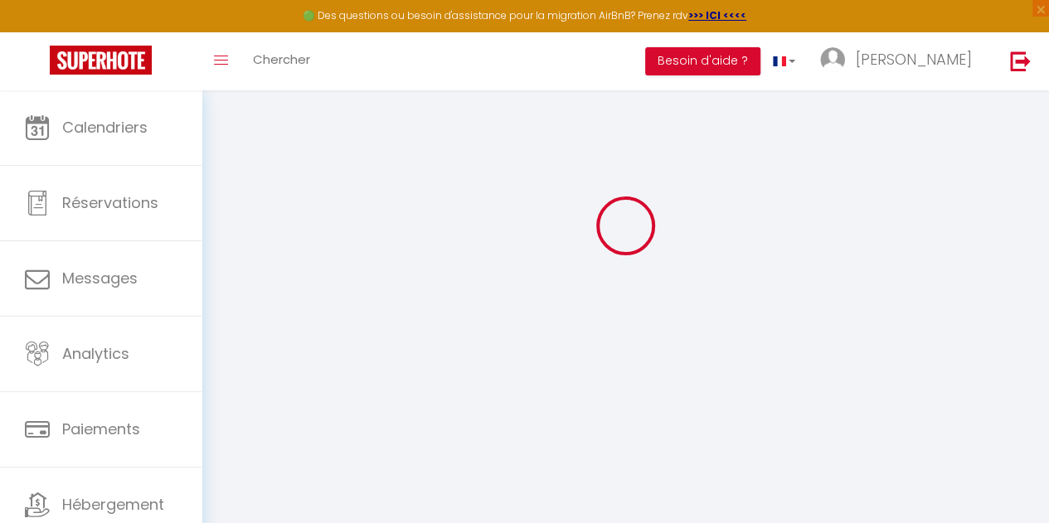
scroll to position [90, 0]
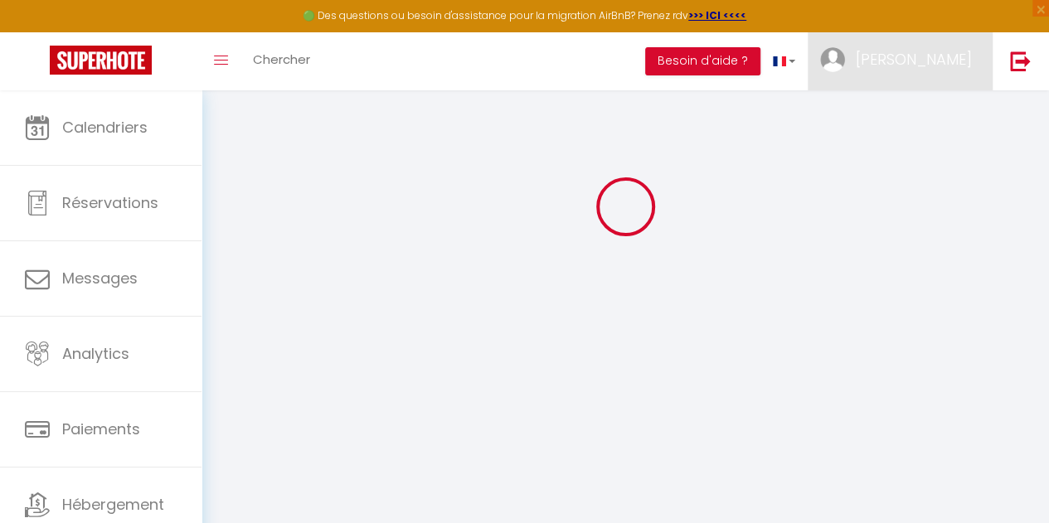
click at [944, 67] on span "[PERSON_NAME]" at bounding box center [914, 59] width 116 height 21
click at [921, 114] on link "Paramètres" at bounding box center [926, 115] width 123 height 28
click at [907, 143] on link "Équipe" at bounding box center [926, 145] width 123 height 28
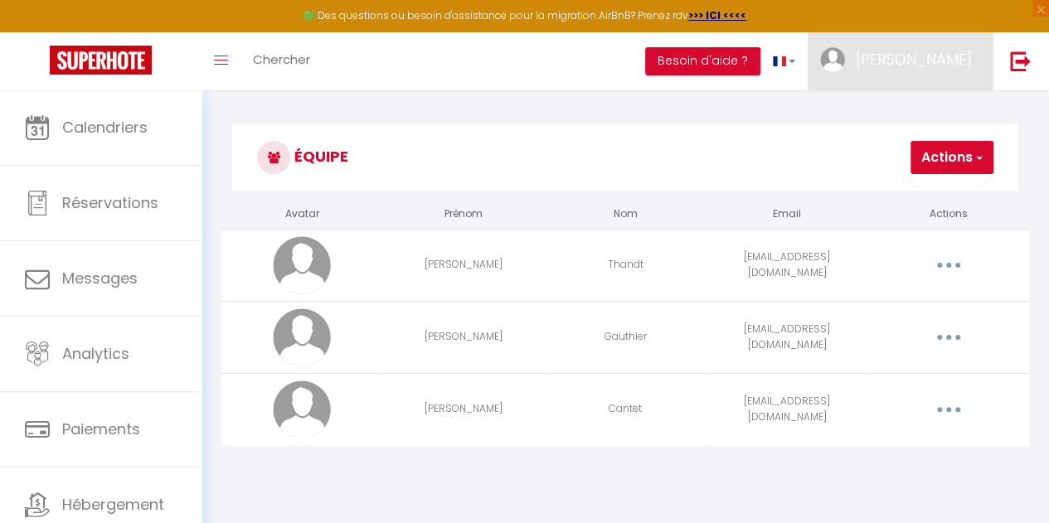
click at [959, 79] on link "[PERSON_NAME]" at bounding box center [900, 61] width 185 height 58
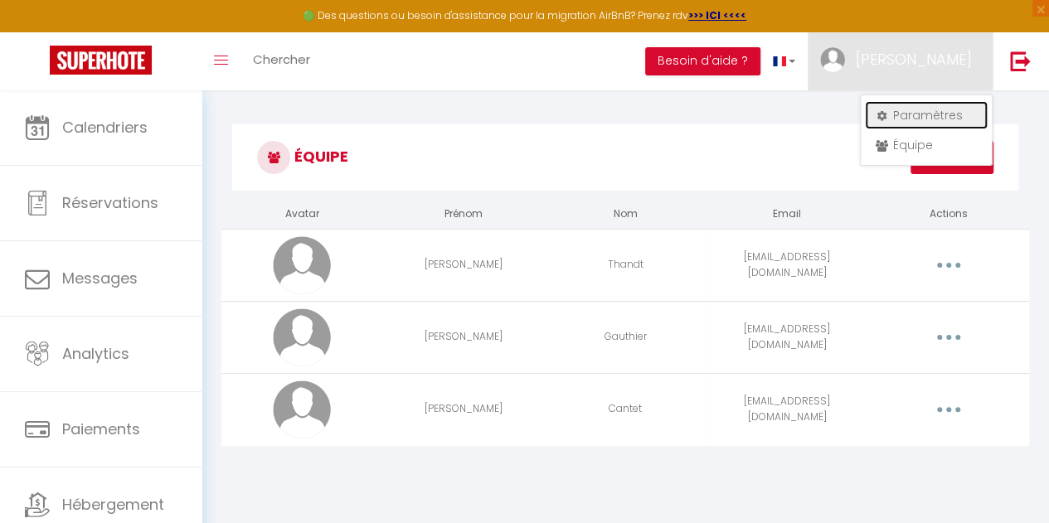
click at [938, 120] on link "Paramètres" at bounding box center [926, 115] width 123 height 28
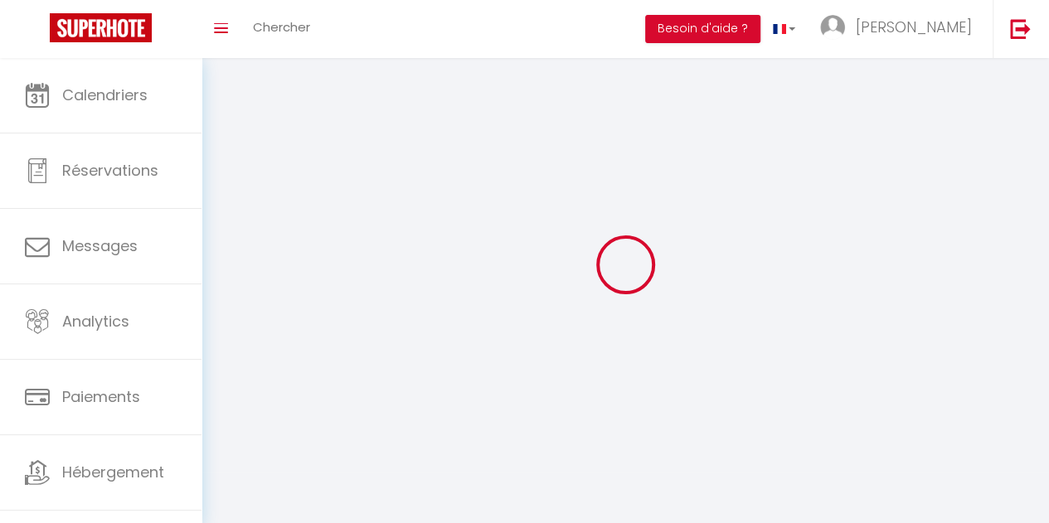
select select "fr"
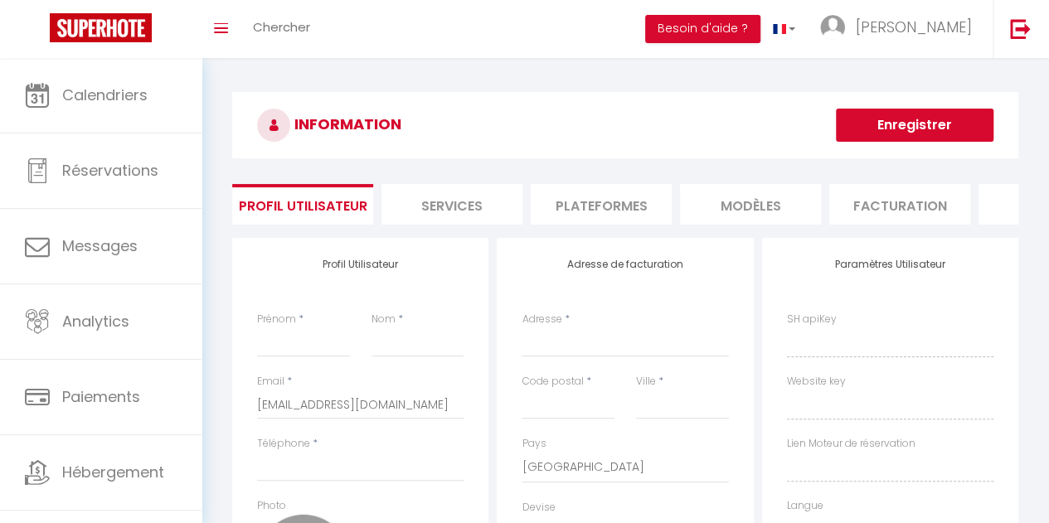
type input "[PERSON_NAME]"
type input "Gauthier"
type input "+33623402068"
type input "11 rue des Saules"
type input "85360"
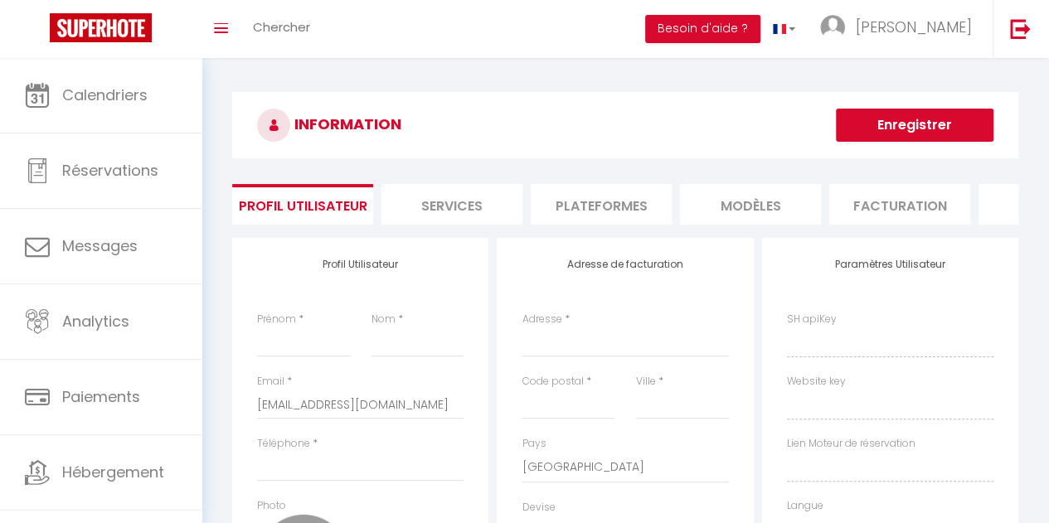
type input "La Tranche sur Mer"
select select "1"
select select "28"
type input "erjGBDRwc6yhxWlzr8kYvijj4"
type input "px7e4PAm8XIZgGpJszdOWSbWz"
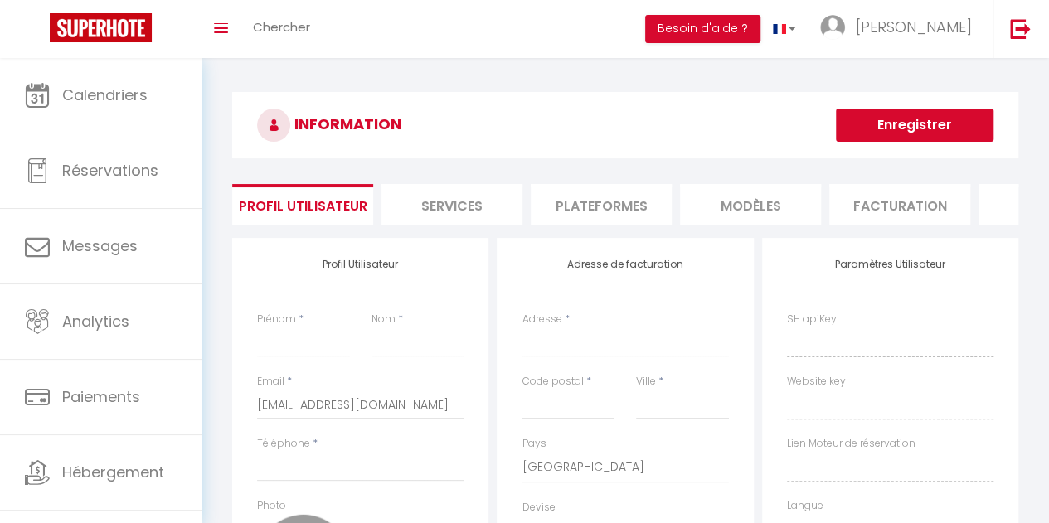
type input "https://app.superhote.com/#/get-available-rentals/px7e4PAm8XIZgGpJszdOWSbWz"
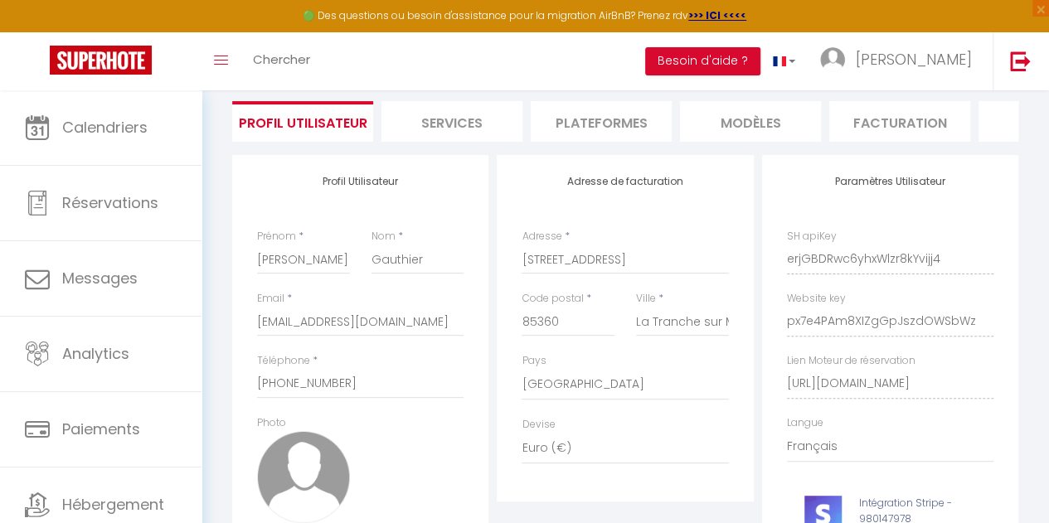
scroll to position [26, 0]
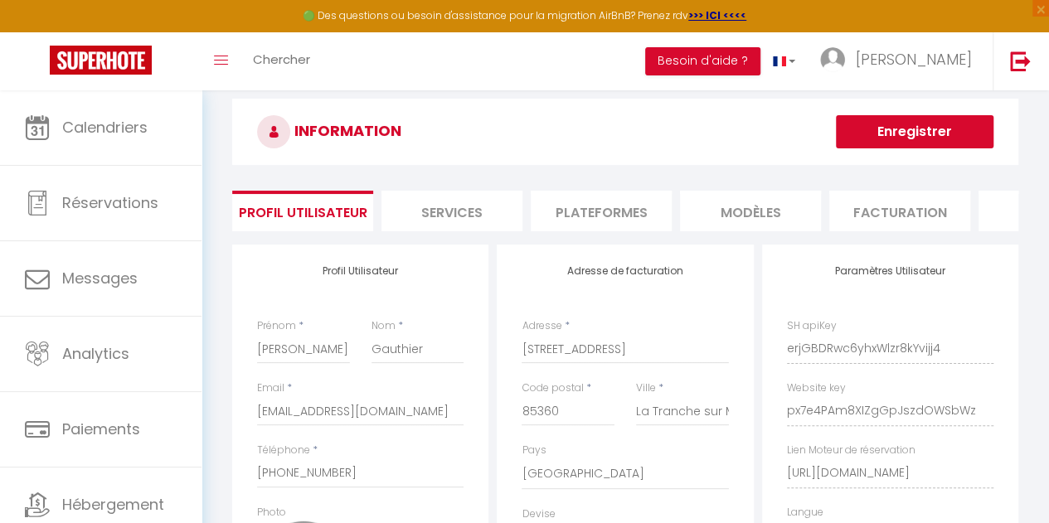
click at [431, 213] on li "Services" at bounding box center [451, 211] width 141 height 41
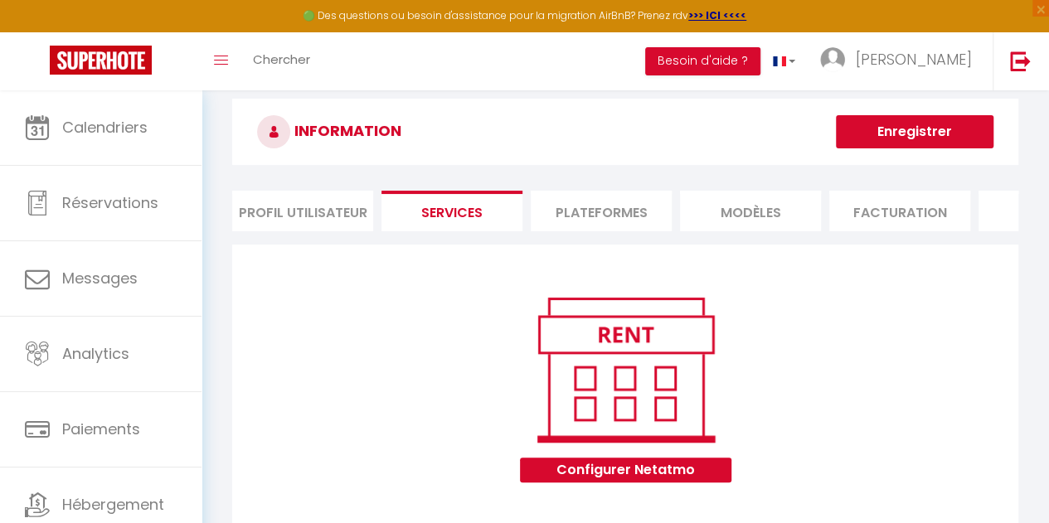
click at [725, 220] on li "MODÈLES" at bounding box center [750, 211] width 141 height 41
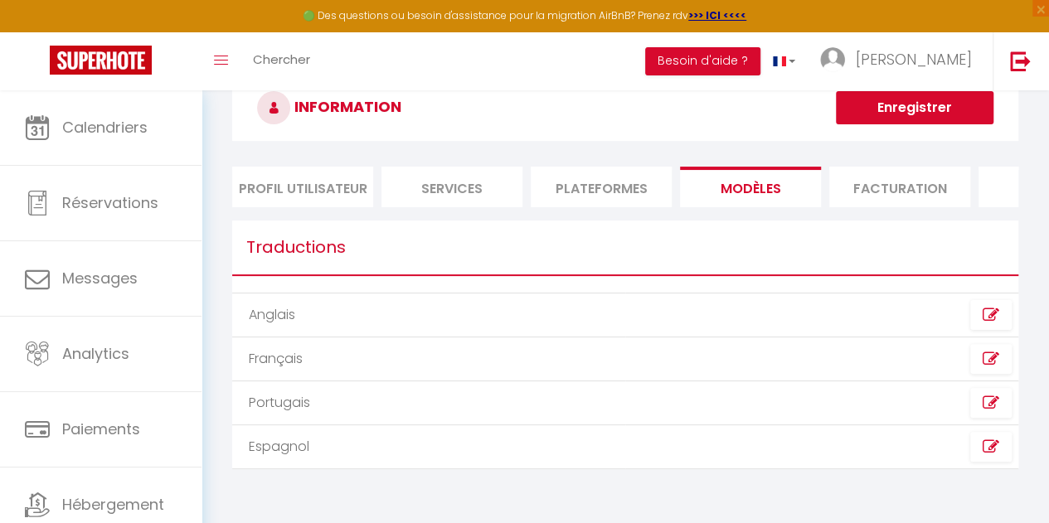
scroll to position [90, 0]
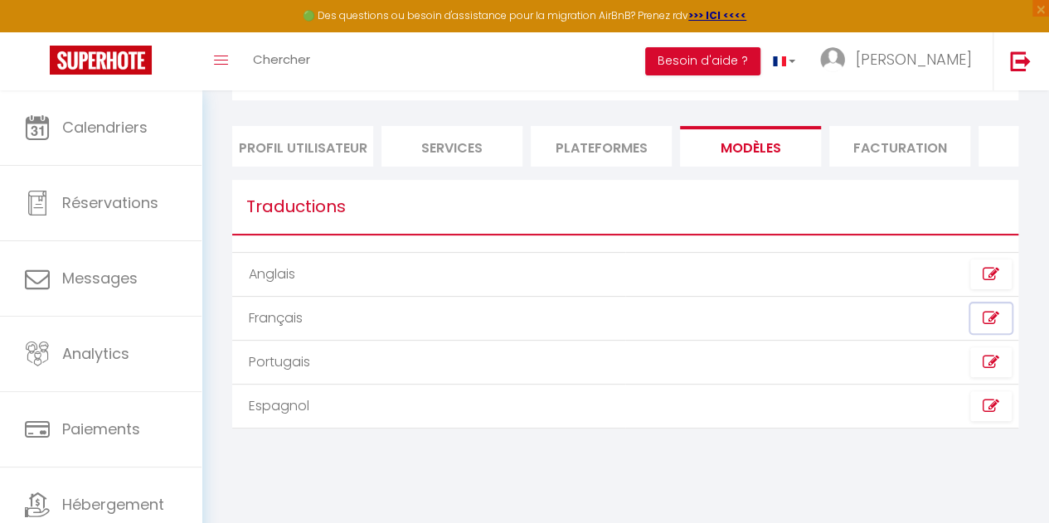
click at [988, 327] on icon at bounding box center [991, 318] width 17 height 17
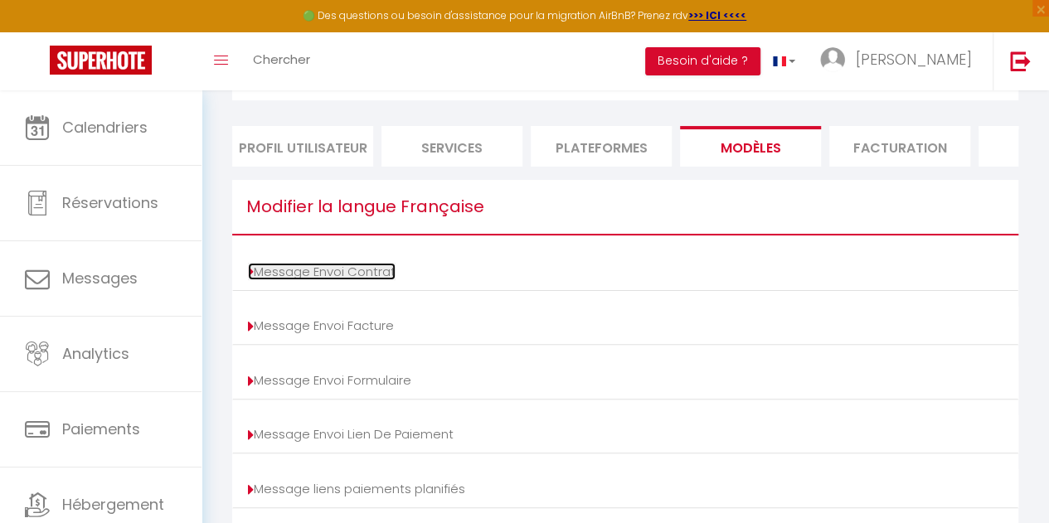
click at [304, 278] on link "Message Envoi Contrat" at bounding box center [322, 271] width 148 height 17
type input "[RENTAL:NAME] Votre contrat [GUEST:NAME]/[CHECKING:DD-MM-YYYY]"
type textarea "Booking id : [BOOKING:ID] Checkin : [BOOKING:CHECKING] Checkout : [BOOKING:CHEC…"
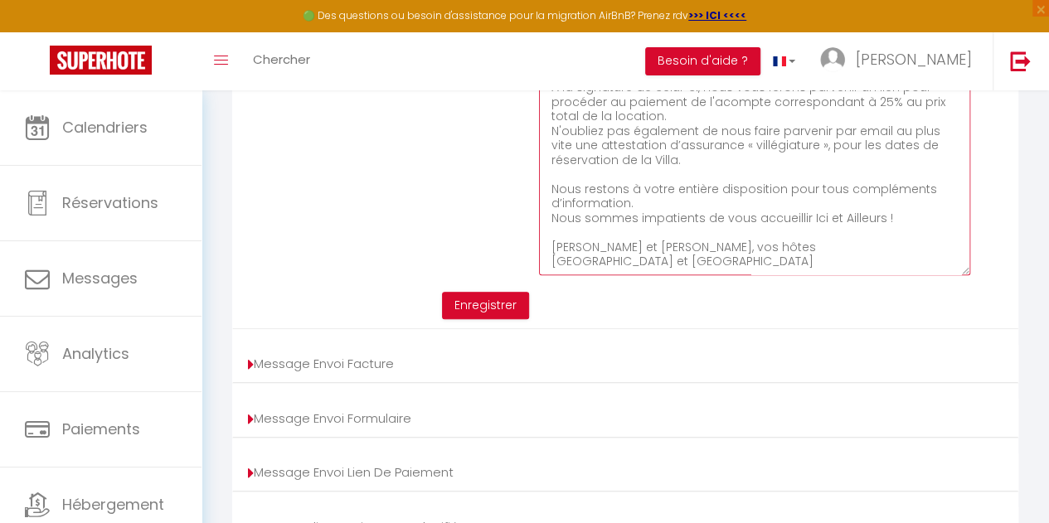
scroll to position [0, 0]
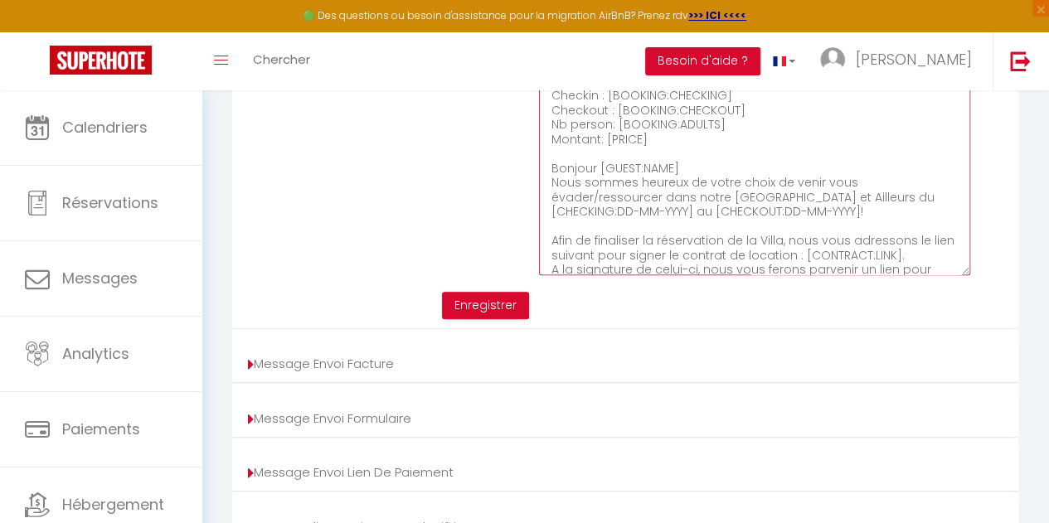
drag, startPoint x: 678, startPoint y: 277, endPoint x: 479, endPoint y: 36, distance: 312.2
click at [479, 36] on div "🟢 Des questions ou besoin d'assistance pour la migration AirBnB? Prenez rdv >>>…" at bounding box center [524, 277] width 1049 height 1180
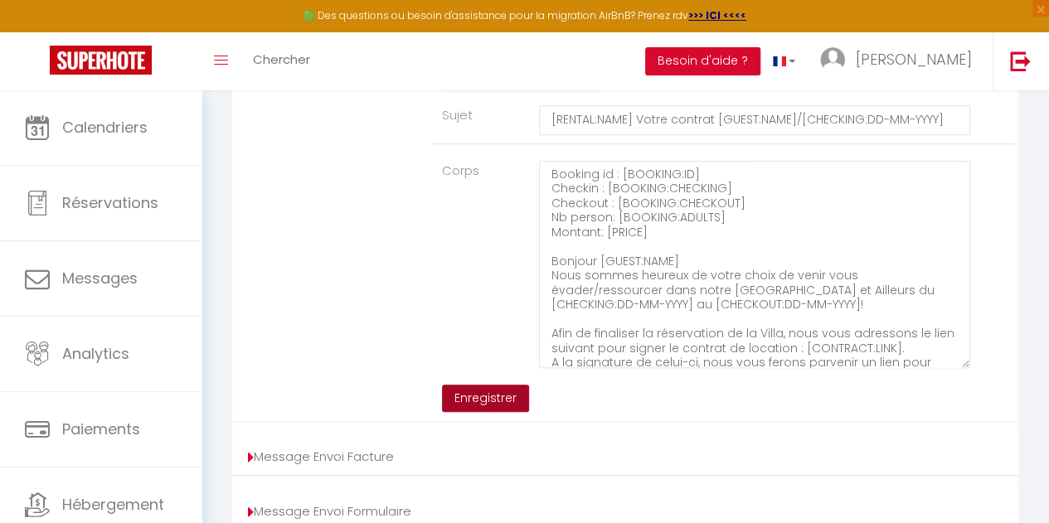
click at [483, 405] on button "Enregistrer" at bounding box center [485, 399] width 87 height 28
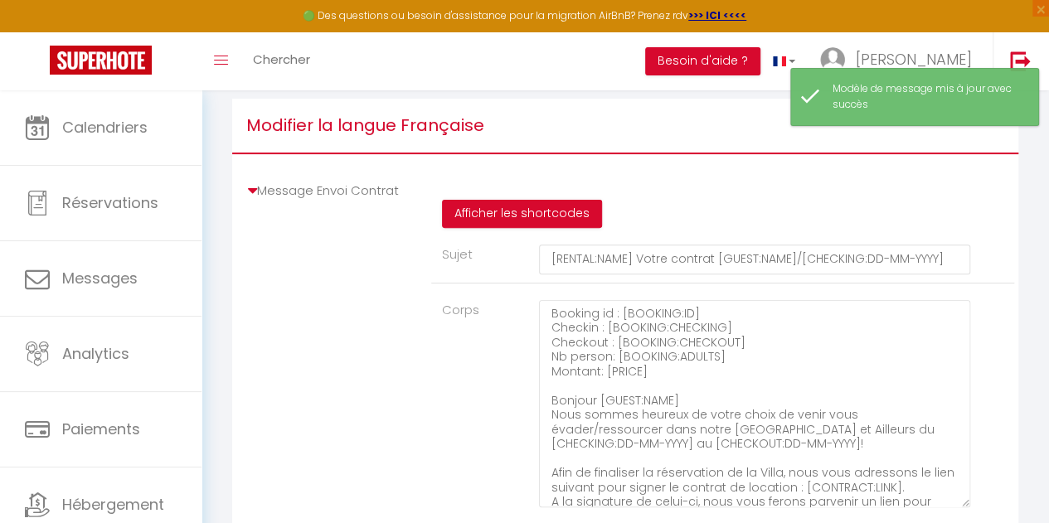
scroll to position [151, 0]
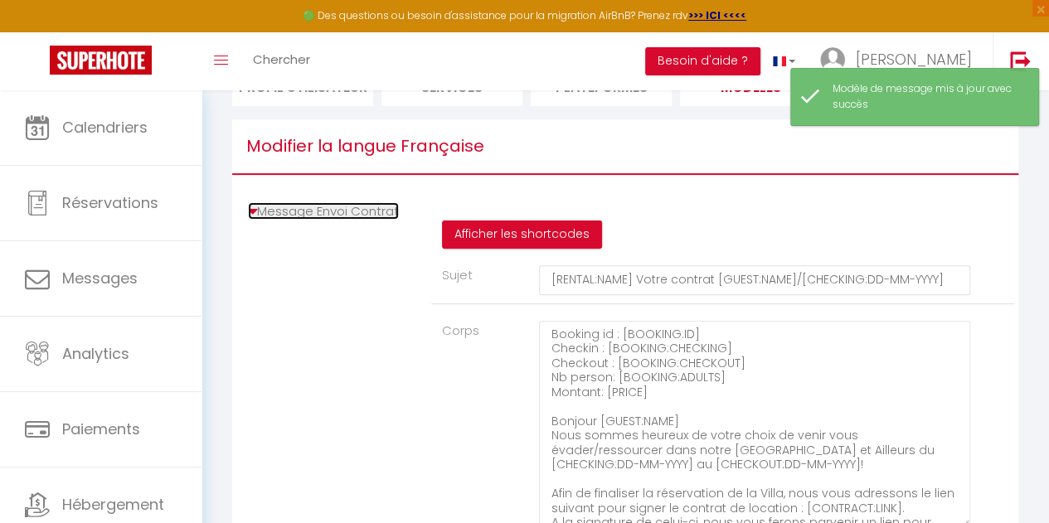
click at [254, 220] on icon at bounding box center [252, 211] width 9 height 17
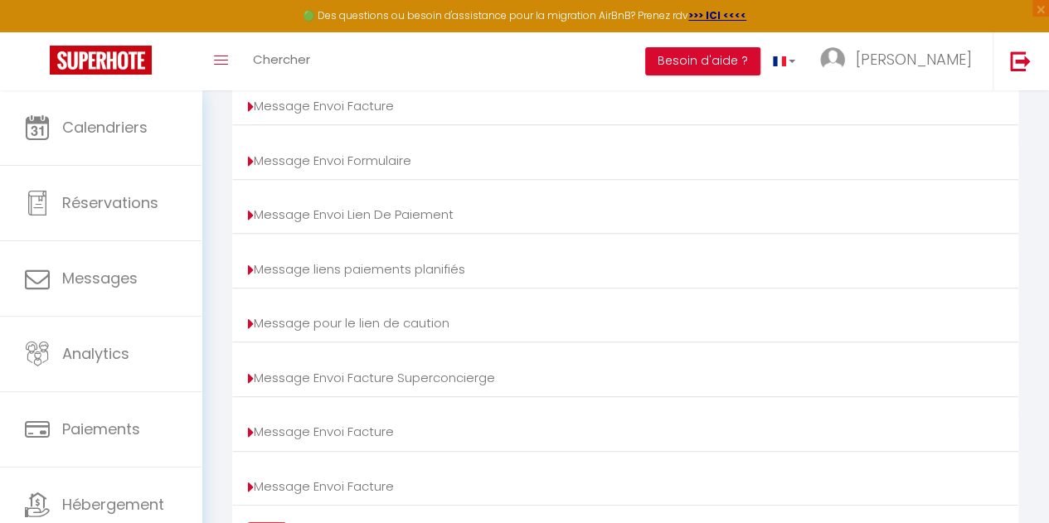
scroll to position [402, 0]
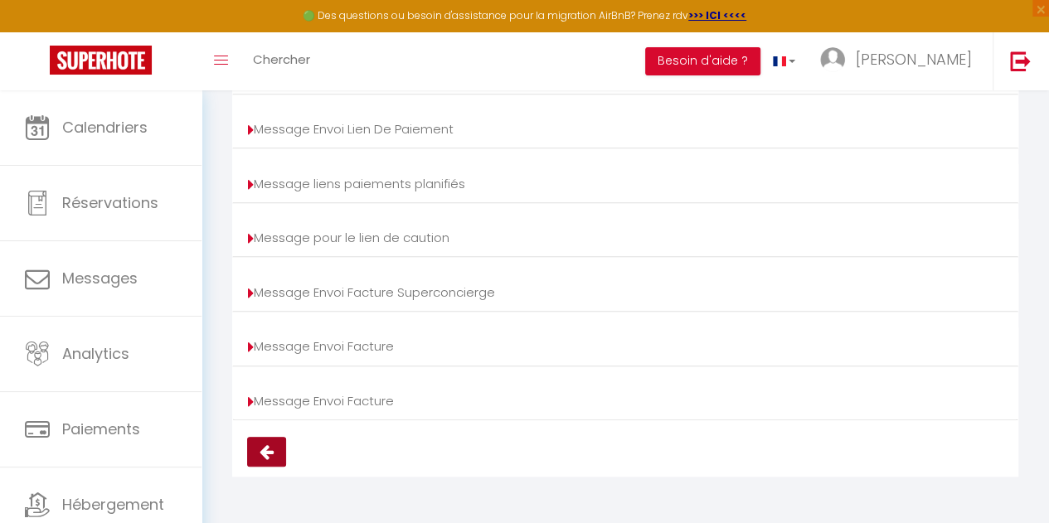
click at [265, 452] on icon at bounding box center [267, 452] width 14 height 17
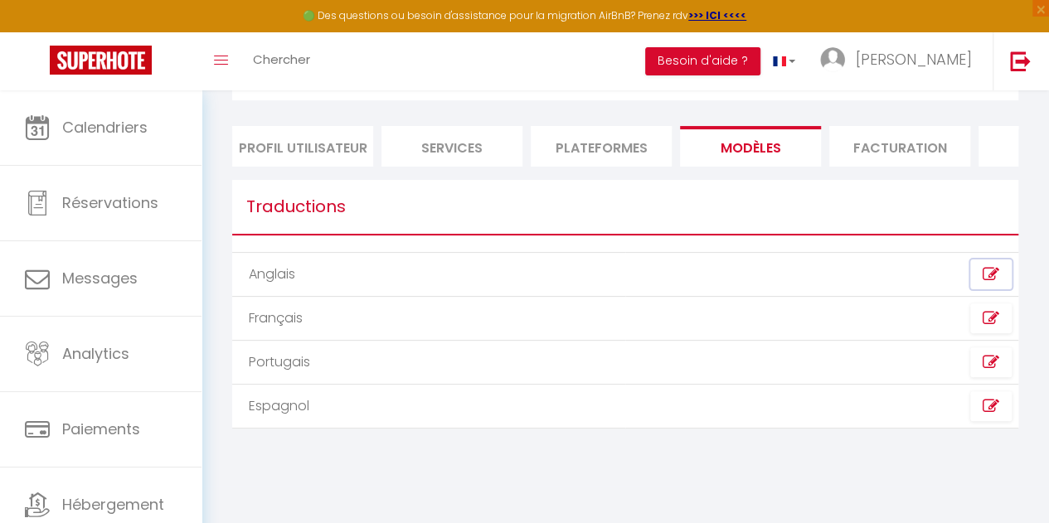
click at [994, 283] on icon at bounding box center [991, 274] width 17 height 17
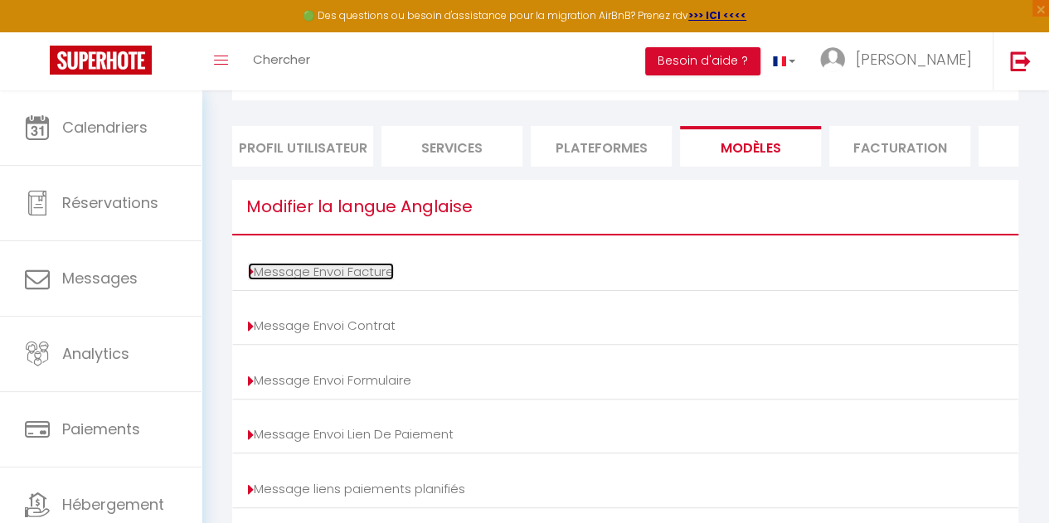
click at [356, 280] on link "Message Envoi Facture" at bounding box center [321, 271] width 146 height 17
type input "Your invoice [BOOKING:ID] - [RENTAL:NAME]"
type textarea "Hi, Here is the link to download your invoice: [INVOICE:LINK] Reservation detai…"
type input "Your invoice [BOOKING:ID] - [RENTAL:NAME]"
type textarea "Hi, Here is the link to download your invoice: [INVOICE:LINK] Reservation detai…"
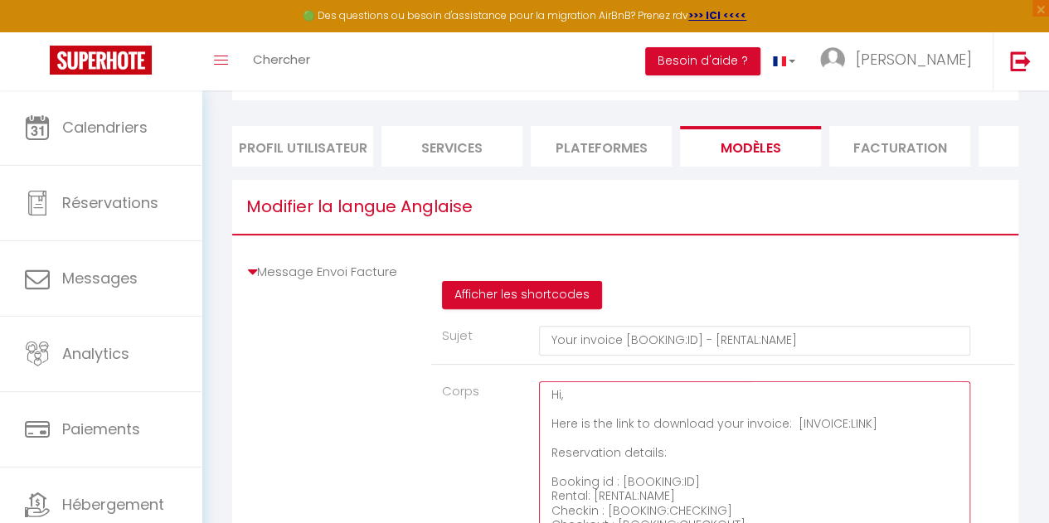
click at [783, 421] on textarea "Hi, Here is the link to download your invoice: [INVOICE:LINK] Reservation detai…" at bounding box center [754, 484] width 431 height 207
paste textarea "Booking ID: [BOOKING:ID] Checkin: [BOOKING:CHECKING] Checkout: [BOOKING:CHECKOU…"
type textarea "Booking ID: [BOOKING:ID] Checkin: [BOOKING:CHECKING] Checkout: [BOOKING:CHECKOU…"
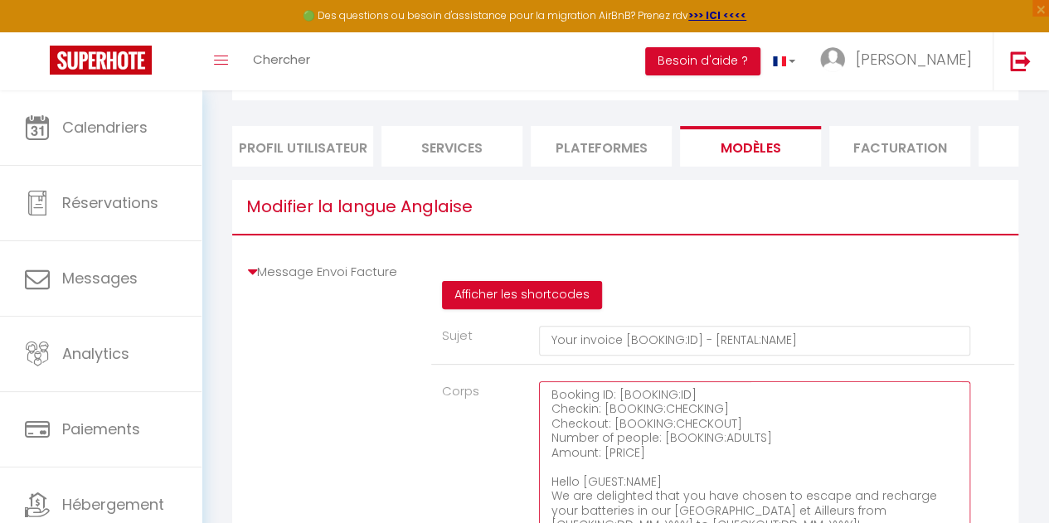
scroll to position [166, 0]
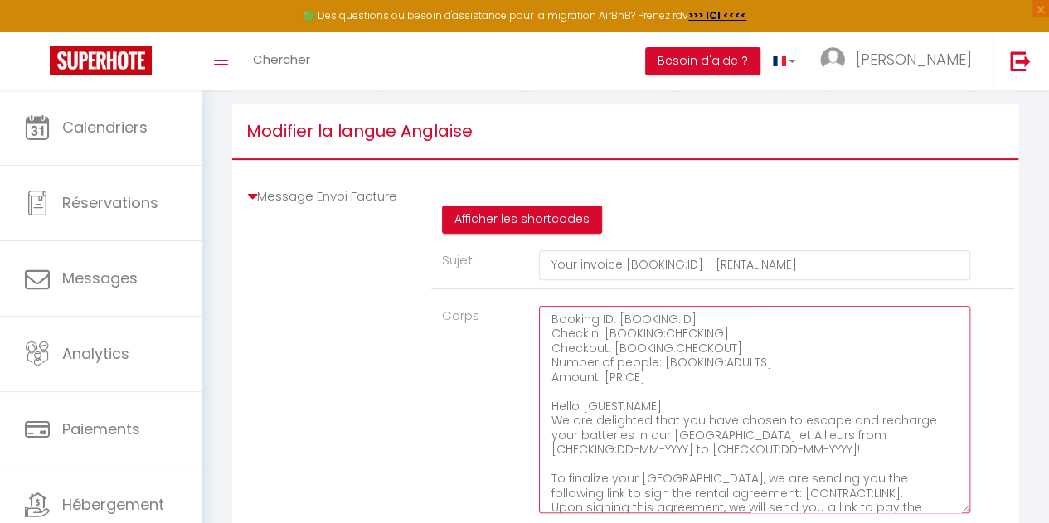
type textarea "Booking ID: [BOOKING:ID] Checkin: [BOOKING:CHECKING] Checkout: [BOOKING:CHECKOU…"
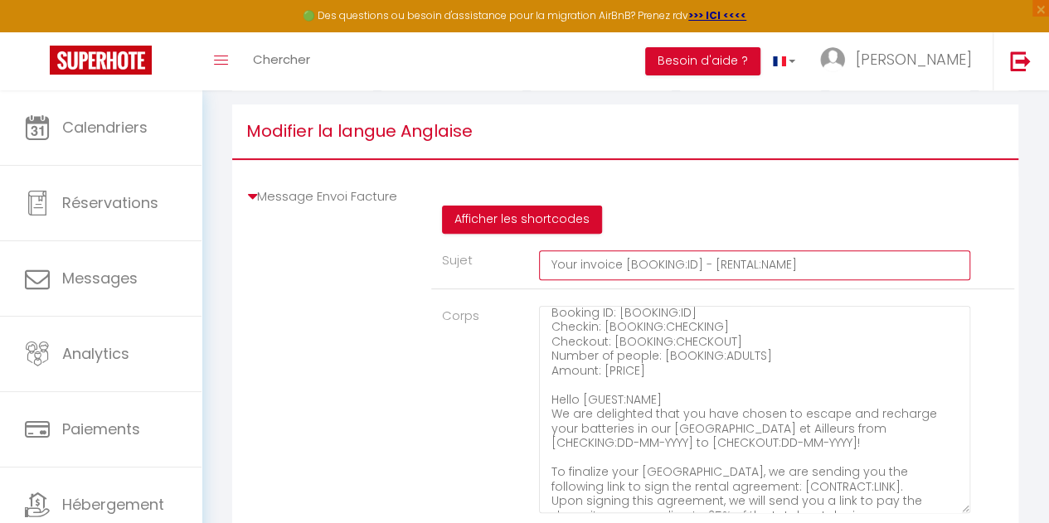
drag, startPoint x: 798, startPoint y: 281, endPoint x: 789, endPoint y: 286, distance: 10.4
click at [789, 280] on input "Your invoice [BOOKING:ID] - [RENTAL:NAME]" at bounding box center [754, 265] width 431 height 30
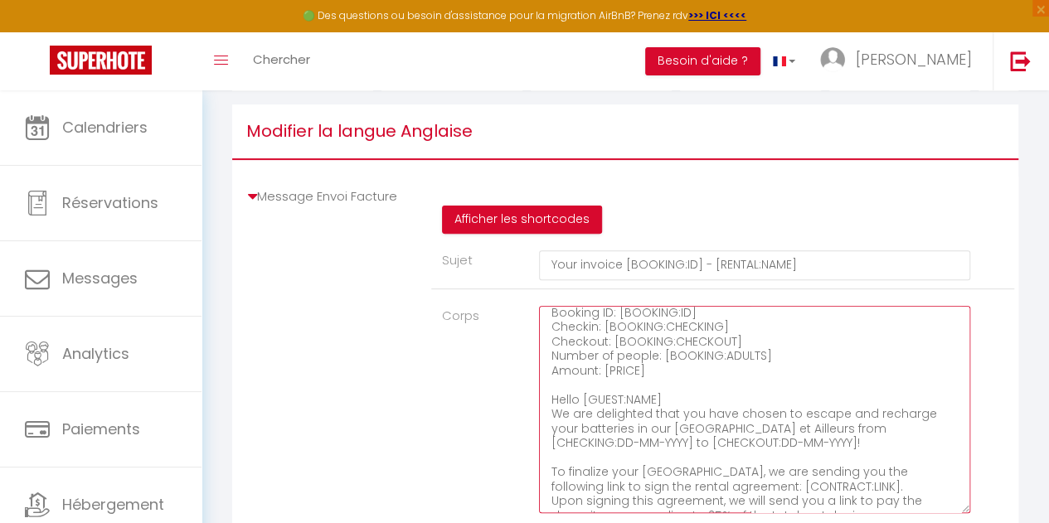
click at [682, 403] on textarea "Booking ID: [BOOKING:ID] Checkin: [BOOKING:CHECKING] Checkout: [BOOKING:CHECKOU…" at bounding box center [754, 409] width 431 height 207
type textarea "Hi, Here is the link to download your invoice: [INVOICE:LINK] Reservation detai…"
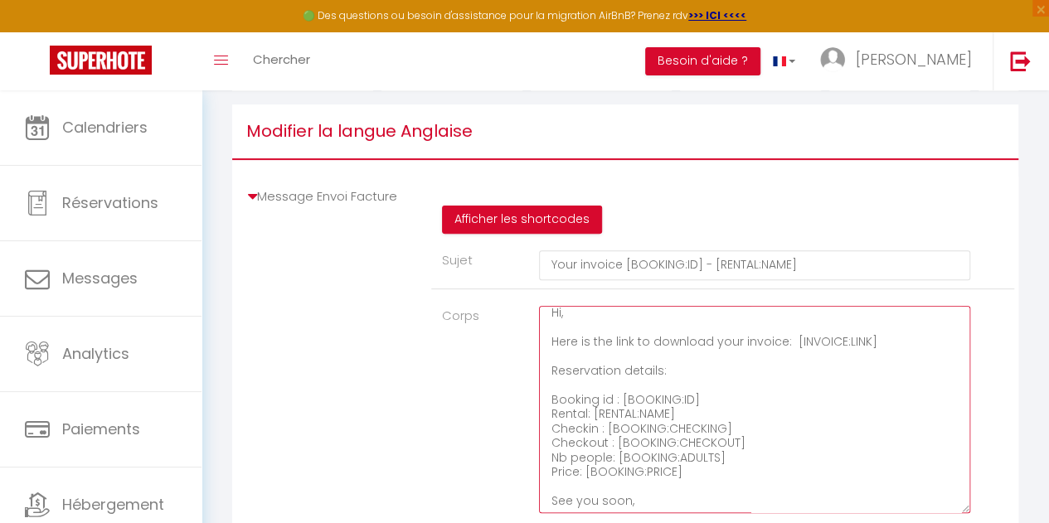
type textarea "Hi, Here is the link to download your invoice: [INVOICE:LINK] Reservation detai…"
click at [244, 211] on li "Message Envoi Facture Afficher les shortcodes Sujet Your invoice [BOOKING:ID] -…" at bounding box center [625, 372] width 786 height 391
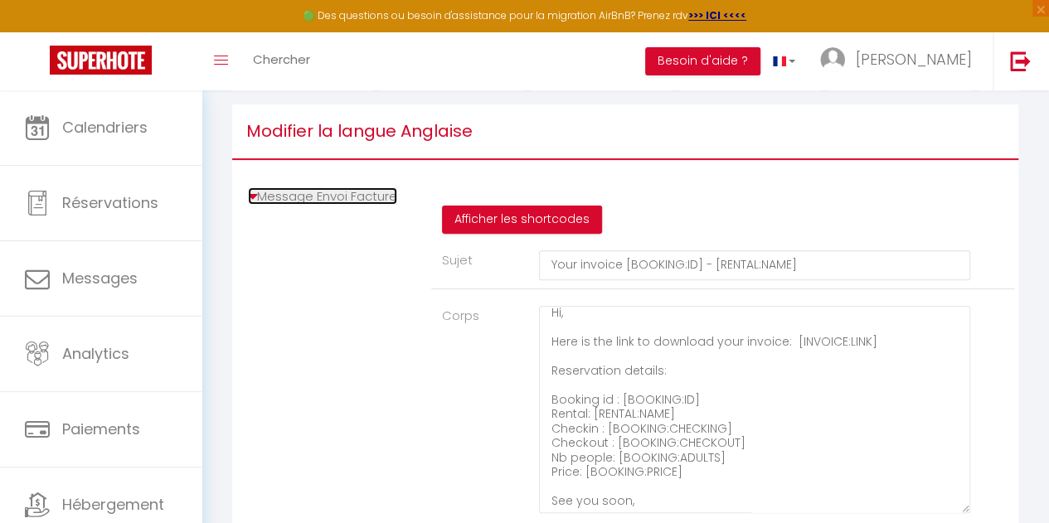
click at [252, 205] on icon at bounding box center [252, 196] width 9 height 17
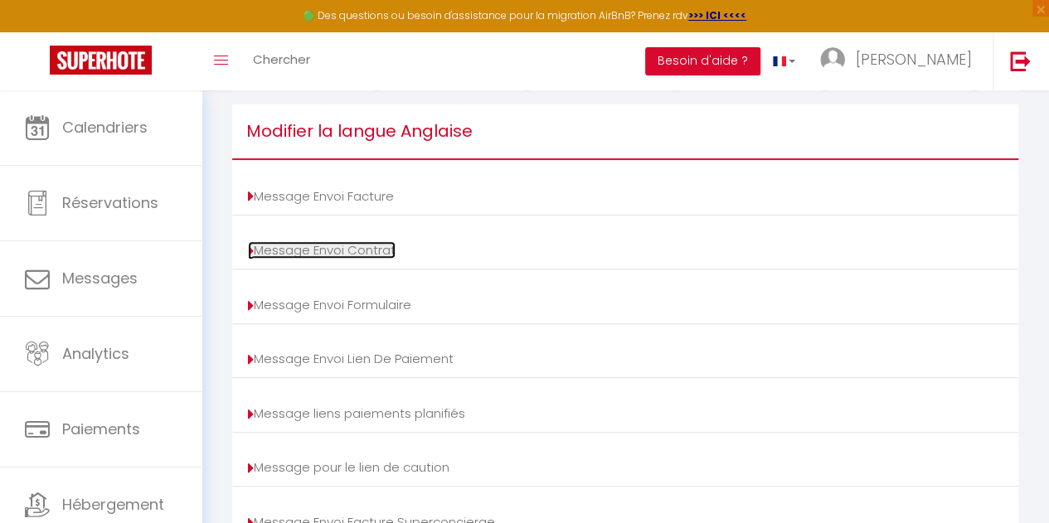
click at [328, 259] on link "Message Envoi Contrat" at bounding box center [322, 249] width 148 height 17
type input "Your contract [BOOKING:ID] - [RENTAL:NAME]"
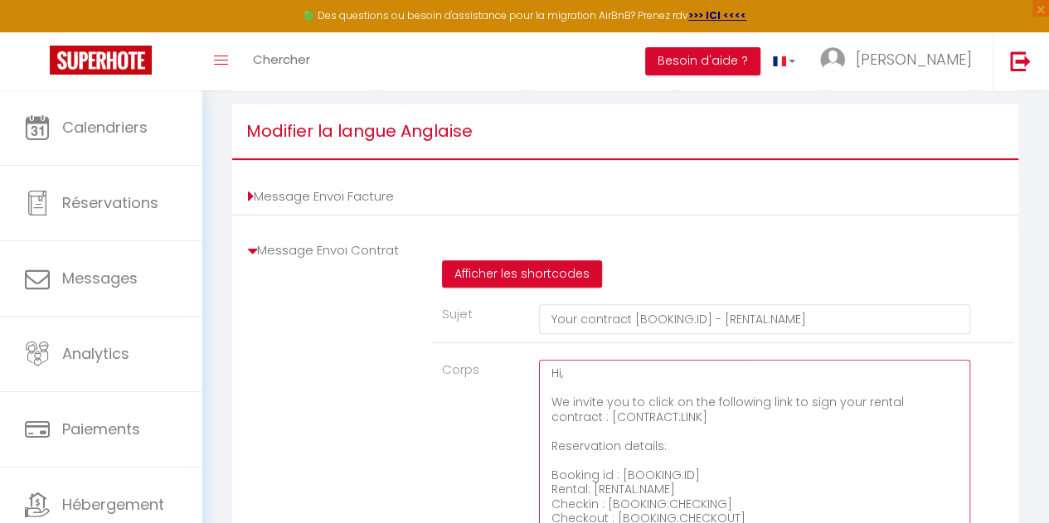
drag, startPoint x: 634, startPoint y: 396, endPoint x: 584, endPoint y: 433, distance: 62.4
click at [584, 433] on textarea "Hi, We invite you to click on the following link to sign your rental contract :…" at bounding box center [754, 463] width 431 height 207
paste textarea "Booking id : [BOOKING:ID] Checkin : [BOOKING:CHECKING] Checkout : [BOOKING:CHEC…"
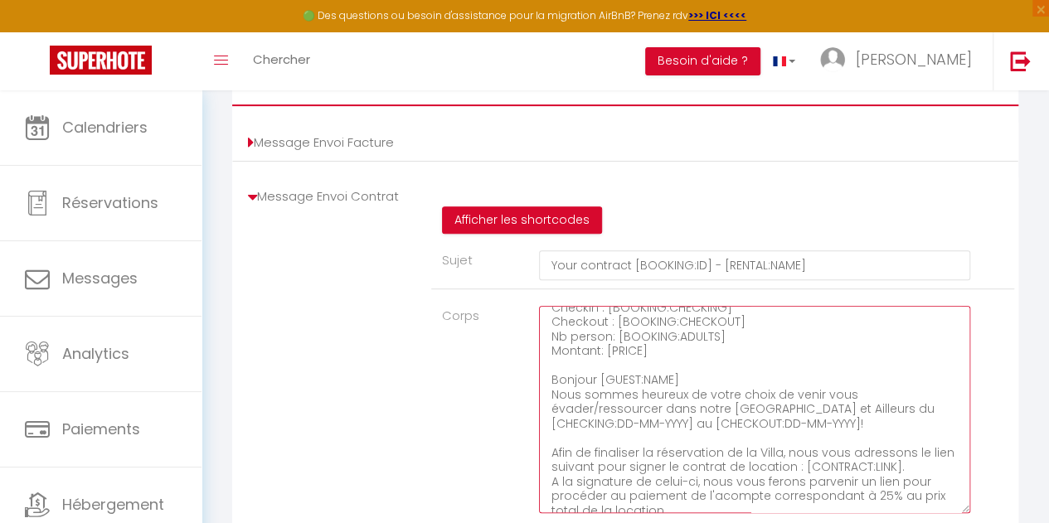
scroll to position [0, 0]
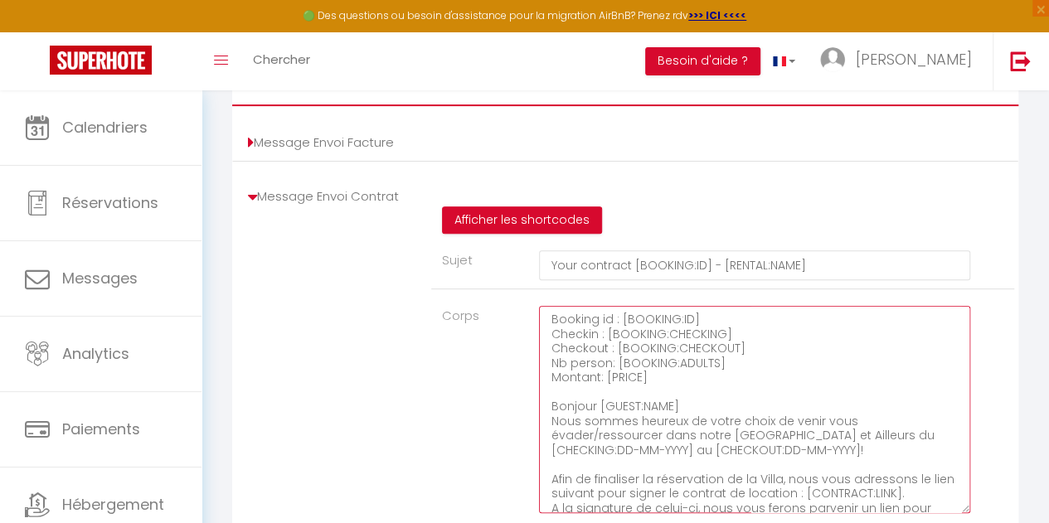
click at [614, 401] on textarea "Booking id : [BOOKING:ID] Checkin : [BOOKING:CHECKING] Checkout : [BOOKING:CHEC…" at bounding box center [754, 409] width 431 height 207
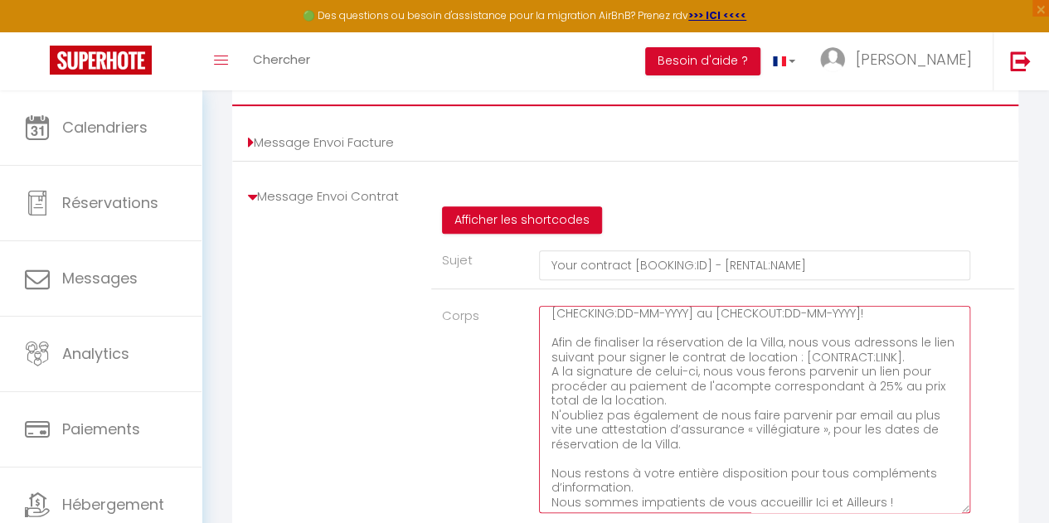
scroll to position [153, 0]
click at [550, 387] on textarea "Booking id : [BOOKING:ID] Checkin : [BOOKING:CHECKING] Checkout : [BOOKING:CHEC…" at bounding box center [754, 409] width 431 height 207
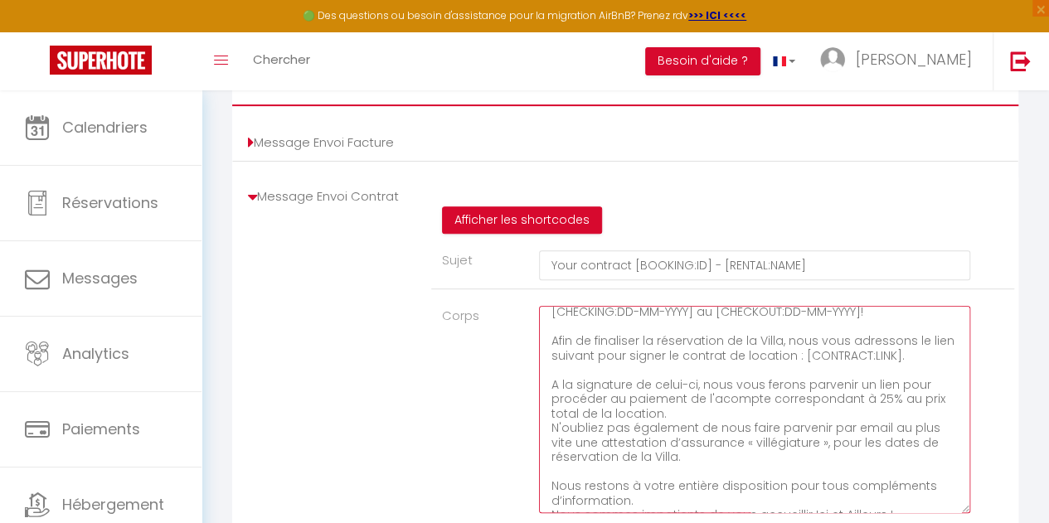
scroll to position [169, 0]
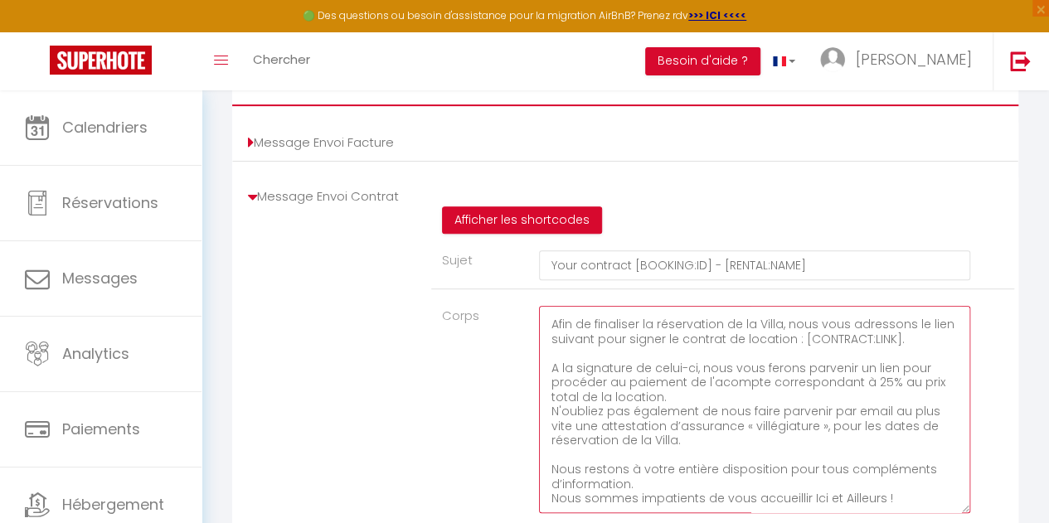
click at [550, 425] on textarea "Booking id : [BOOKING:ID] Checkin : [BOOKING:CHECKING] Checkout : [BOOKING:CHEC…" at bounding box center [754, 409] width 431 height 207
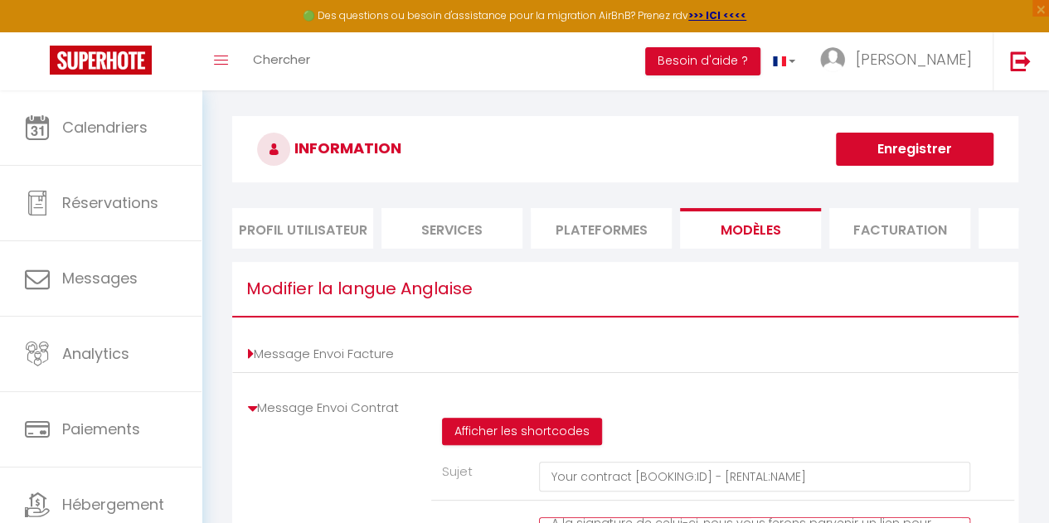
scroll to position [2, 0]
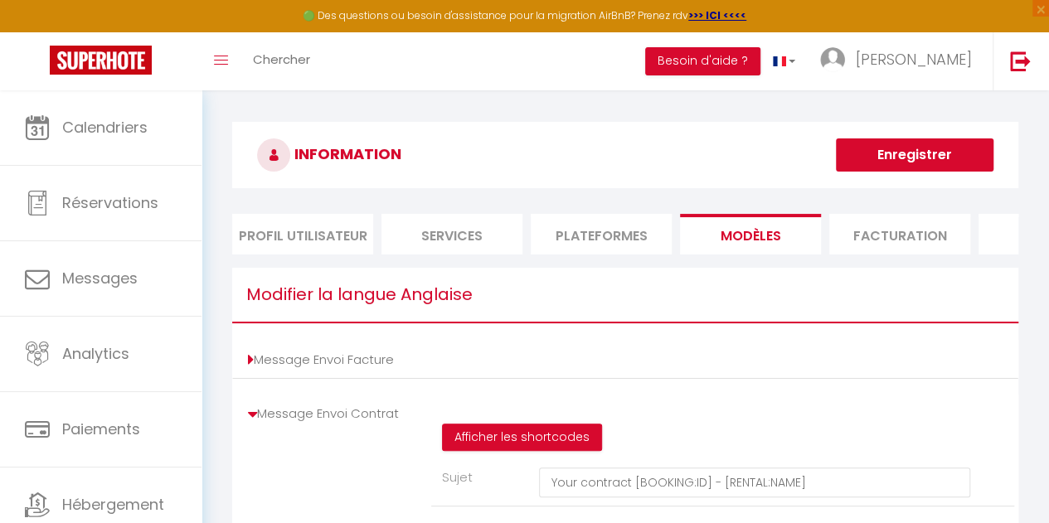
type textarea "Booking id : [BOOKING:ID] Checkin : [BOOKING:CHECKING] Checkout : [BOOKING:CHEC…"
click at [919, 163] on button "Enregistrer" at bounding box center [915, 154] width 158 height 33
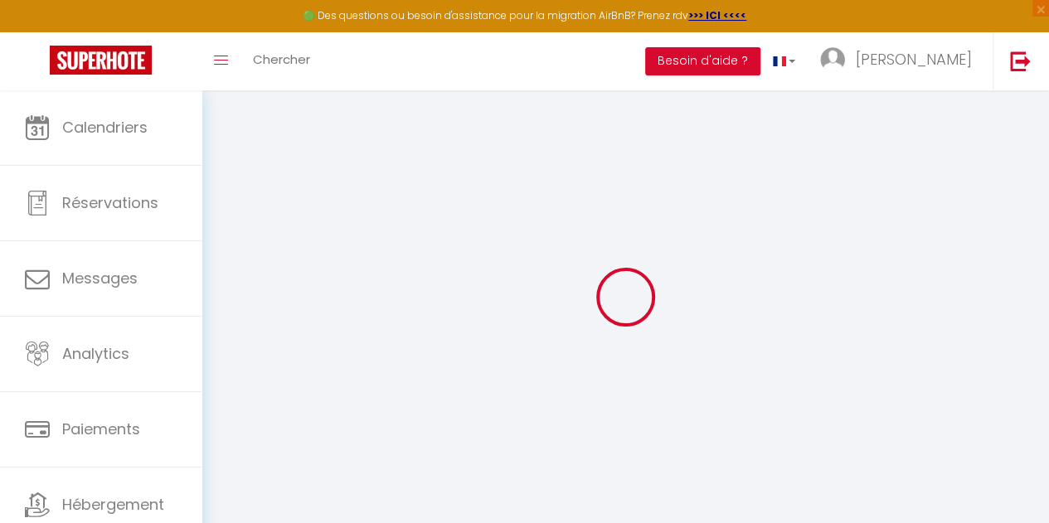
scroll to position [26, 0]
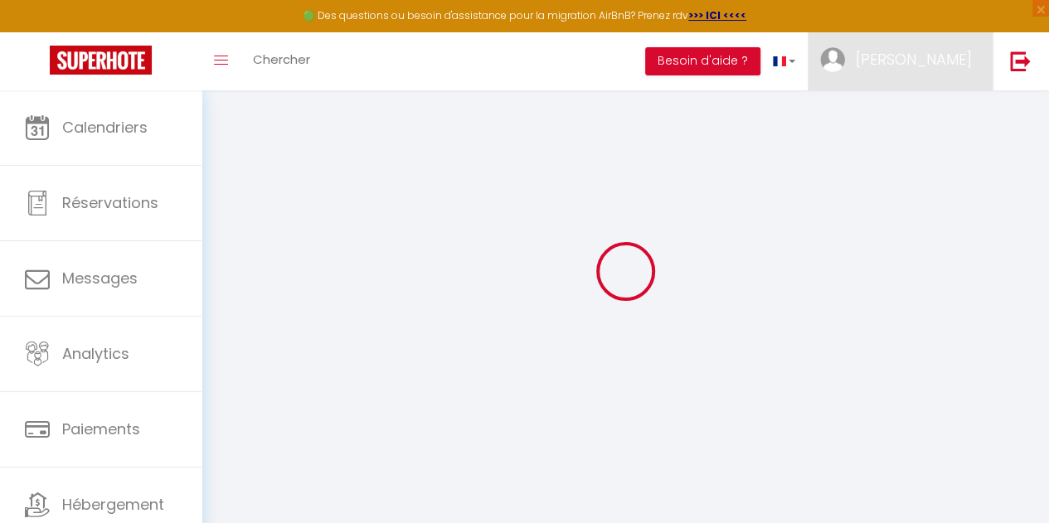
click at [952, 62] on span "[PERSON_NAME]" at bounding box center [914, 59] width 116 height 21
click at [917, 114] on link "Paramètres" at bounding box center [926, 115] width 123 height 28
click at [912, 152] on link "Équipe" at bounding box center [926, 145] width 123 height 28
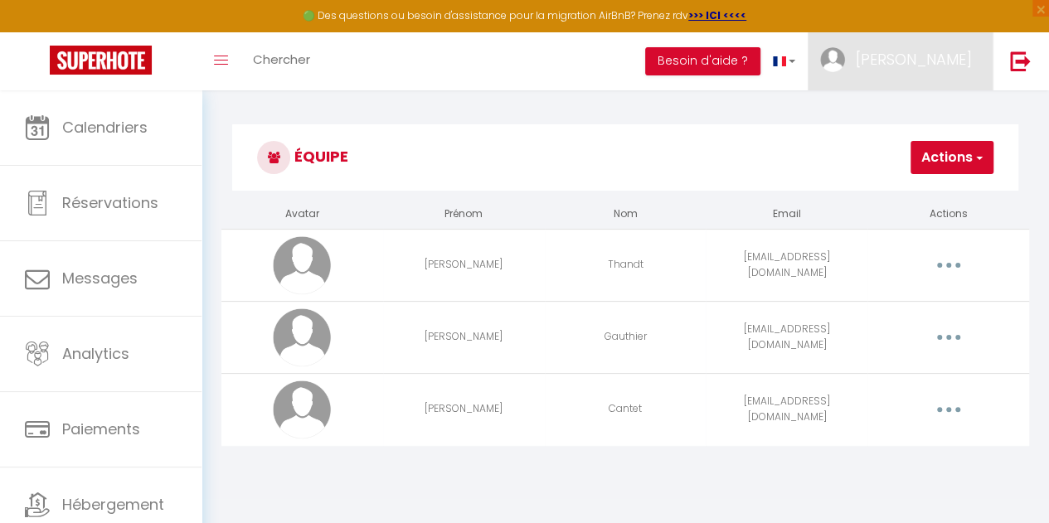
click at [947, 62] on span "[PERSON_NAME]" at bounding box center [914, 59] width 116 height 21
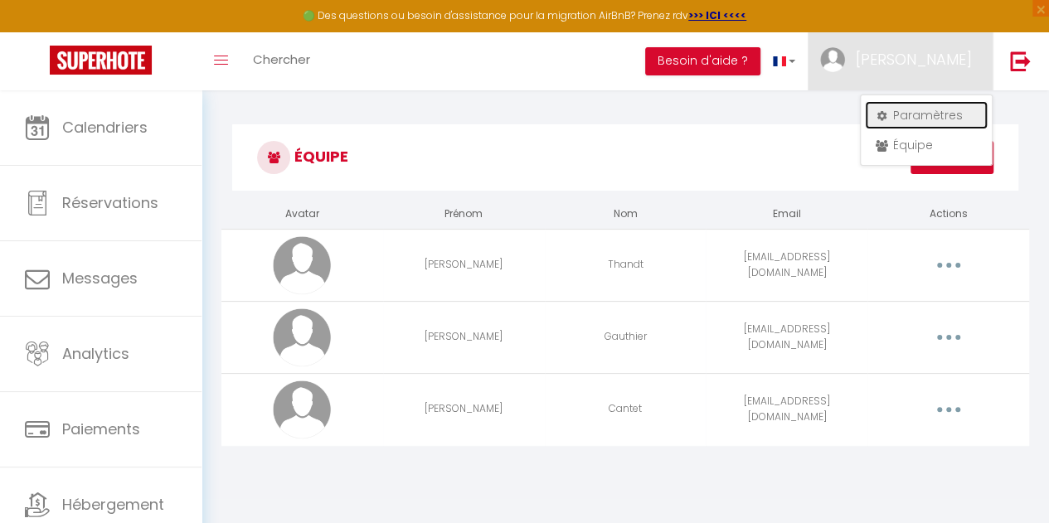
click at [932, 114] on link "Paramètres" at bounding box center [926, 115] width 123 height 28
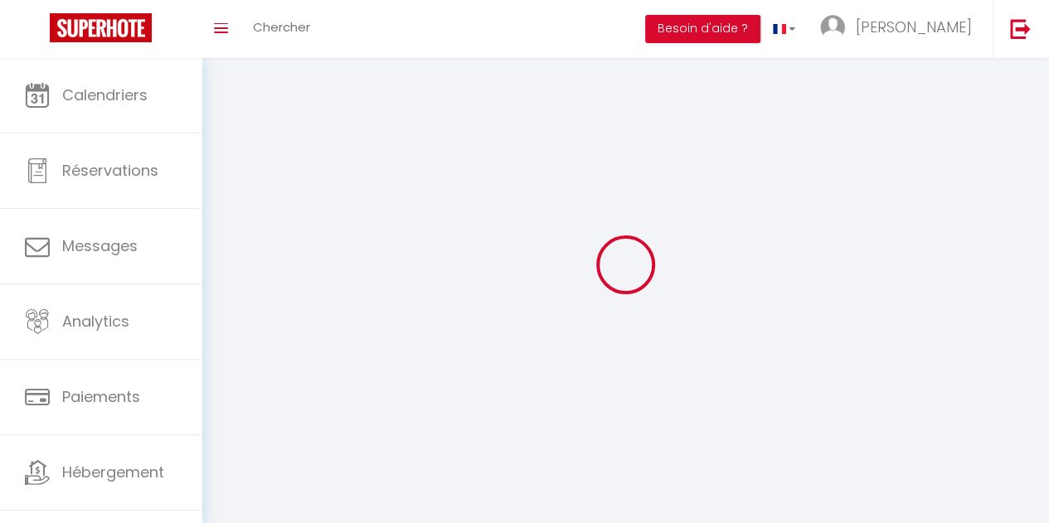
type input "[PERSON_NAME]"
type input "Gauthier"
type input "+33623402068"
type input "11 rue des Saules"
type input "85360"
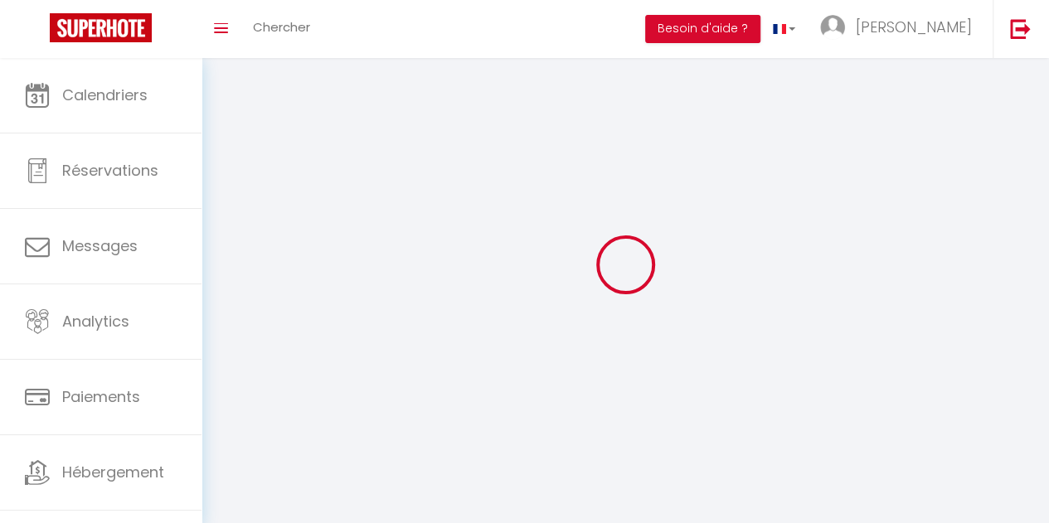
type input "La Tranche sur Mer"
type input "erjGBDRwc6yhxWlzr8kYvijj4"
type input "px7e4PAm8XIZgGpJszdOWSbWz"
type input "https://app.superhote.com/#/get-available-rentals/px7e4PAm8XIZgGpJszdOWSbWz"
select select "28"
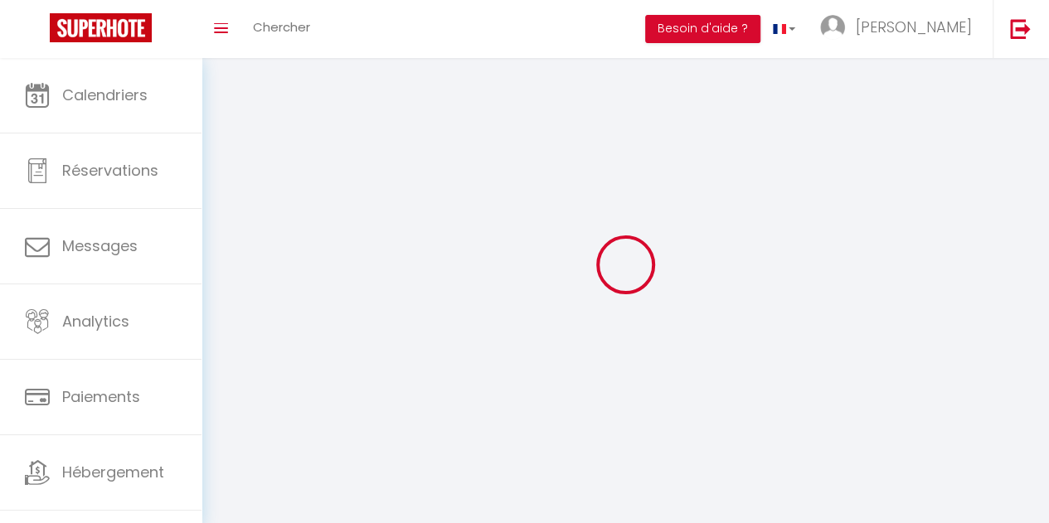
select select "fr"
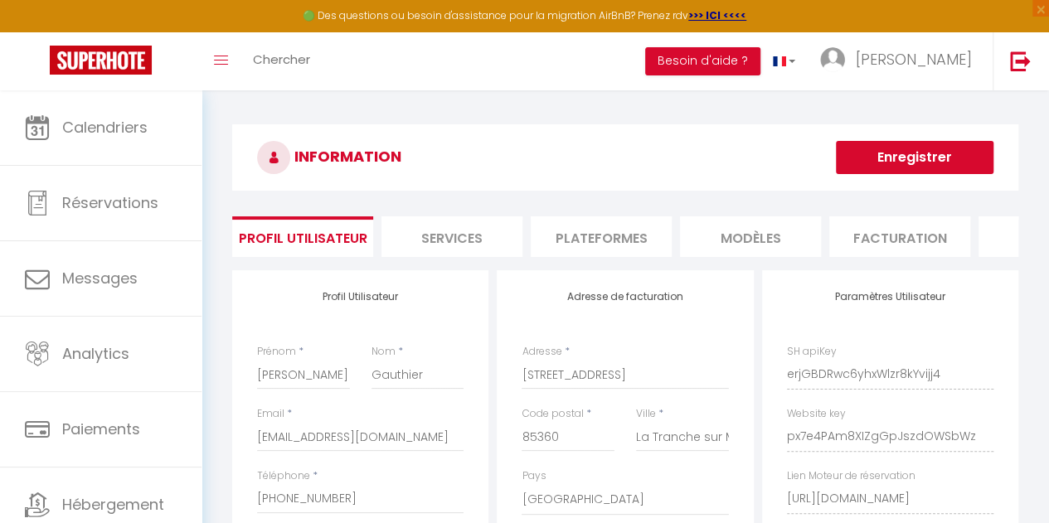
click at [756, 241] on li "MODÈLES" at bounding box center [750, 236] width 141 height 41
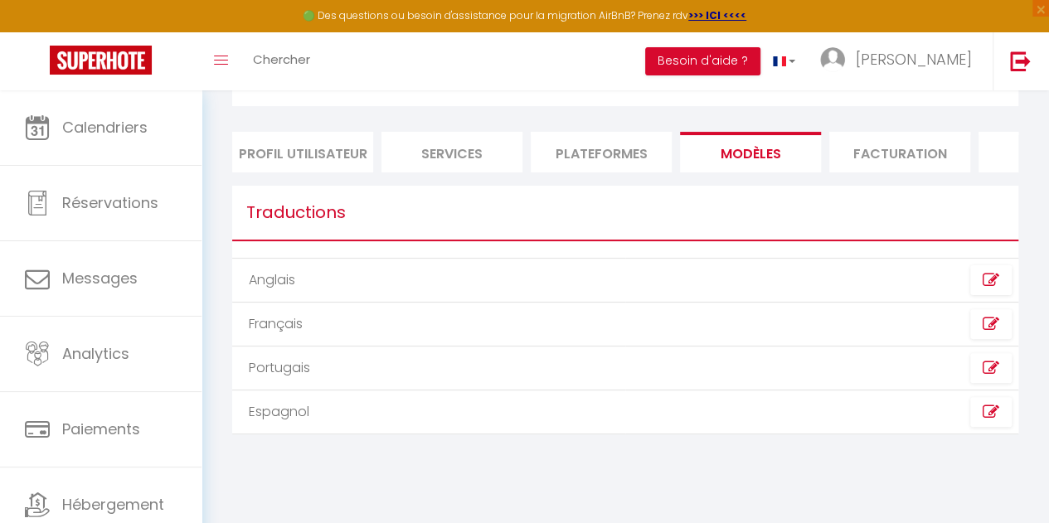
scroll to position [90, 0]
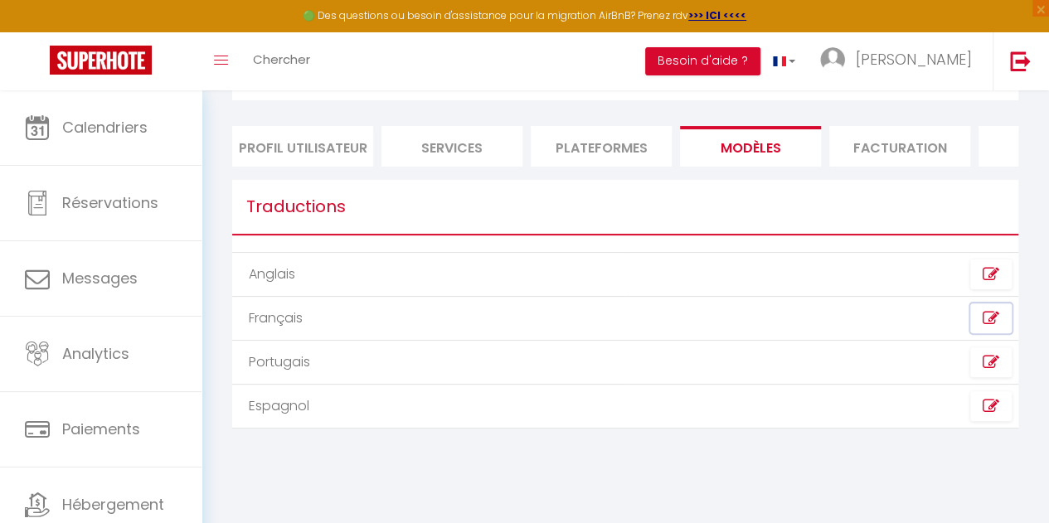
click at [983, 327] on icon at bounding box center [991, 318] width 17 height 17
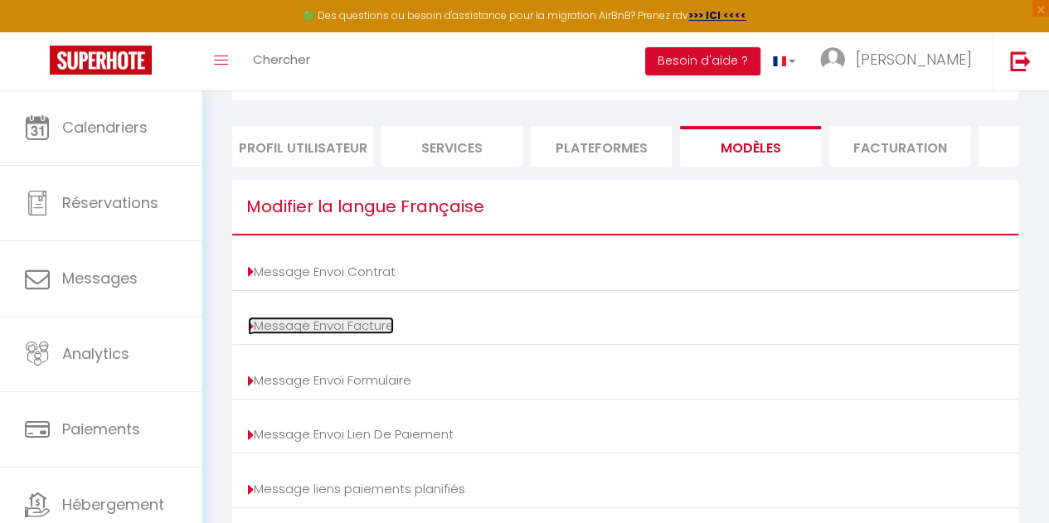
click at [338, 334] on link "Message Envoi Facture" at bounding box center [321, 325] width 146 height 17
type input "Votre facture [BOOKING:ID] - [RENTAL:NAME]"
type textarea "Bonjour, Voici le lien pour télécharger votre facture : [INVOICE:LINK] Détails …"
type input "Votre facture [BOOKING:ID] - [RENTAL:NAME]"
type textarea "Bonjour, Voici le lien pour télécharger votre facture : [INVOICE:LINK] Détails …"
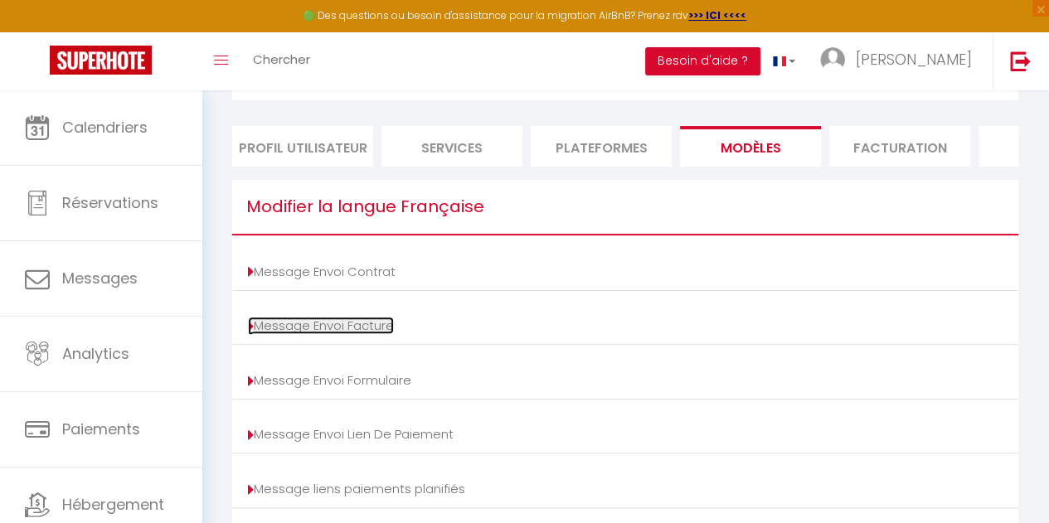
type input "Votre facture [BOOKING:ID] - [RENTAL:NAME]"
type textarea "Bonjour, Voici le lien pour télécharger votre facture : [INVOICE:LINK] Détails …"
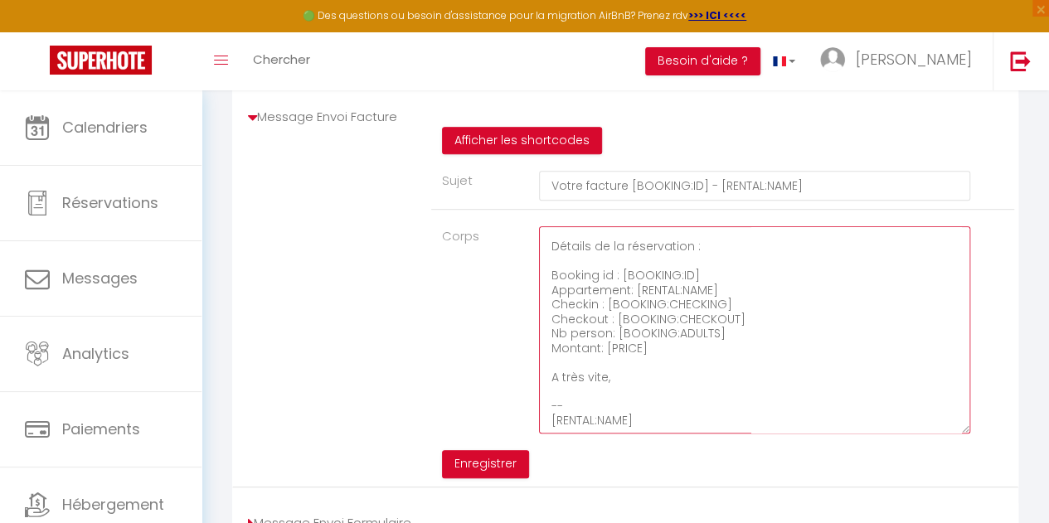
scroll to position [0, 0]
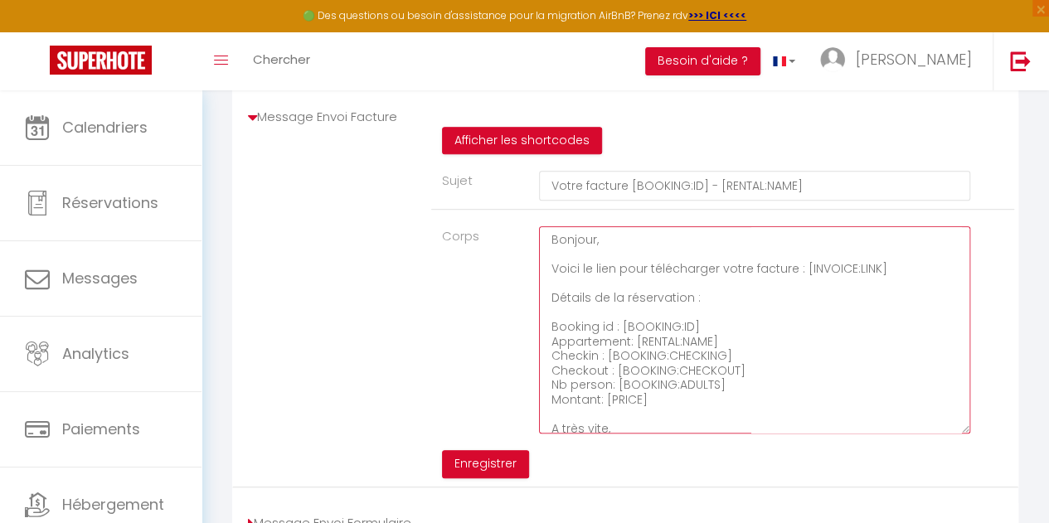
click at [803, 319] on textarea "Bonjour, Voici le lien pour télécharger votre facture : [INVOICE:LINK] Détails …" at bounding box center [754, 329] width 431 height 207
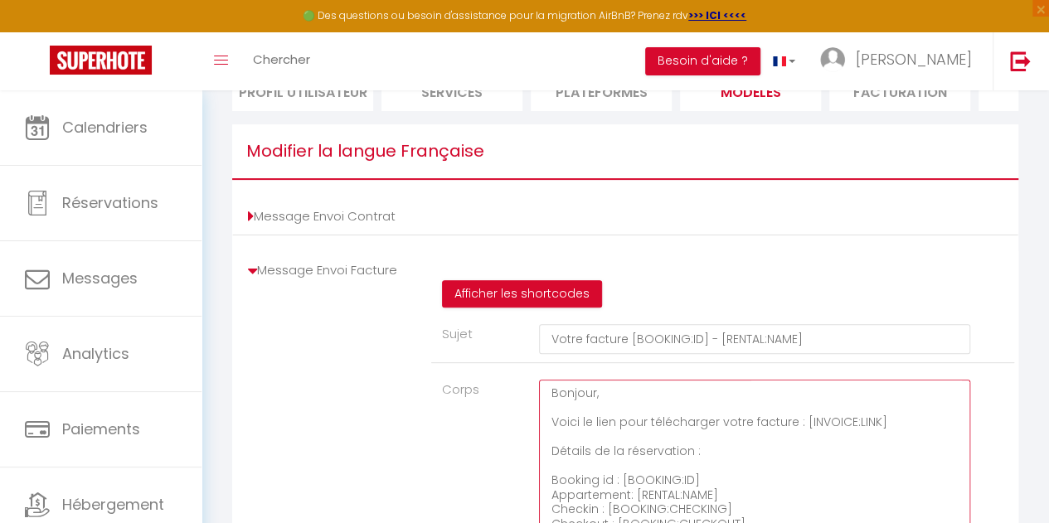
scroll to position [101, 0]
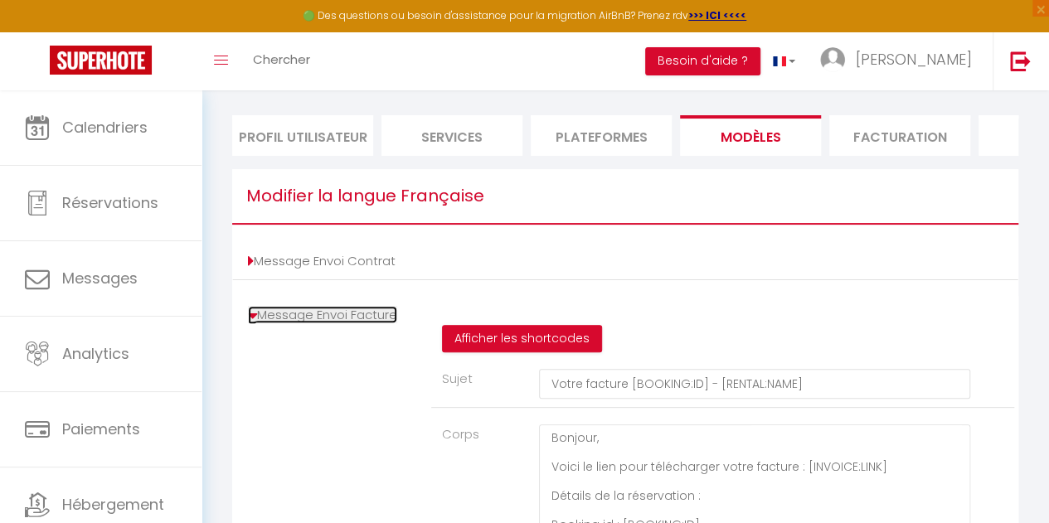
click at [248, 324] on icon at bounding box center [252, 316] width 9 height 17
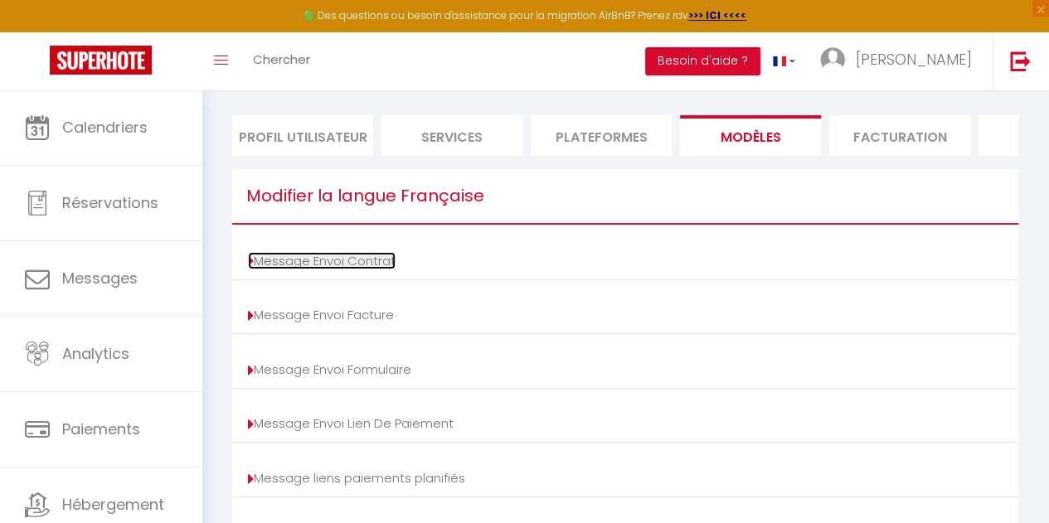
click at [248, 270] on icon at bounding box center [251, 261] width 6 height 17
type input "[RENTAL:NAME] Votre contrat [GUEST:NAME]/[CHECKING:DD-MM-YYYY]"
type textarea "Booking id : [BOOKING:ID] Checkin : [BOOKING:CHECKING] Checkout : [BOOKING:CHEC…"
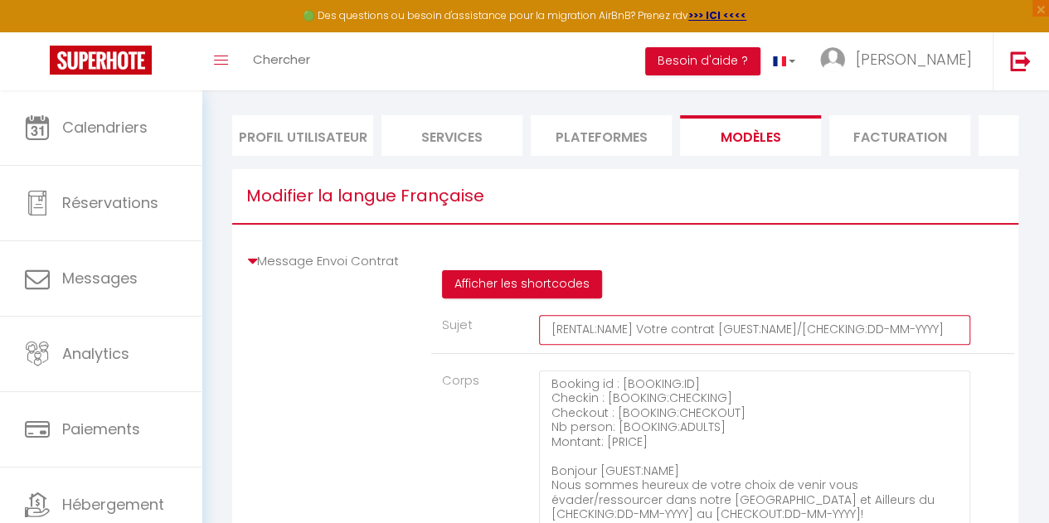
drag, startPoint x: 951, startPoint y: 340, endPoint x: 514, endPoint y: 336, distance: 437.0
click at [514, 336] on div "Sujet [RENTAL:NAME] Votre contrat [GUEST:NAME]/[CHECKING:DD-MM-YYYY]" at bounding box center [722, 334] width 583 height 39
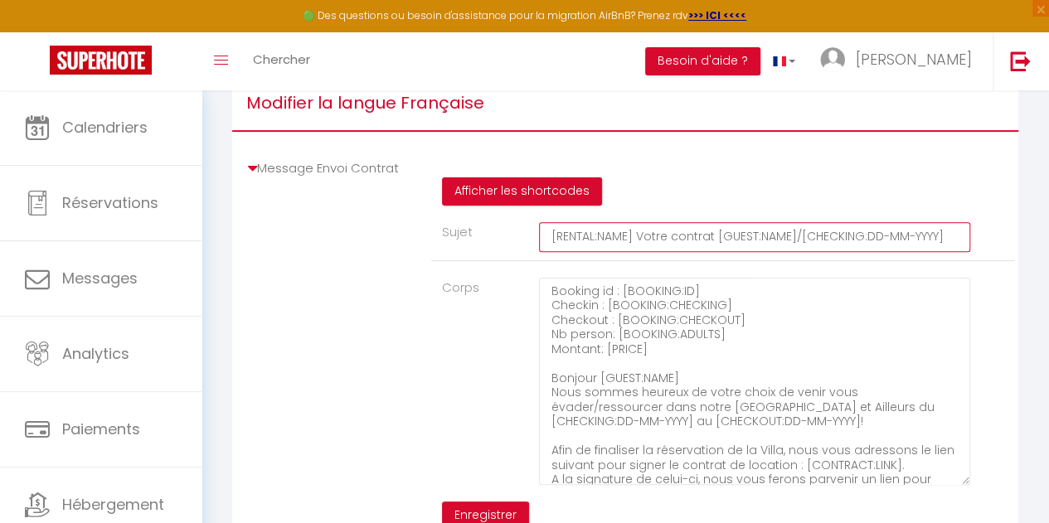
scroll to position [273, 0]
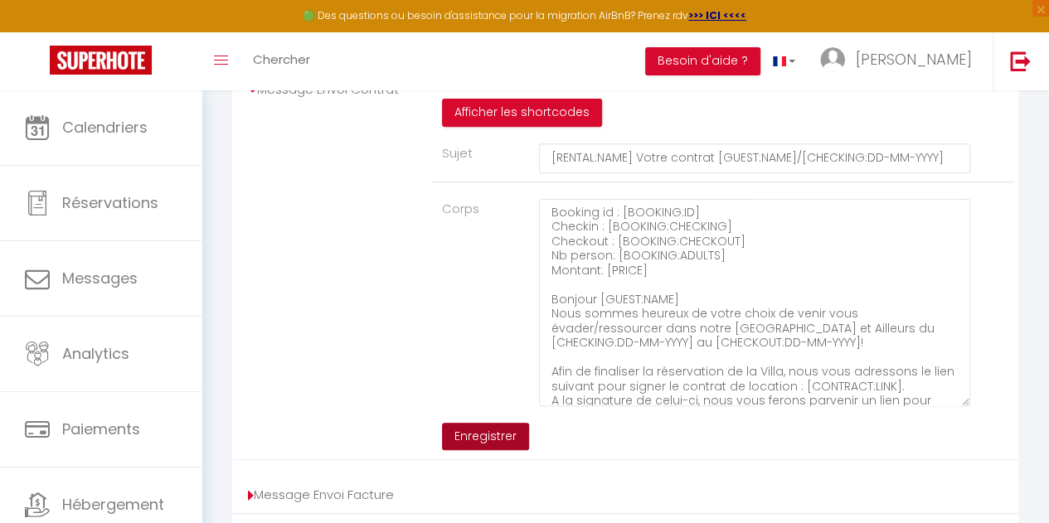
click at [496, 449] on button "Enregistrer" at bounding box center [485, 437] width 87 height 28
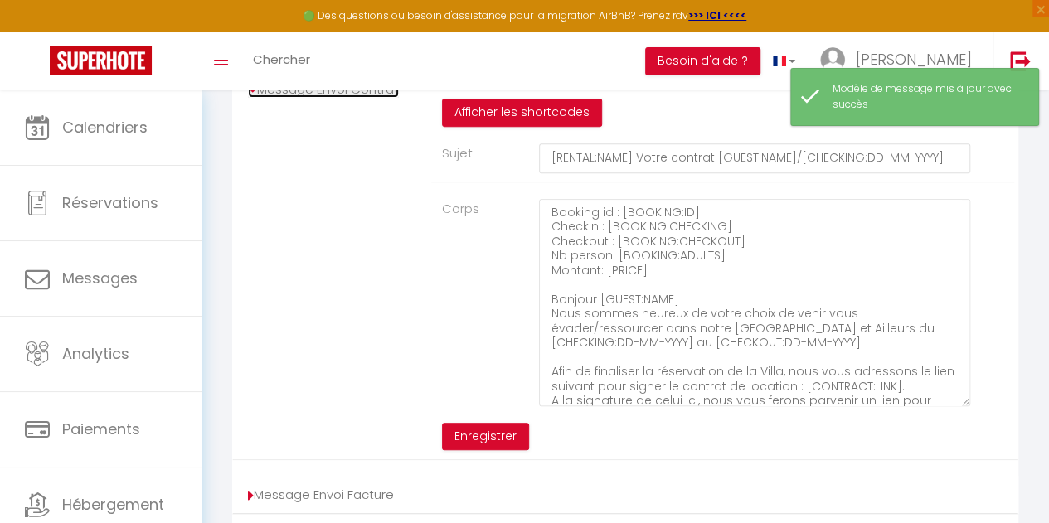
click at [255, 98] on icon at bounding box center [252, 89] width 9 height 17
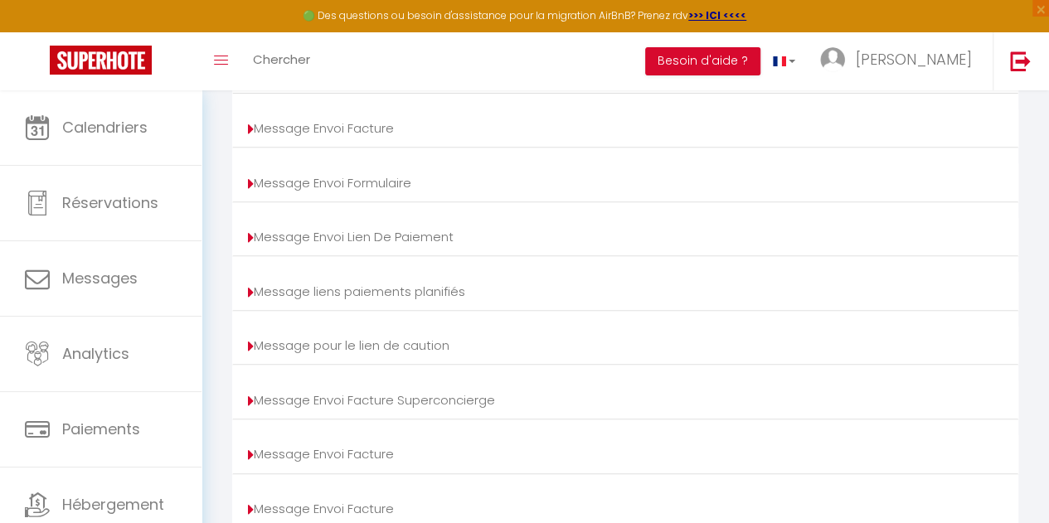
scroll to position [402, 0]
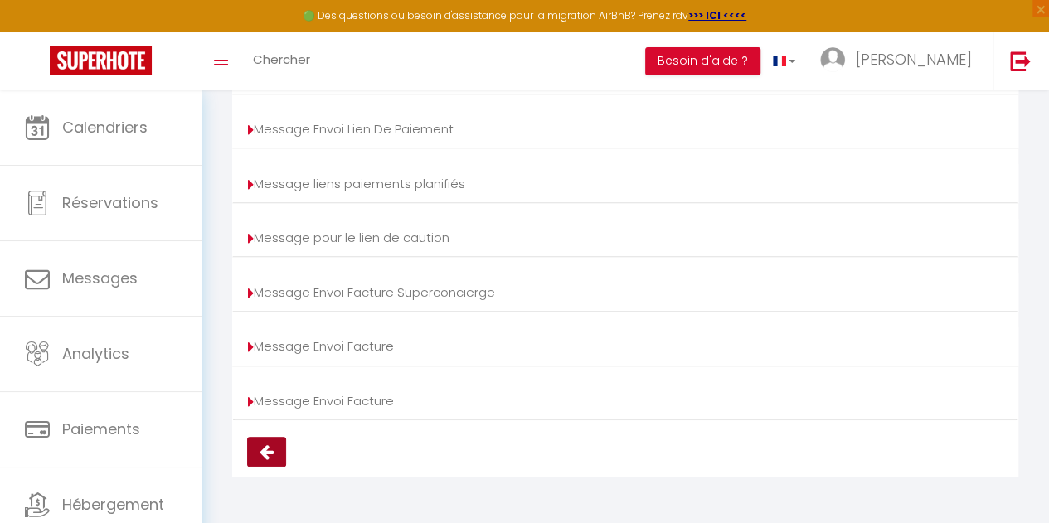
click at [267, 447] on icon at bounding box center [267, 452] width 14 height 17
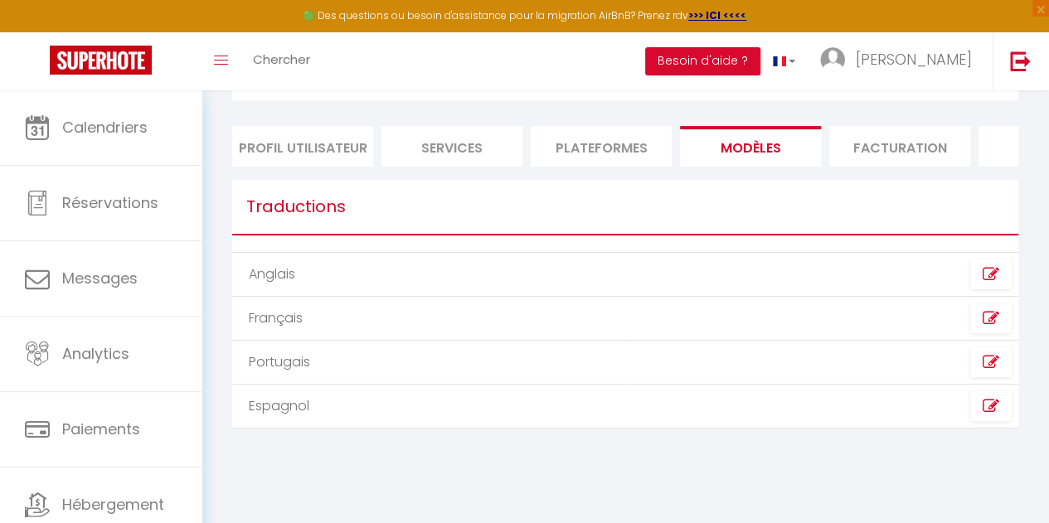
scroll to position [90, 0]
click at [997, 283] on icon at bounding box center [991, 274] width 17 height 17
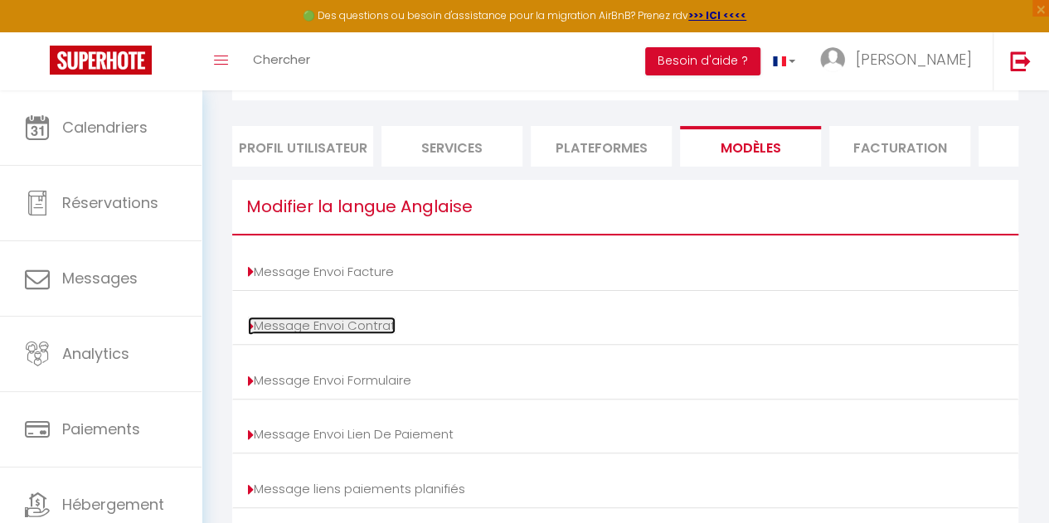
click at [327, 334] on link "Message Envoi Contrat" at bounding box center [322, 325] width 148 height 17
type input "Your contract [BOOKING:ID] - [RENTAL:NAME]"
type textarea "Hi, We invite you to click on the following link to sign your rental contract :…"
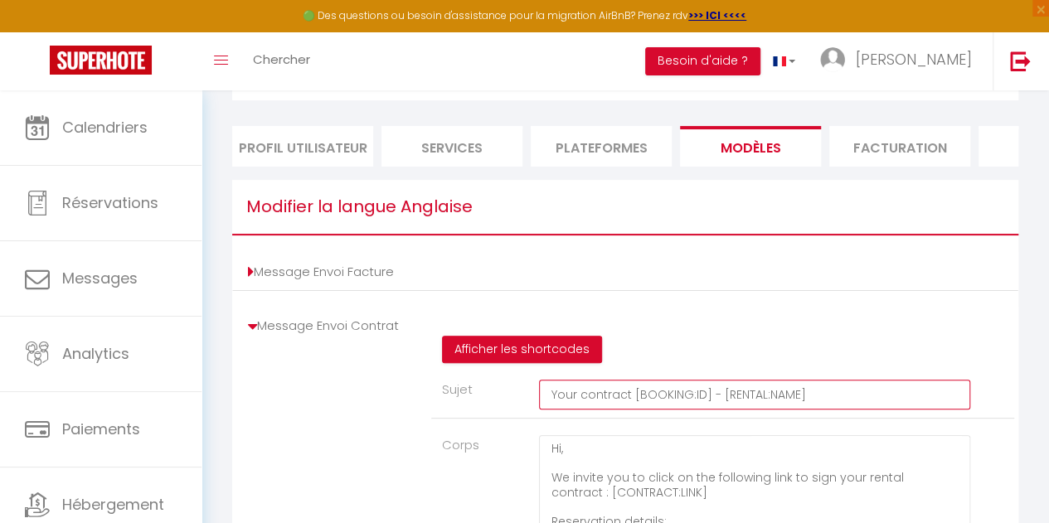
drag, startPoint x: 848, startPoint y: 414, endPoint x: 453, endPoint y: 406, distance: 394.8
click at [453, 406] on div "Sujet Your contract [BOOKING:ID] - [RENTAL:NAME]" at bounding box center [722, 399] width 583 height 39
paste input "[RENTAL:NAME] Votre contrat [GUEST:NAME]/[CHECKING:DD-MM-YYYY"
drag, startPoint x: 663, startPoint y: 407, endPoint x: 637, endPoint y: 404, distance: 26.7
click at [637, 404] on input "[RENTAL:NAME] Votre contrat [GUEST:NAME]/[CHECKING:DD-MM-YYYY]" at bounding box center [754, 395] width 431 height 30
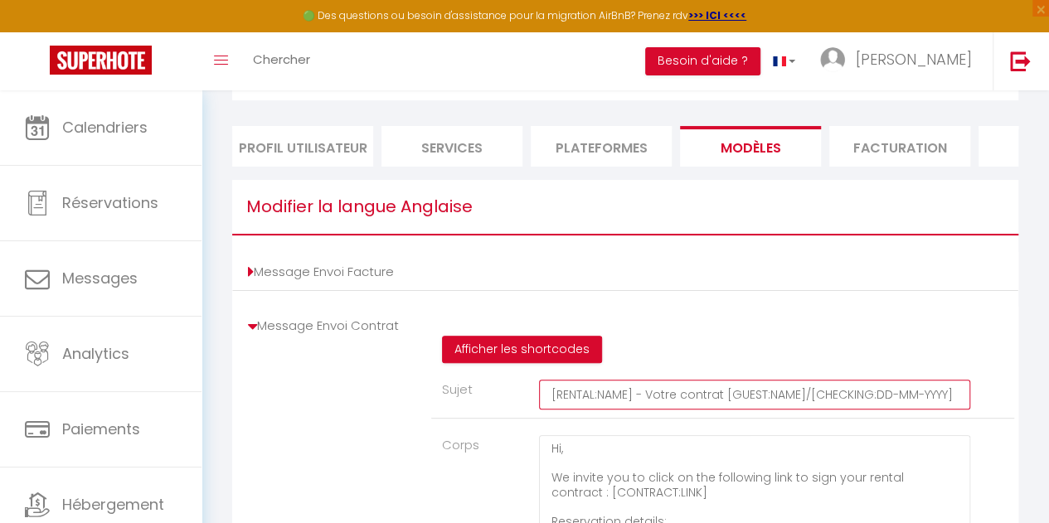
drag, startPoint x: 645, startPoint y: 404, endPoint x: 676, endPoint y: 398, distance: 31.2
click at [676, 398] on input "[RENTAL:NAME] - Votre contrat [GUEST:NAME]/[CHECKING:DD-MM-YYYY]" at bounding box center [754, 395] width 431 height 30
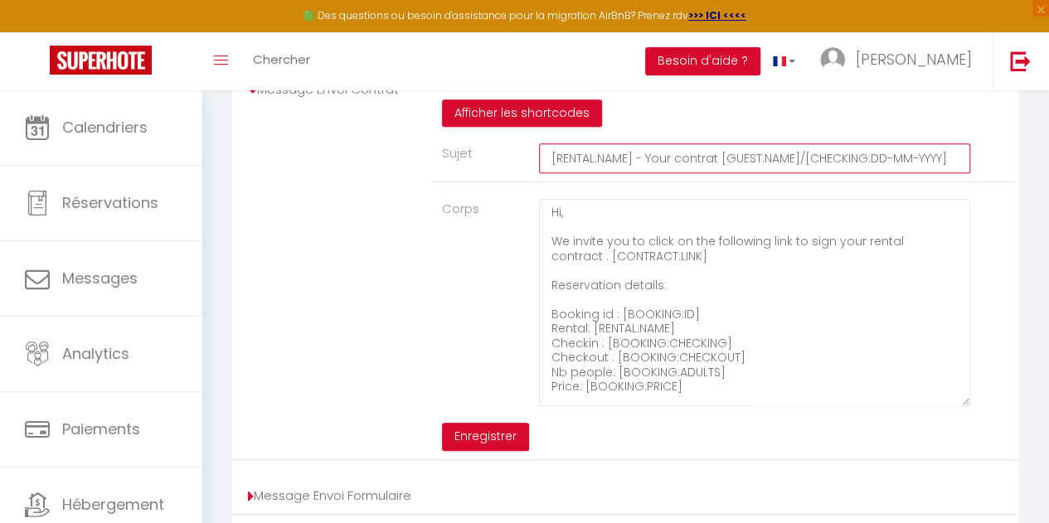
scroll to position [323, 0]
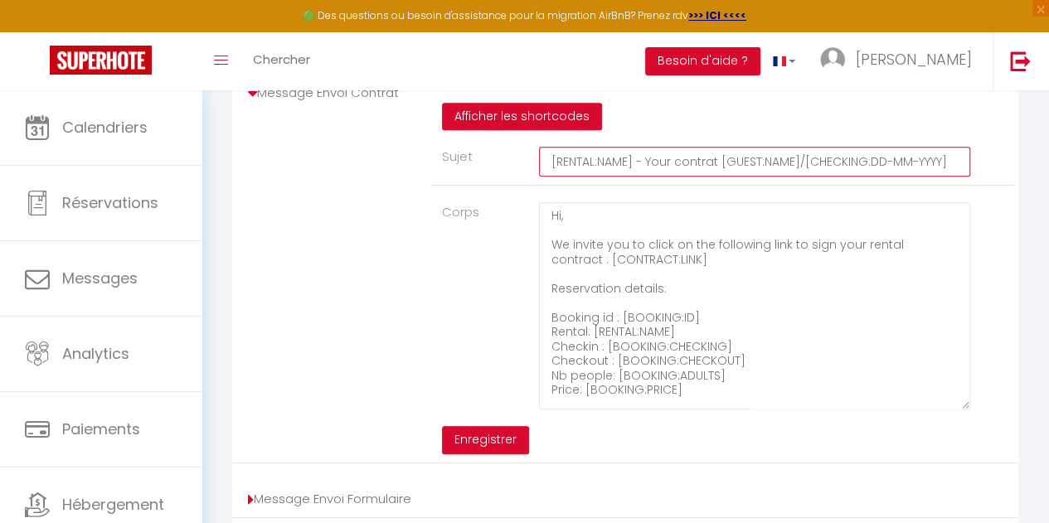
type input "[RENTAL:NAME] - Your contrat [GUEST:NAME]/[CHECKING:DD-MM-YYYY]"
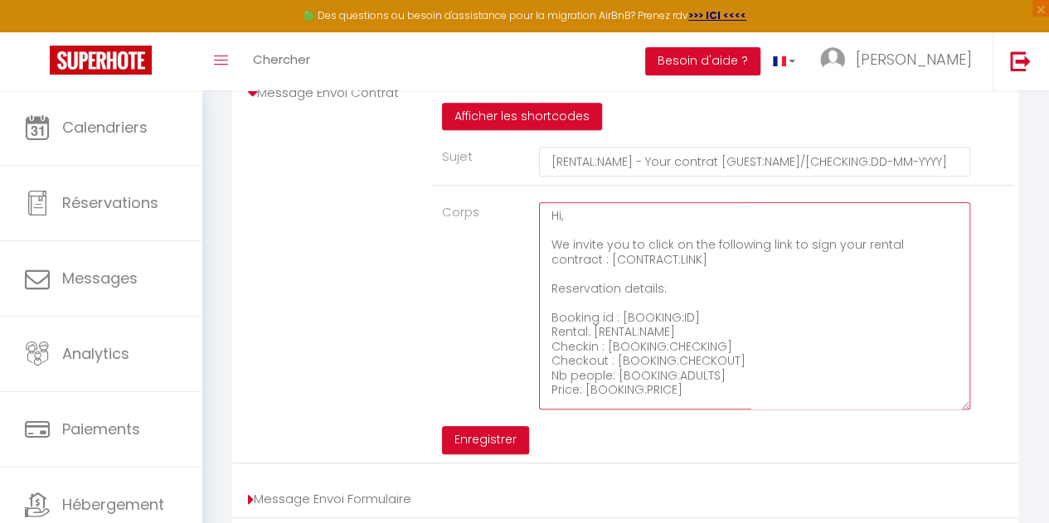
click at [809, 235] on textarea "Hi, We invite you to click on the following link to sign your rental contract :…" at bounding box center [754, 305] width 431 height 207
paste textarea "Booking ID: [BOOKING:ID] Checkin: [BOOKING:CHECKING] Checkout: [BOOKING:CHECKOU…"
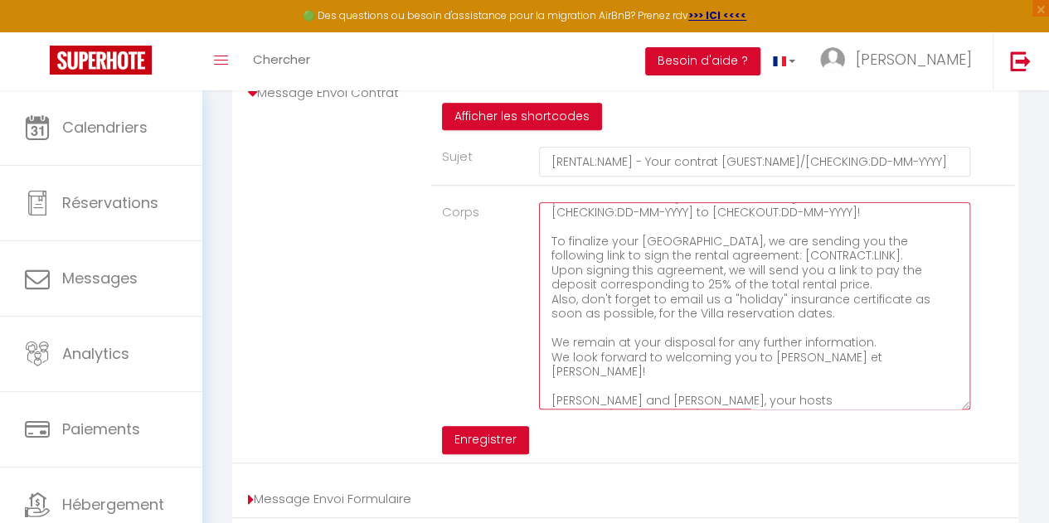
scroll to position [138, 0]
click at [852, 263] on textarea "Booking ID: [BOOKING:ID] Checkin: [BOOKING:CHECKING] Checkout: [BOOKING:CHECKOU…" at bounding box center [754, 305] width 431 height 207
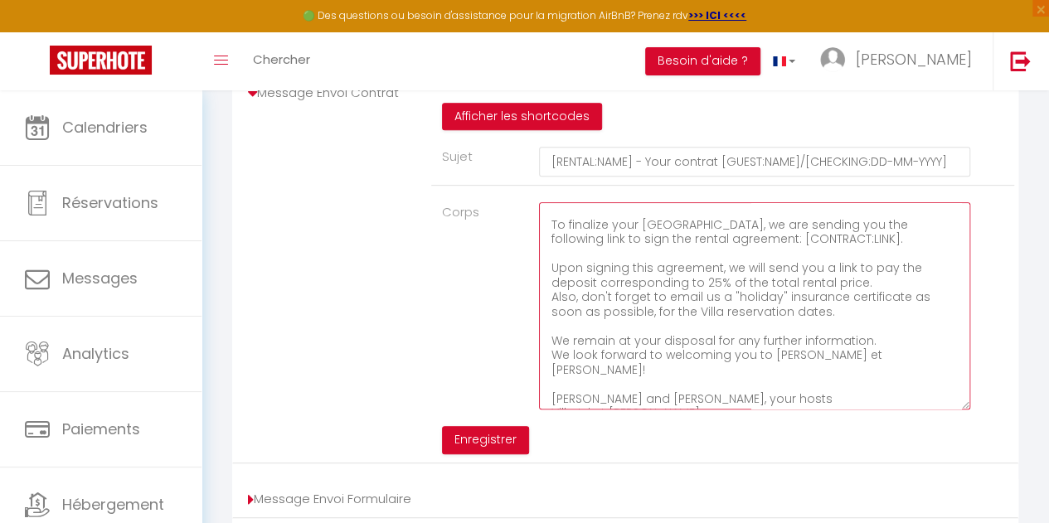
scroll to position [153, 0]
click at [867, 293] on textarea "Booking ID: [BOOKING:ID] Checkin: [BOOKING:CHECKING] Checkout: [BOOKING:CHECKOU…" at bounding box center [754, 305] width 431 height 207
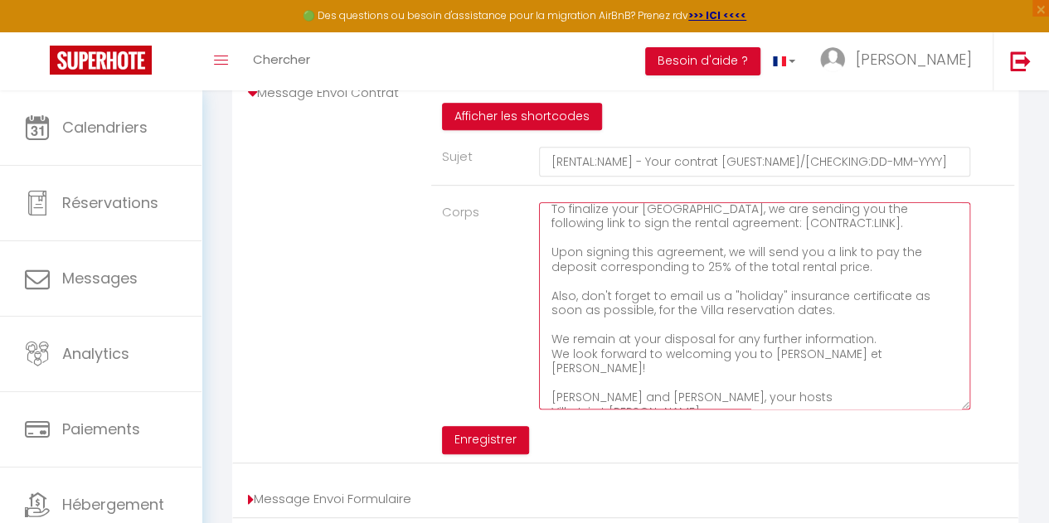
scroll to position [168, 0]
type textarea "Booking ID: [BOOKING:ID] Checkin: [BOOKING:CHECKING] Checkout: [BOOKING:CHECKOU…"
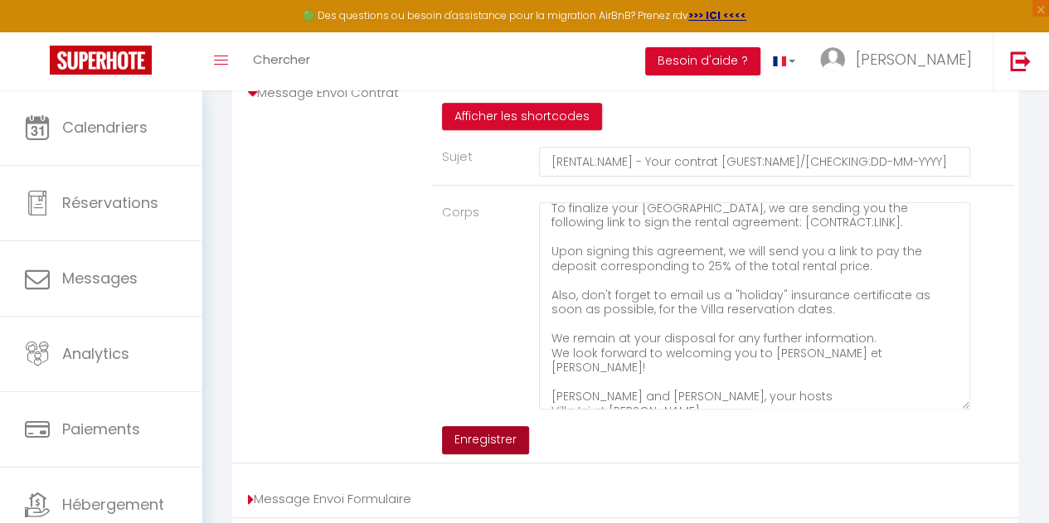
click at [509, 454] on button "Enregistrer" at bounding box center [485, 440] width 87 height 28
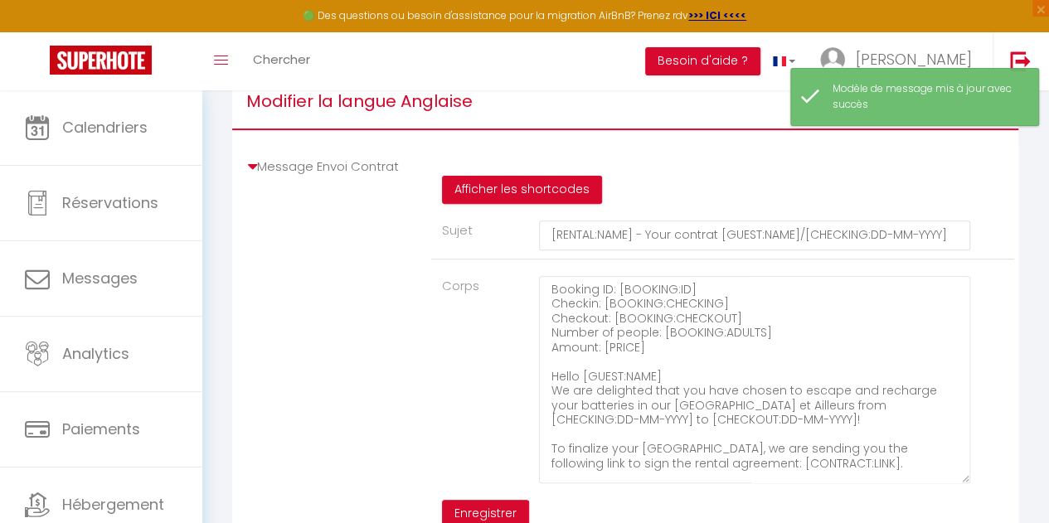
scroll to position [192, 0]
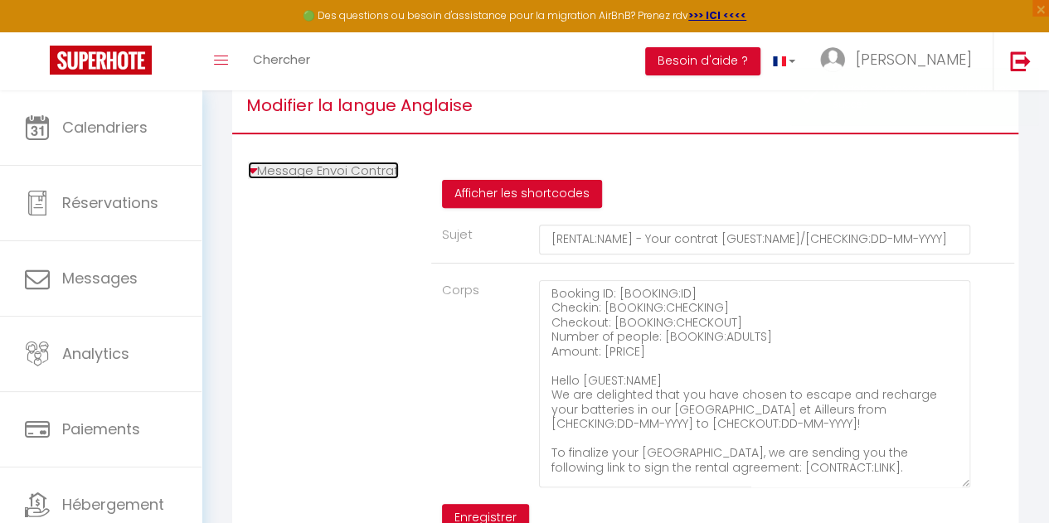
click at [252, 179] on icon at bounding box center [252, 171] width 9 height 17
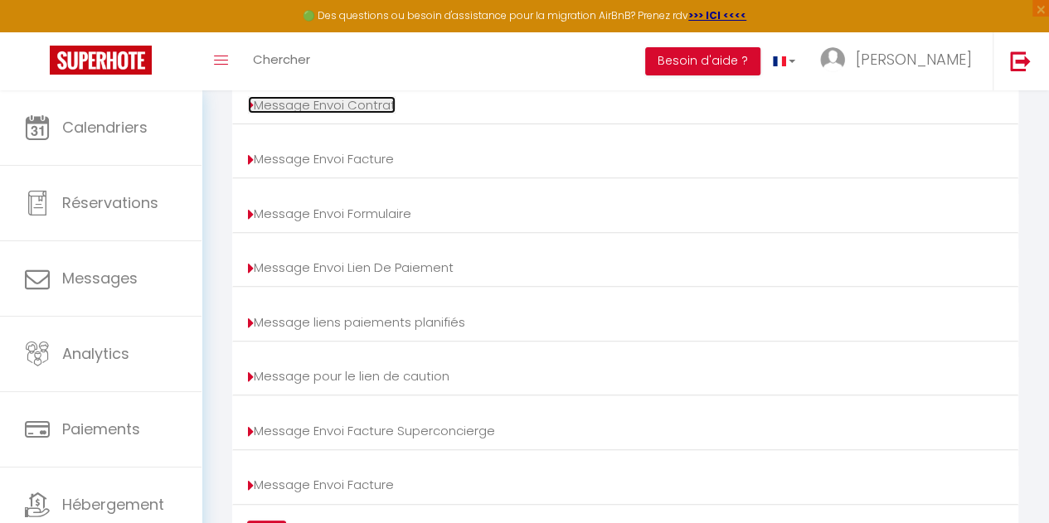
scroll to position [272, 0]
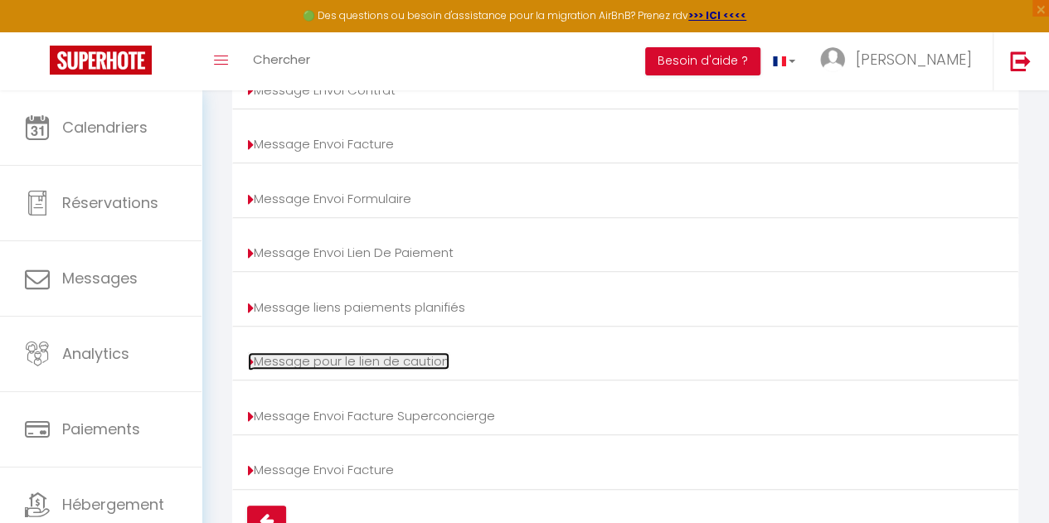
click at [255, 369] on link "Message pour le lien de caution" at bounding box center [349, 360] width 202 height 17
type input "Deposit request"
type textarea "Hi, We invite you to click on the link below to make the deposit: Title : [DEPO…"
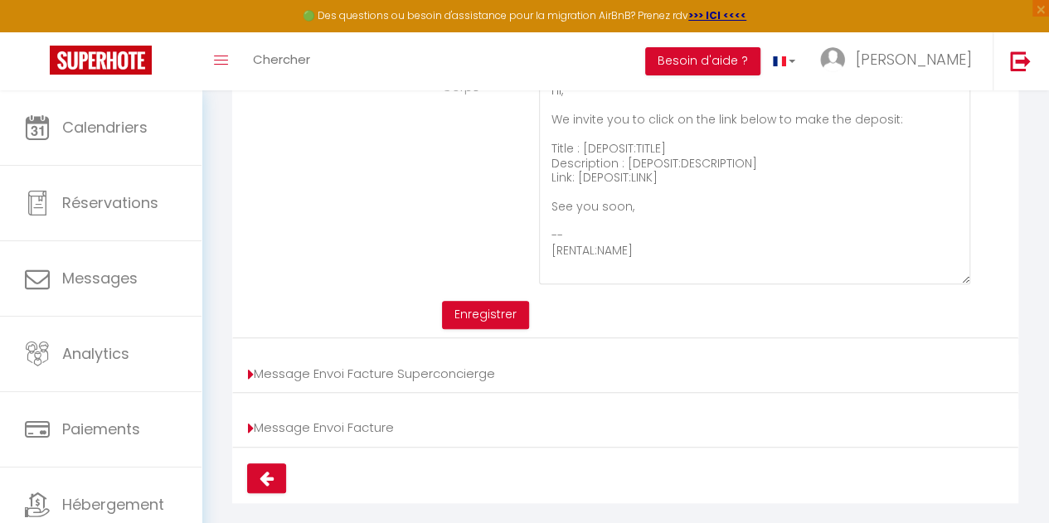
scroll to position [698, 0]
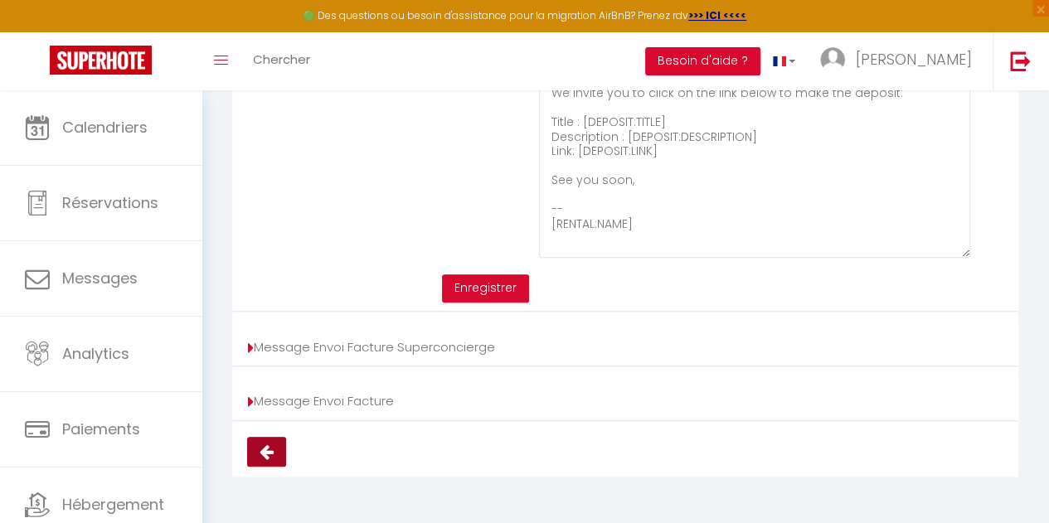
click at [257, 454] on button at bounding box center [266, 452] width 39 height 30
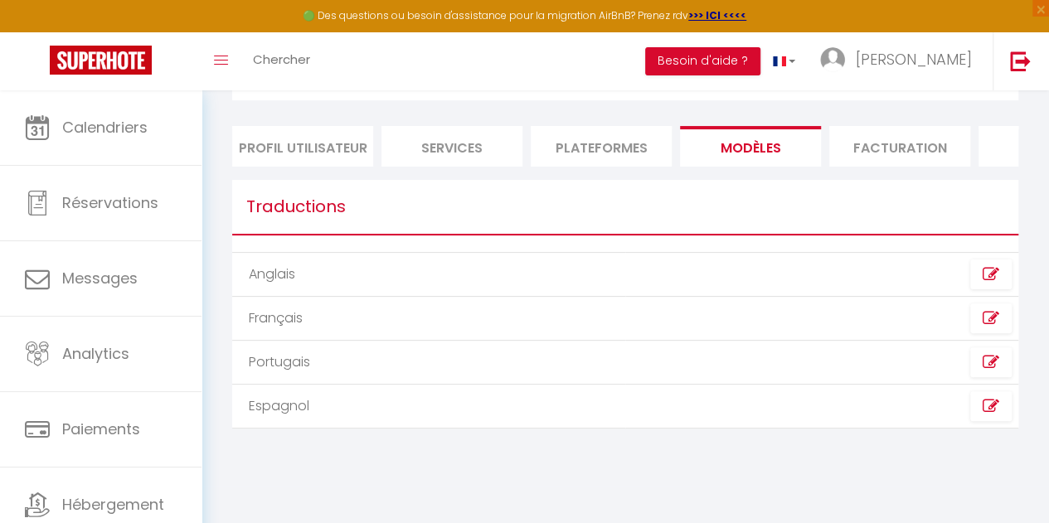
scroll to position [90, 0]
click at [998, 327] on icon at bounding box center [991, 318] width 17 height 17
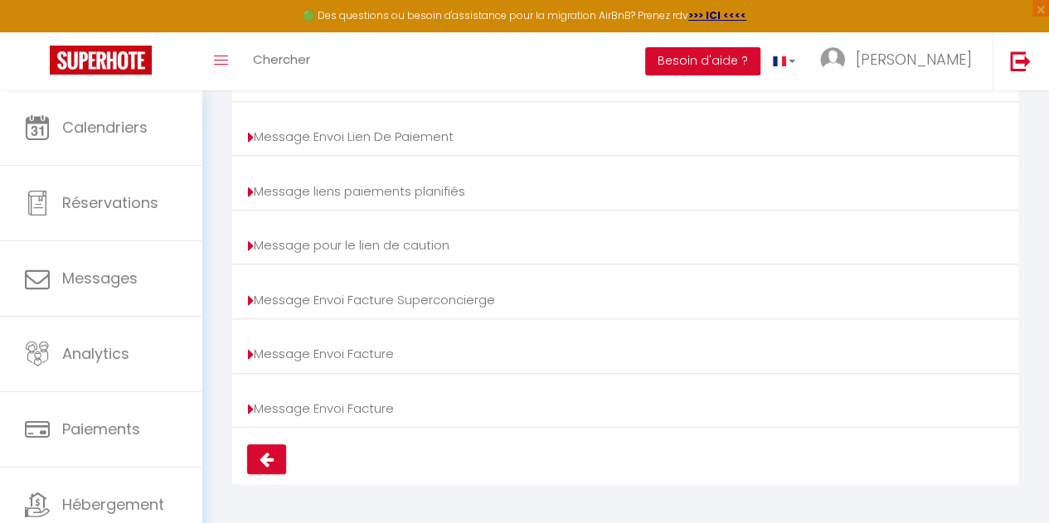
scroll to position [398, 0]
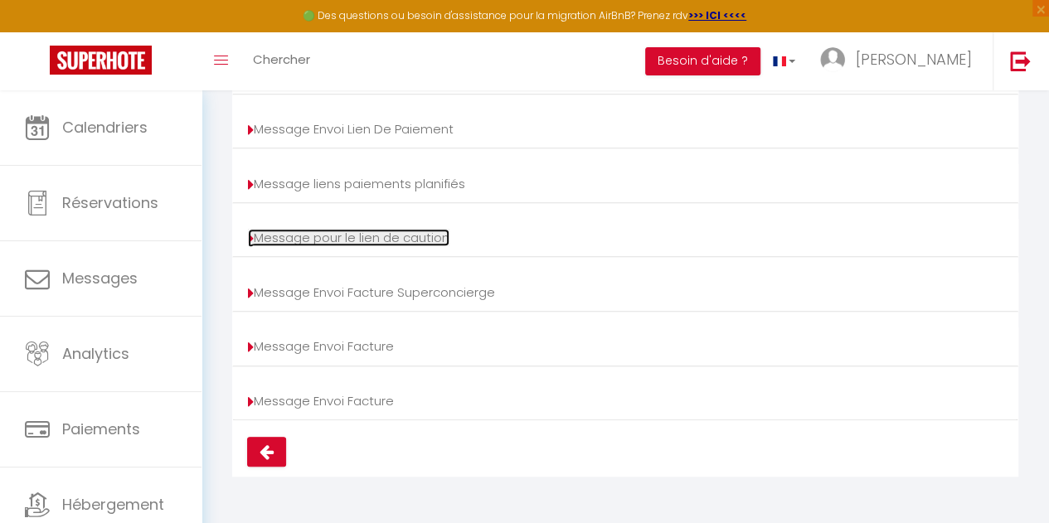
click at [383, 236] on link "Message pour le lien de caution" at bounding box center [349, 237] width 202 height 17
type input "Demande de dépôt"
type textarea "Bonjour, Nous vous invitons à cliquer sur le lien ci-dessous pour effectuer le …"
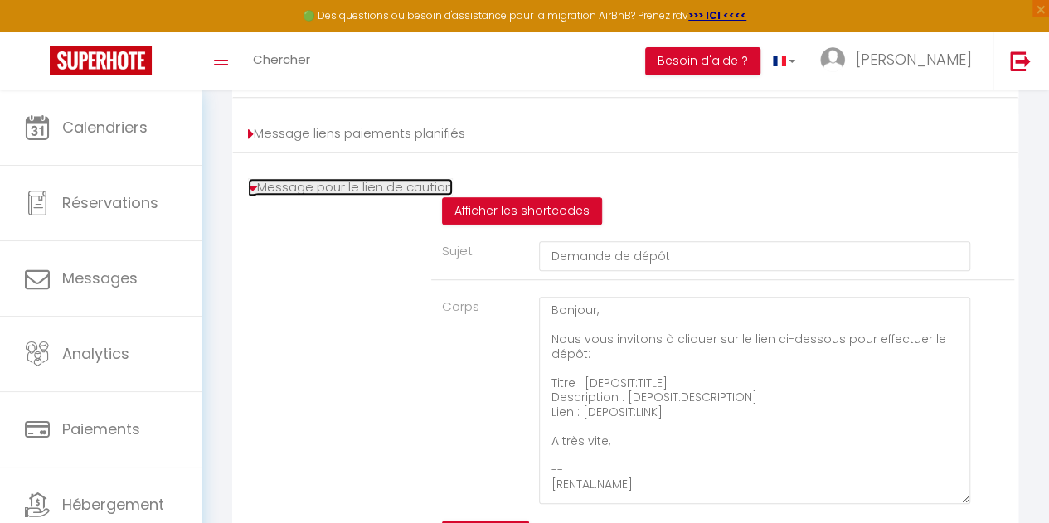
scroll to position [437, 0]
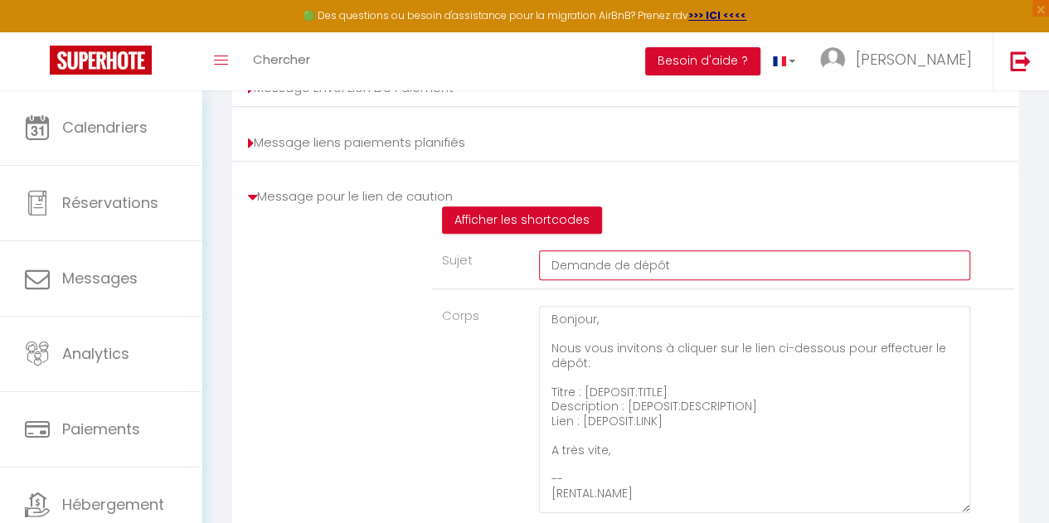
drag, startPoint x: 680, startPoint y: 283, endPoint x: 468, endPoint y: 261, distance: 213.4
click at [468, 261] on div "Sujet Demande de dépôt" at bounding box center [722, 269] width 583 height 39
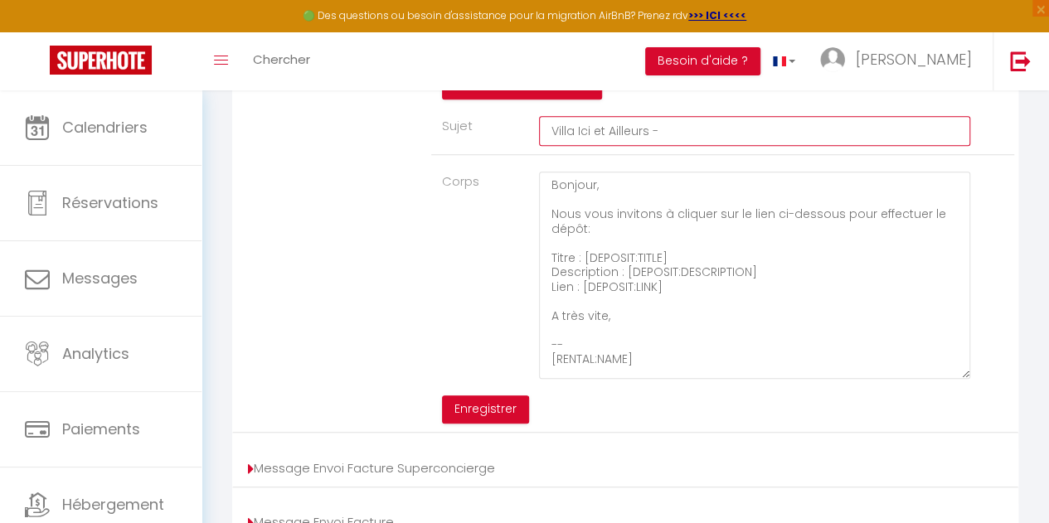
scroll to position [569, 0]
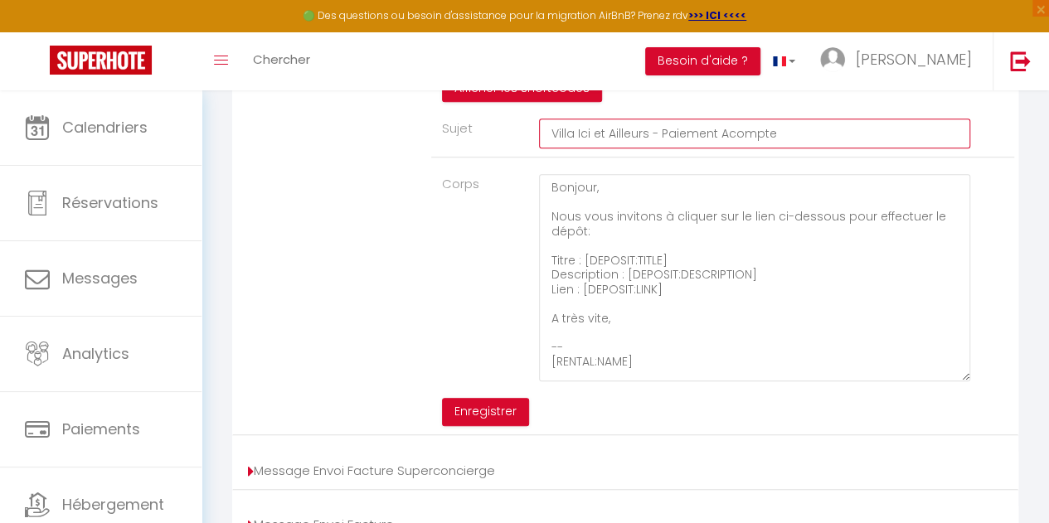
type input "Villa Ici et Ailleurs - Paiement Acompte"
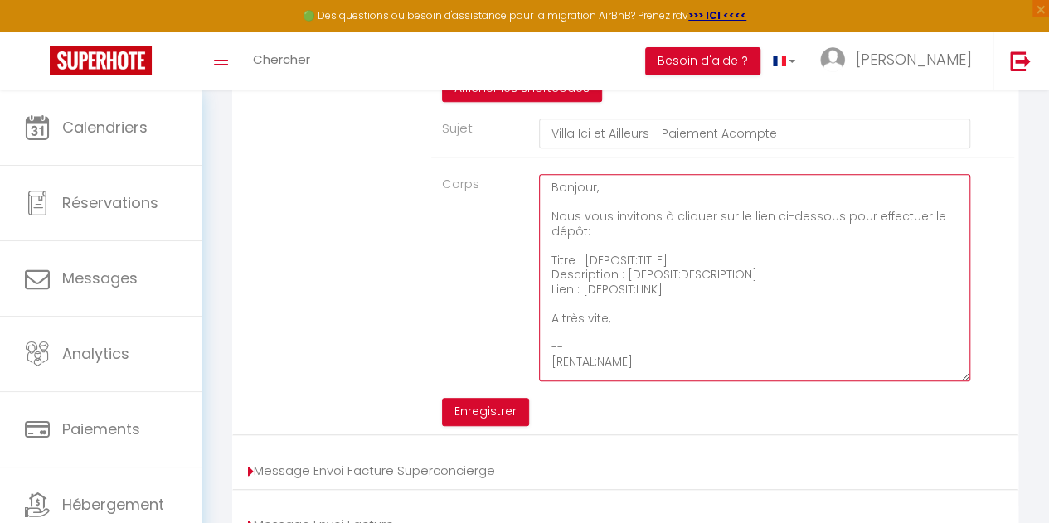
click at [632, 202] on textarea "Bonjour, Nous vous invitons à cliquer sur le lien ci-dessous pour effectuer le …" at bounding box center [754, 277] width 431 height 207
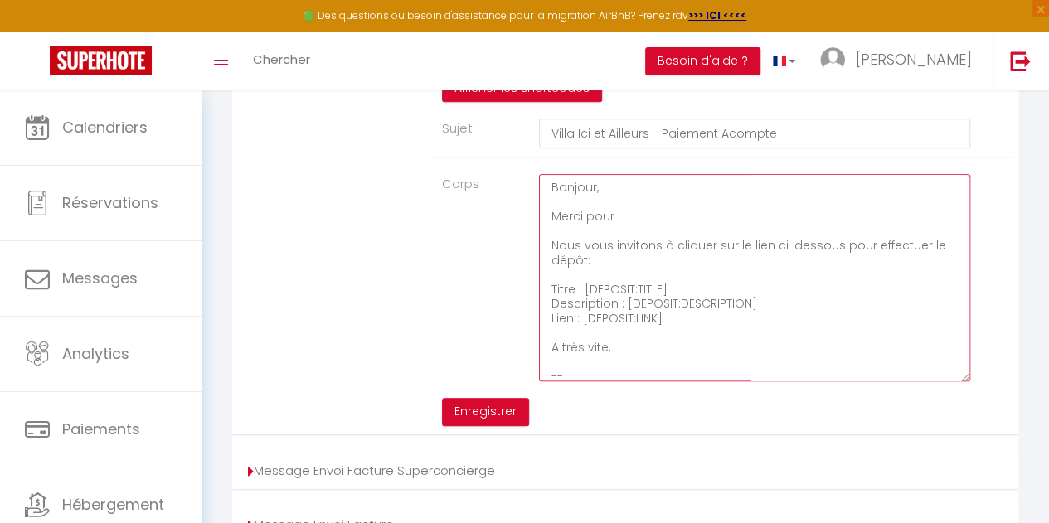
click at [941, 255] on textarea "Bonjour, Merci pour Nous vous invitons à cliquer sur le lien ci-dessous pour ef…" at bounding box center [754, 277] width 431 height 207
drag, startPoint x: 941, startPoint y: 255, endPoint x: 988, endPoint y: 244, distance: 48.7
click at [988, 244] on div "Corps Bonjour, Merci pour Nous vous invitons à cliquer sur le lien ci-dessous p…" at bounding box center [722, 277] width 583 height 207
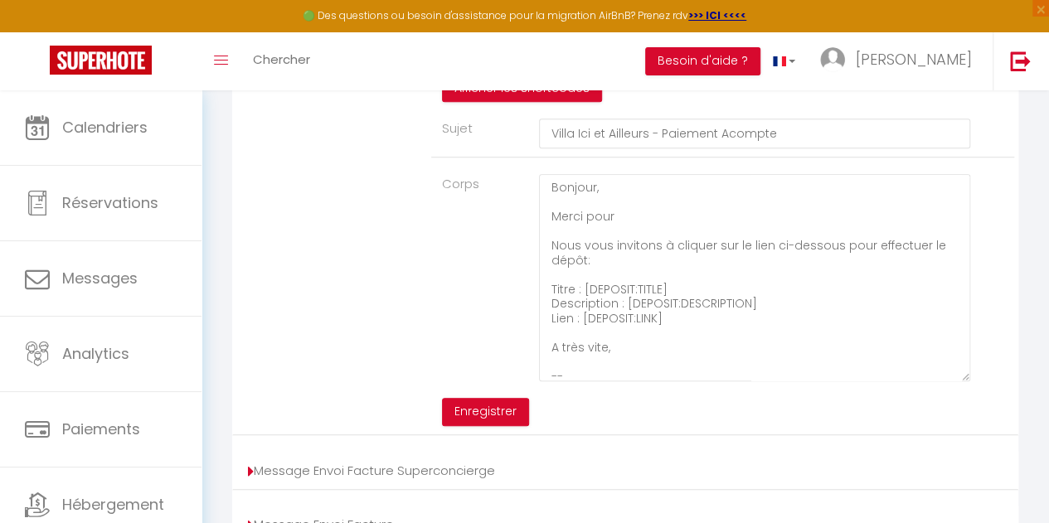
click at [988, 244] on div "Corps Bonjour, Merci pour Nous vous invitons à cliquer sur le lien ci-dessous p…" at bounding box center [722, 277] width 583 height 207
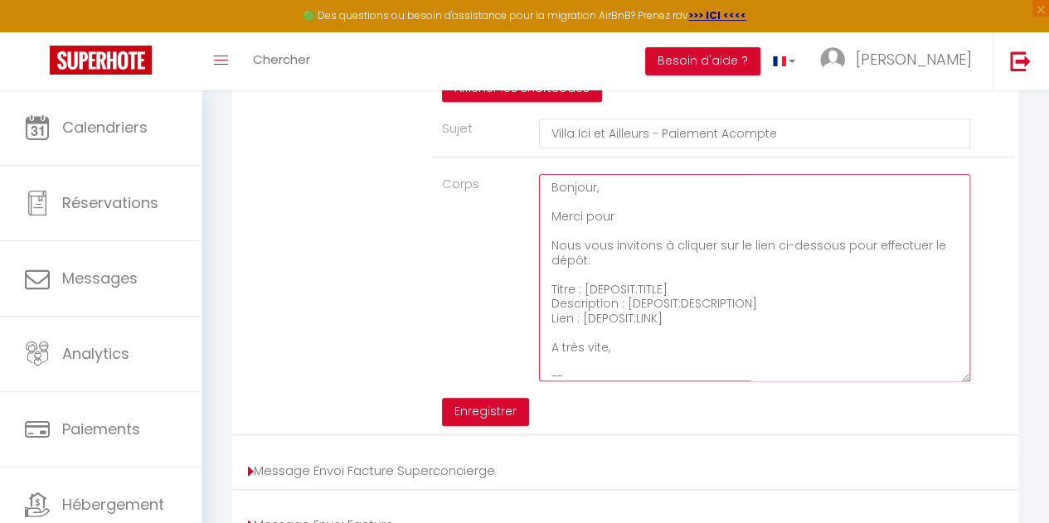
click at [712, 230] on textarea "Bonjour, Merci pour Nous vous invitons à cliquer sur le lien ci-dessous pour ef…" at bounding box center [754, 277] width 431 height 207
click at [552, 221] on textarea "Bonjour, Merci pour la signature du Nous vous invitons à cliquer sur le lien ci…" at bounding box center [754, 277] width 431 height 207
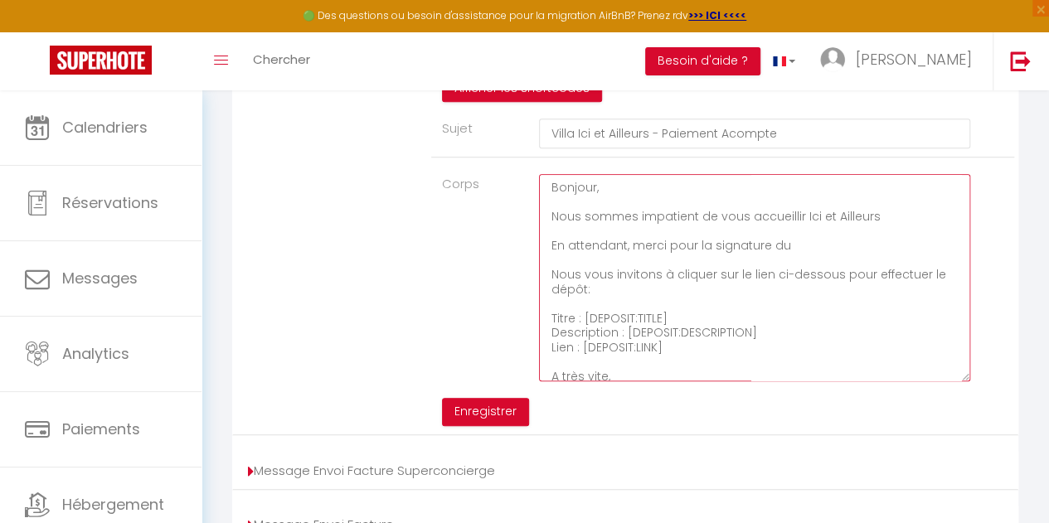
click at [803, 260] on textarea "Bonjour, Nous sommes impatient de vous accueillir Ici et Ailleurs En attendant,…" at bounding box center [754, 277] width 431 height 207
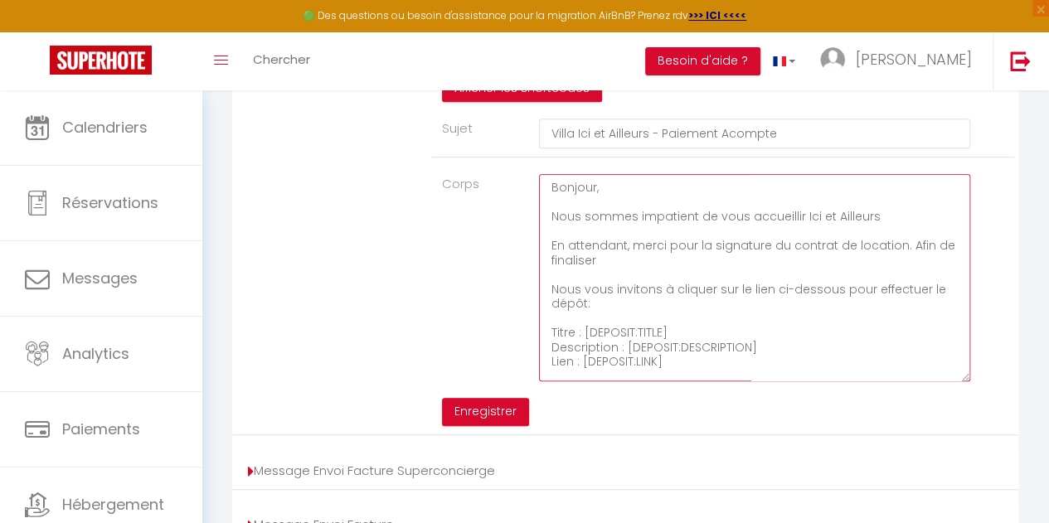
click at [884, 227] on textarea "Bonjour, Nous sommes impatient de vous accueillir Ici et Ailleurs En attendant,…" at bounding box center [754, 277] width 431 height 207
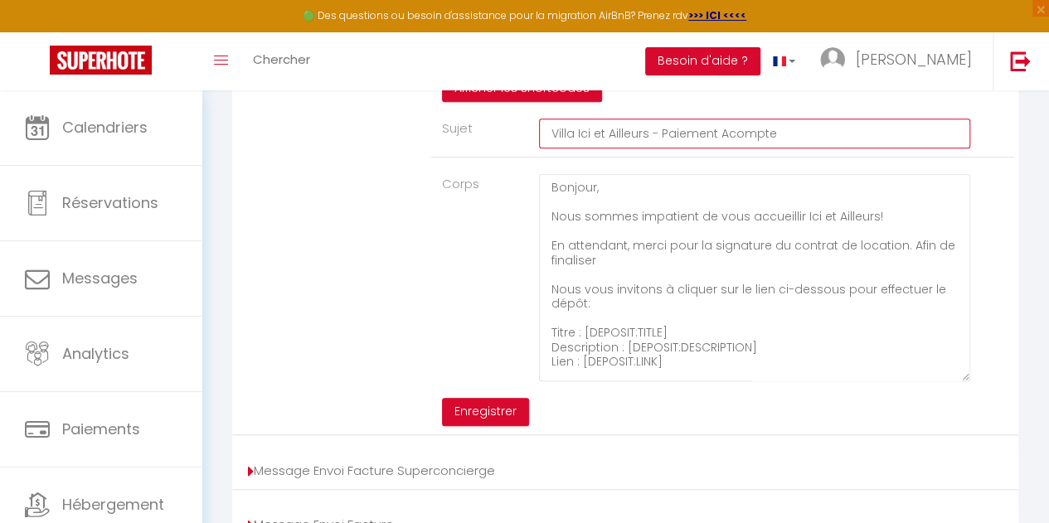
click at [846, 143] on input "Villa Ici et Ailleurs - Paiement Acompte" at bounding box center [754, 134] width 431 height 30
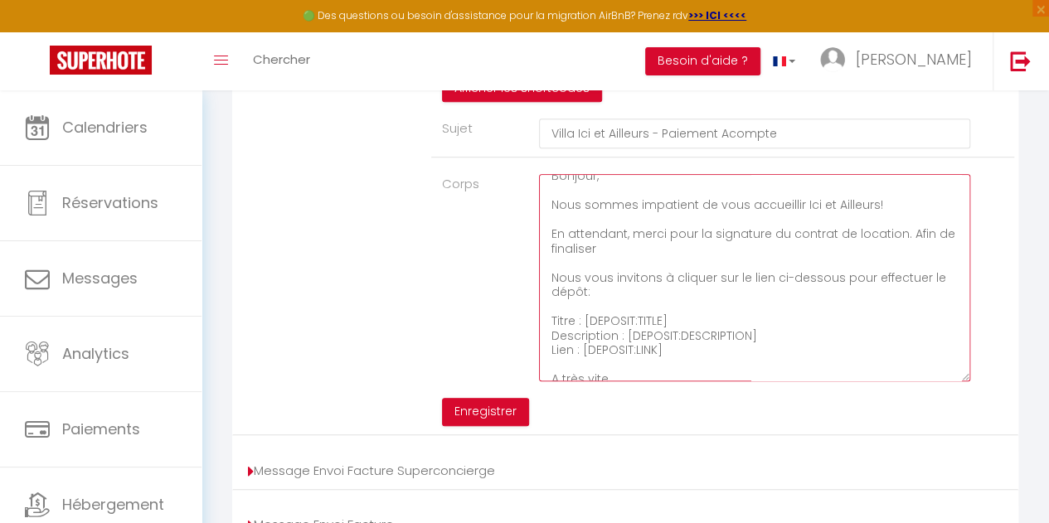
scroll to position [14, 0]
click at [625, 256] on textarea "Bonjour, Nous sommes impatient de vous accueillir Ici et Ailleurs! En attendant…" at bounding box center [754, 277] width 431 height 207
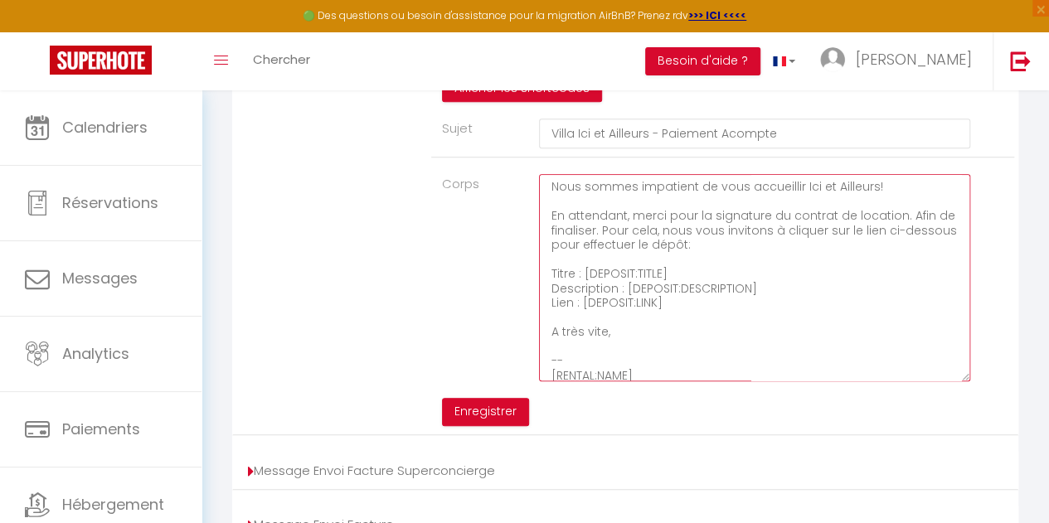
scroll to position [37, 0]
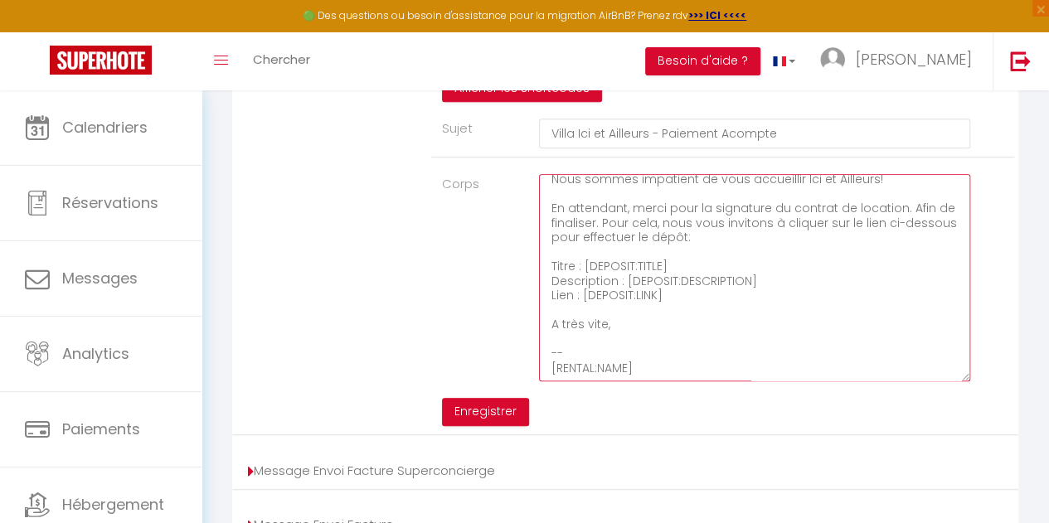
drag, startPoint x: 685, startPoint y: 248, endPoint x: 641, endPoint y: 247, distance: 44.0
click at [641, 247] on textarea "Bonjour, Nous sommes impatient de vous accueillir Ici et Ailleurs! En attendant…" at bounding box center [754, 277] width 431 height 207
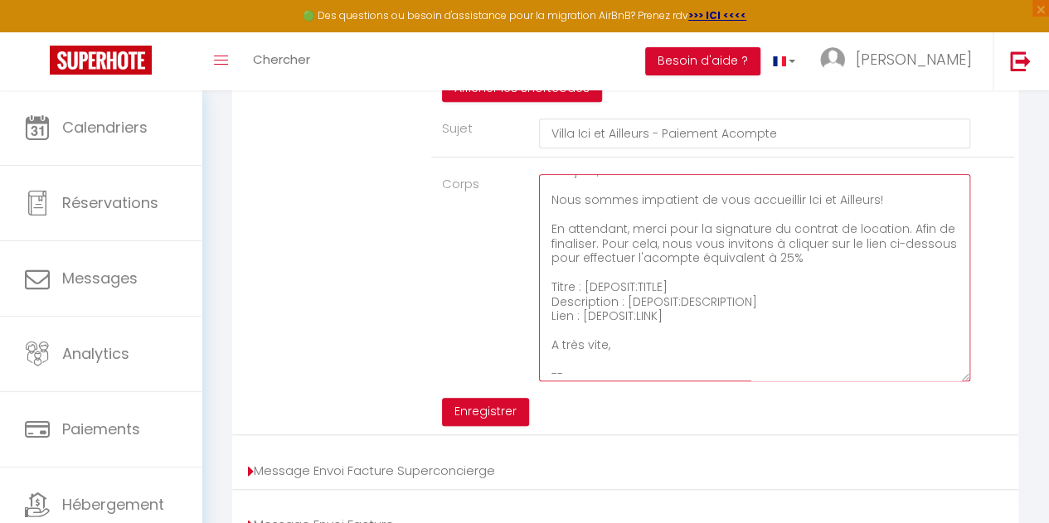
scroll to position [21, 0]
click at [901, 230] on textarea "Bonjour, Nous sommes impatient de vous accueillir Ici et Ailleurs! En attendant…" at bounding box center [754, 277] width 431 height 207
click at [641, 250] on textarea "Bonjour, Nous sommes impatient de vous accueillir Ici et Ailleurs! En attendant…" at bounding box center [754, 277] width 431 height 207
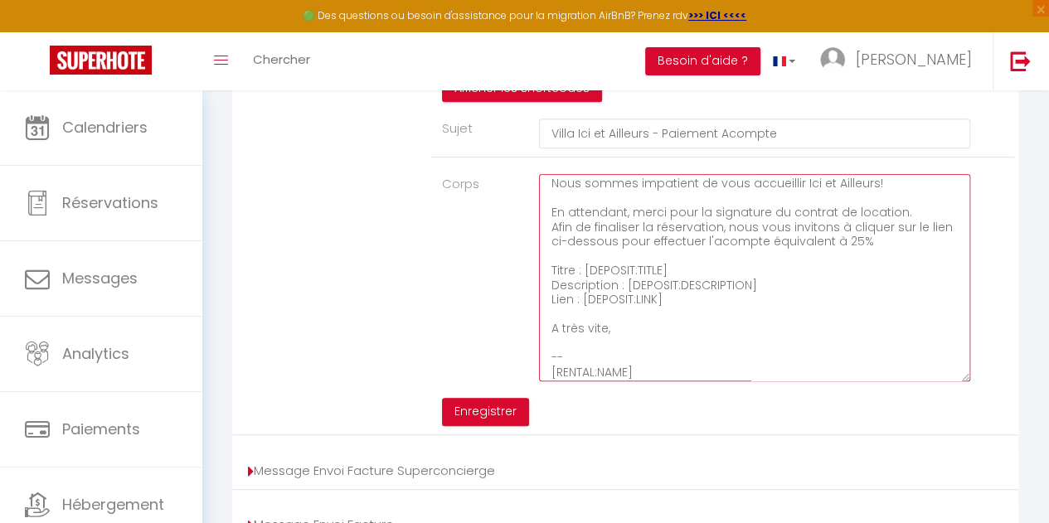
scroll to position [37, 0]
click at [907, 218] on textarea "Bonjour, Nous sommes impatient de vous accueillir Ici et Ailleurs! En attendant…" at bounding box center [754, 277] width 431 height 207
drag, startPoint x: 685, startPoint y: 245, endPoint x: 632, endPoint y: 243, distance: 53.1
click at [632, 243] on textarea "Bonjour, Nous sommes impatient de vous accueillir Ici et Ailleurs! En attendant…" at bounding box center [754, 277] width 431 height 207
drag, startPoint x: 846, startPoint y: 249, endPoint x: 726, endPoint y: 243, distance: 119.6
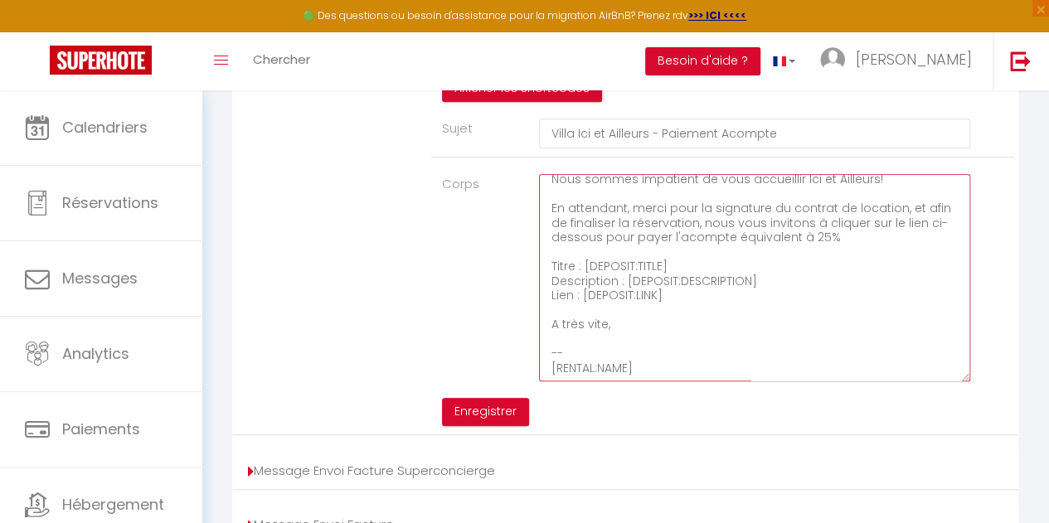
click at [726, 243] on textarea "Bonjour, Nous sommes impatient de vous accueillir Ici et Ailleurs! En attendant…" at bounding box center [754, 277] width 431 height 207
type textarea "Bonjour, Nous sommes impatient de vous accueillir Ici et Ailleurs! En attendant…"
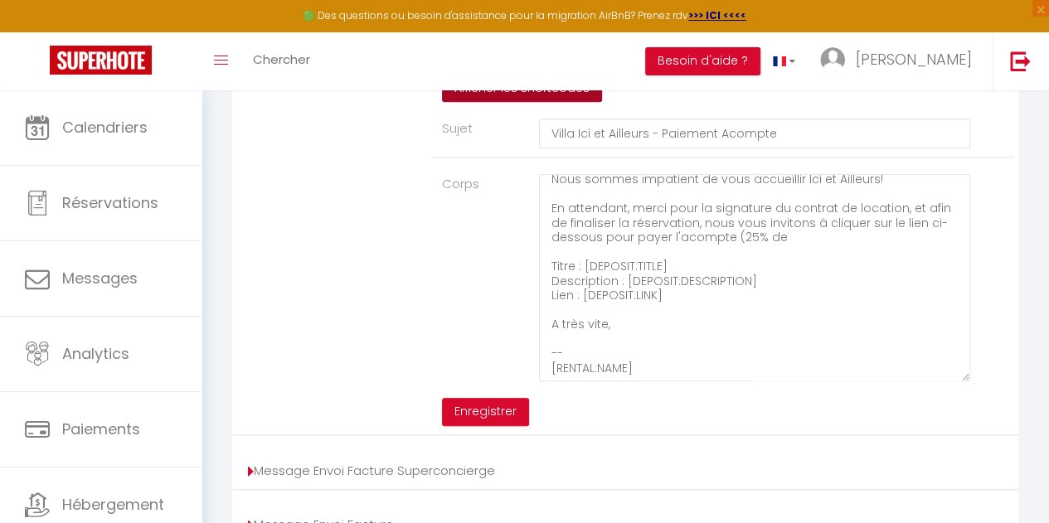
click at [551, 102] on button "Afficher les shortcodes" at bounding box center [522, 89] width 160 height 28
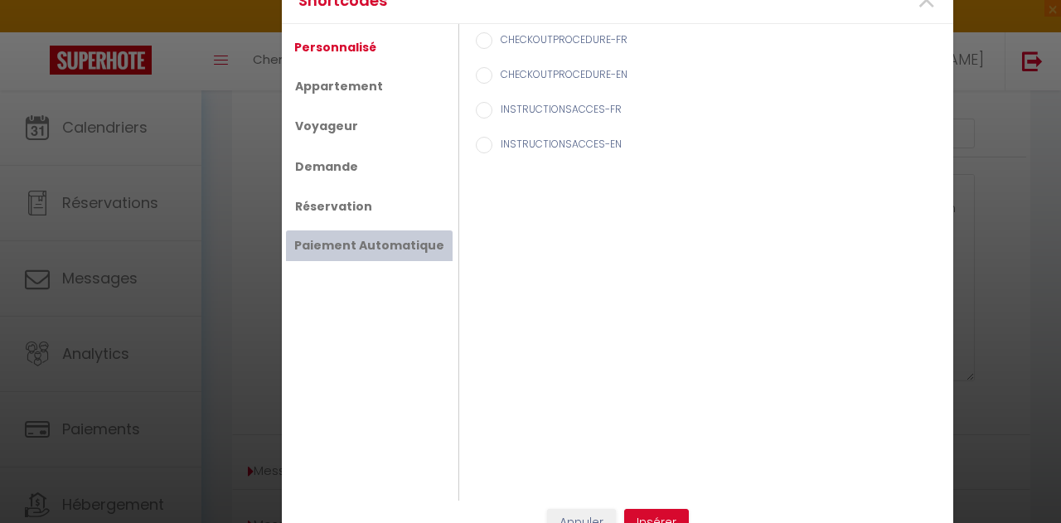
click at [376, 241] on link "Paiement Automatique" at bounding box center [369, 246] width 167 height 30
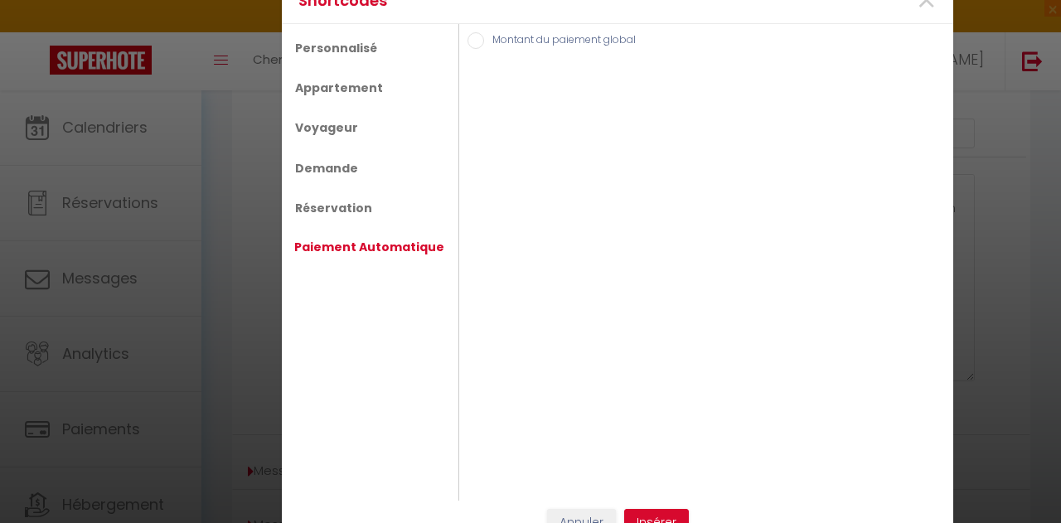
click at [468, 44] on input "Montant du paiement global" at bounding box center [476, 40] width 17 height 17
radio input "true"
click at [644, 517] on button "Insérer" at bounding box center [656, 523] width 65 height 28
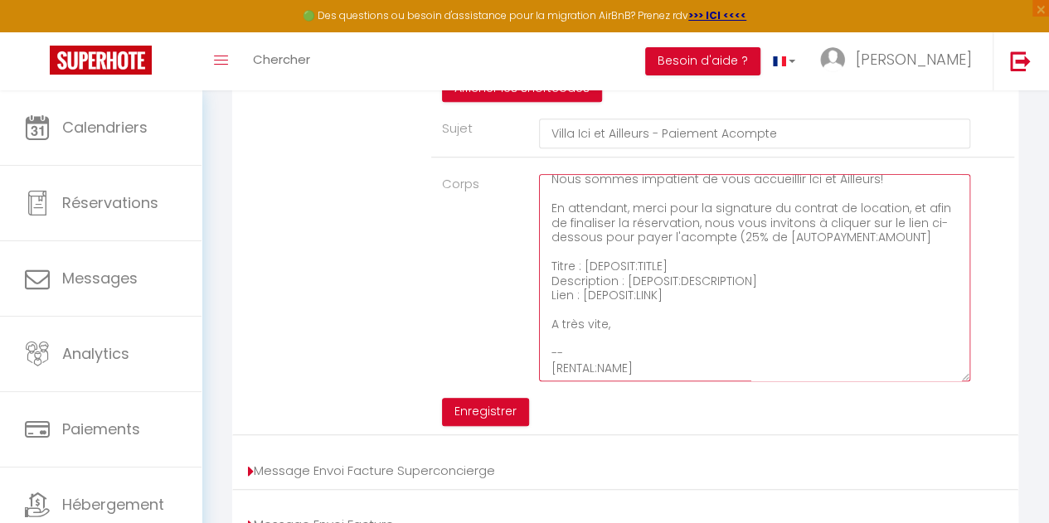
click at [920, 241] on textarea "Bonjour, Nous sommes impatient de vous accueillir Ici et Ailleurs! En attendant…" at bounding box center [754, 277] width 431 height 207
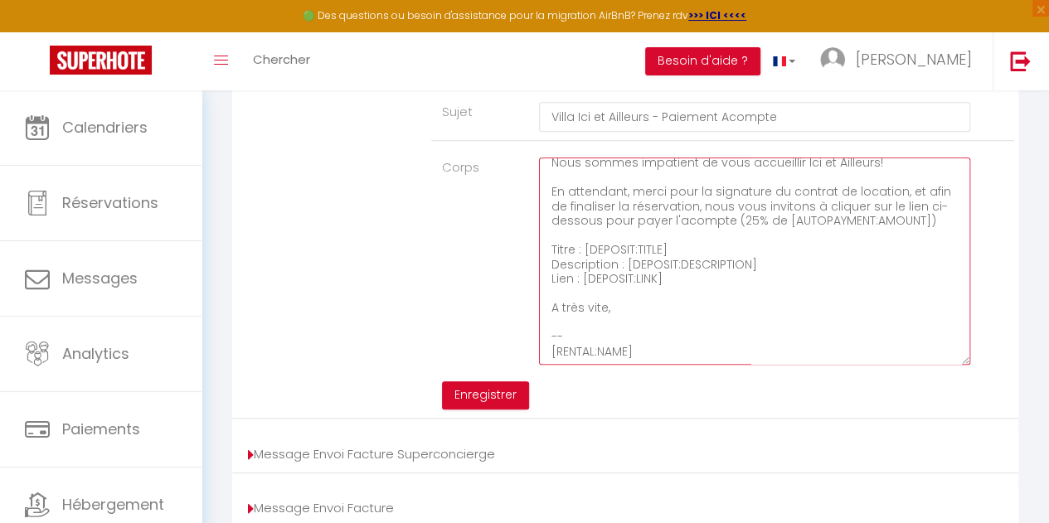
scroll to position [624, 0]
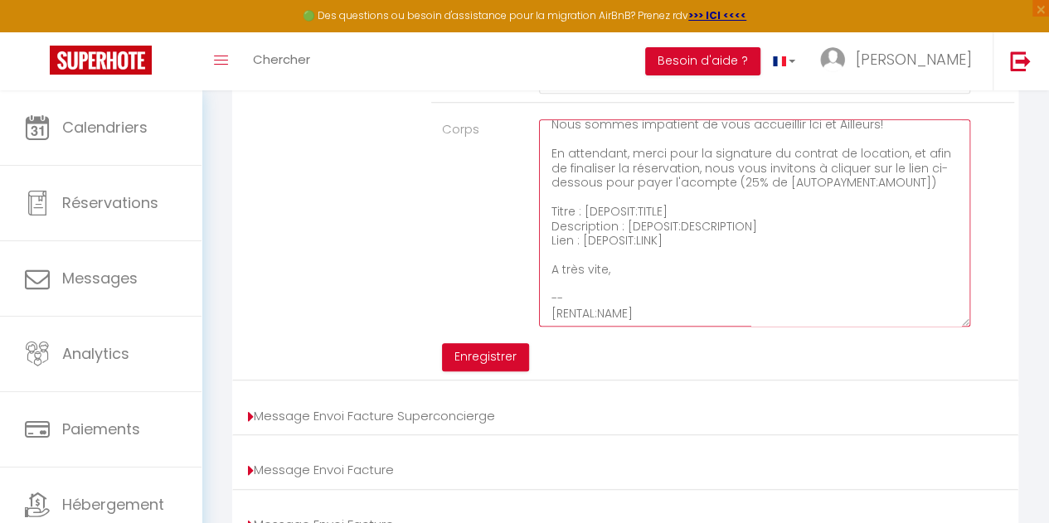
drag, startPoint x: 642, startPoint y: 326, endPoint x: 539, endPoint y: 280, distance: 112.5
click at [539, 280] on textarea "Bonjour, Nous sommes impatient de vous accueillir Ici et Ailleurs! En attendant…" at bounding box center [754, 222] width 431 height 207
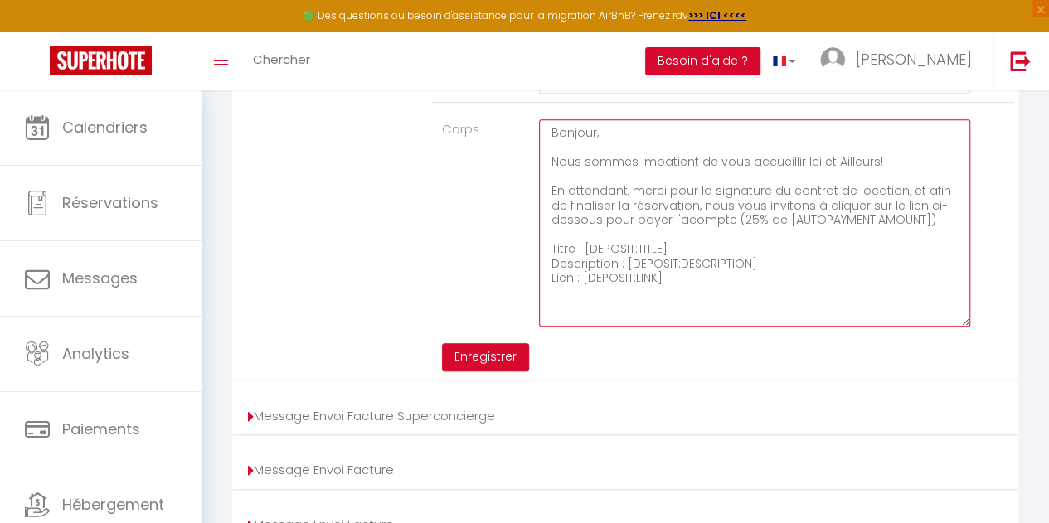
scroll to position [0, 0]
drag, startPoint x: 736, startPoint y: 294, endPoint x: 518, endPoint y: 125, distance: 276.0
click at [518, 125] on div "Afficher les shortcodes Sujet Villa Ici et Ailleurs - Paiement Acompte Corps Bo…" at bounding box center [722, 196] width 583 height 352
type textarea "Bonjour, Nous sommes impatient de vous accueillir Ici et Ailleurs! En attendant…"
click at [828, 273] on textarea "Bonjour, Nous sommes impatient de vous accueillir Ici et Ailleurs! En attendant…" at bounding box center [754, 222] width 431 height 207
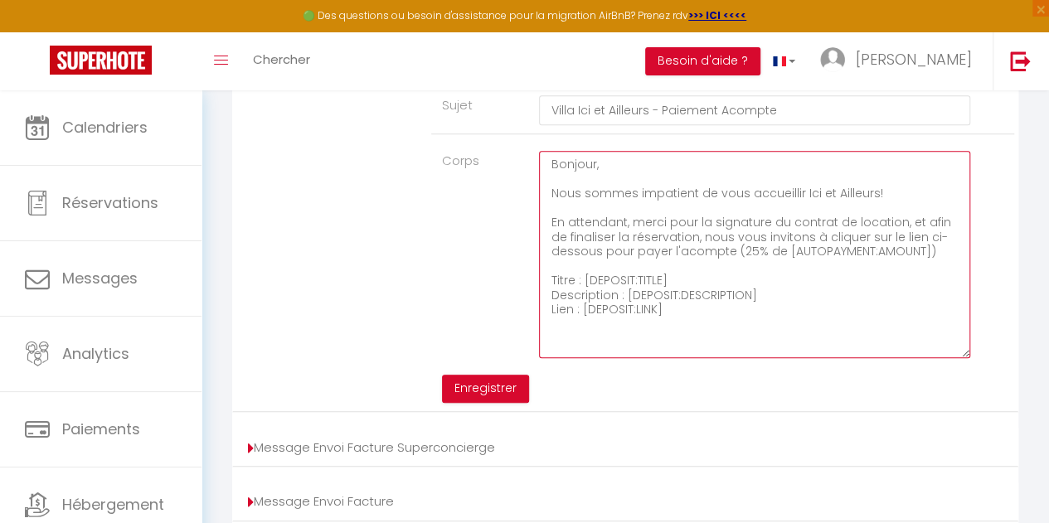
scroll to position [593, 0]
click at [755, 333] on textarea "Bonjour, Nous sommes impatient de vous accueillir Ici et Ailleurs! En attendant…" at bounding box center [754, 253] width 431 height 207
drag, startPoint x: 554, startPoint y: 202, endPoint x: 780, endPoint y: 326, distance: 257.6
click at [780, 326] on textarea "Bonjour, Nous sommes impatient de vous accueillir Ici et Ailleurs! En attendant…" at bounding box center [754, 253] width 431 height 207
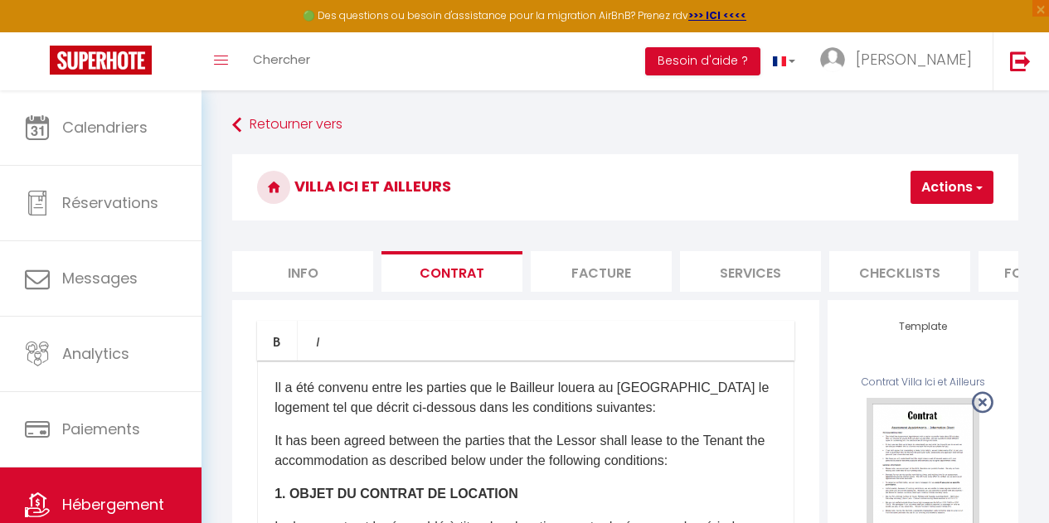
scroll to position [70, 0]
